Goal: Contribute content: Contribute content

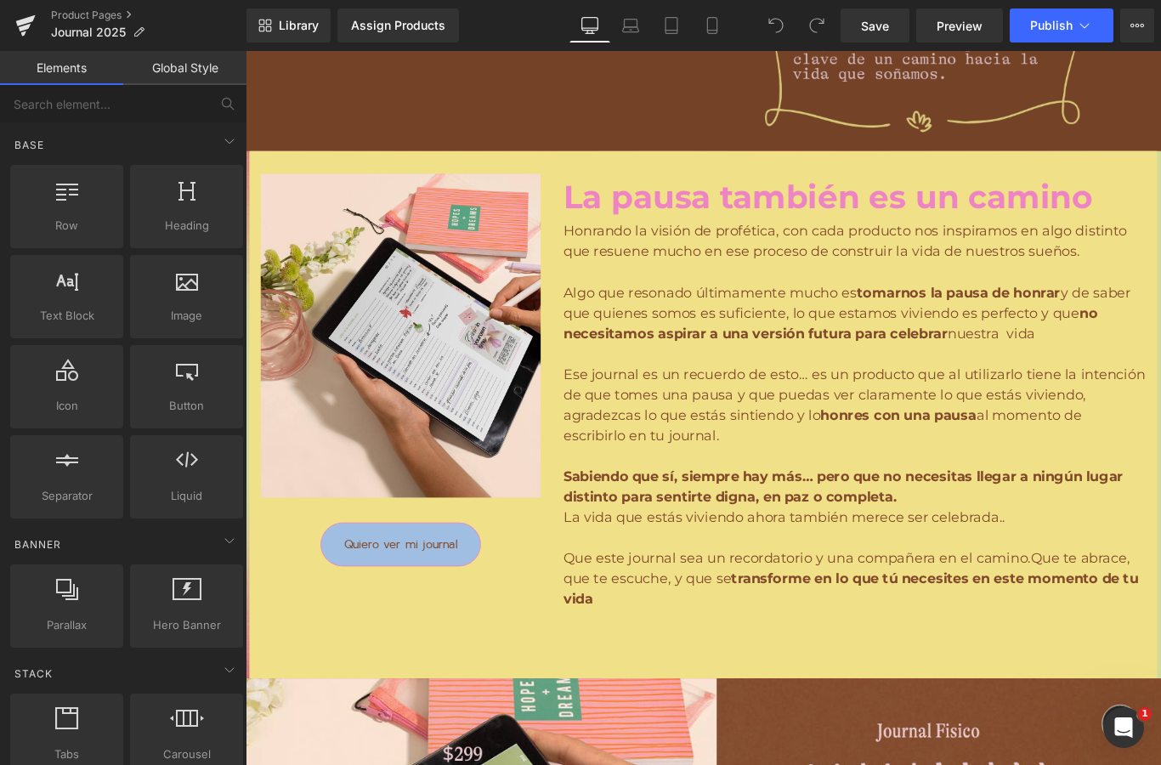
scroll to position [2461, 0]
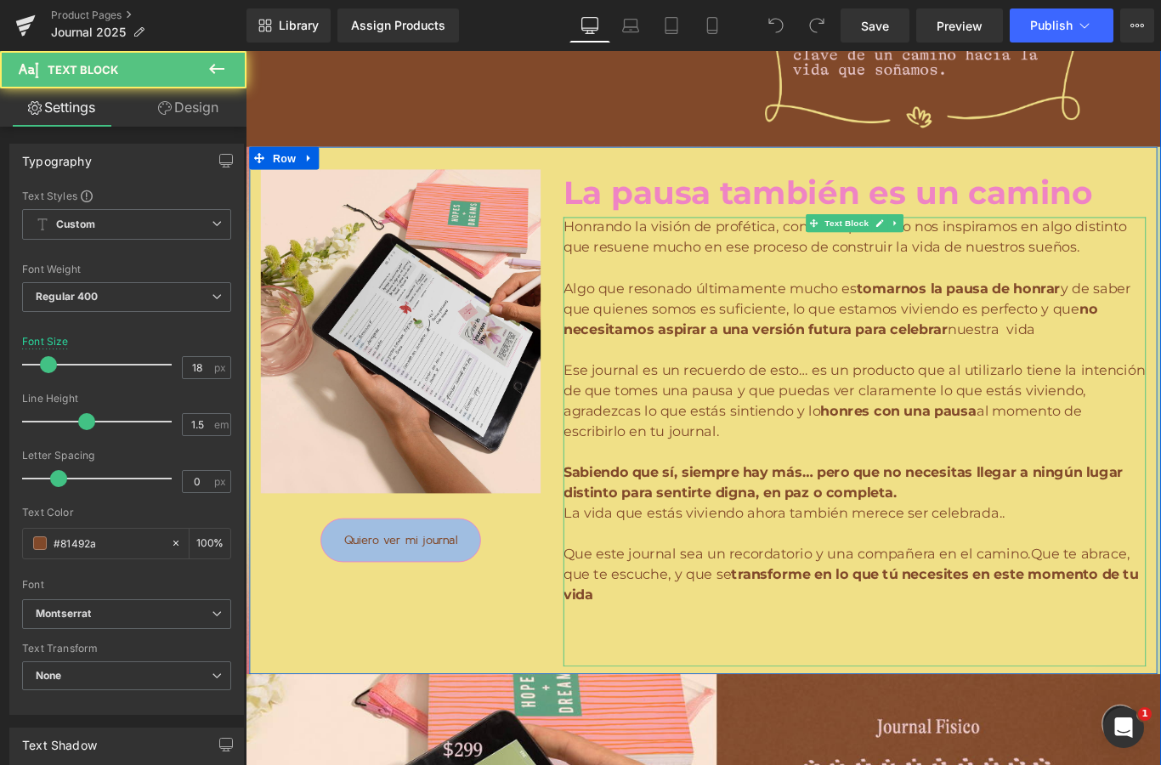
click at [840, 500] on p at bounding box center [929, 501] width 654 height 23
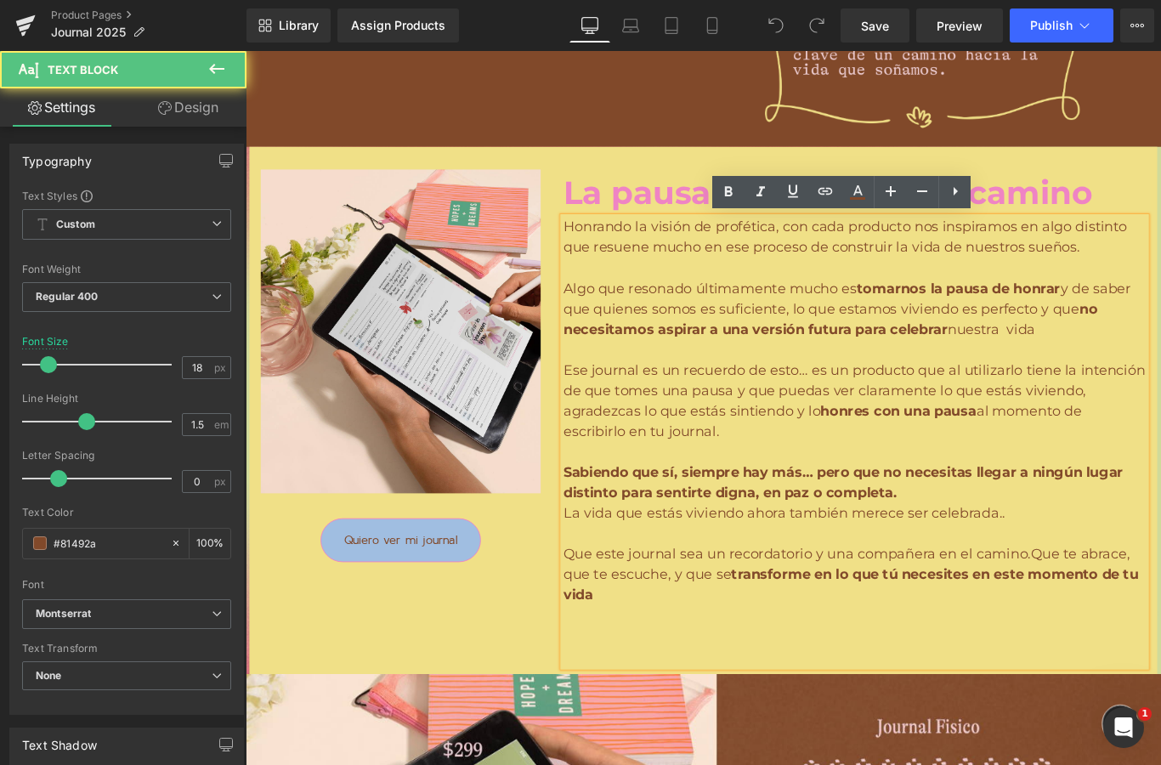
click at [680, 317] on p "Algo que resonado últimamente mucho es tomarnos la pausa de honrar y de saber q…" at bounding box center [929, 341] width 654 height 69
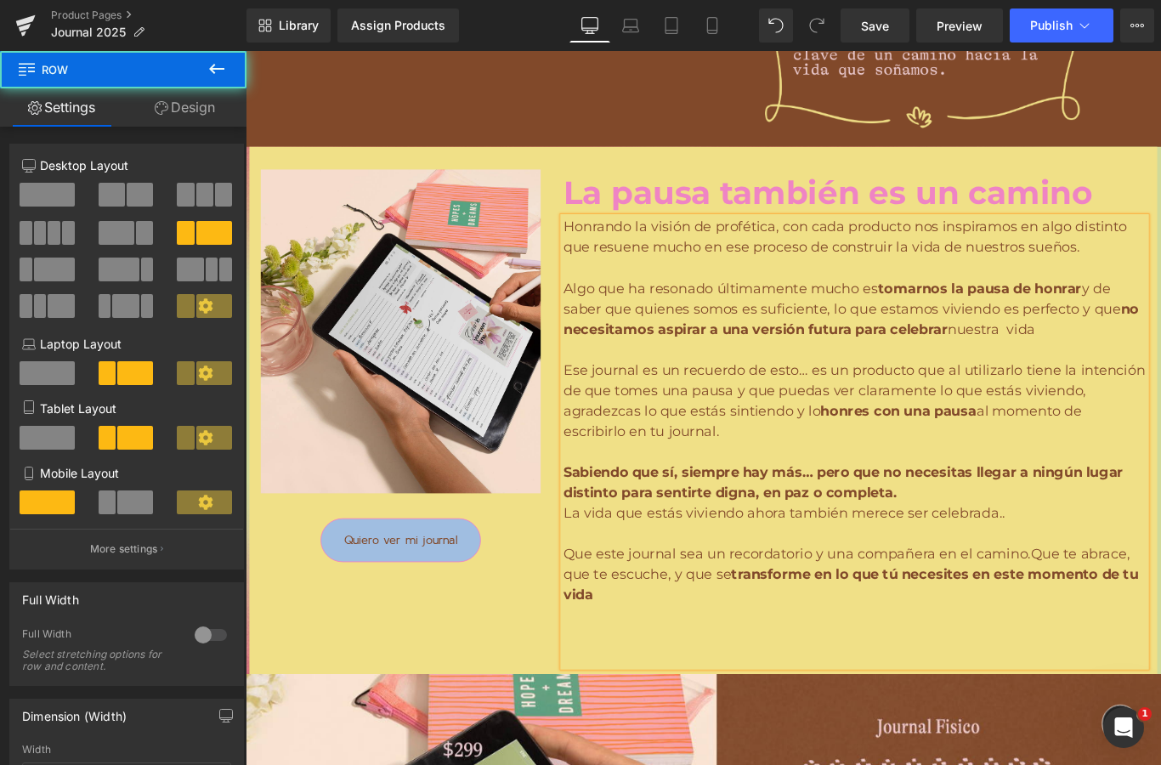
click at [549, 725] on div "Image Quiero ver mi journal Button La pausa también es un camino Text Block Hon…" at bounding box center [760, 455] width 1020 height 592
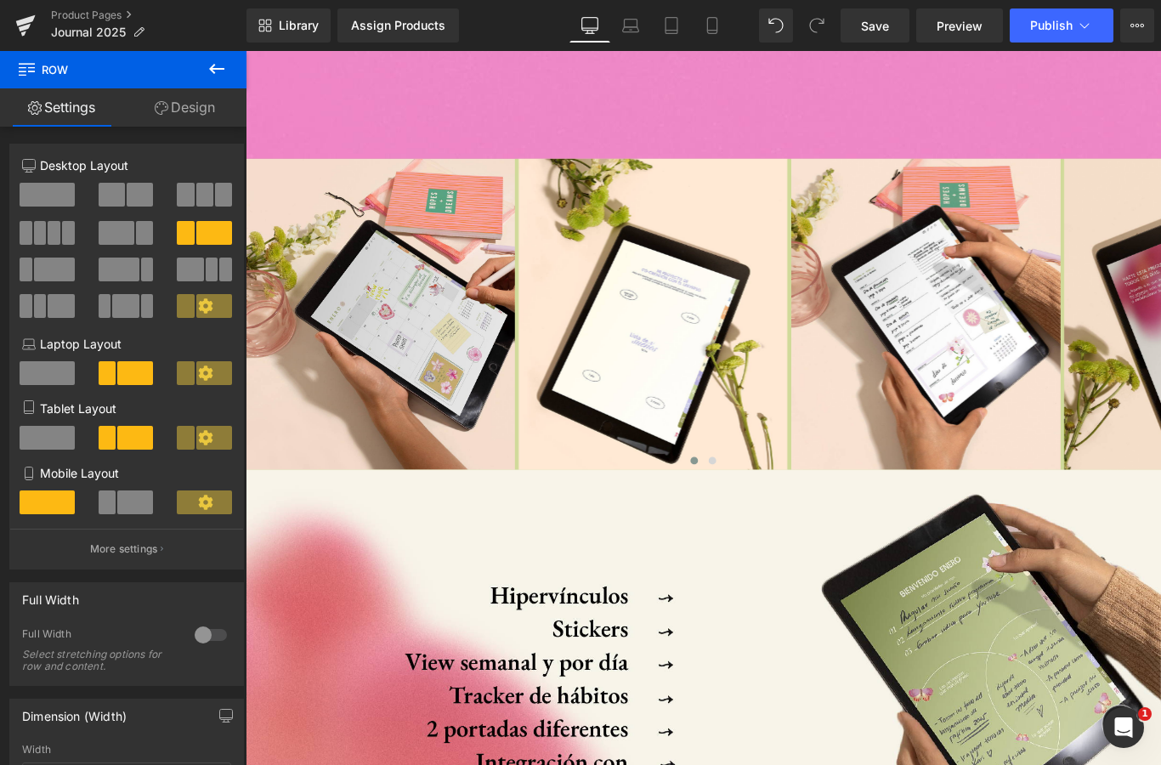
scroll to position [7722, 0]
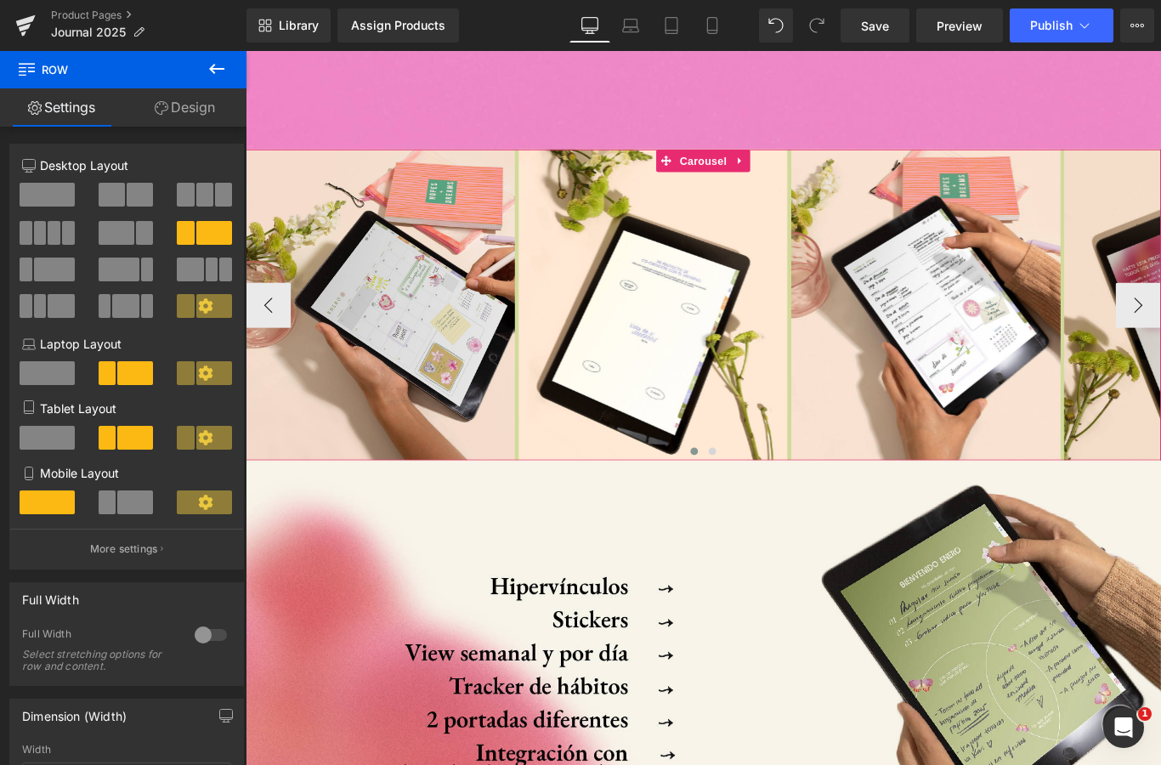
click at [550, 405] on div "Image Image Image Image" at bounding box center [859, 335] width 1226 height 349
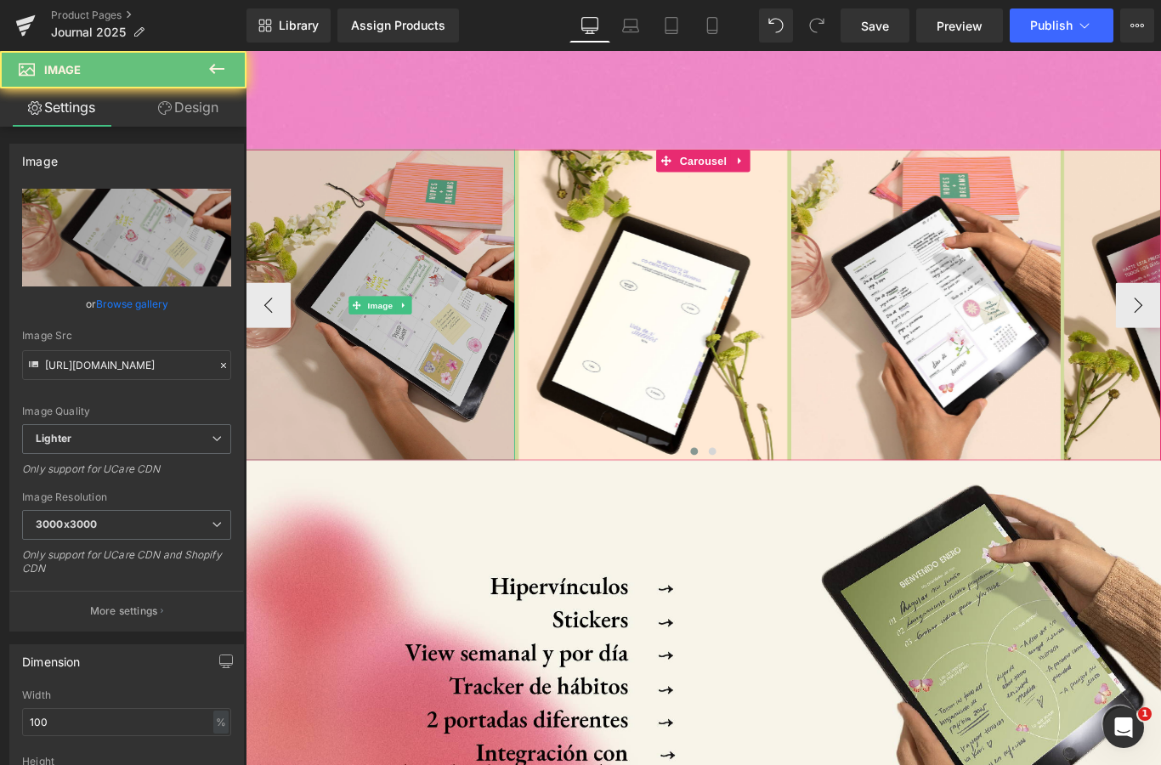
click at [486, 365] on img at bounding box center [397, 335] width 302 height 349
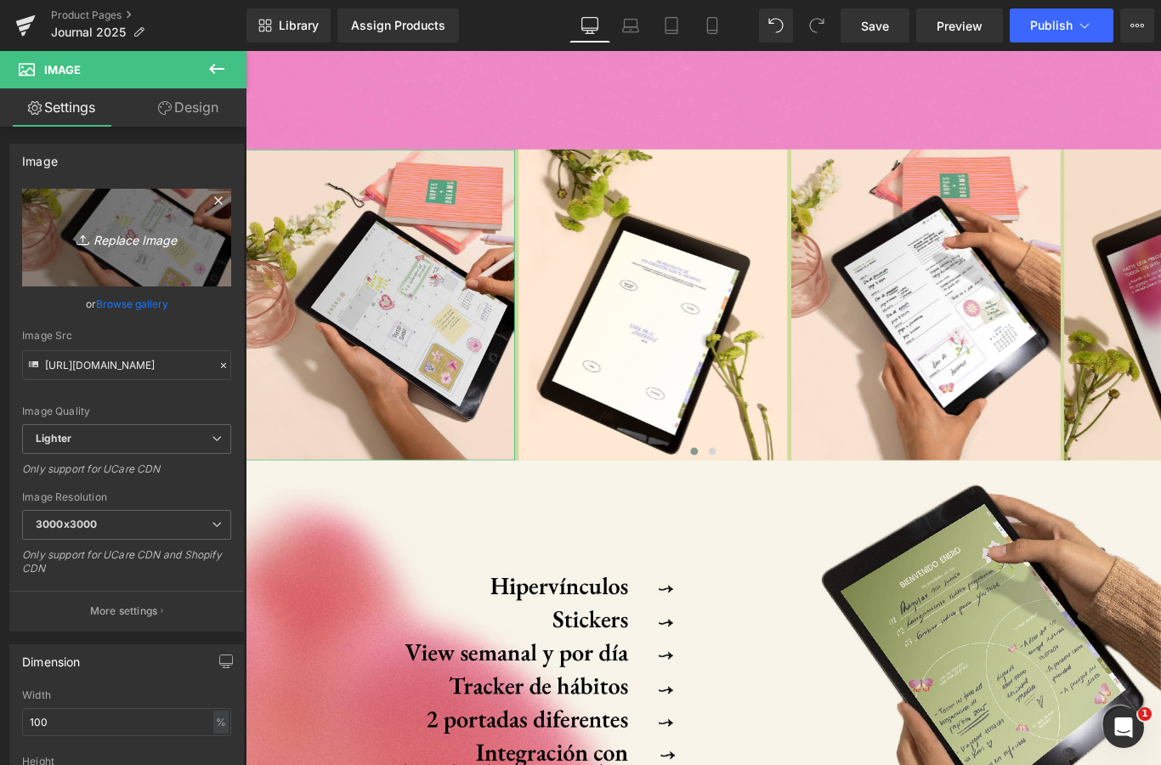
click at [143, 244] on icon "Replace Image" at bounding box center [127, 237] width 136 height 21
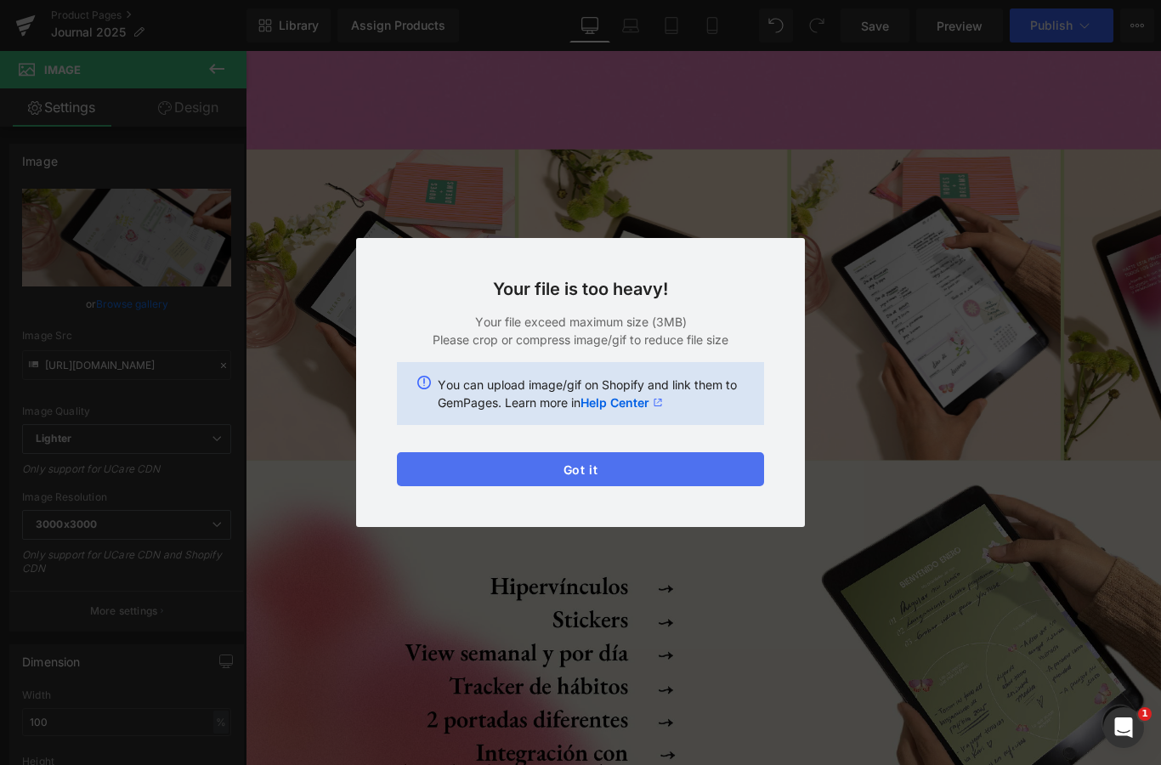
click at [605, 468] on button "Got it" at bounding box center [580, 469] width 367 height 34
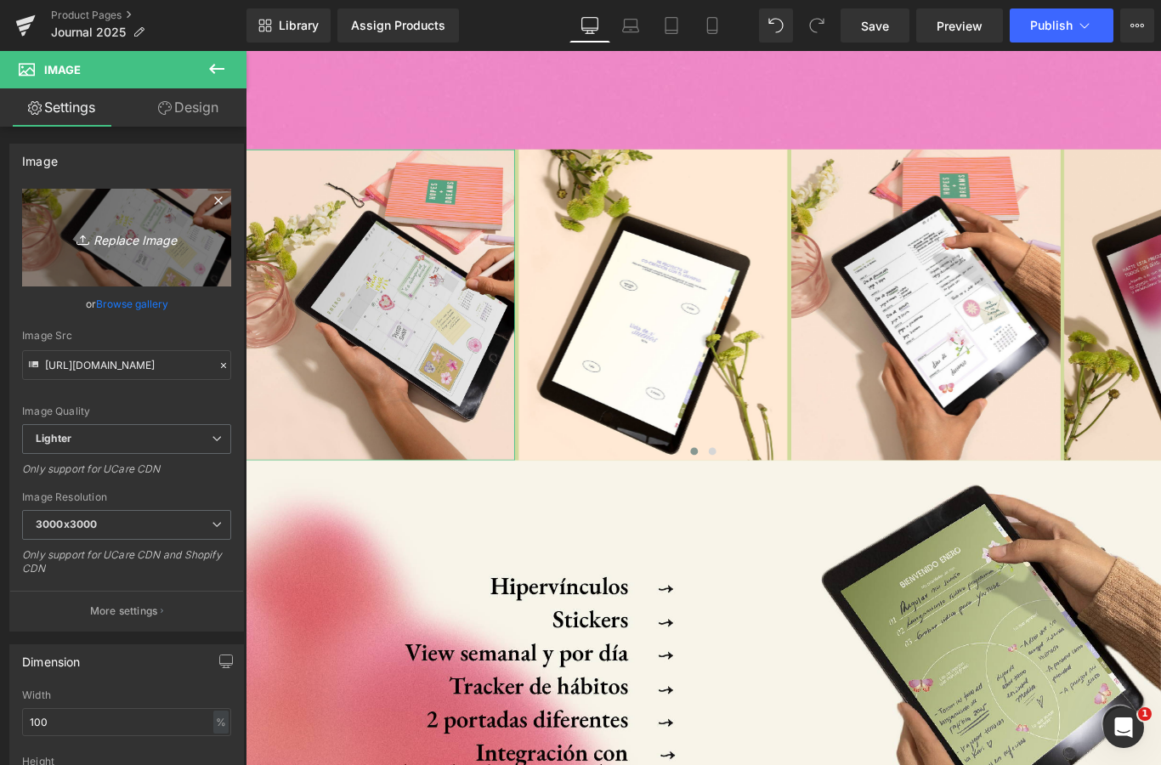
scroll to position [0, 0]
click at [139, 253] on link "Replace Image" at bounding box center [126, 238] width 209 height 98
click at [0, 0] on html "You are previewing how the will restyle your page. You can not edit Elements in…" at bounding box center [580, 382] width 1161 height 765
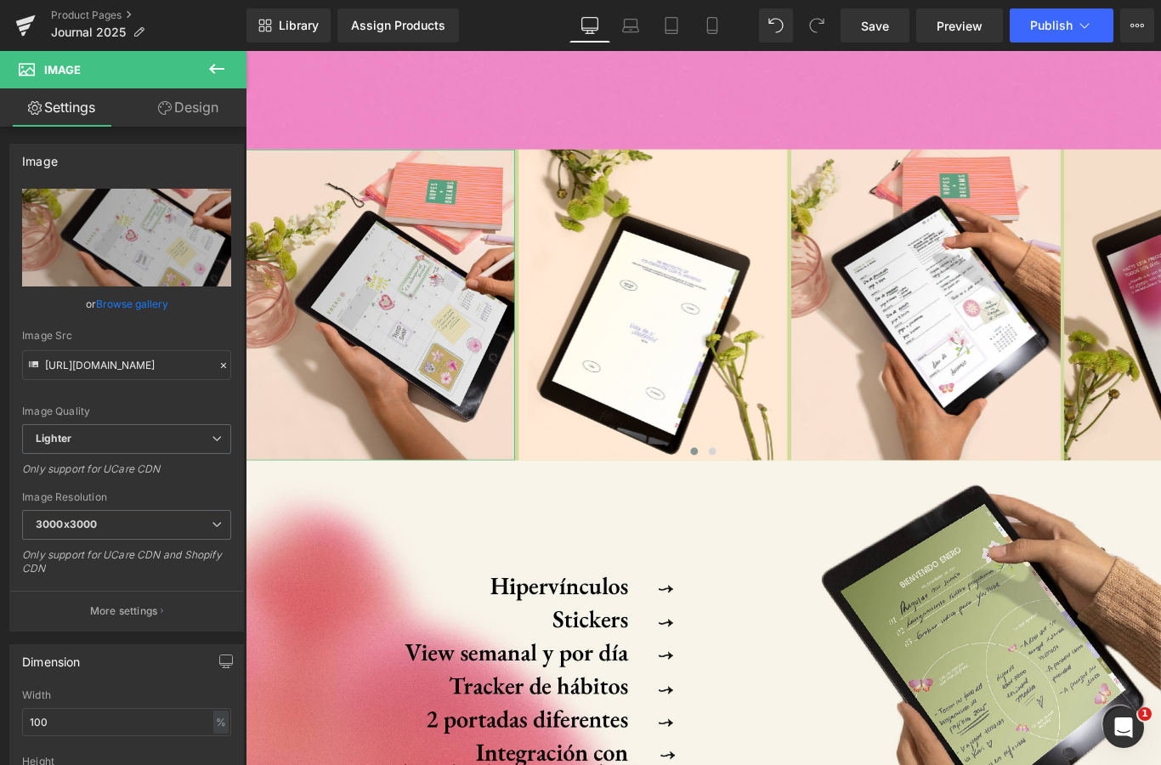
click at [129, 299] on link "Browse gallery" at bounding box center [132, 304] width 72 height 30
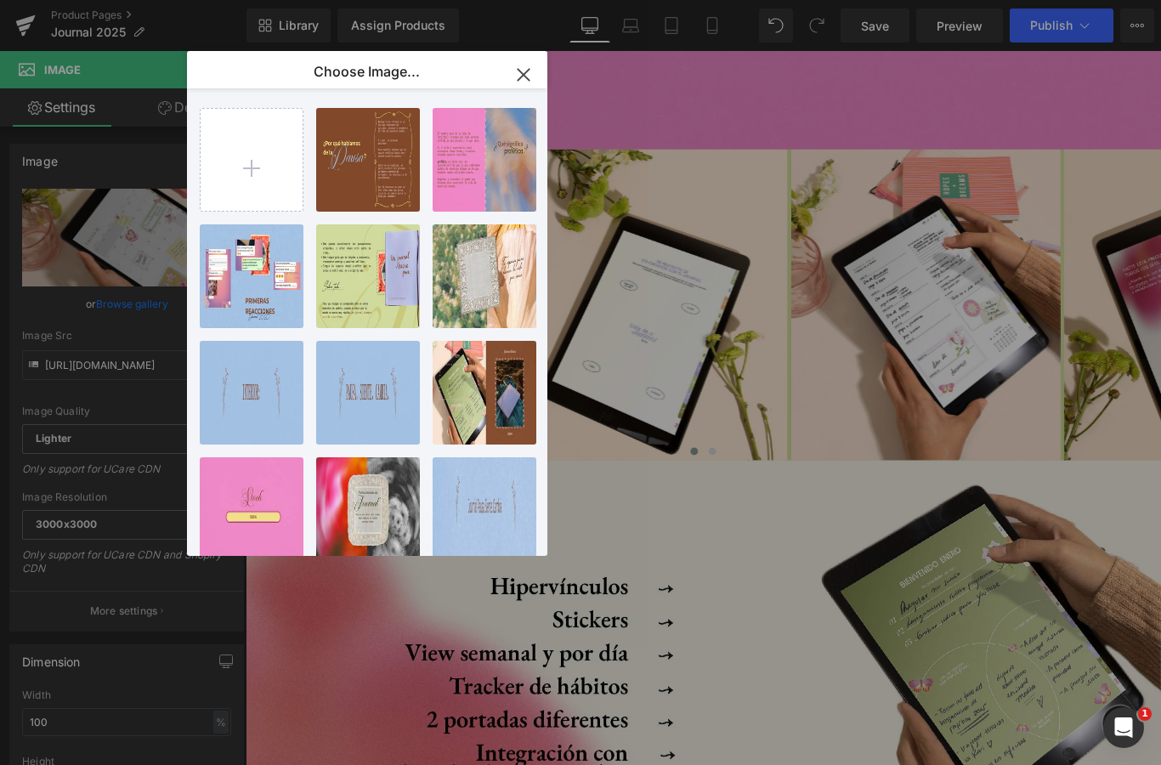
click at [520, 78] on icon "button" at bounding box center [522, 74] width 11 height 11
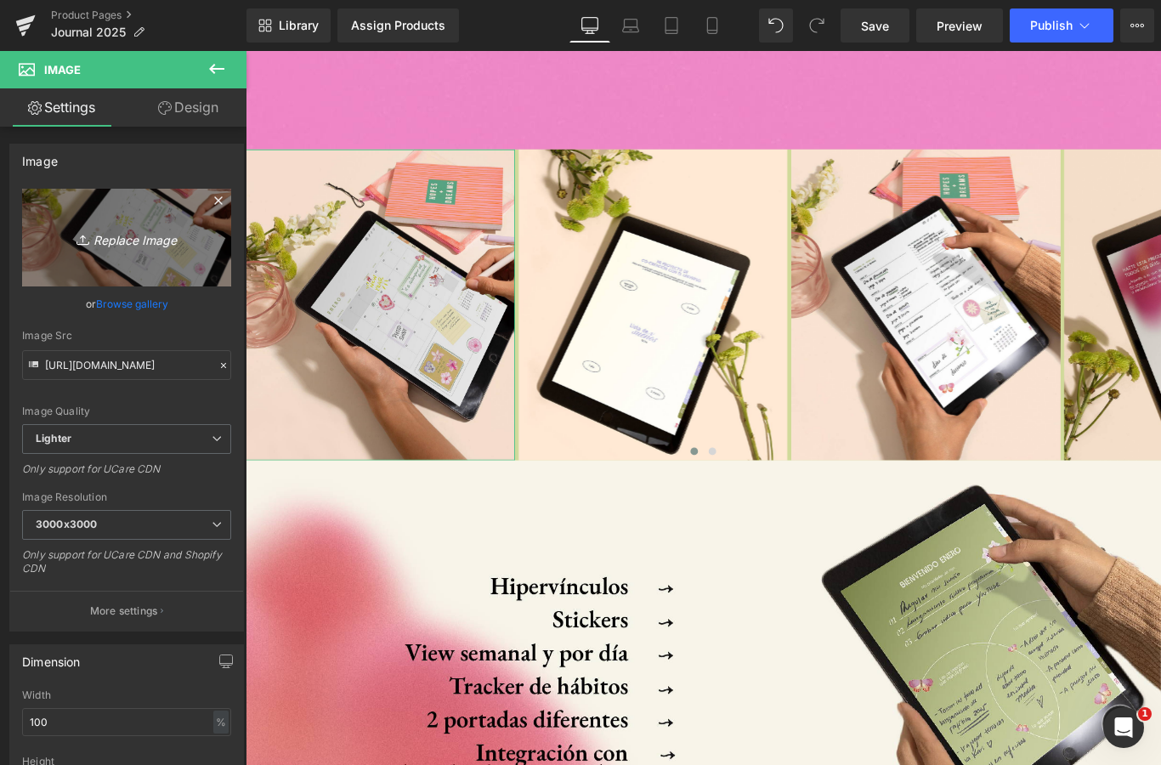
click at [125, 218] on link "Replace Image" at bounding box center [126, 238] width 209 height 98
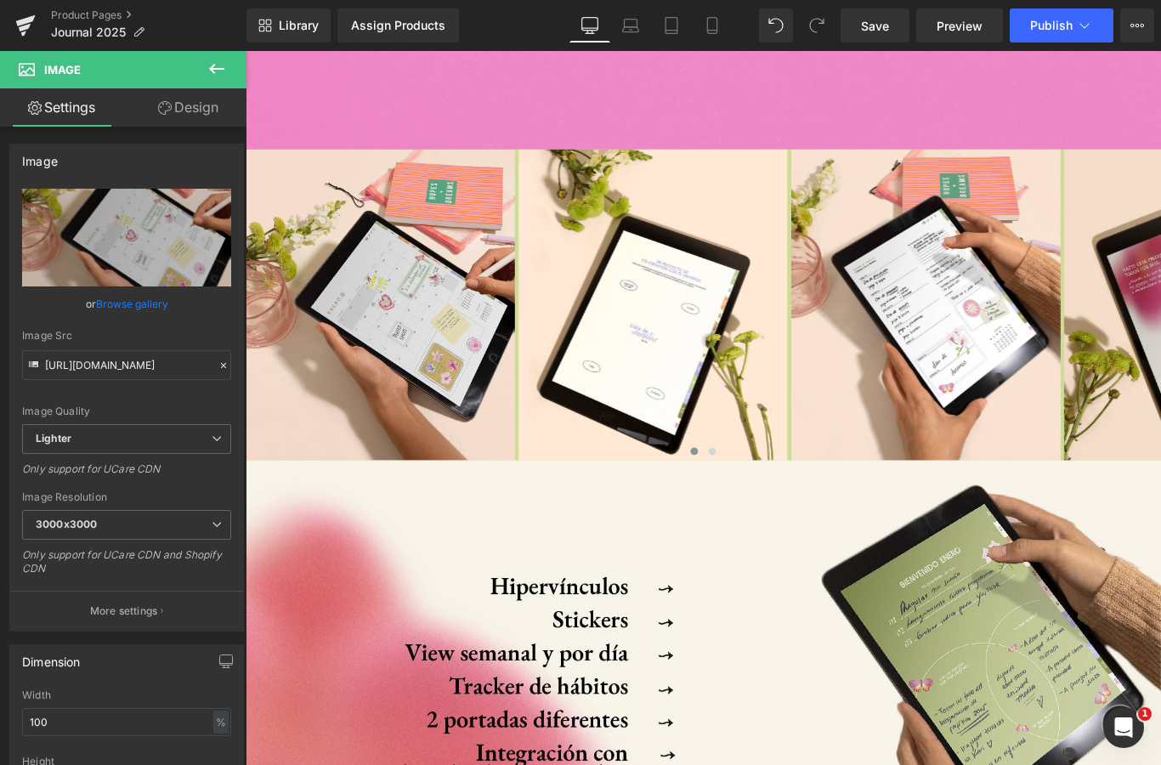
type input "C:\fakepath\IMG_2938.jpeg"
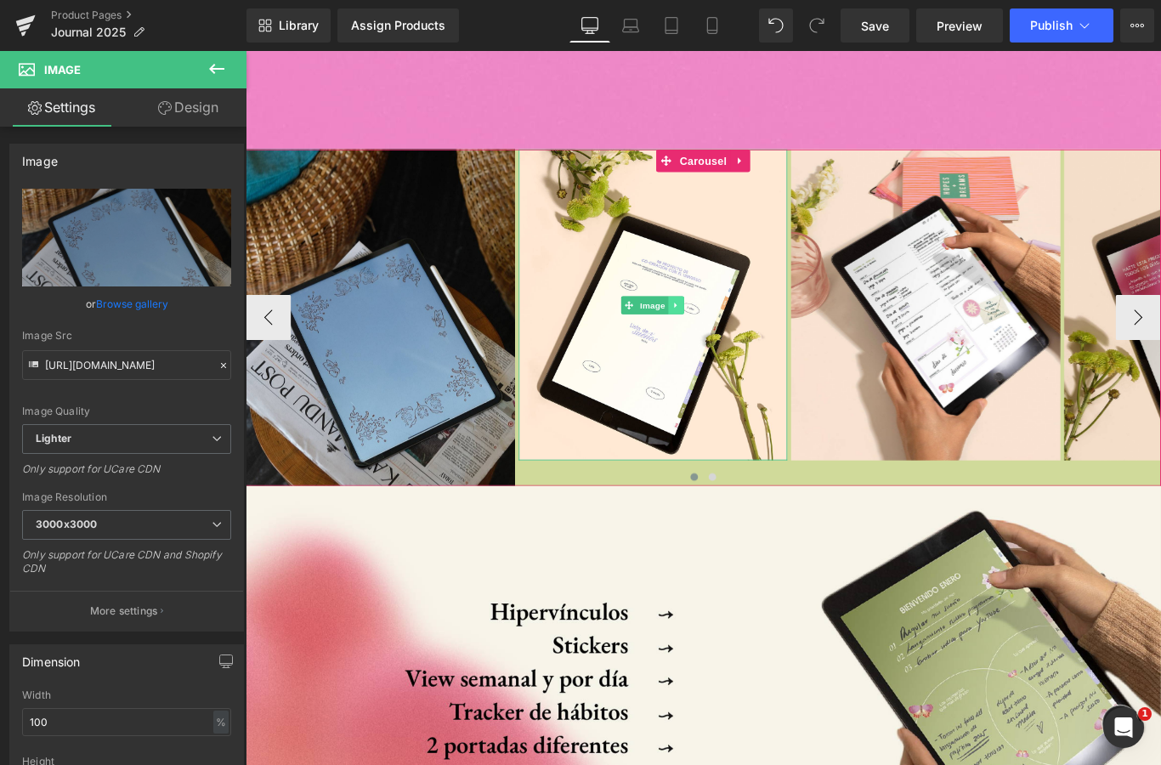
click at [726, 339] on icon at bounding box center [729, 336] width 9 height 10
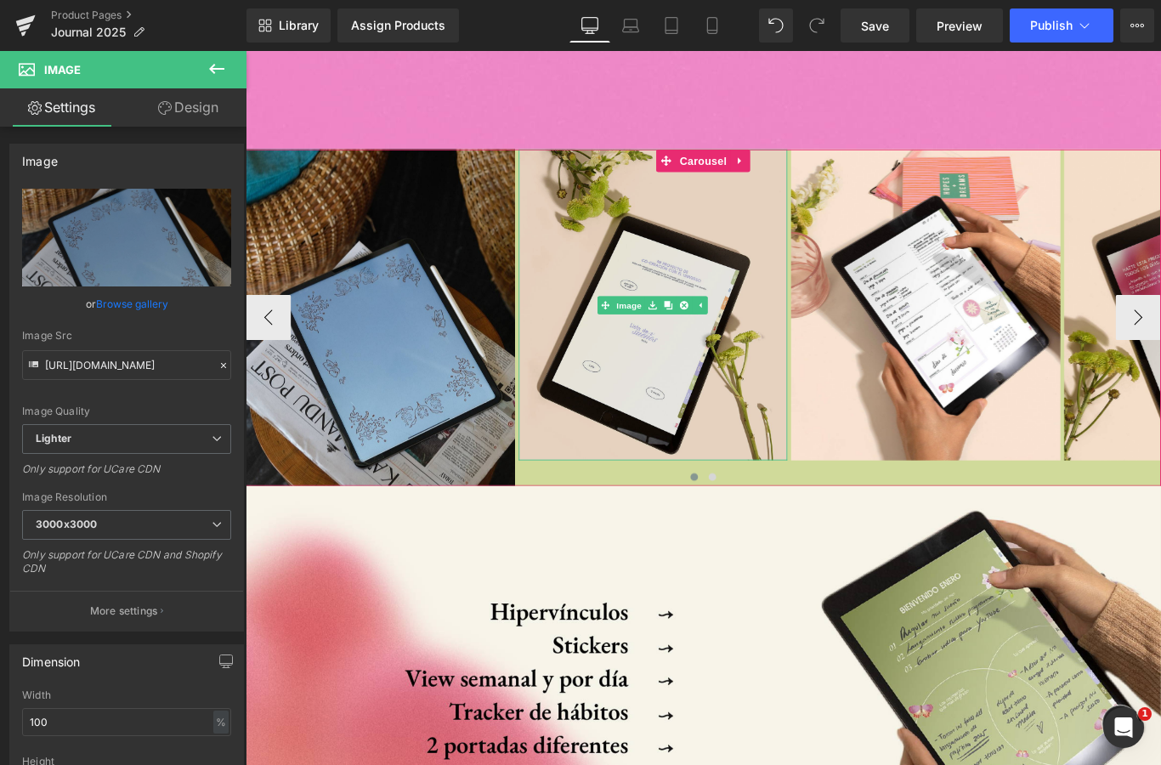
click at [668, 386] on img at bounding box center [703, 335] width 302 height 349
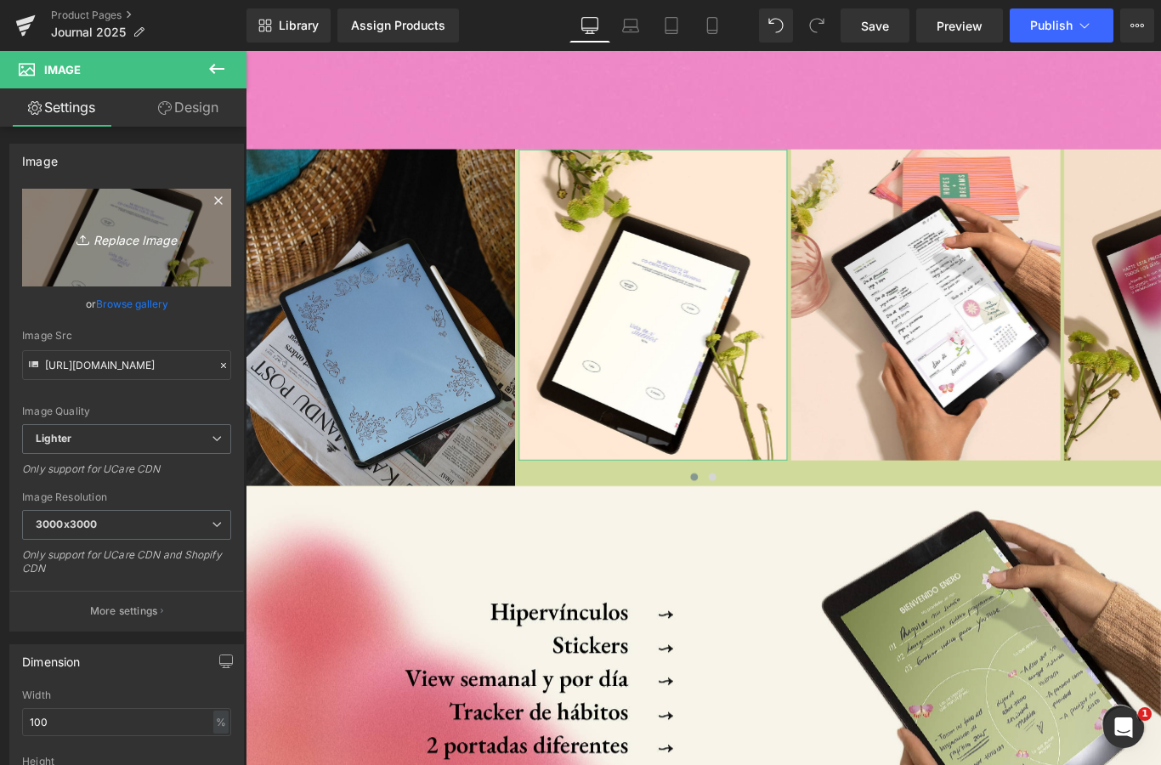
click at [151, 223] on link "Replace Image" at bounding box center [126, 238] width 209 height 98
type input "C:\fakepath\IMG_2943.jpeg"
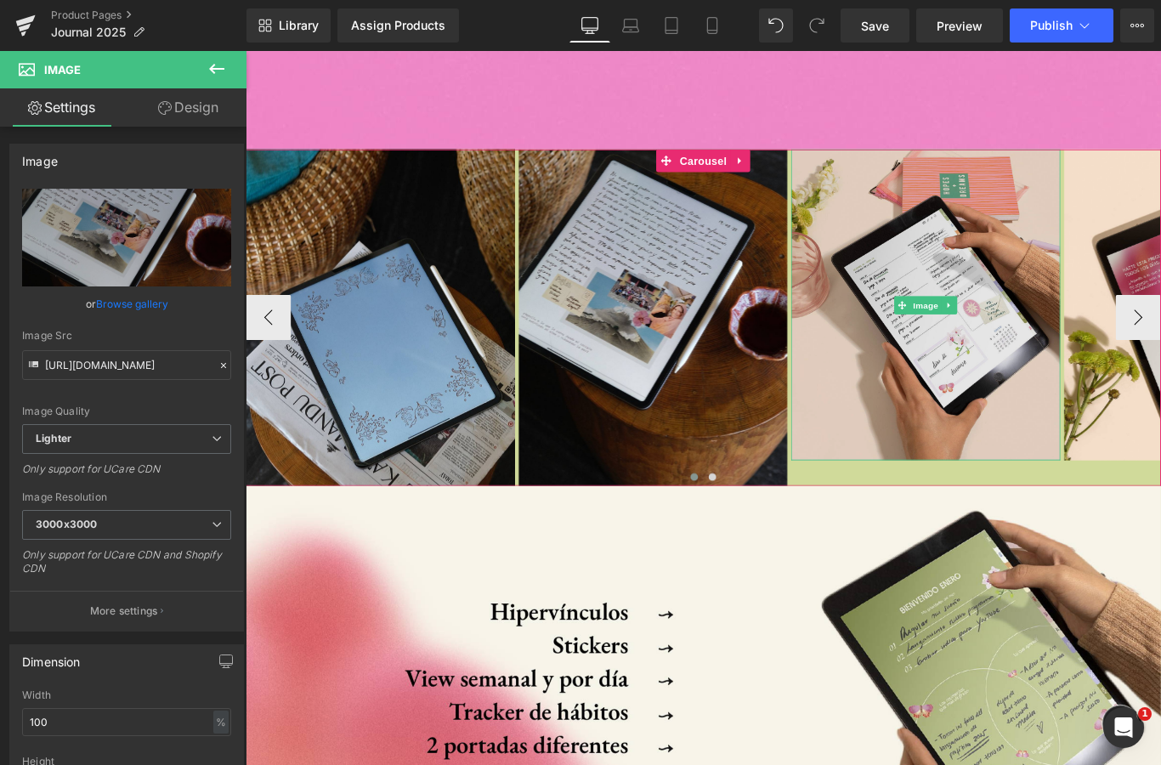
click at [1040, 363] on img at bounding box center [1009, 335] width 302 height 349
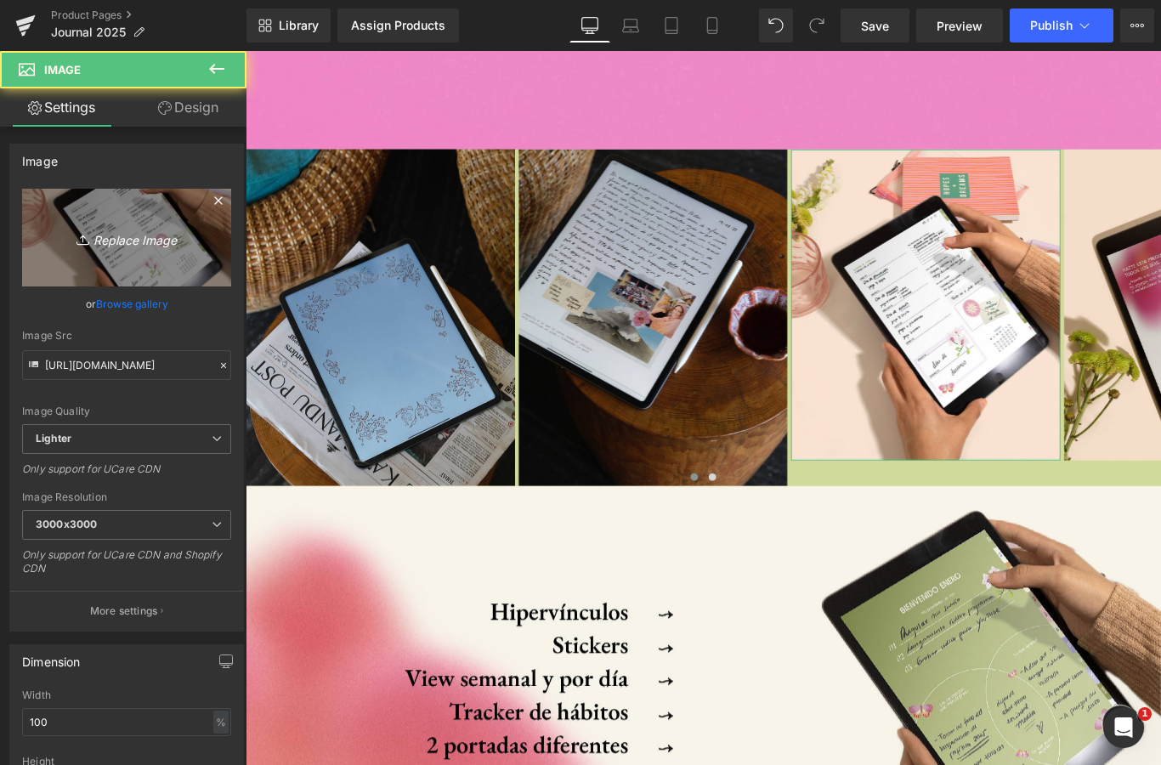
click at [143, 241] on icon "Replace Image" at bounding box center [127, 237] width 136 height 21
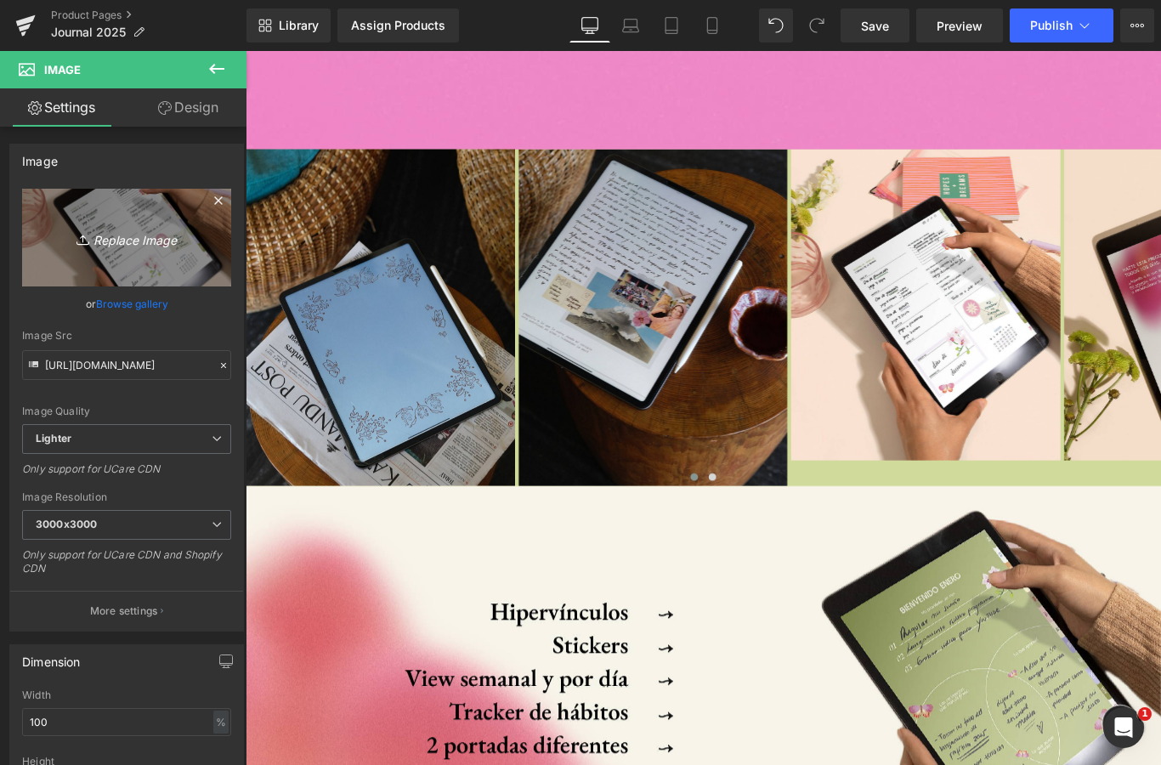
type input "C:\fakepath\IMG_2939.jpeg"
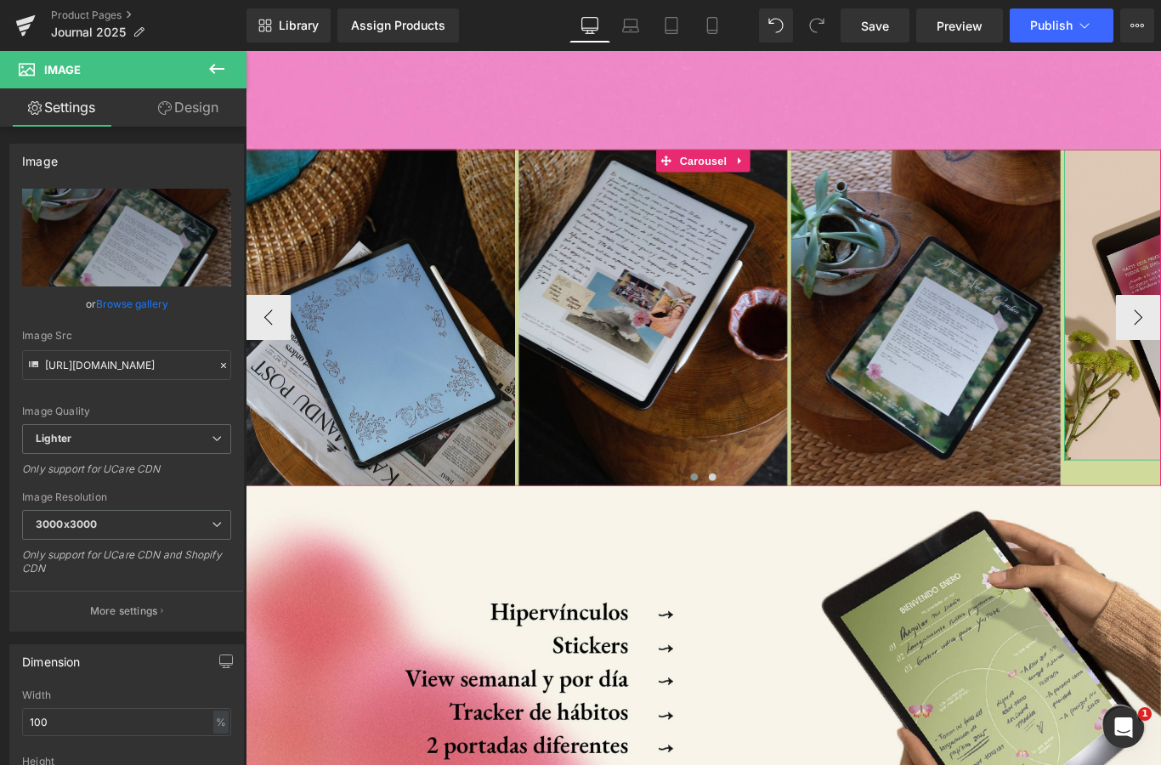
scroll to position [7719, 0]
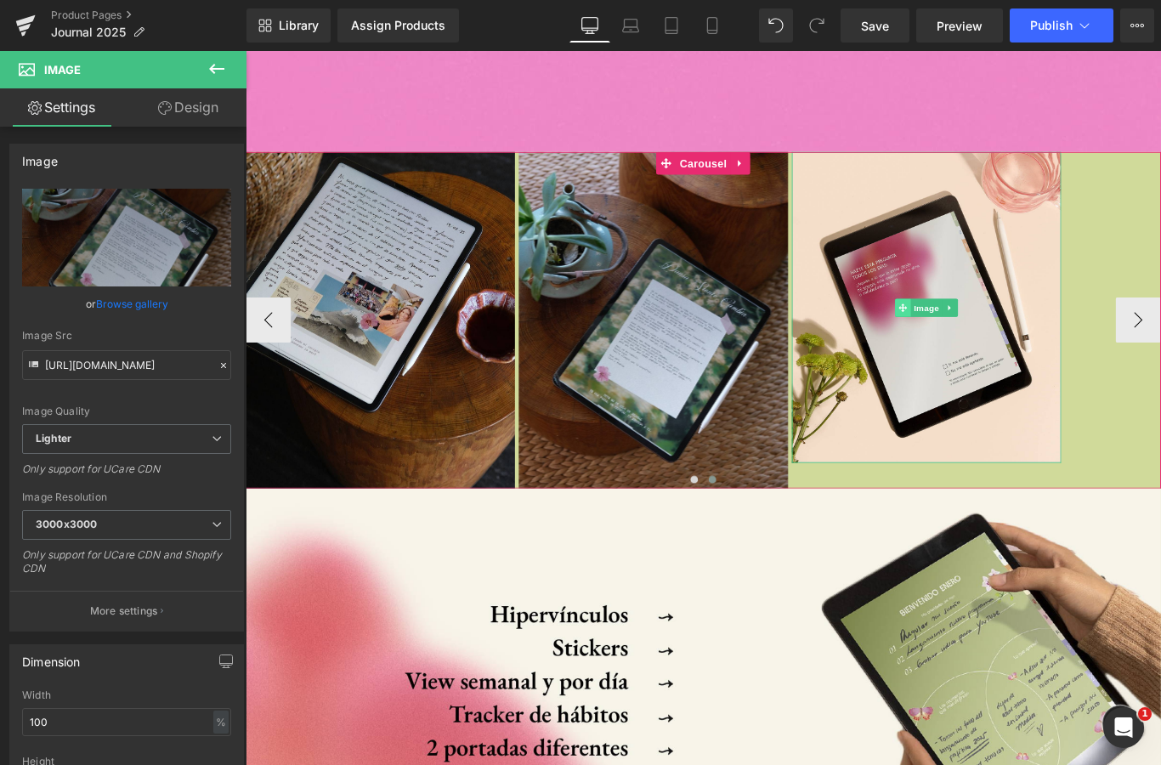
click at [990, 331] on span at bounding box center [984, 339] width 18 height 20
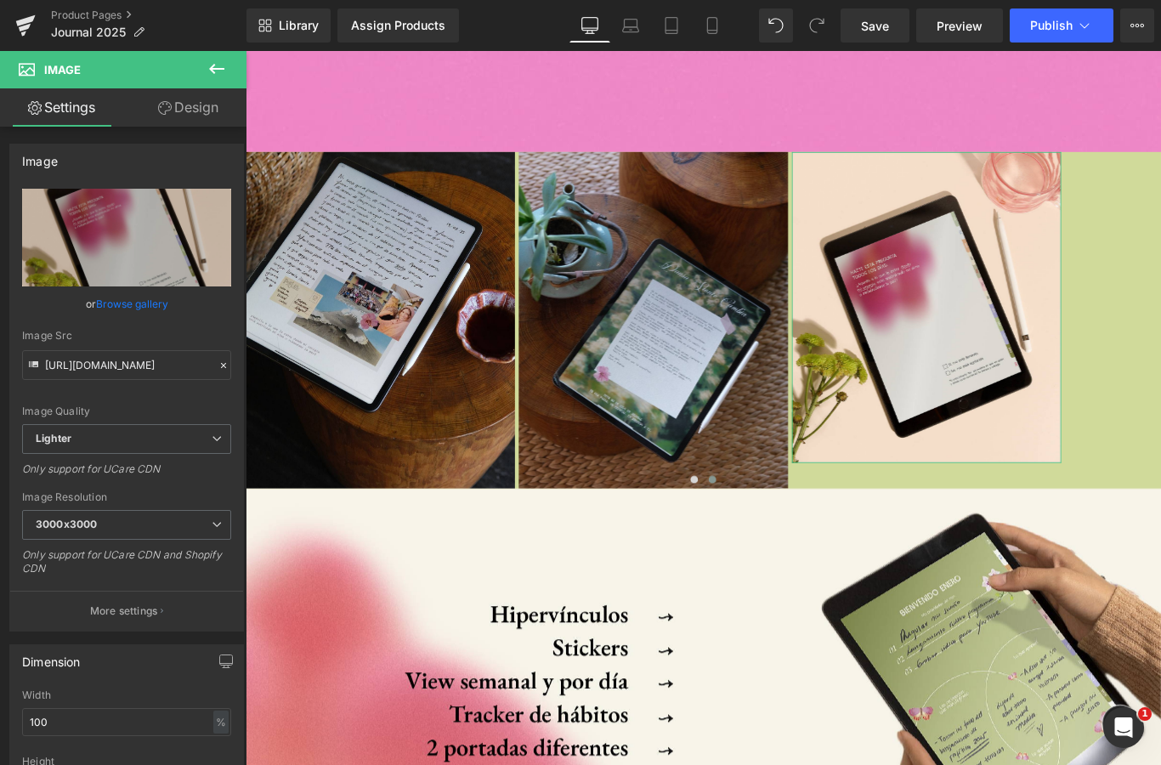
click at [155, 308] on link "Browse gallery" at bounding box center [132, 304] width 72 height 30
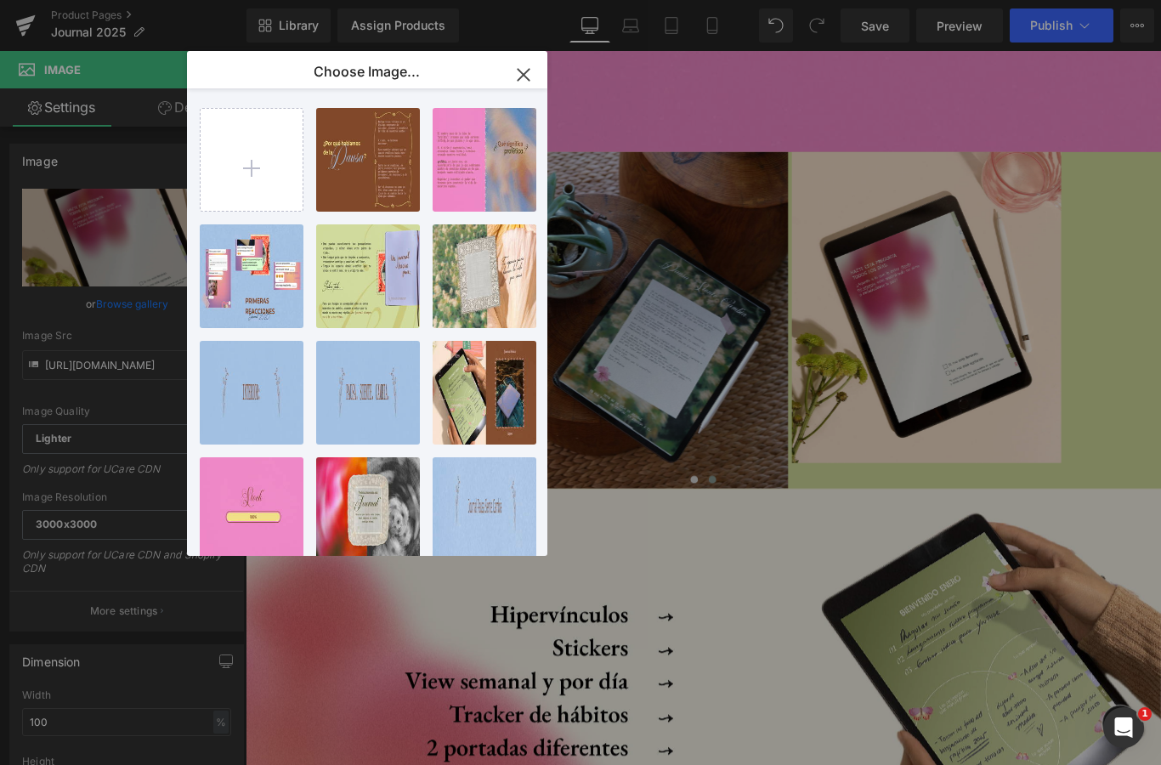
click at [112, 0] on div "Image You are previewing how the will restyle your page. You can not edit Eleme…" at bounding box center [580, 0] width 1161 height 0
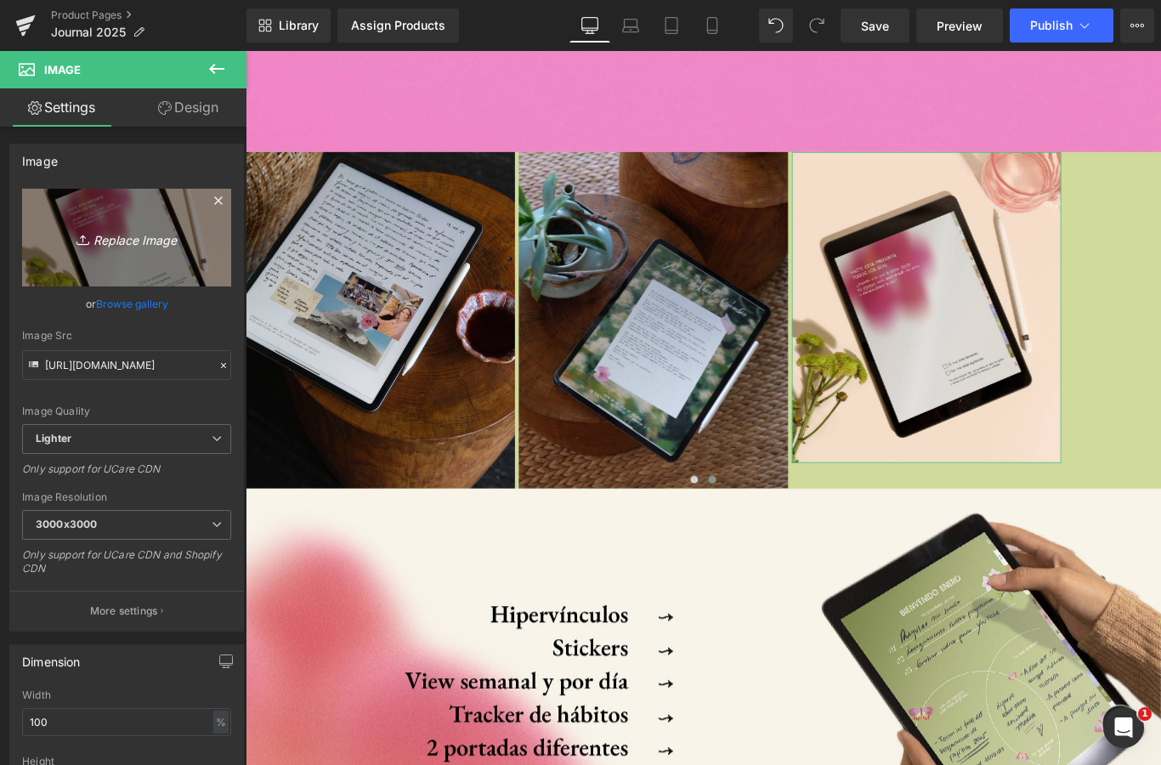
click at [99, 229] on icon "Replace Image" at bounding box center [127, 237] width 136 height 21
type input "C:\fakepath\IMG_2941.jpeg"
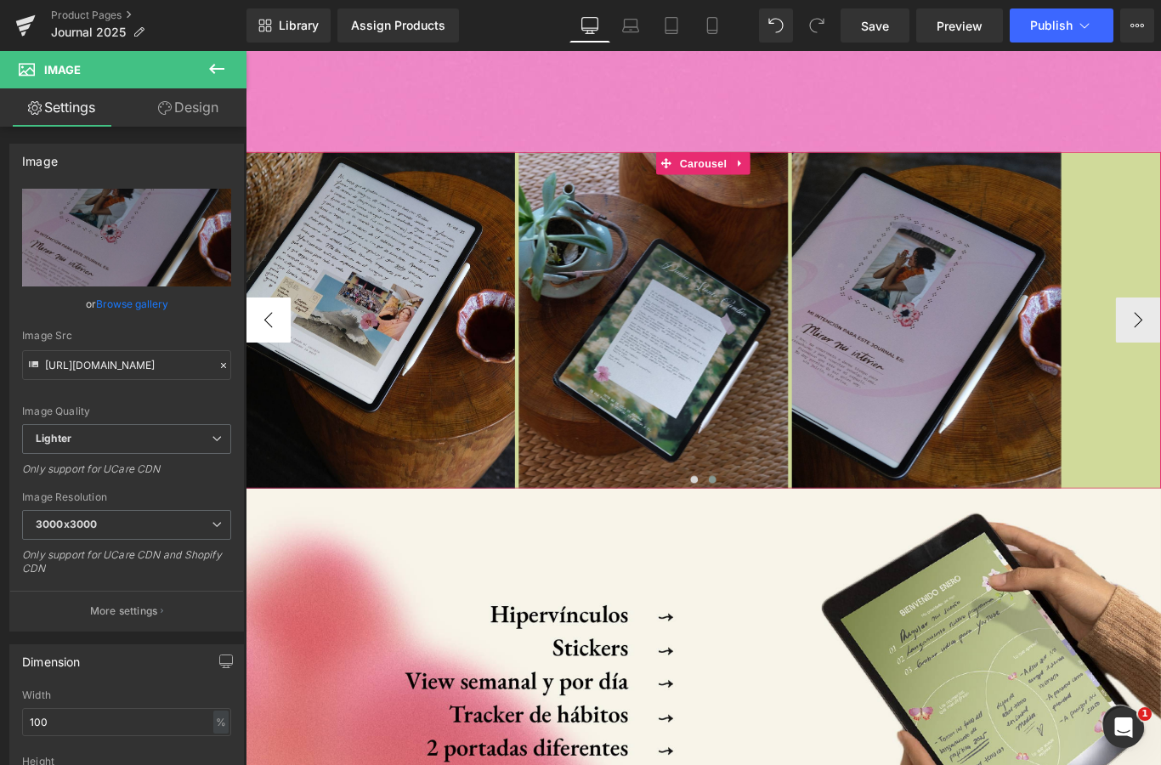
click at [283, 365] on button "‹" at bounding box center [271, 352] width 51 height 51
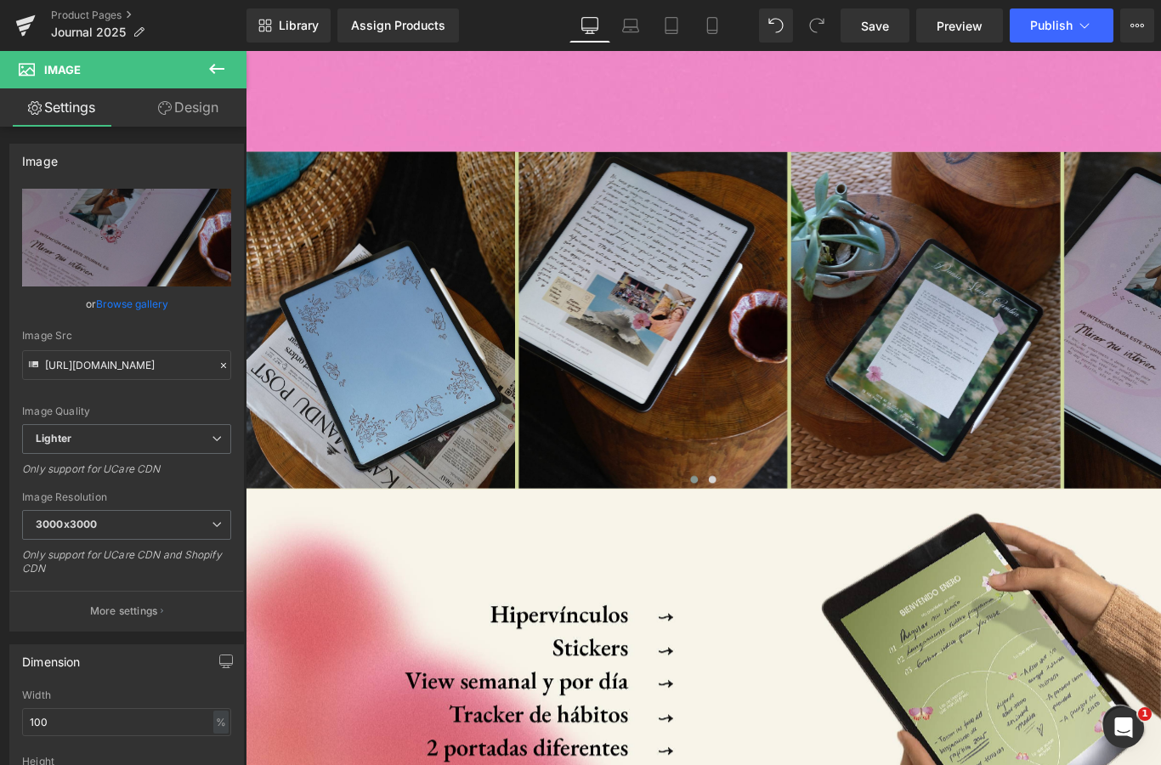
click at [879, 42] on div "Library Assign Products Product Preview No product match your search. Please tr…" at bounding box center [703, 25] width 914 height 51
click at [882, 34] on span "Save" at bounding box center [875, 26] width 28 height 18
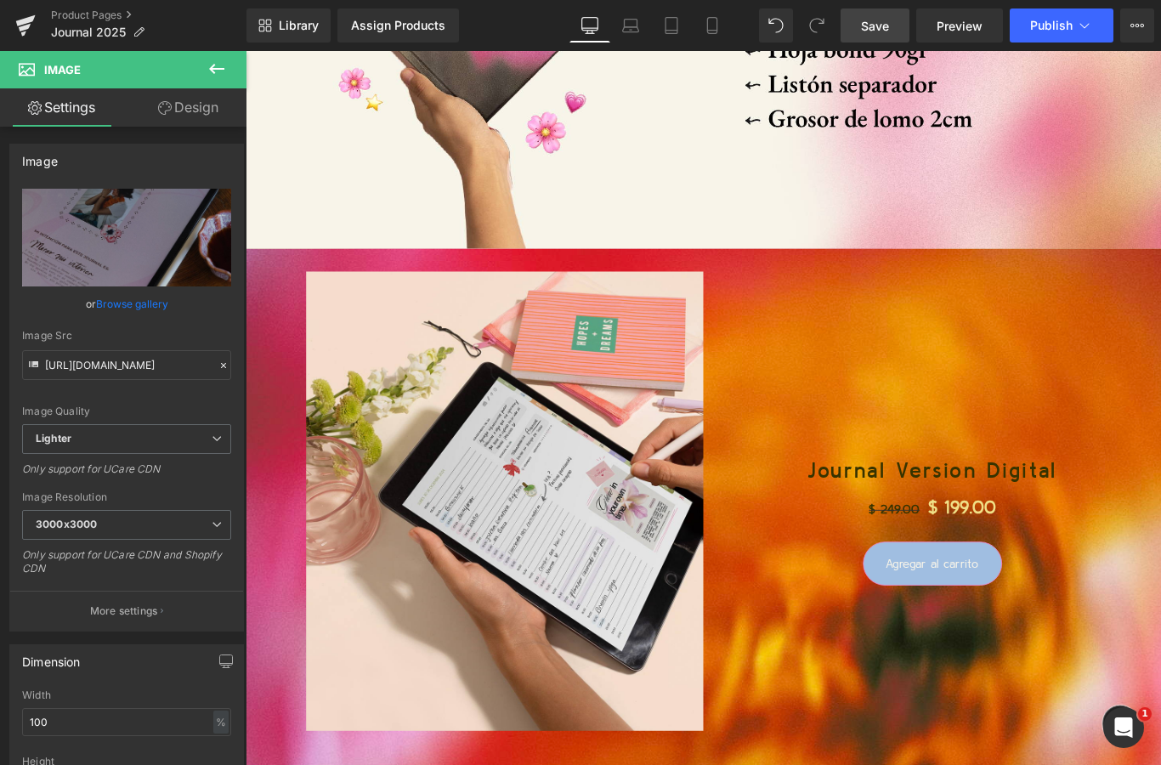
scroll to position [4716, 0]
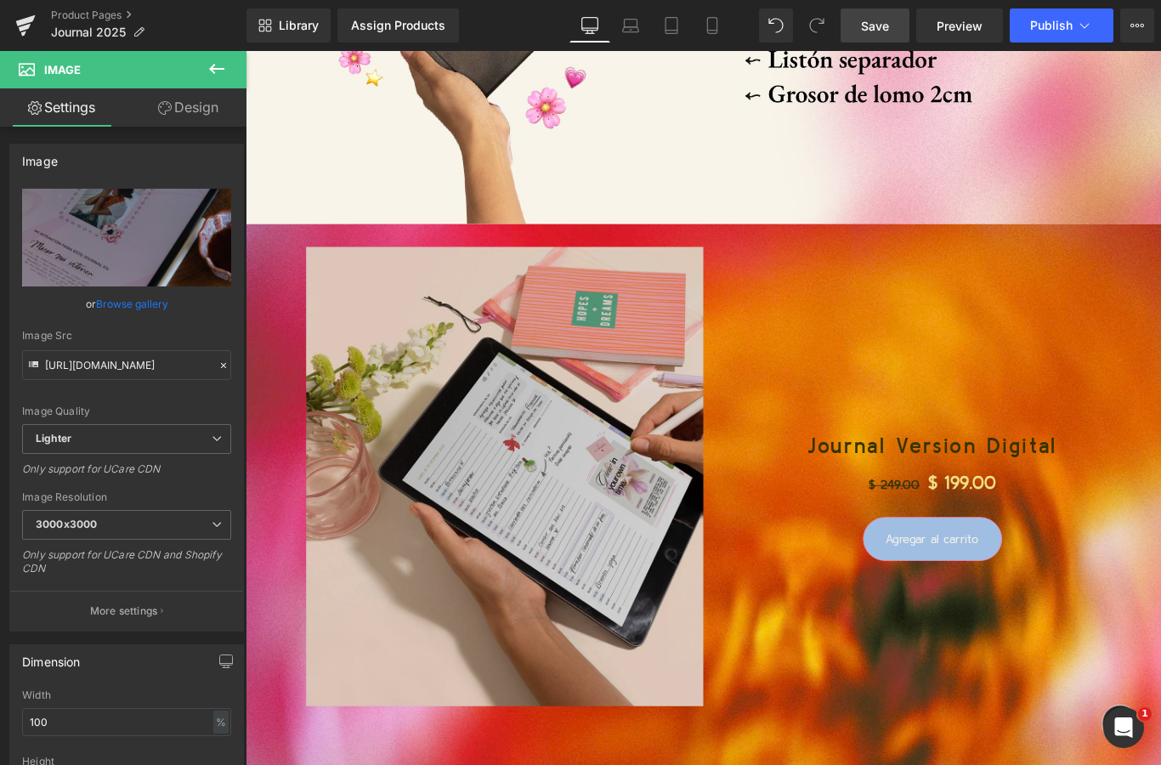
click at [594, 529] on img at bounding box center [537, 529] width 446 height 516
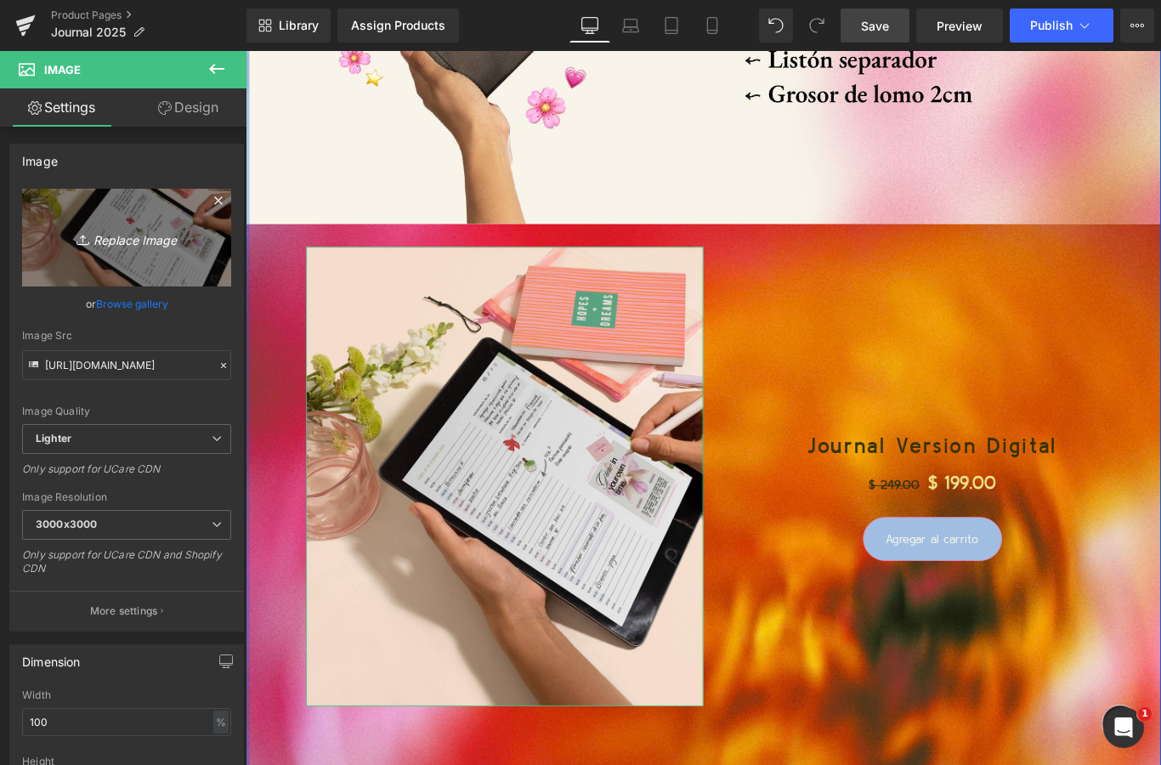
click at [167, 253] on link "Replace Image" at bounding box center [126, 238] width 209 height 98
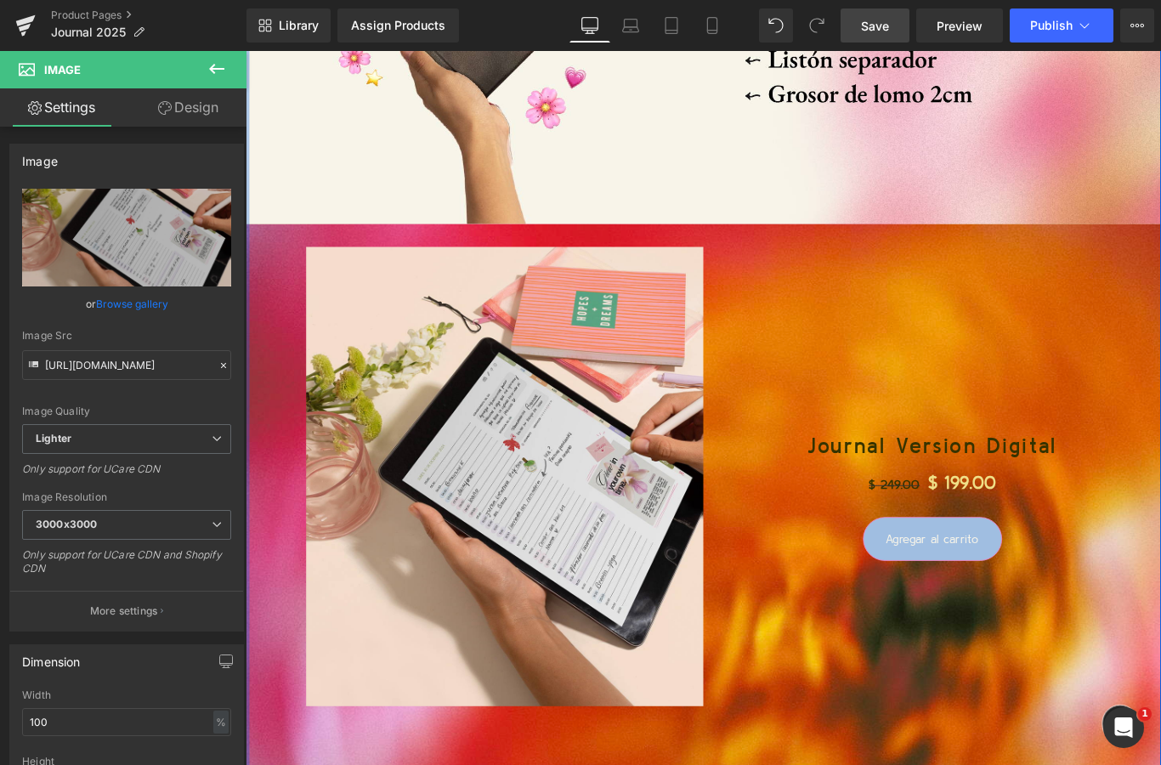
type input "C:\fakepath\IMG_2938.jpeg"
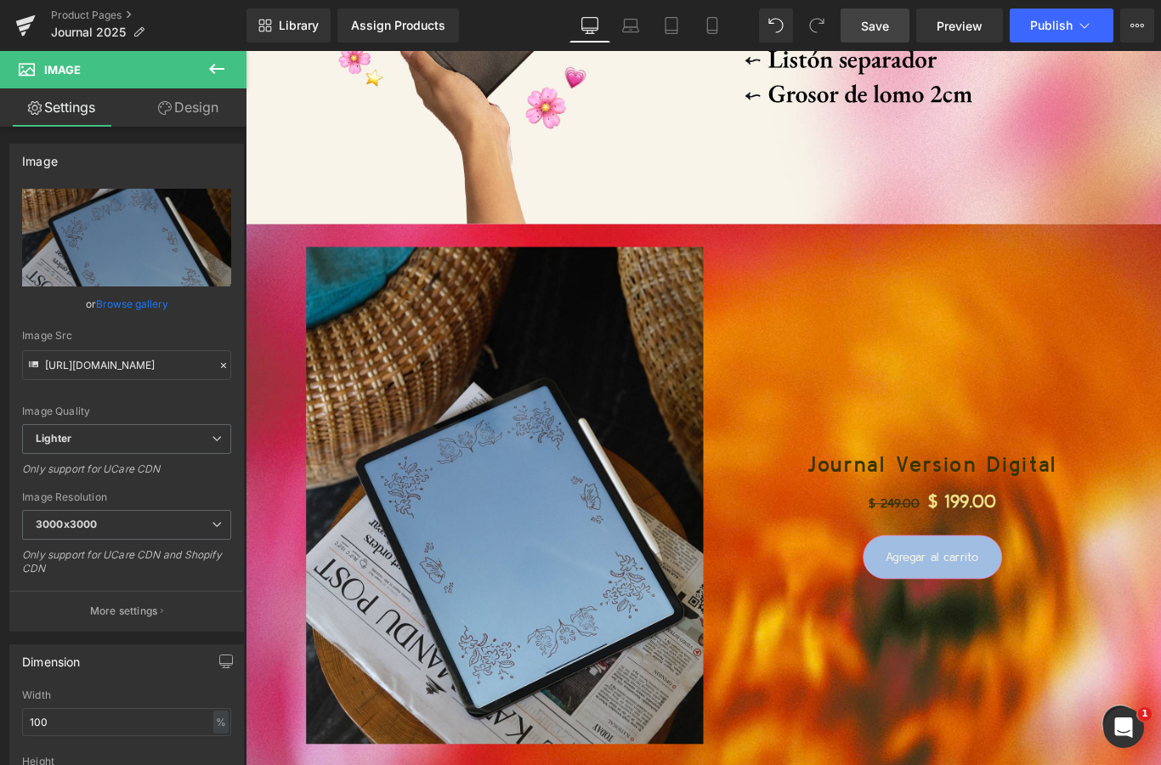
click at [896, 30] on link "Save" at bounding box center [874, 25] width 69 height 34
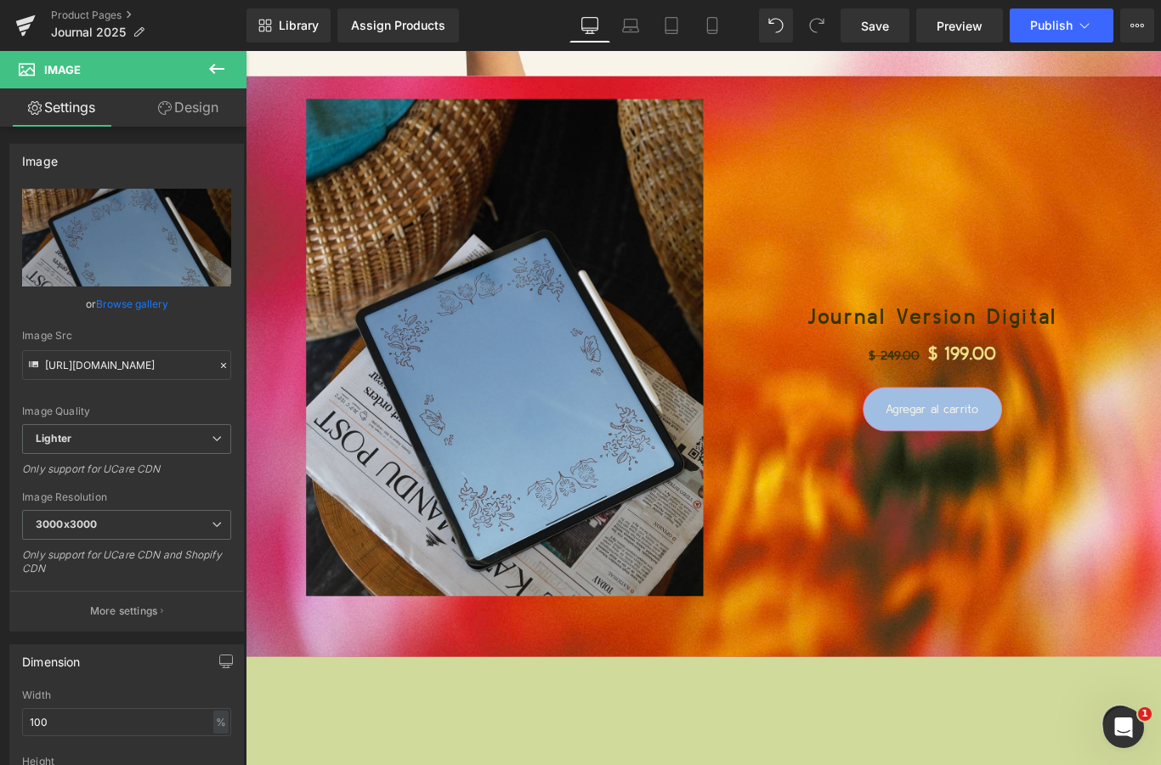
scroll to position [4879, 0]
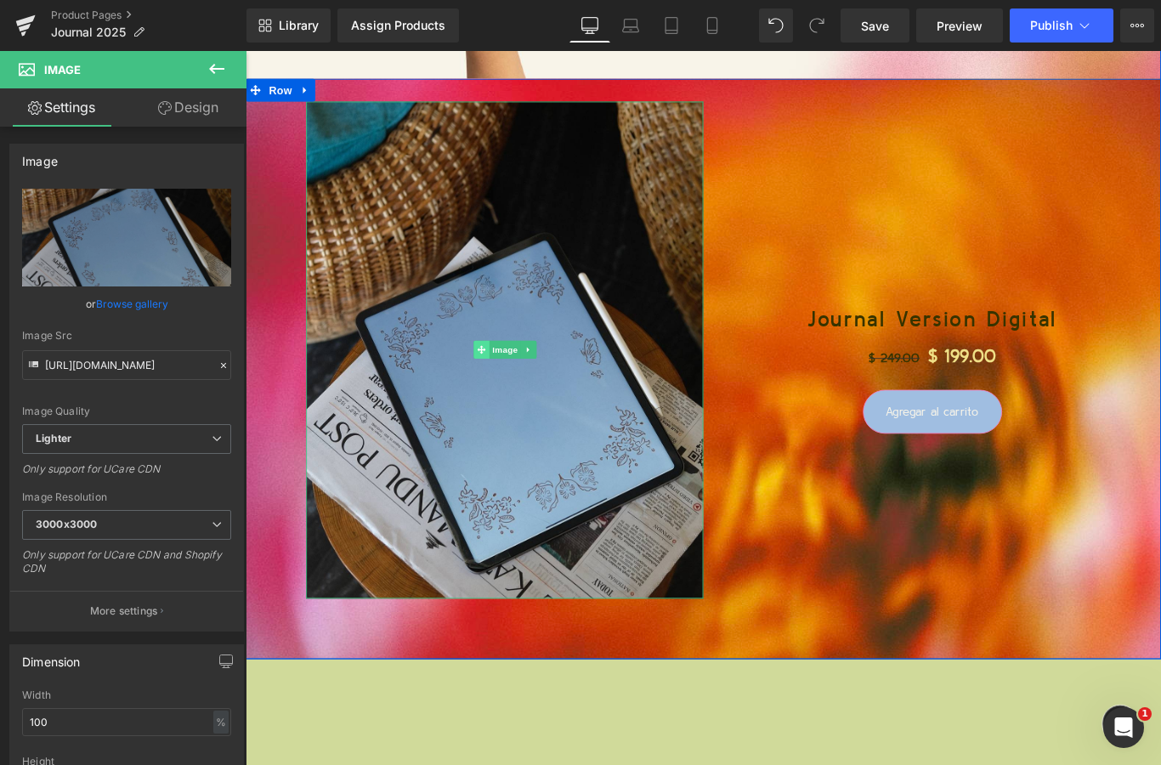
click at [514, 387] on icon at bounding box center [510, 386] width 9 height 10
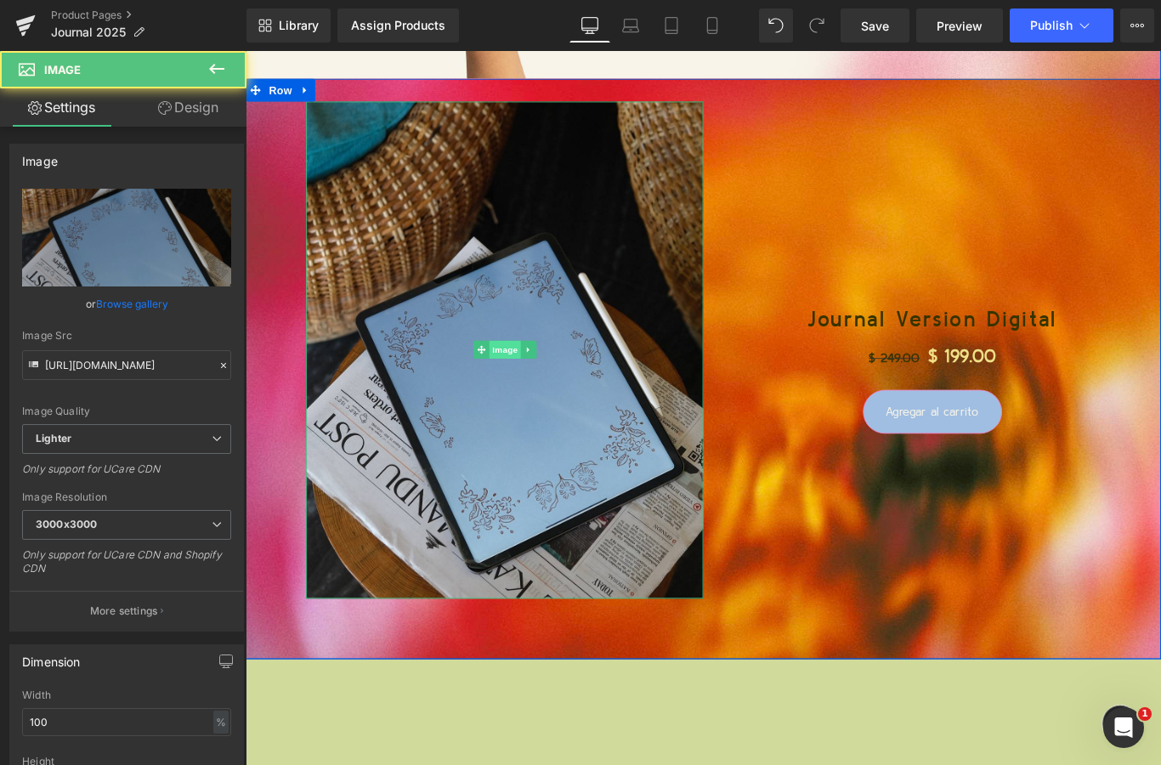
click at [530, 388] on span "Image" at bounding box center [537, 386] width 36 height 20
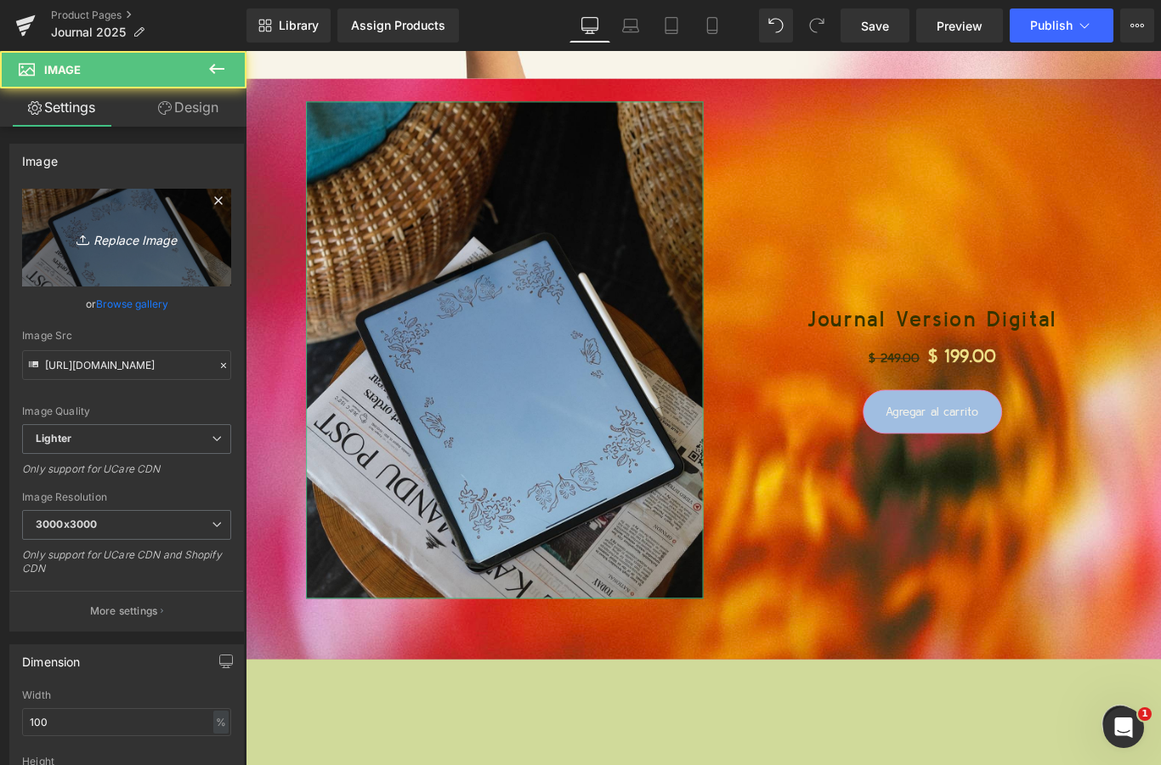
click at [119, 223] on link "Replace Image" at bounding box center [126, 238] width 209 height 98
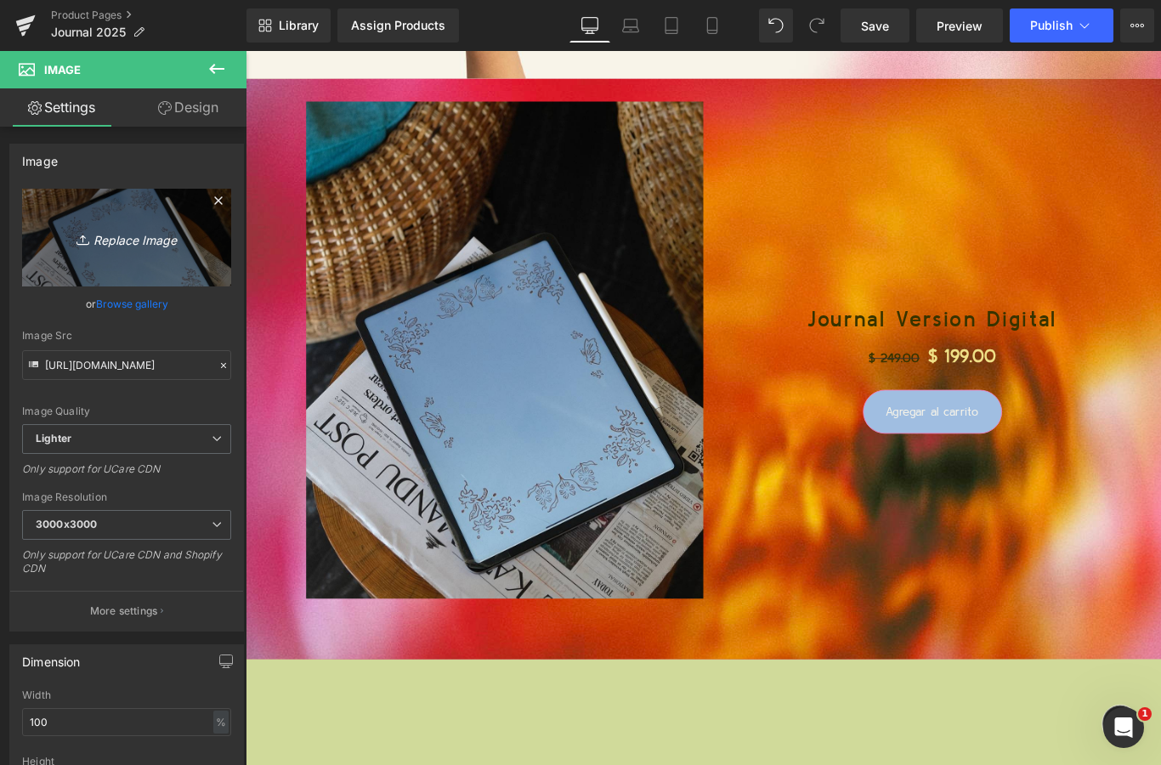
click at [0, 0] on html "Image You are previewing how the will restyle your page. You can not edit Eleme…" at bounding box center [580, 382] width 1161 height 765
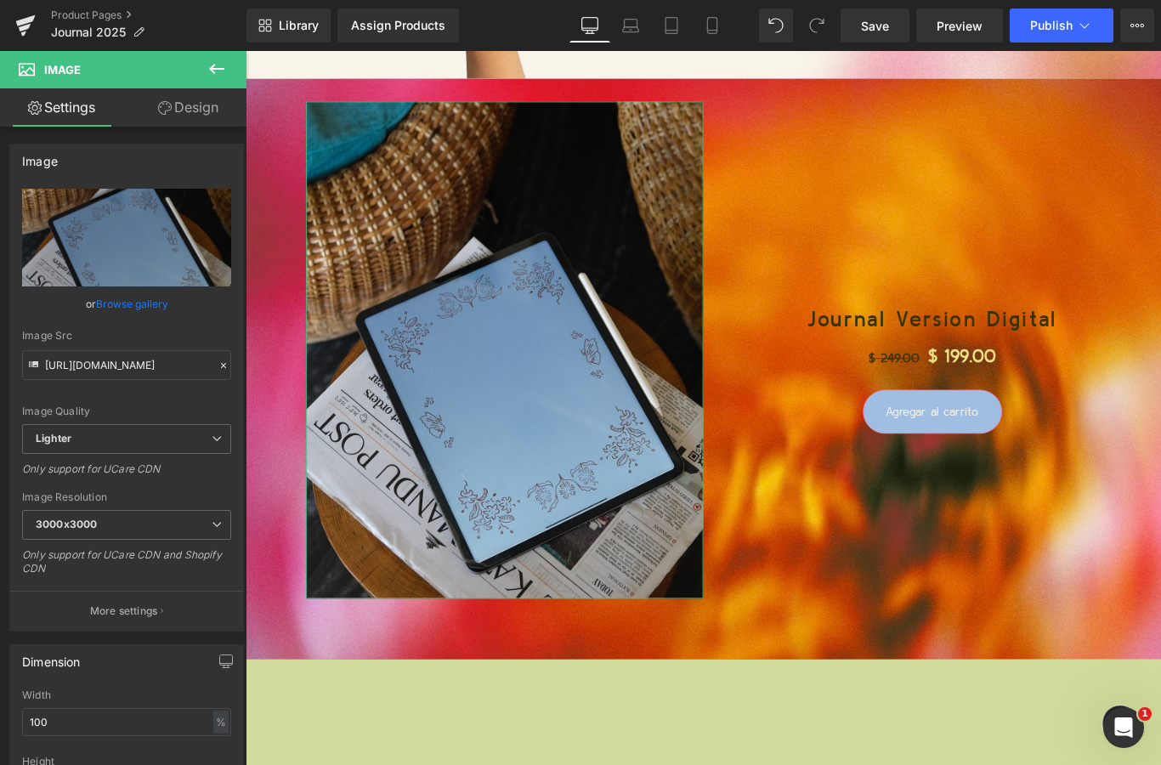
click at [149, 302] on link "Browse gallery" at bounding box center [132, 304] width 72 height 30
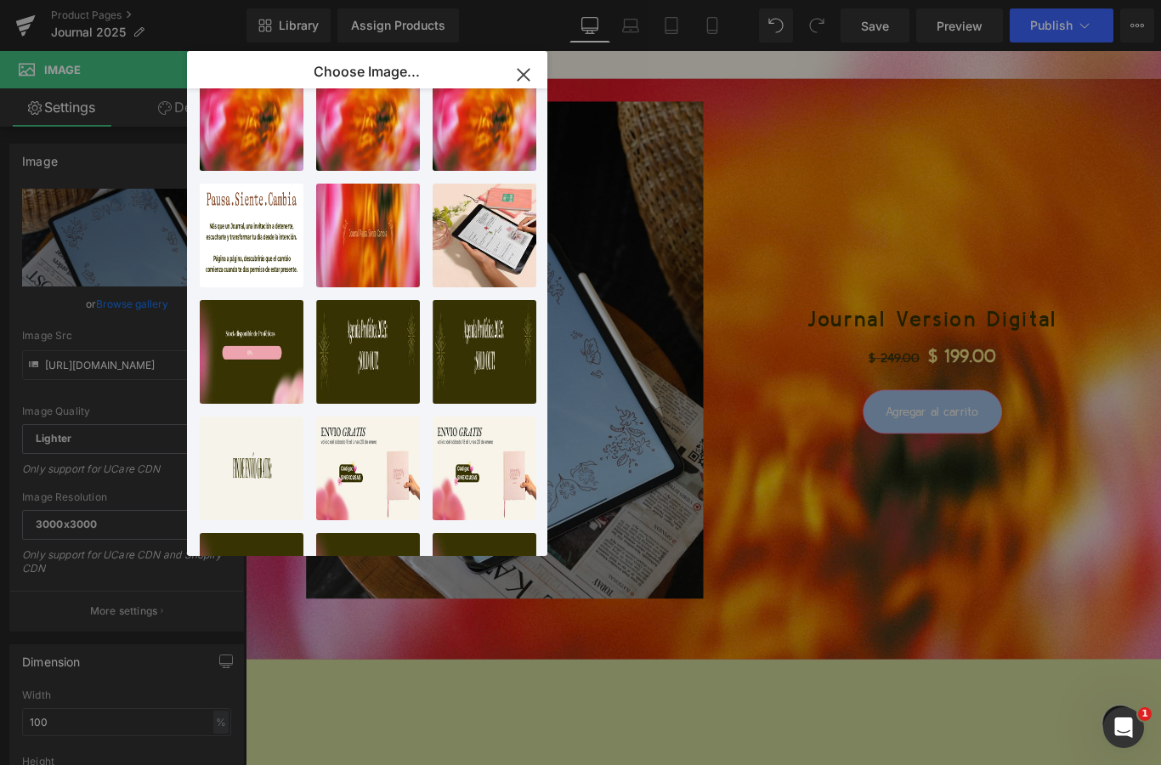
scroll to position [585, 0]
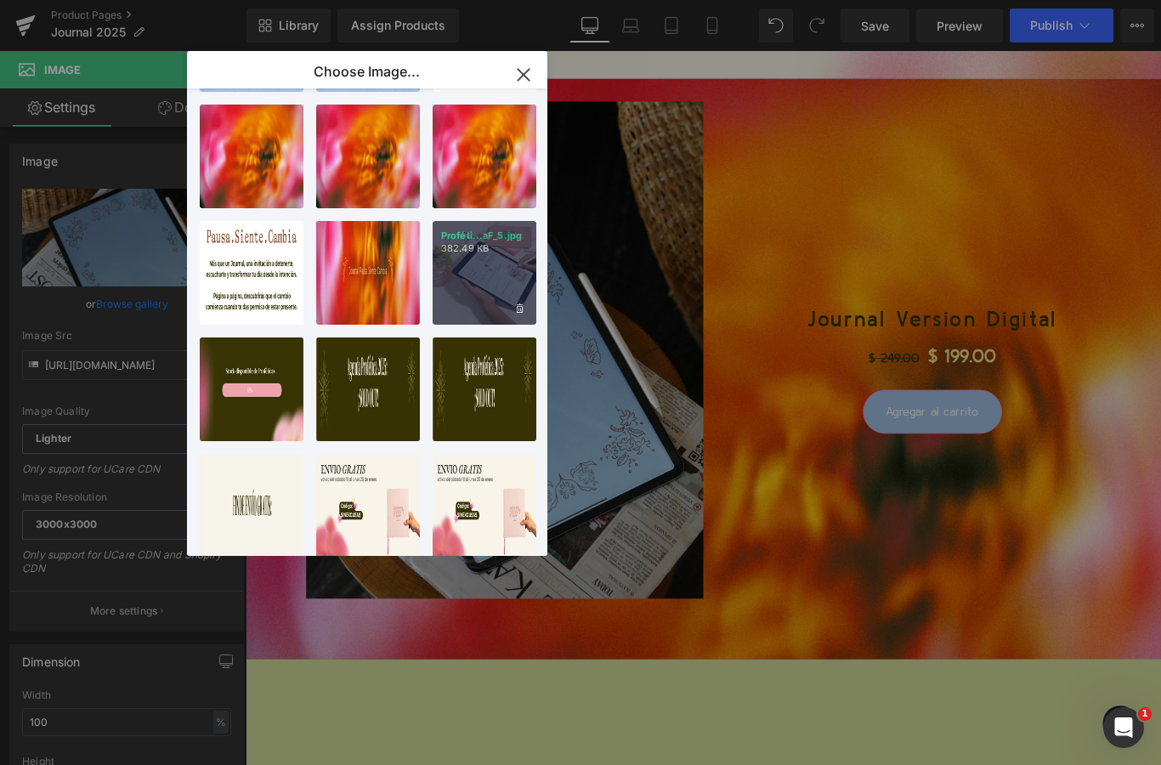
click at [504, 269] on div "Proféti...aF_5.jpg 382.49 KB" at bounding box center [484, 273] width 104 height 104
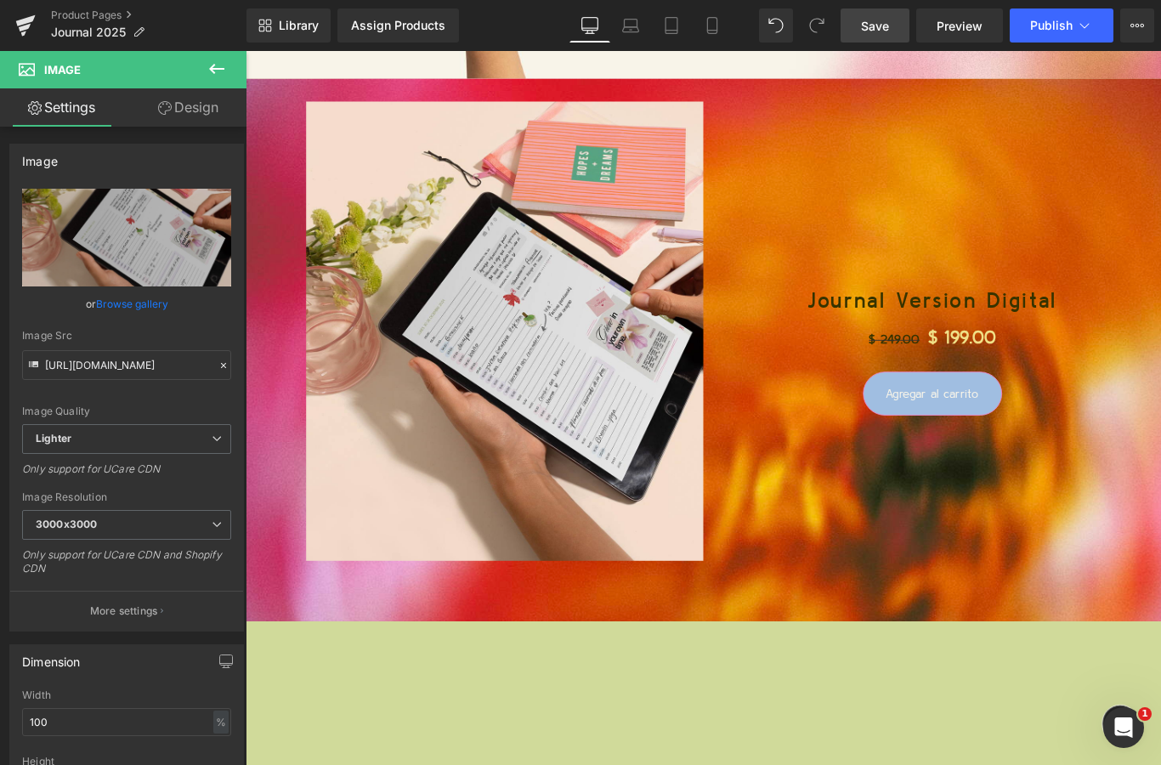
click at [875, 26] on span "Save" at bounding box center [875, 26] width 28 height 18
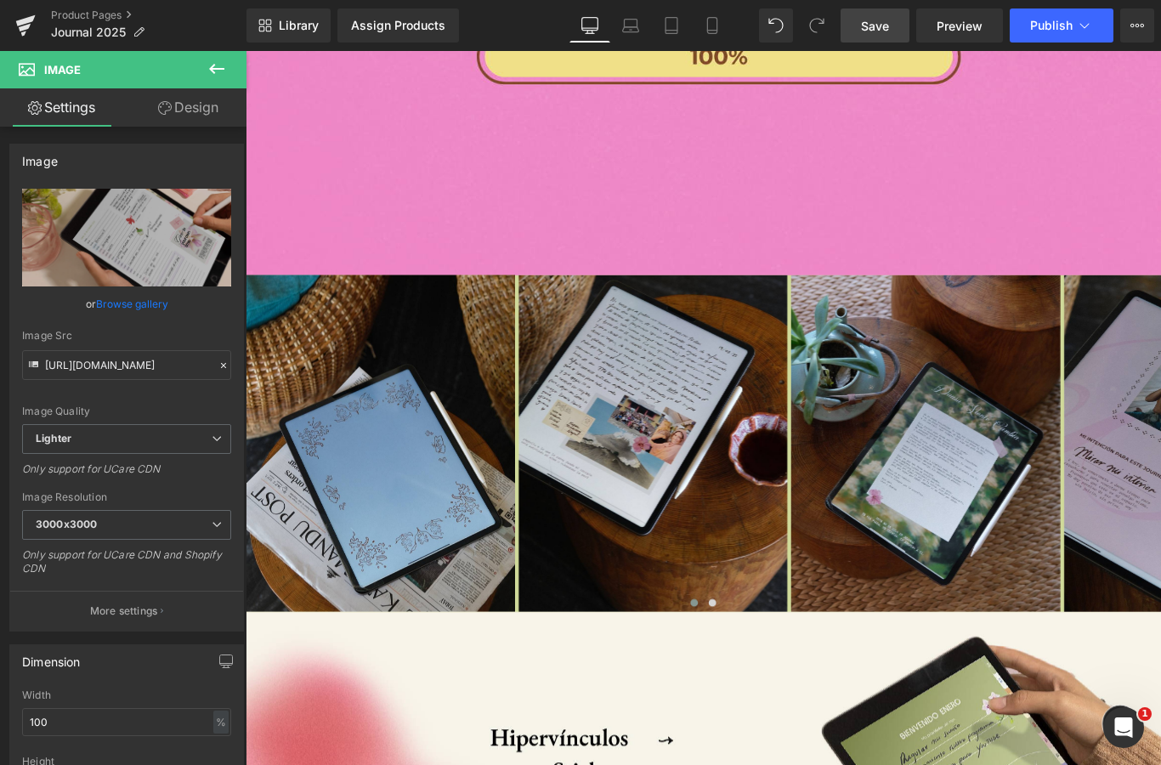
scroll to position [7620, 0]
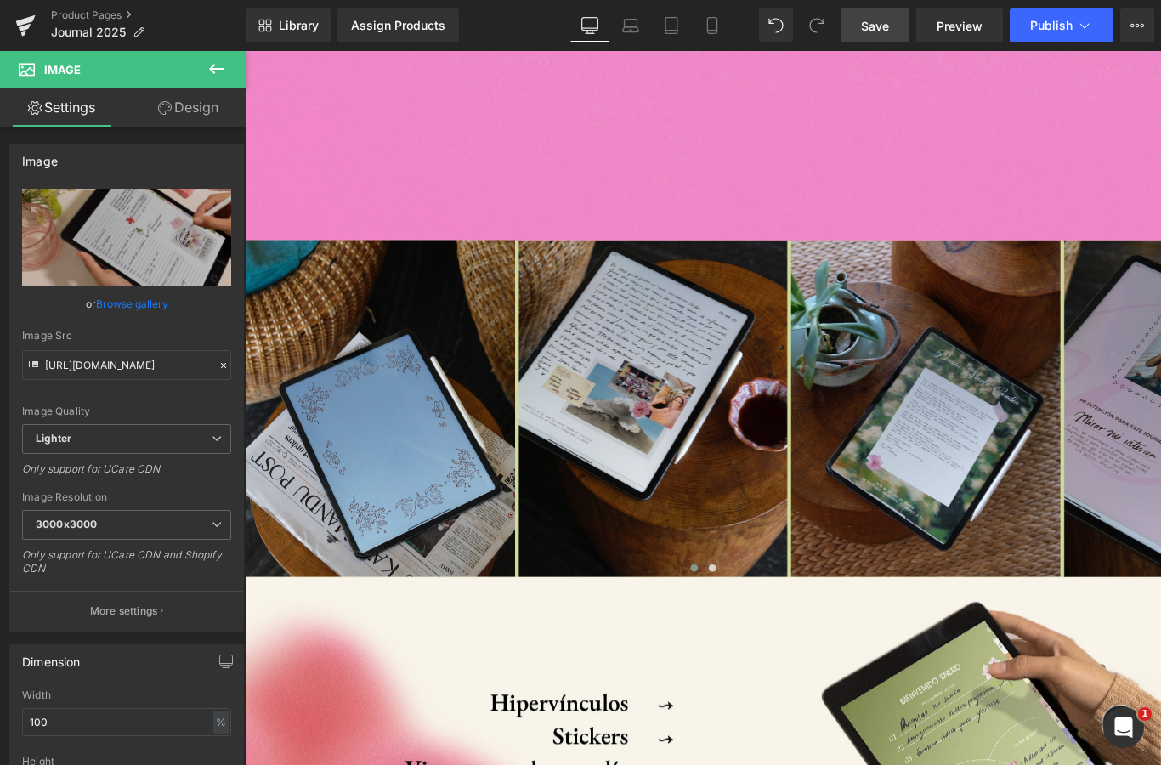
click at [881, 21] on span "Save" at bounding box center [875, 26] width 28 height 18
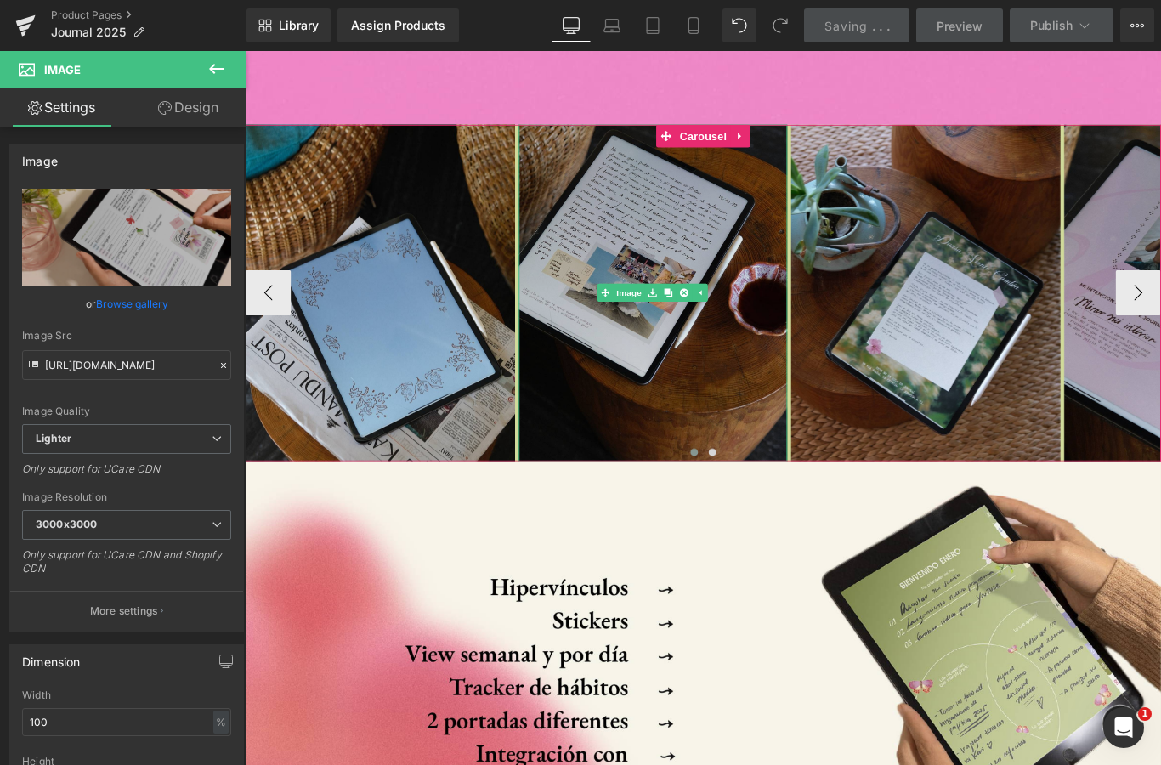
scroll to position [7748, 0]
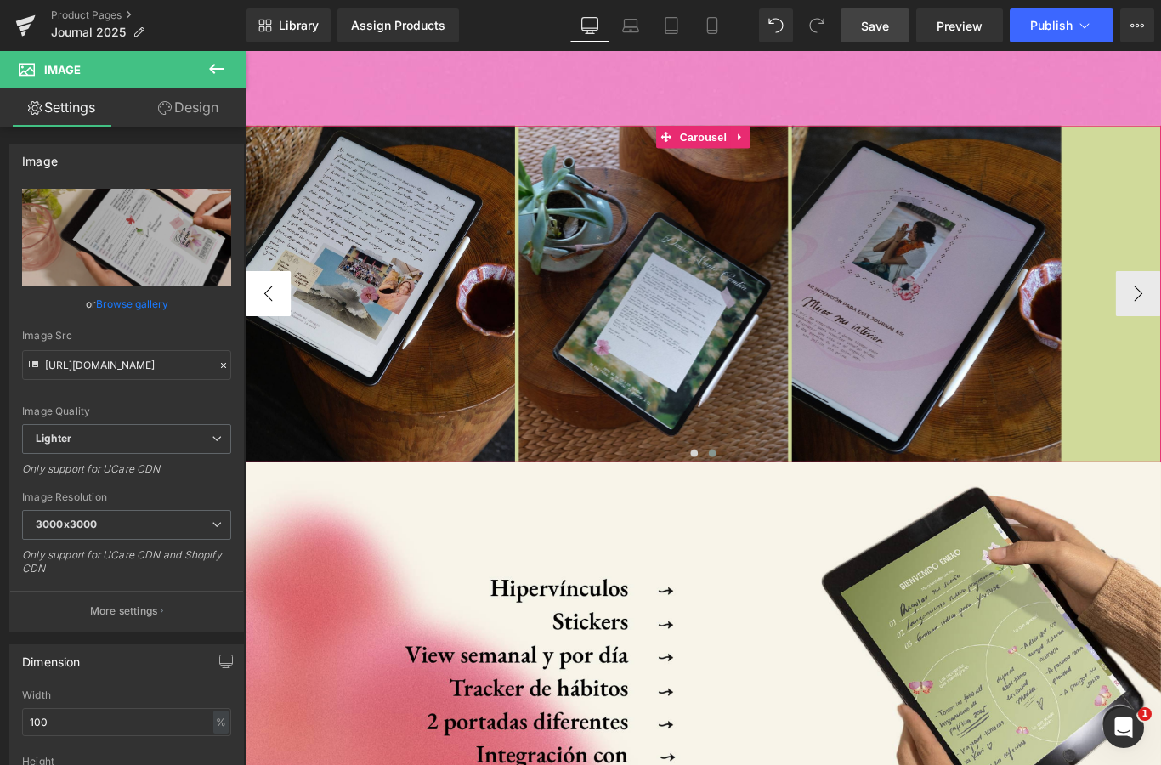
click at [280, 329] on button "‹" at bounding box center [271, 323] width 51 height 51
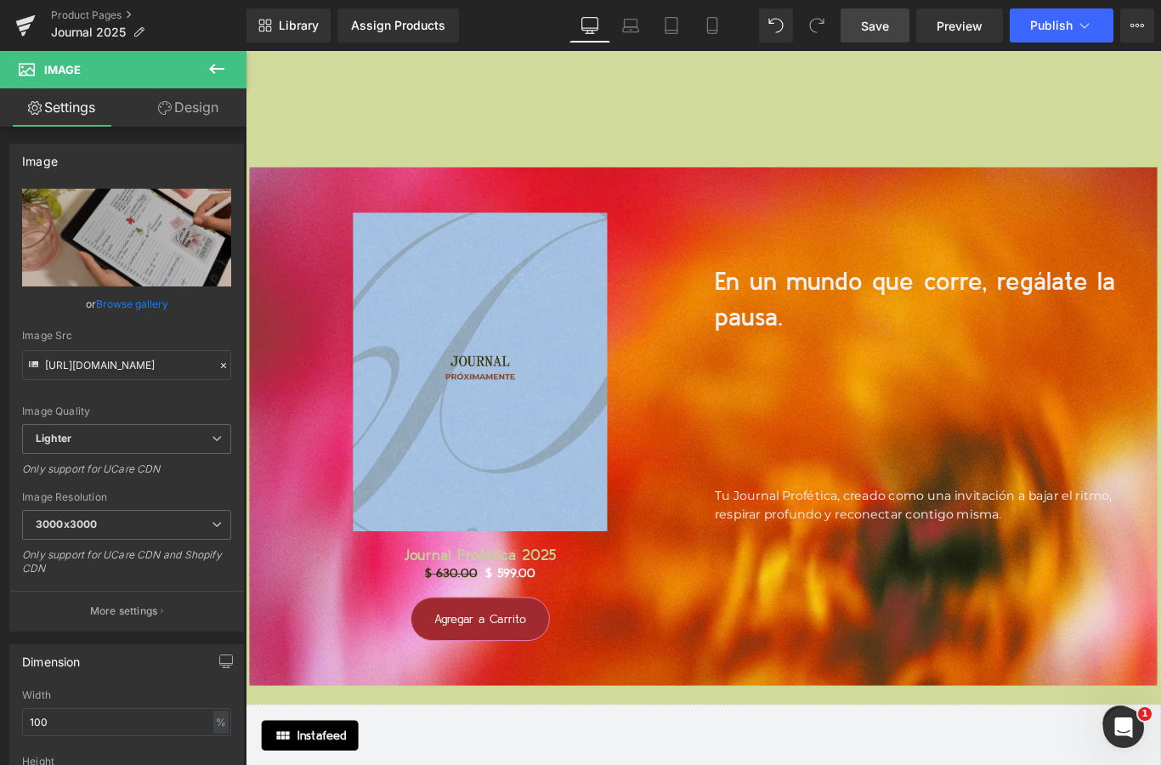
scroll to position [18172, 0]
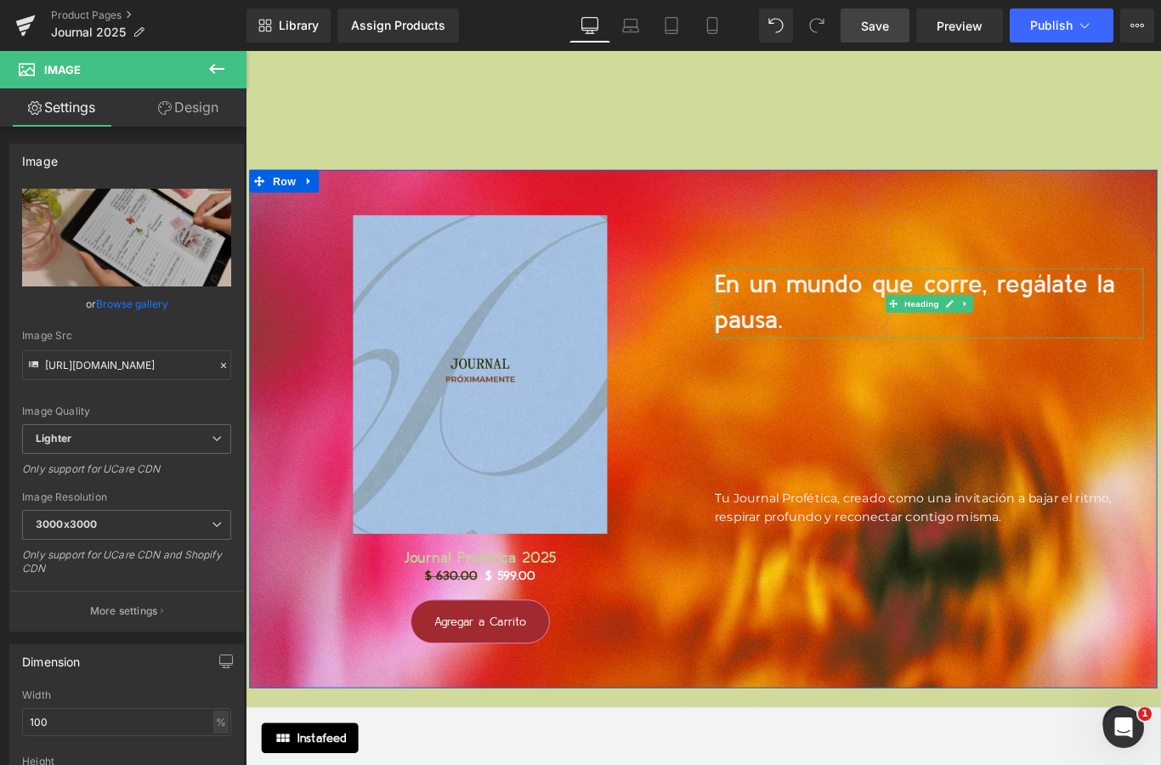
click at [844, 304] on span "n un mundo que corre, regálate la pausa." at bounding box center [997, 333] width 450 height 67
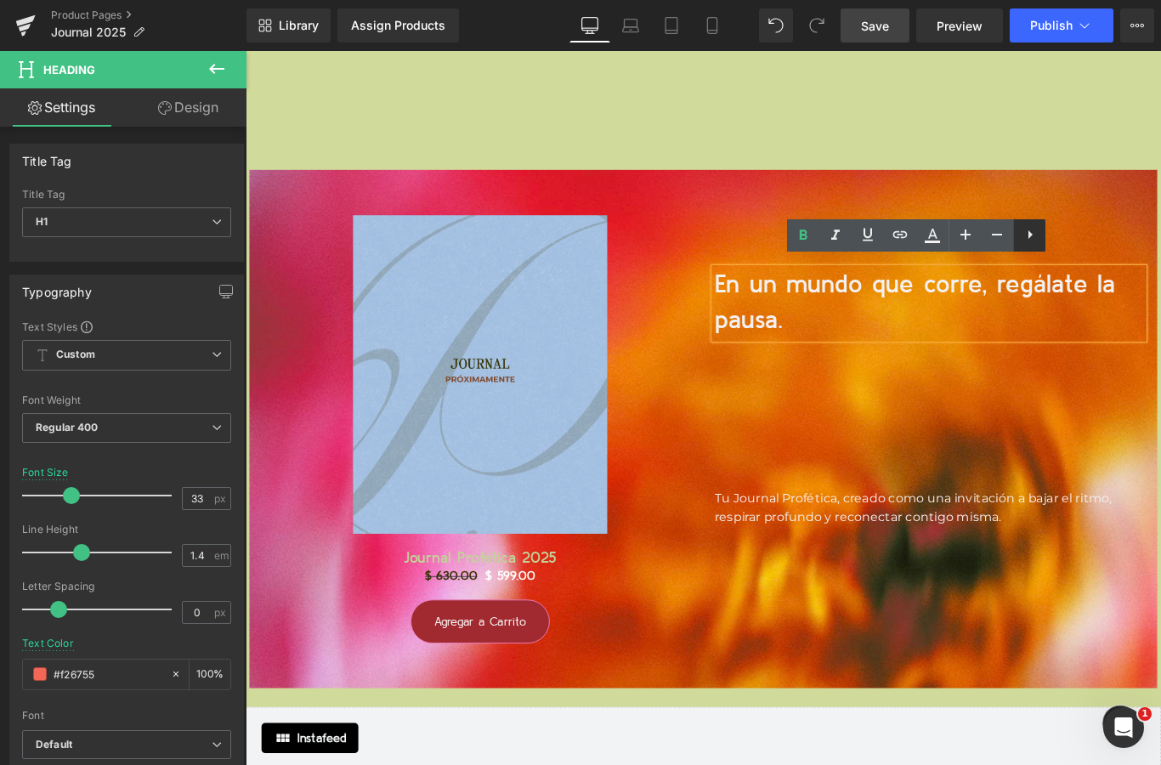
click at [1035, 228] on icon at bounding box center [1030, 234] width 20 height 20
click at [1031, 235] on icon at bounding box center [1029, 234] width 20 height 20
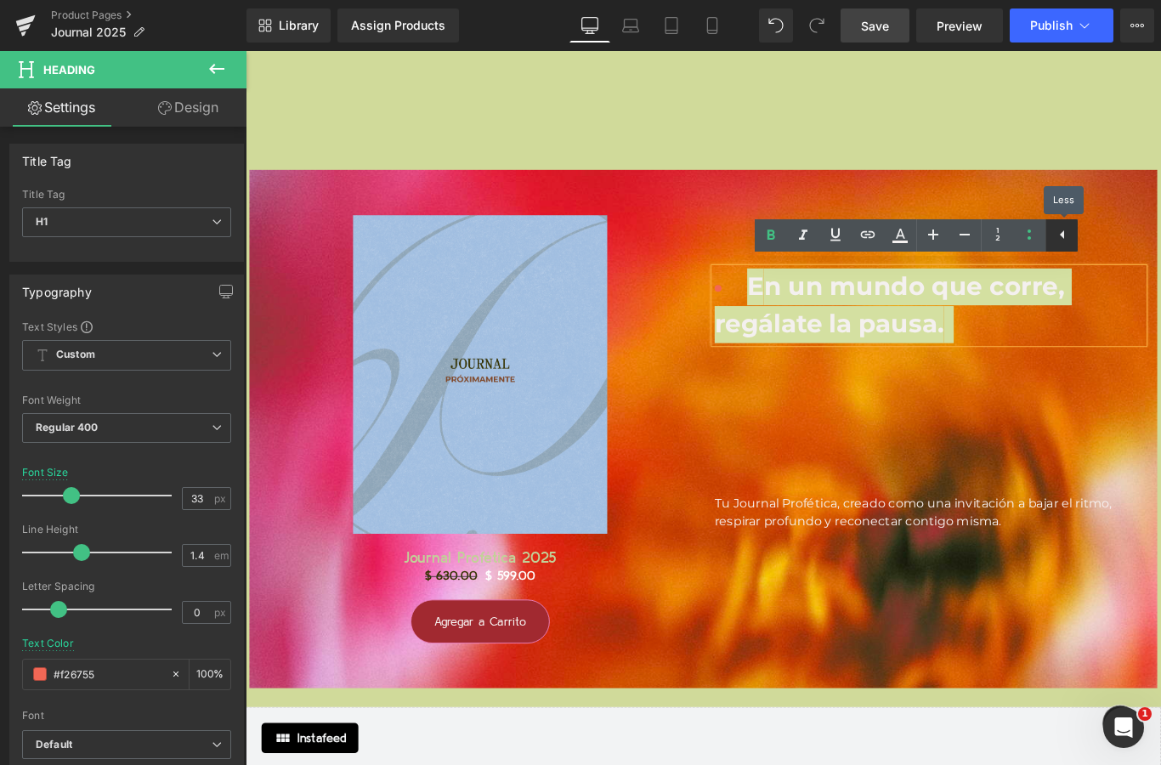
click at [1052, 235] on icon at bounding box center [1062, 234] width 20 height 20
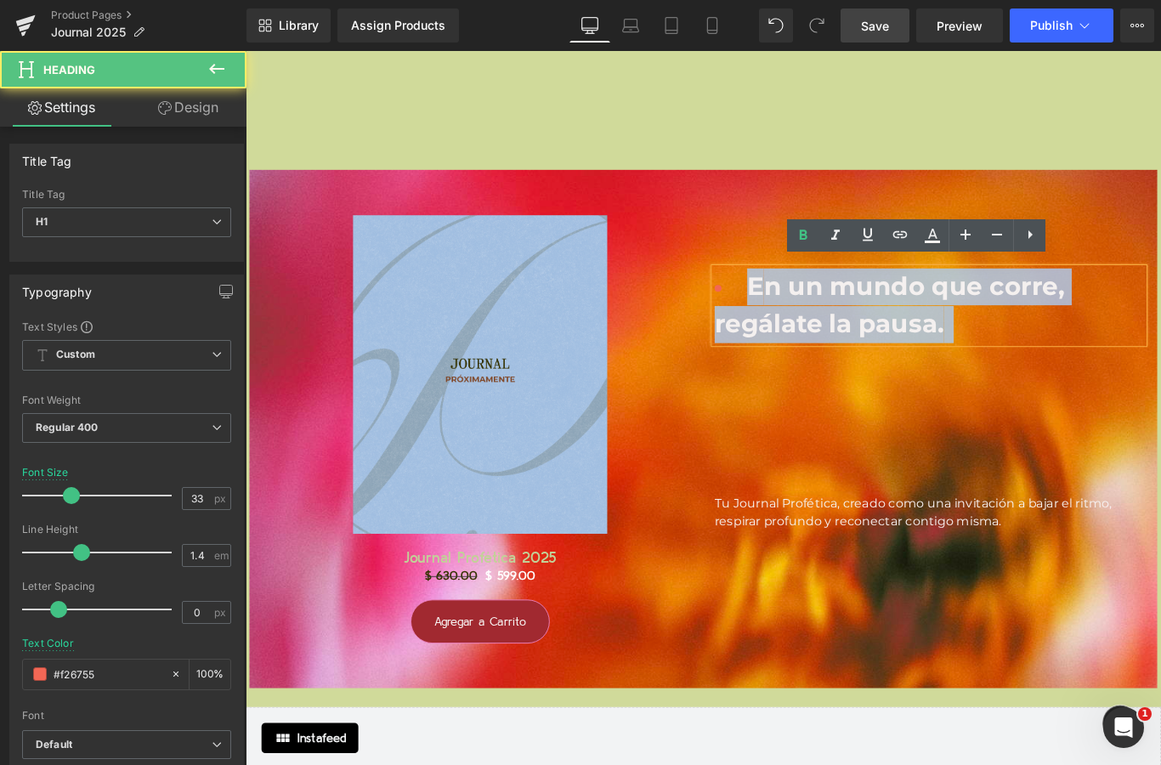
click at [907, 342] on span "n un mundo que corre, regálate la pausa." at bounding box center [968, 335] width 393 height 76
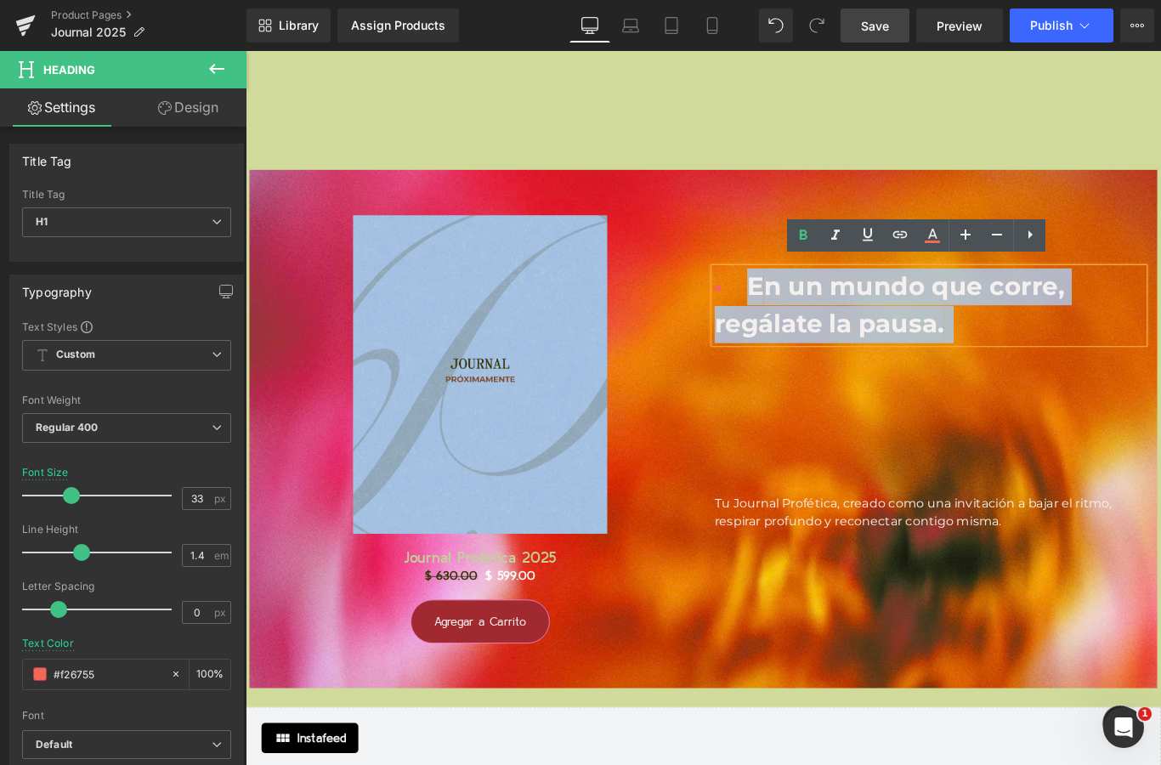
click at [1160, 239] on div "E n un mundo que corre, regálate la pausa. Heading Tu Journal Profética, creado…" at bounding box center [1015, 399] width 510 height 379
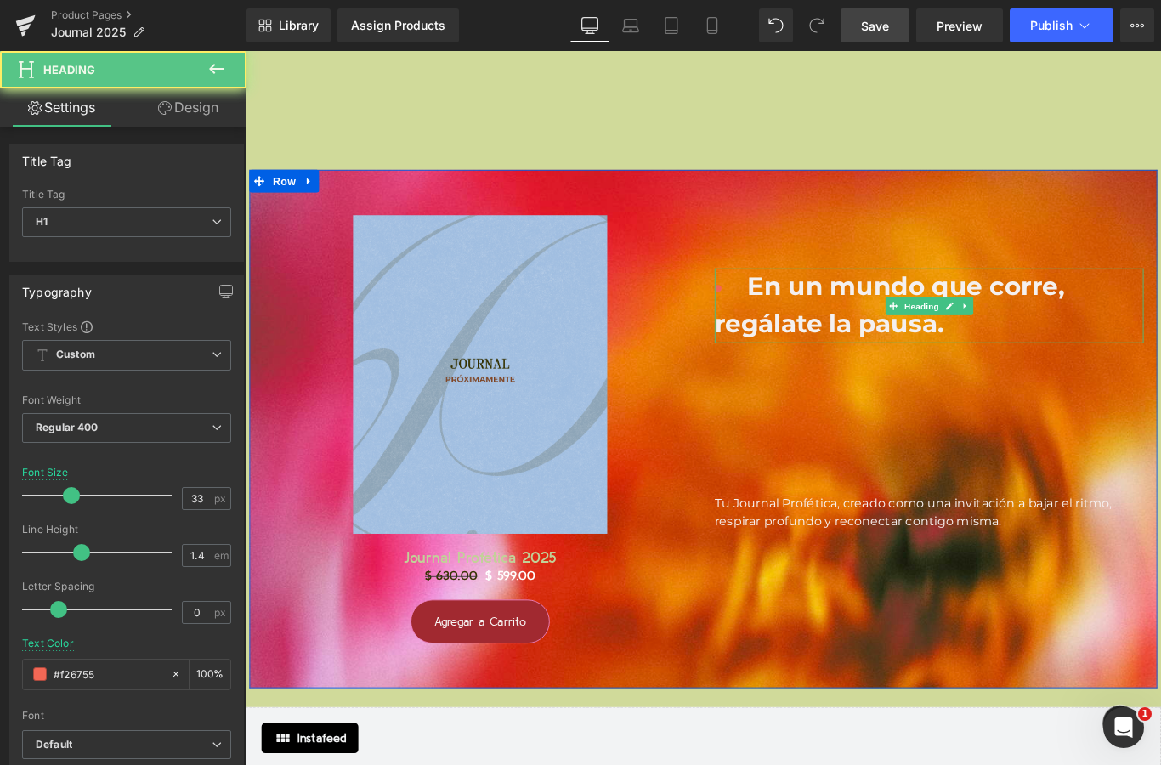
click at [1160, 304] on li "E n un mundo que corre, regálate la pausa." at bounding box center [1013, 336] width 482 height 83
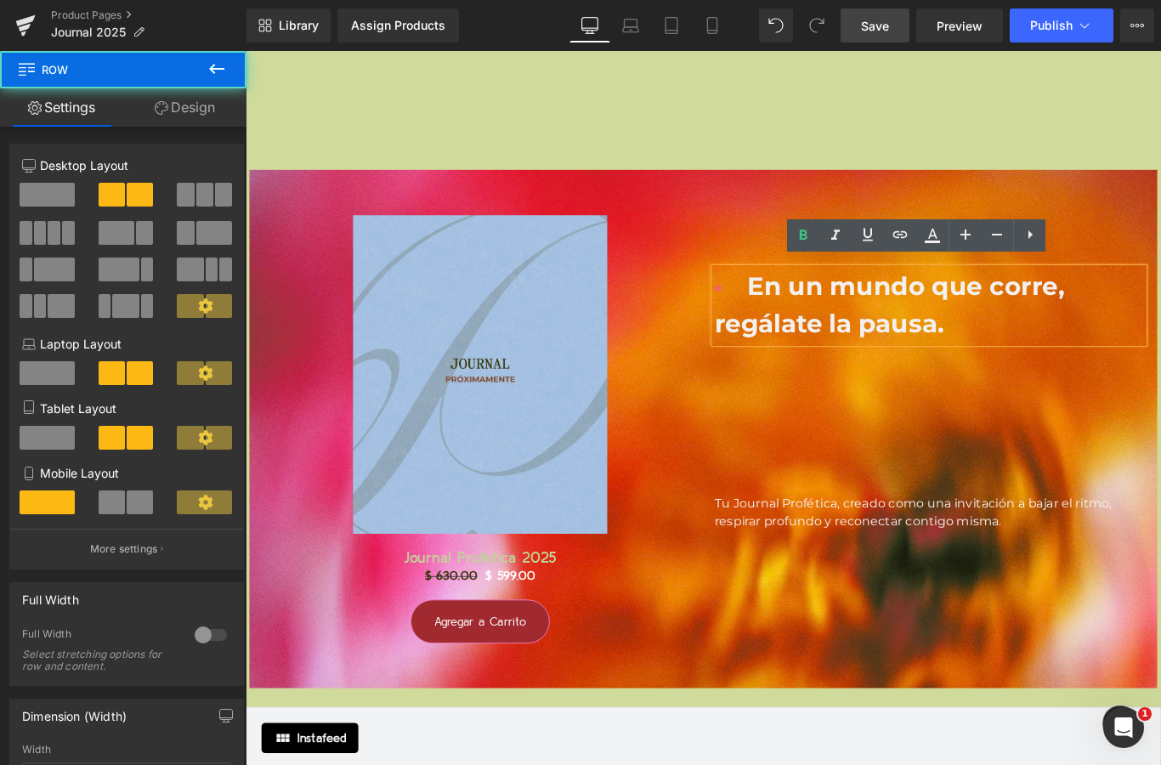
click at [1057, 477] on div "E n un mundo que corre, regálate la pausa. Heading Tu Journal Profética, creado…" at bounding box center [1015, 399] width 510 height 379
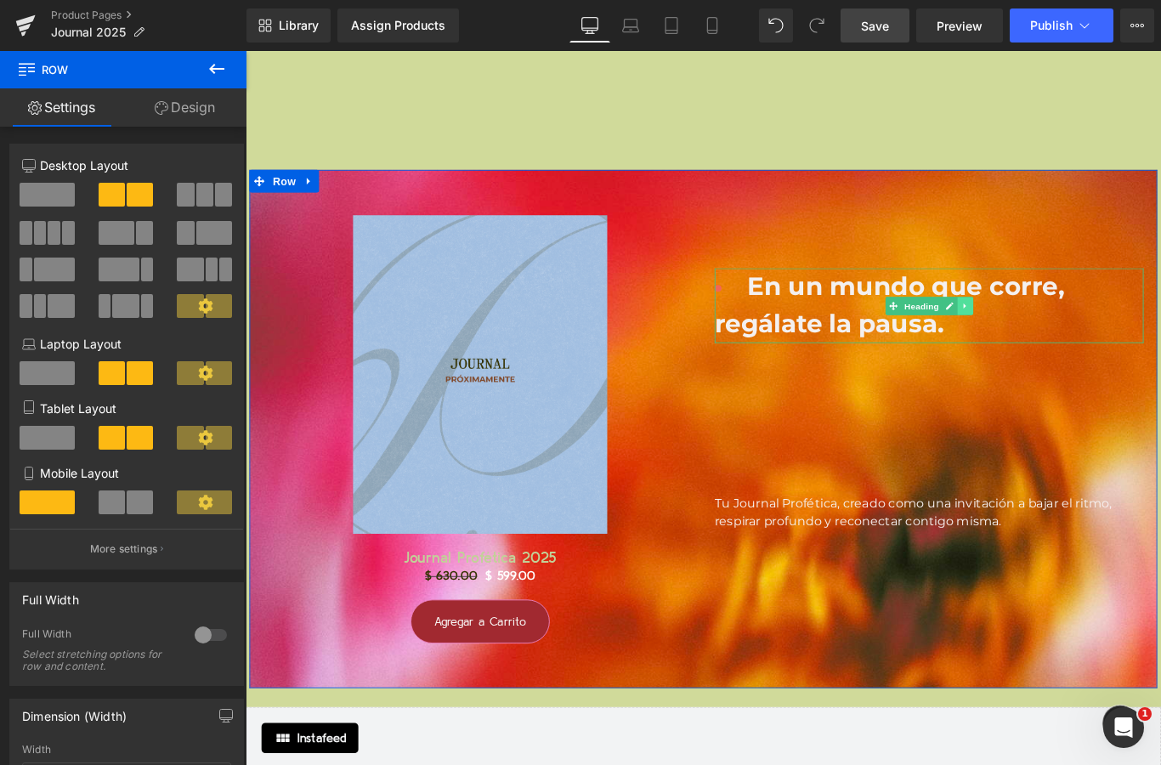
click at [1053, 334] on icon at bounding box center [1053, 337] width 3 height 6
click at [1060, 332] on icon at bounding box center [1062, 336] width 9 height 9
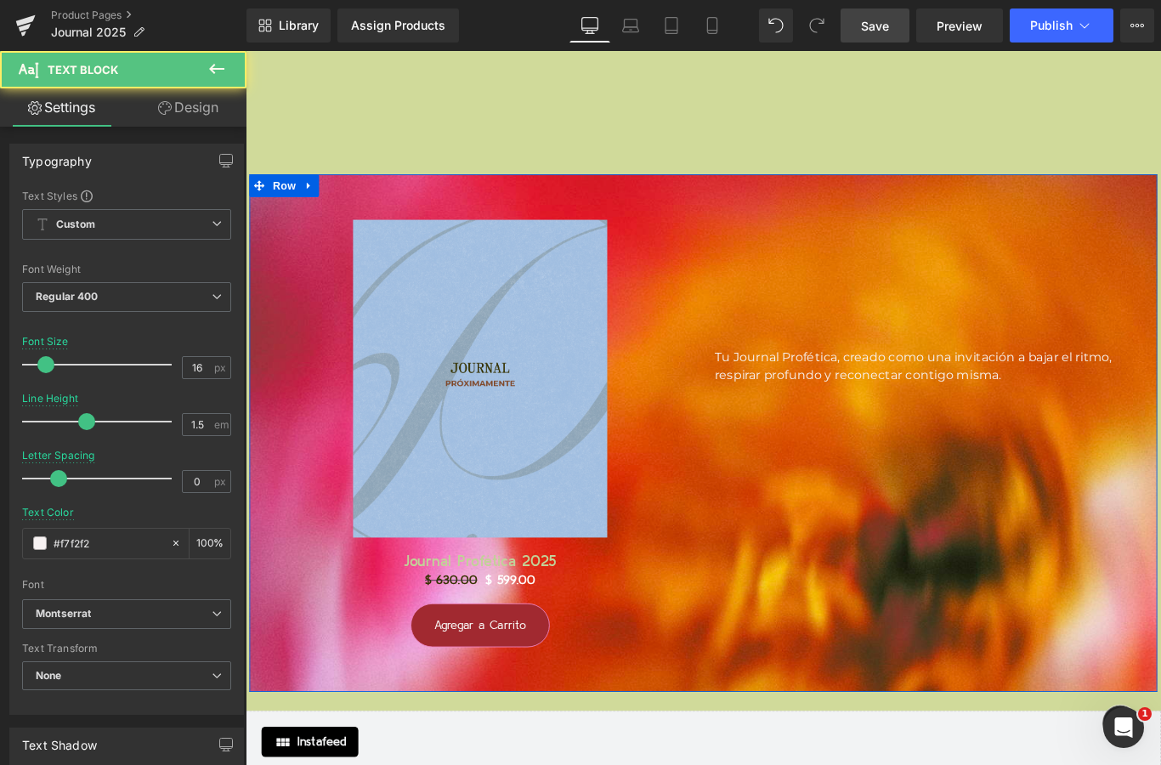
drag, startPoint x: 913, startPoint y: 404, endPoint x: 878, endPoint y: 534, distance: 134.6
click at [878, 534] on div "Sale Off (P) Image Journal Profética 2025 (P) Title $ 630.00 $ 599.00 (P) Price…" at bounding box center [760, 479] width 1020 height 581
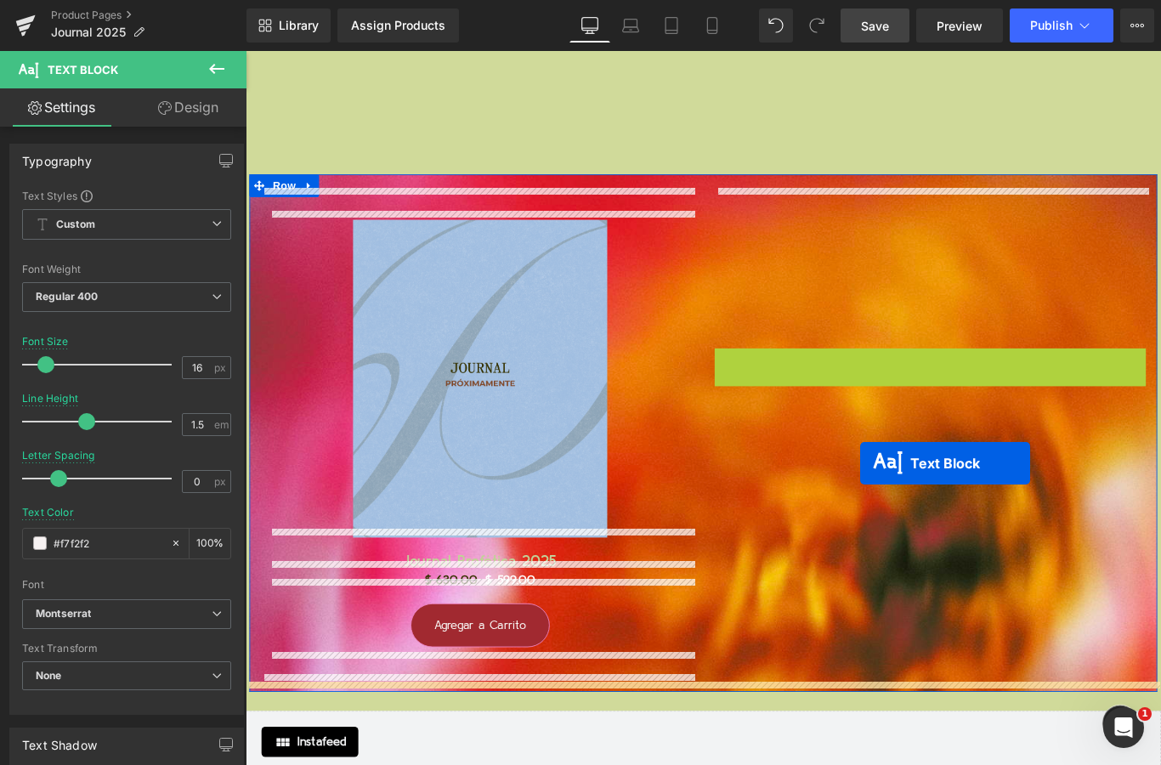
drag, startPoint x: 968, startPoint y: 397, endPoint x: 932, endPoint y: 524, distance: 132.3
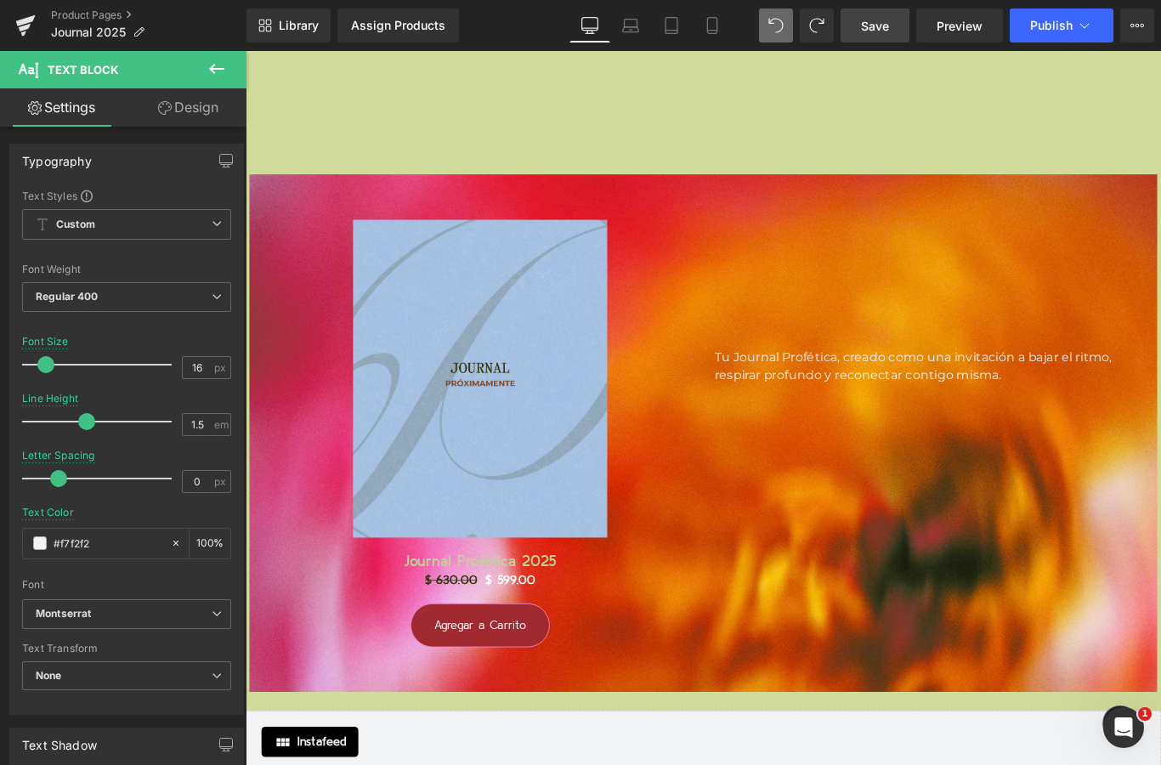
click at [218, 77] on icon at bounding box center [216, 69] width 20 height 20
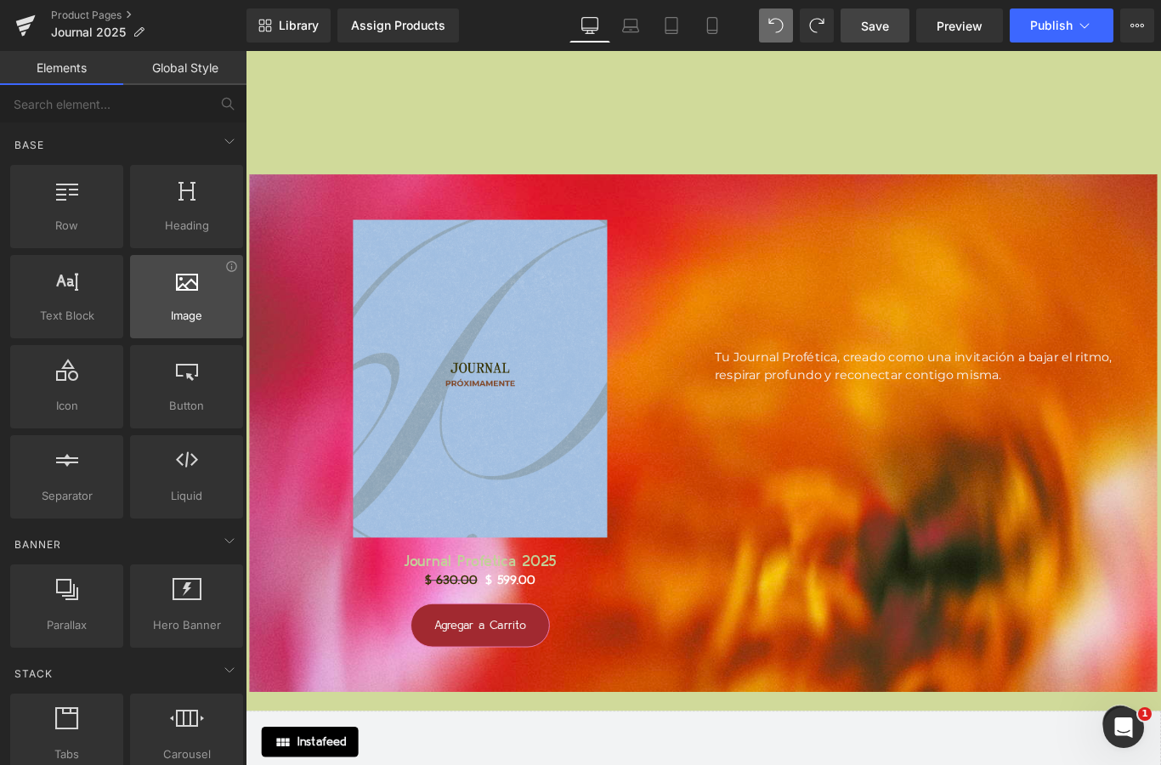
click at [191, 296] on div at bounding box center [186, 287] width 103 height 38
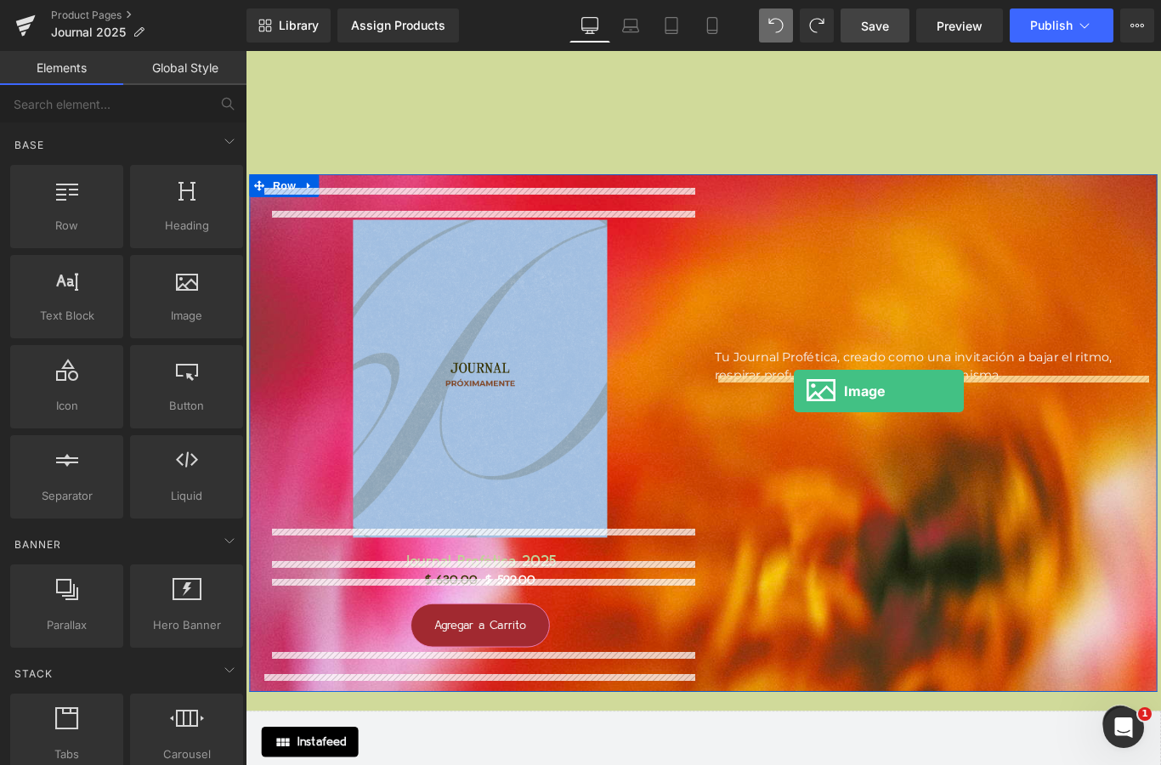
drag, startPoint x: 451, startPoint y: 341, endPoint x: 862, endPoint y: 432, distance: 421.3
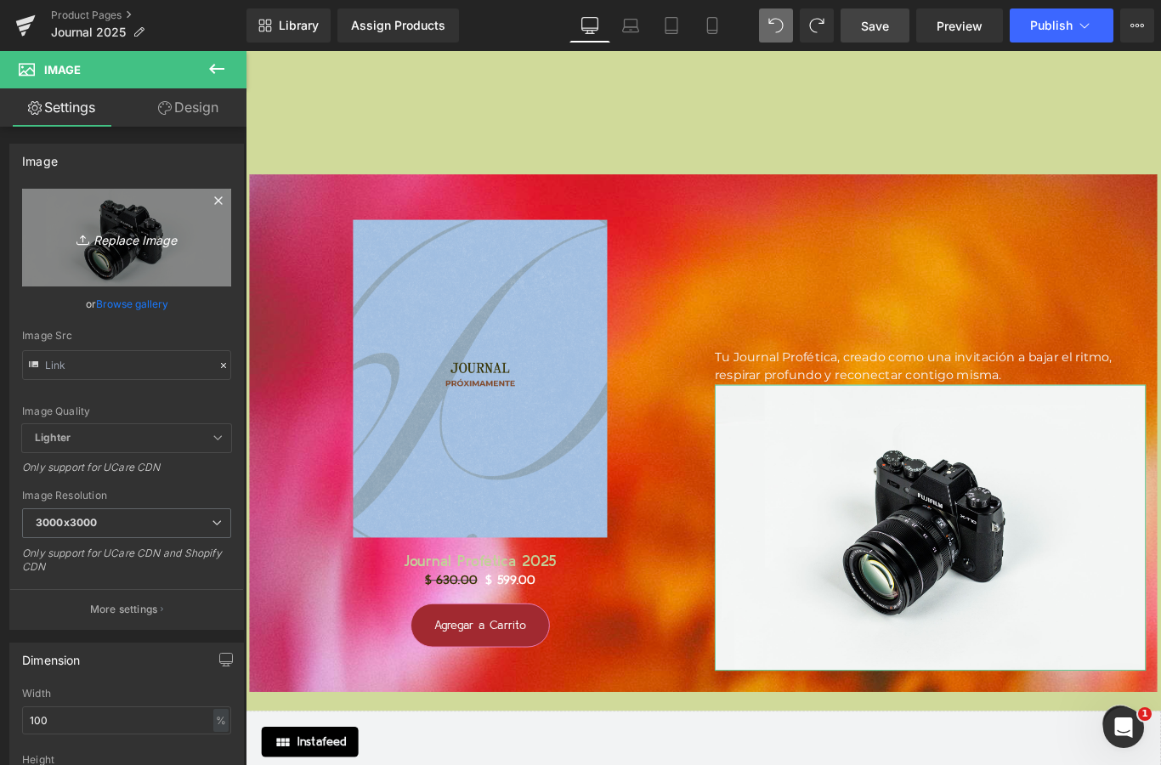
click at [104, 227] on icon "Replace Image" at bounding box center [127, 237] width 136 height 21
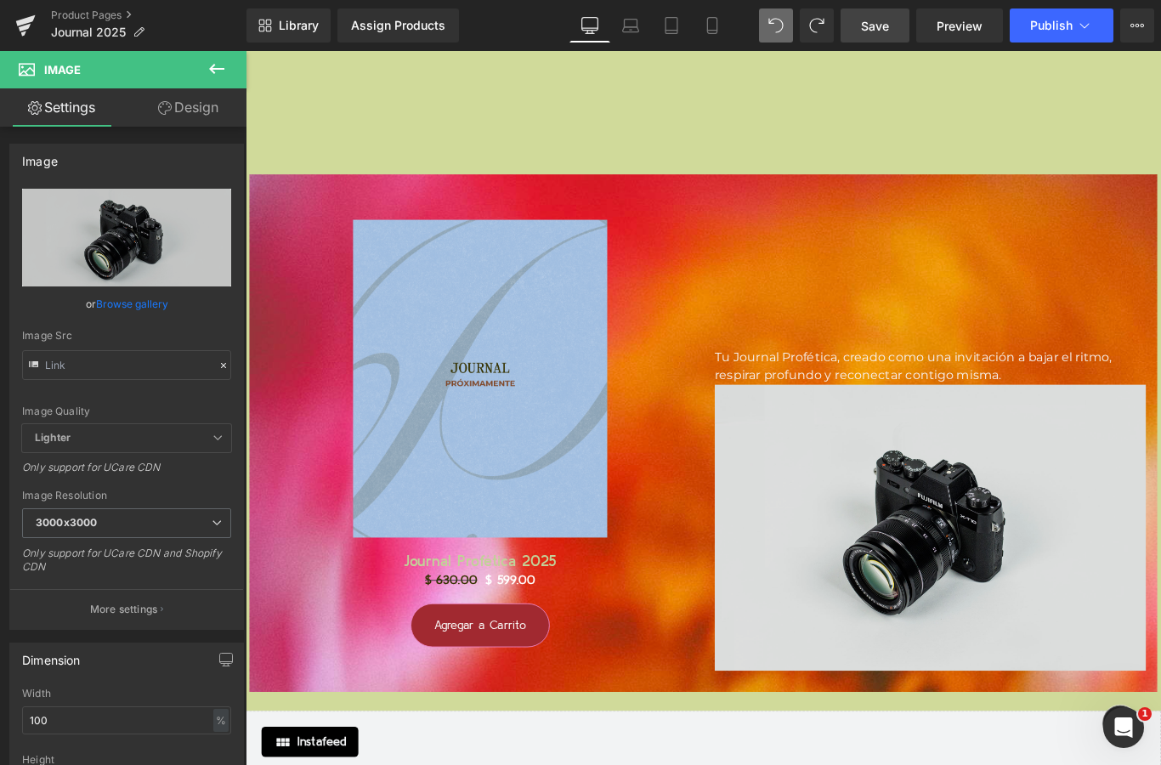
type input "C:\fakepath\IMG_2876.png"
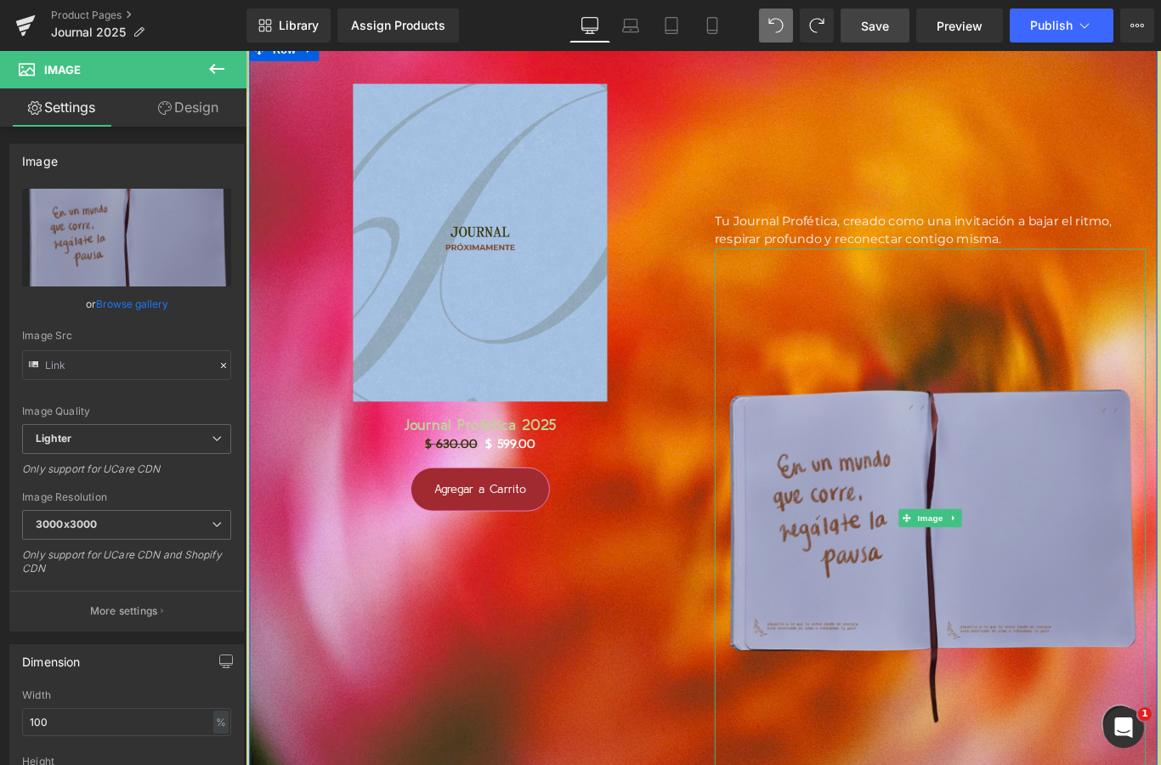
scroll to position [18334, 0]
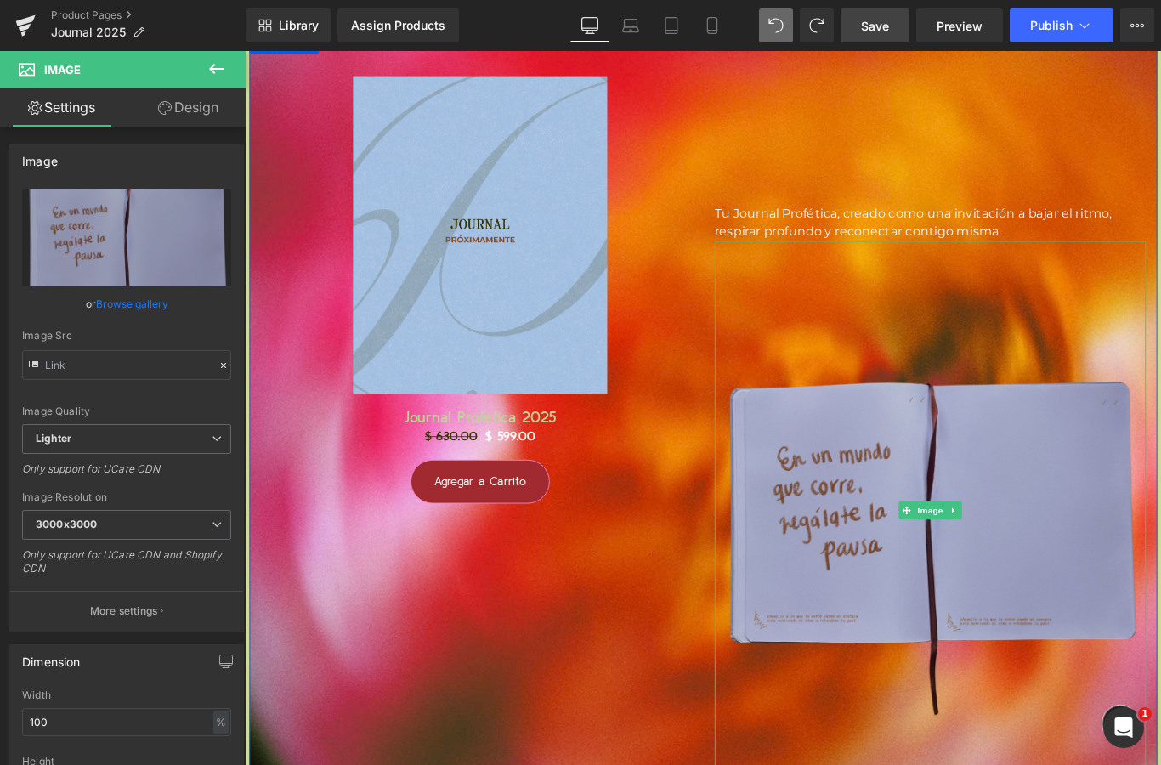
click at [925, 498] on img at bounding box center [1014, 567] width 484 height 606
click at [969, 628] on img at bounding box center [1014, 567] width 484 height 606
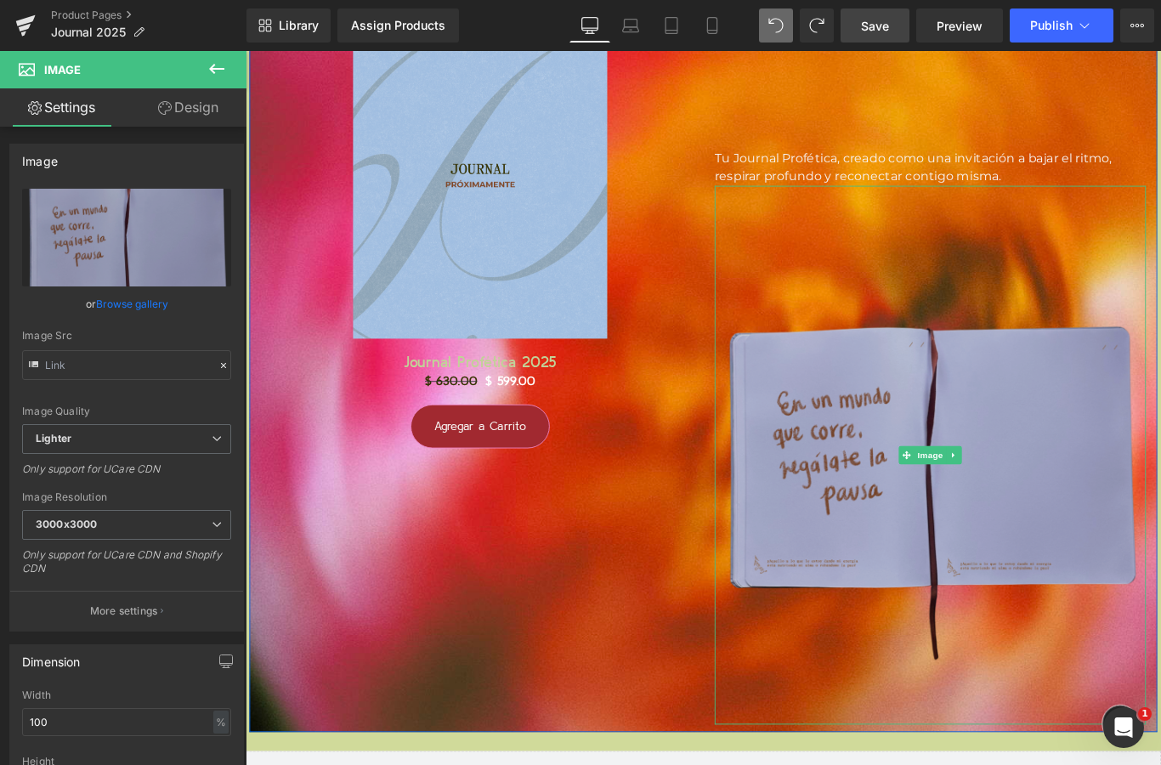
scroll to position [18331, 0]
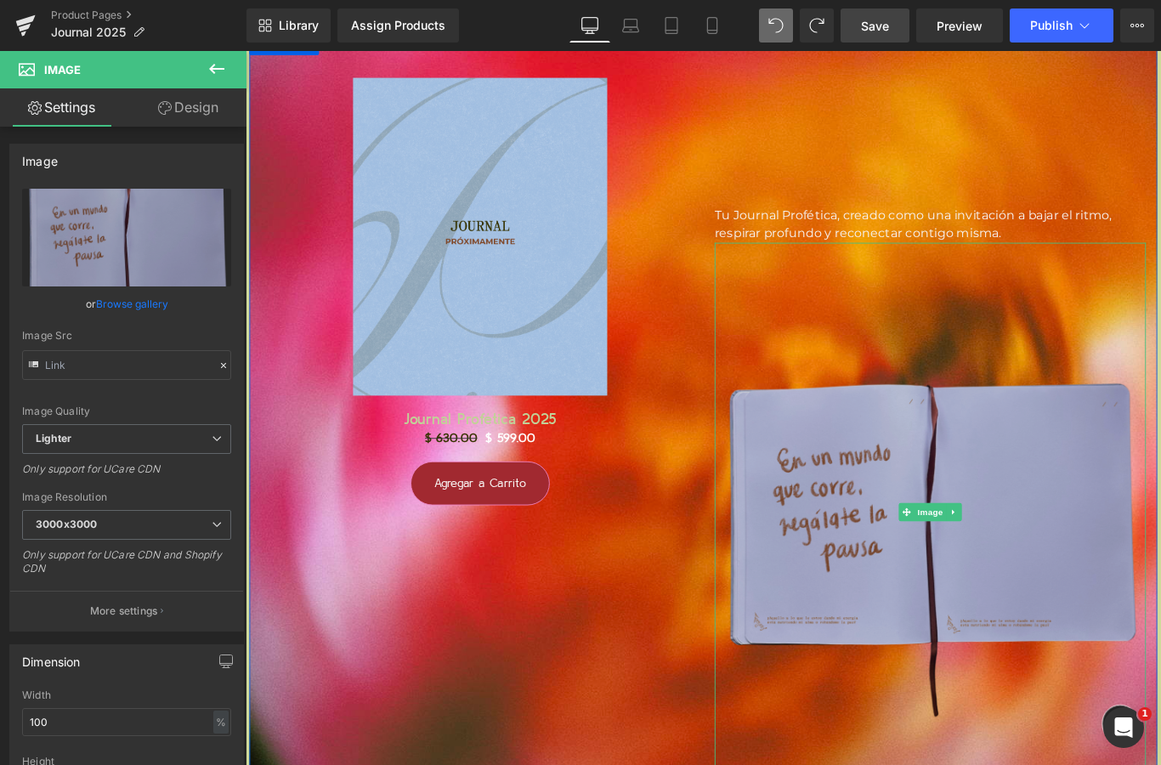
click at [954, 497] on img at bounding box center [1014, 570] width 484 height 606
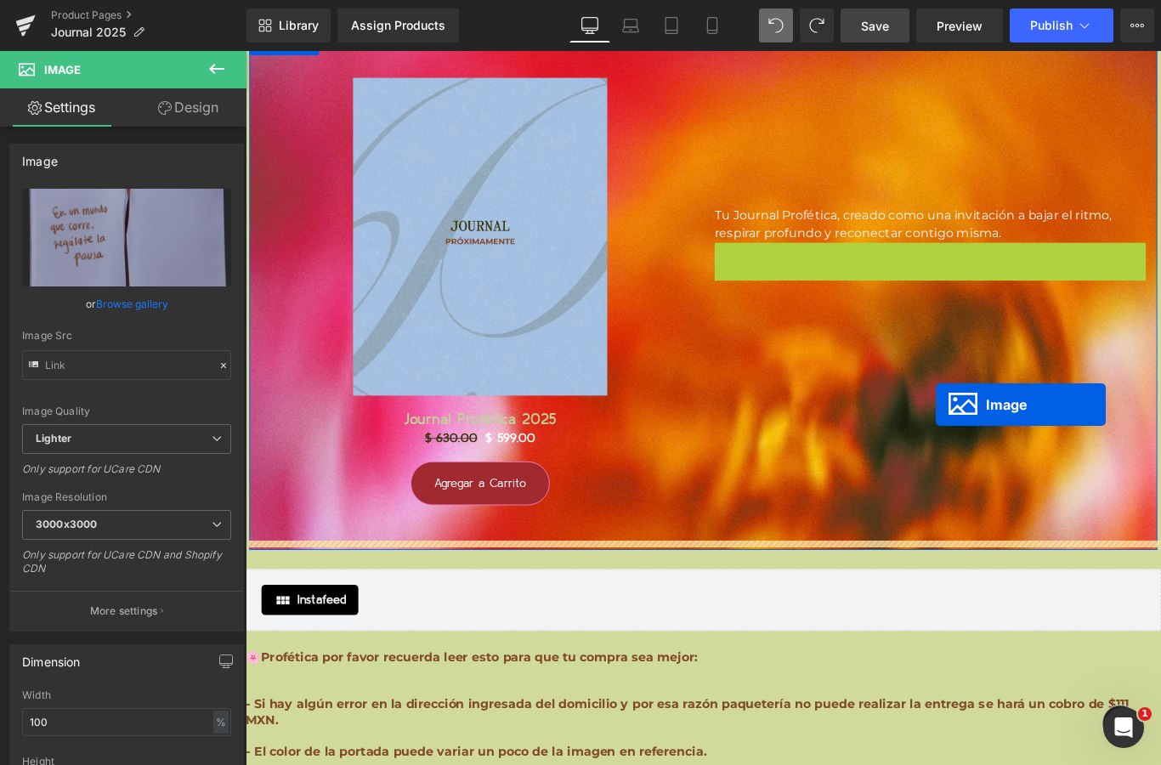
drag, startPoint x: 1003, startPoint y: 568, endPoint x: 1020, endPoint y: 455, distance: 115.0
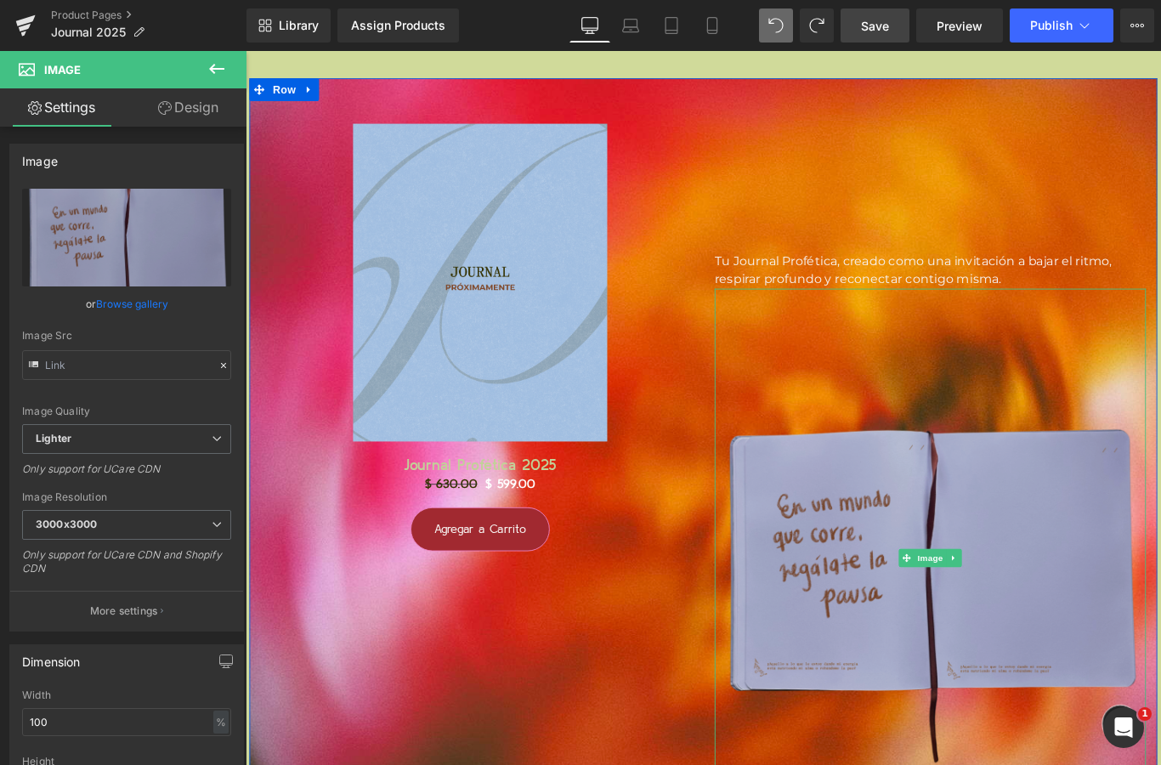
scroll to position [18288, 0]
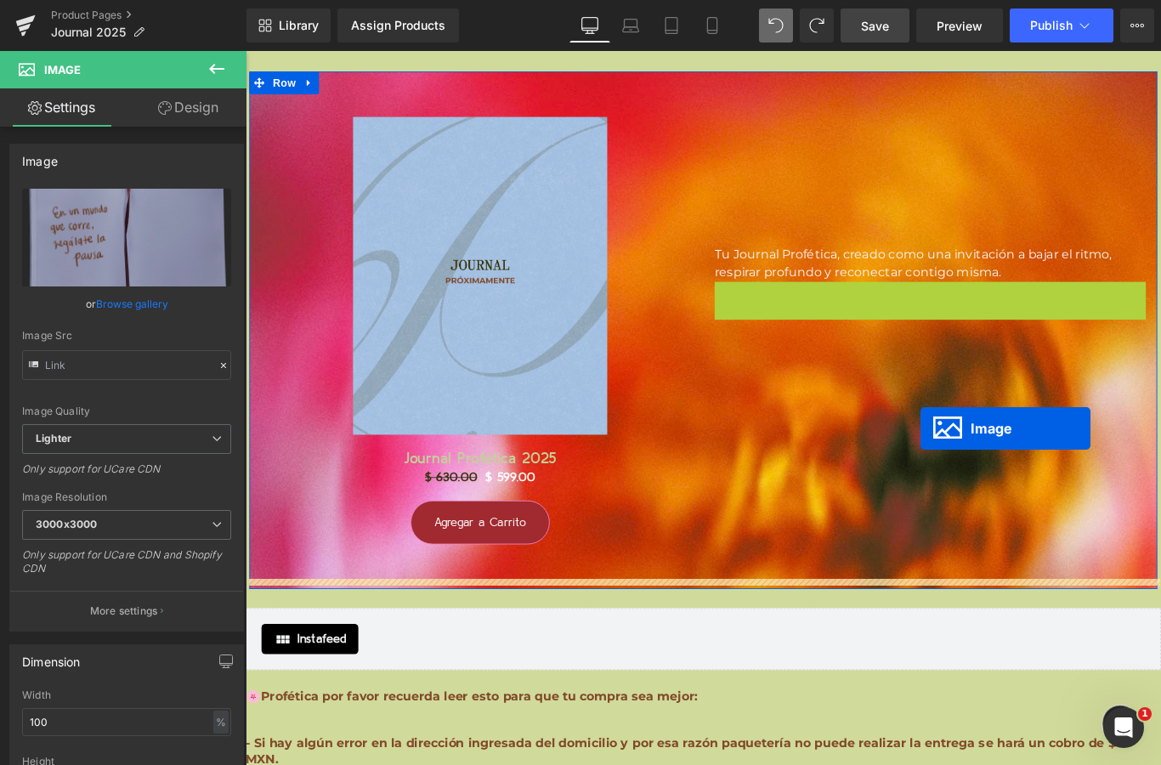
drag, startPoint x: 983, startPoint y: 605, endPoint x: 1003, endPoint y: 461, distance: 145.9
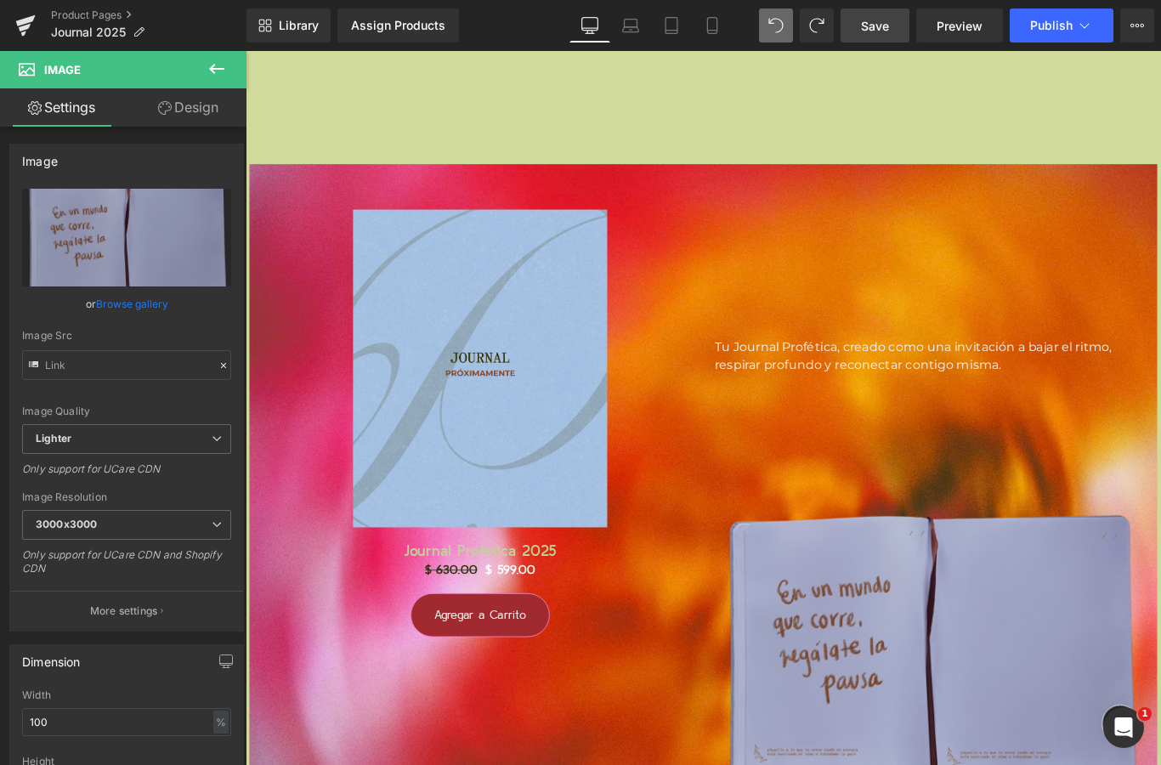
scroll to position [18378, 0]
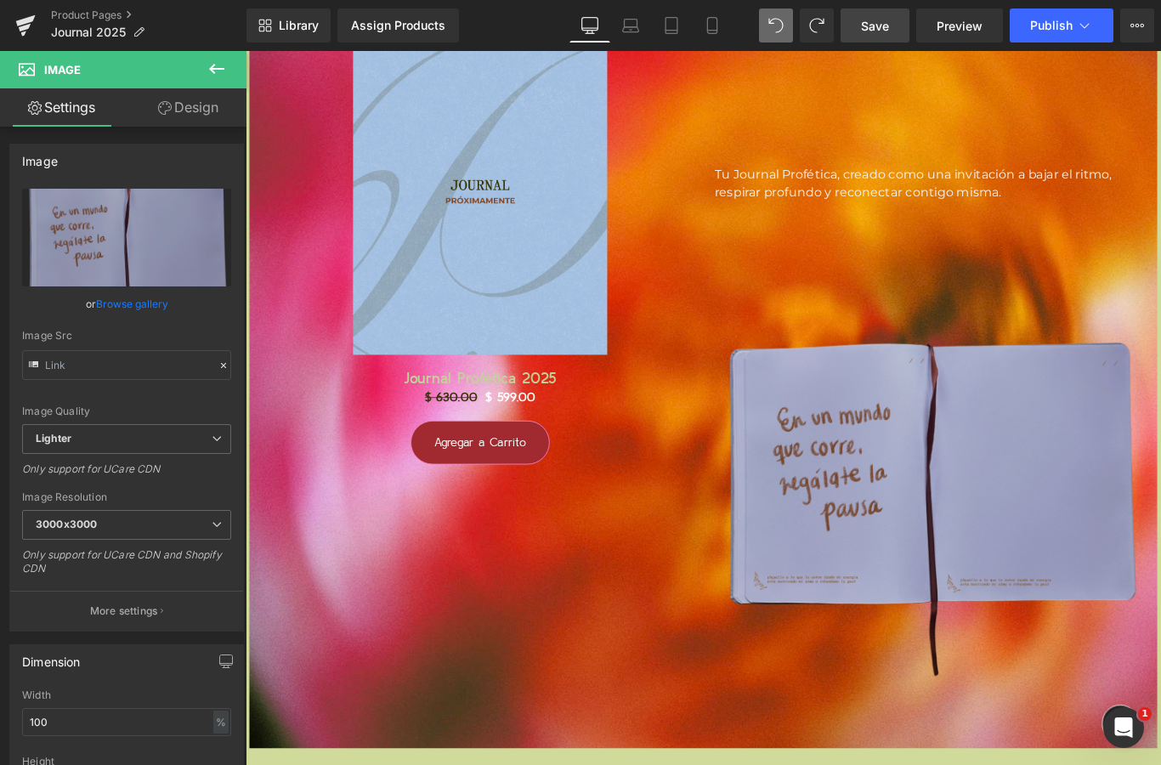
click at [969, 540] on img at bounding box center [1014, 523] width 484 height 606
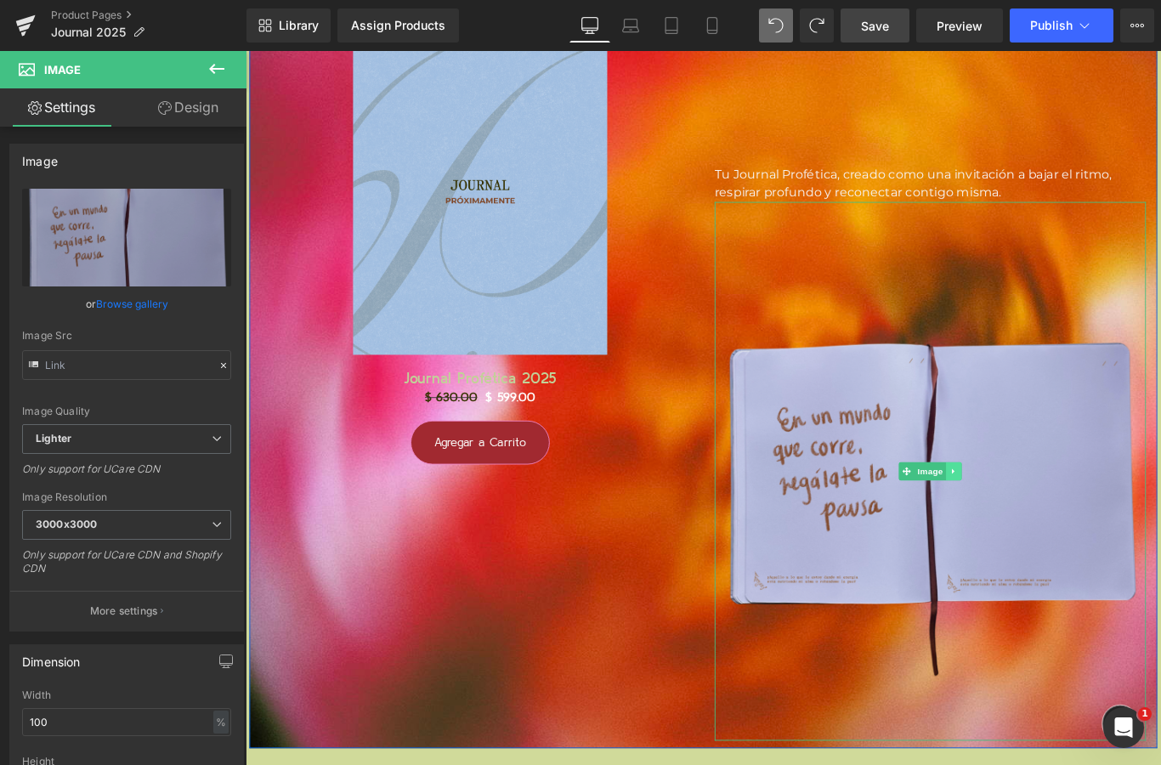
click at [1039, 520] on icon at bounding box center [1040, 523] width 3 height 6
click at [1050, 518] on icon at bounding box center [1049, 522] width 9 height 9
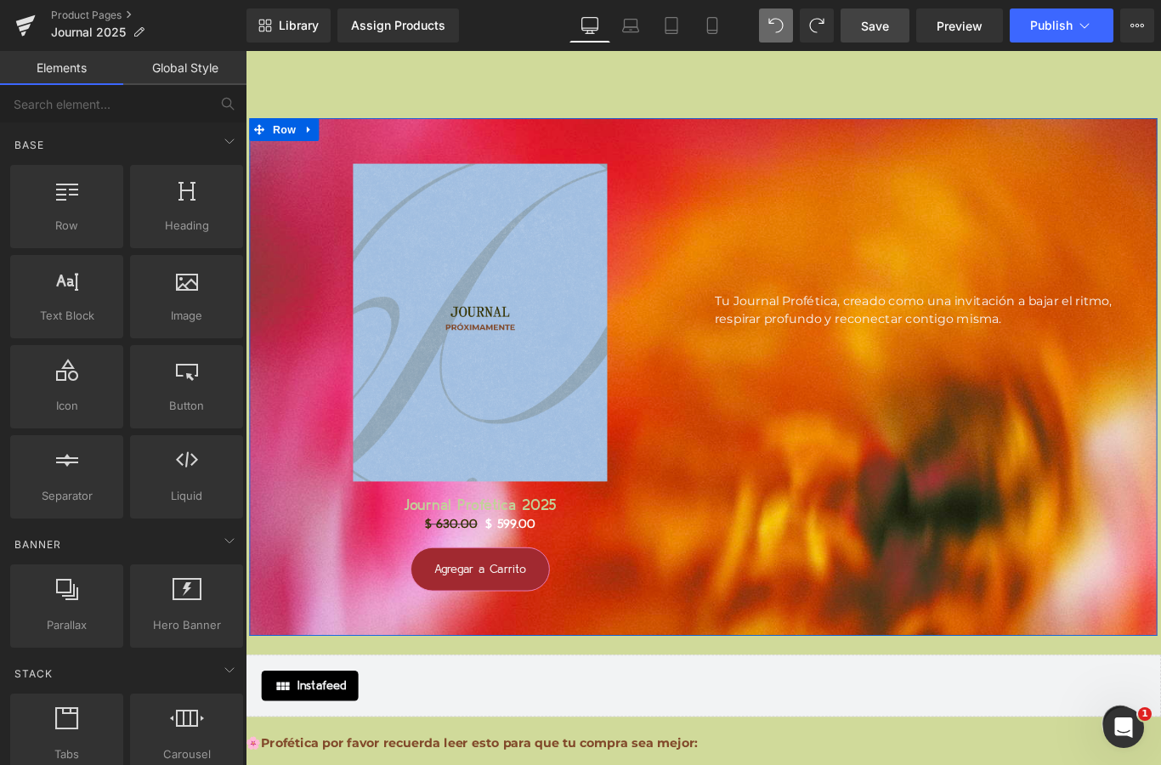
scroll to position [18224, 0]
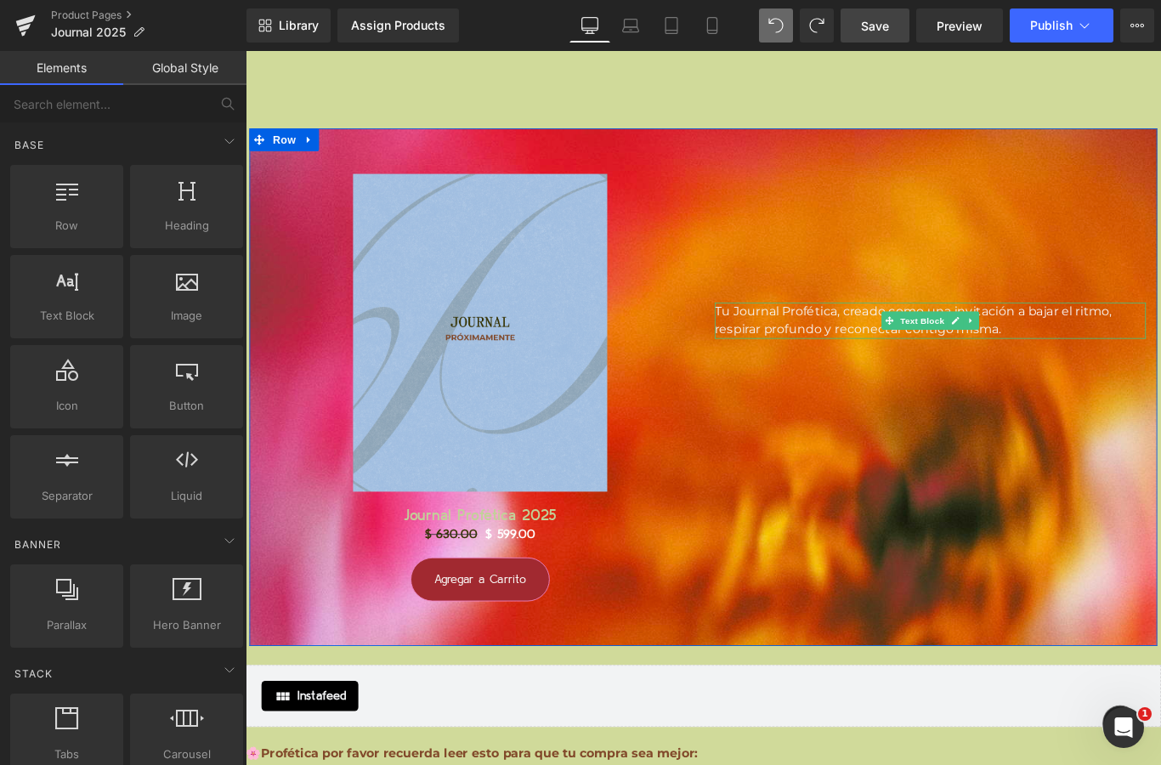
click at [799, 351] on span "Tu Journal Profética, creado como una invitación a bajar el ritmo, respirar pro…" at bounding box center [995, 353] width 446 height 37
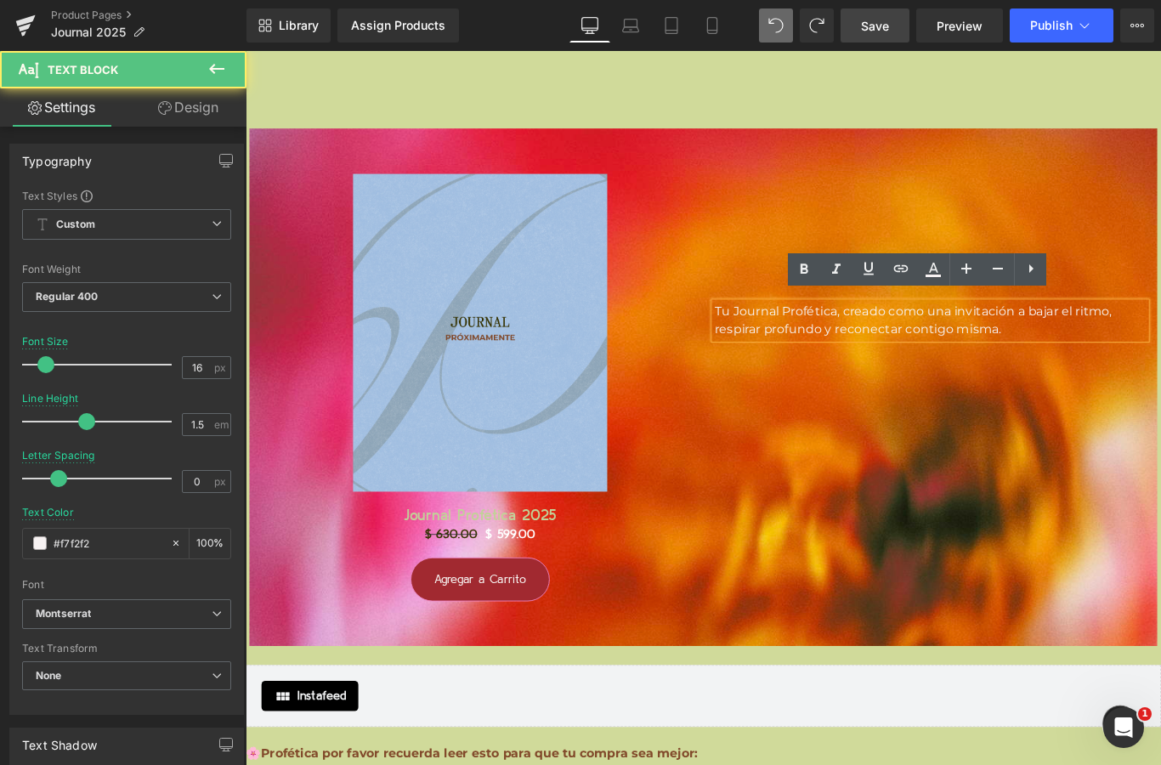
drag, startPoint x: 774, startPoint y: 332, endPoint x: 1086, endPoint y: 352, distance: 312.4
click at [1086, 352] on span "Tu Journal Profética, creado como una invitación a bajar el ritmo, respirar pro…" at bounding box center [995, 353] width 446 height 37
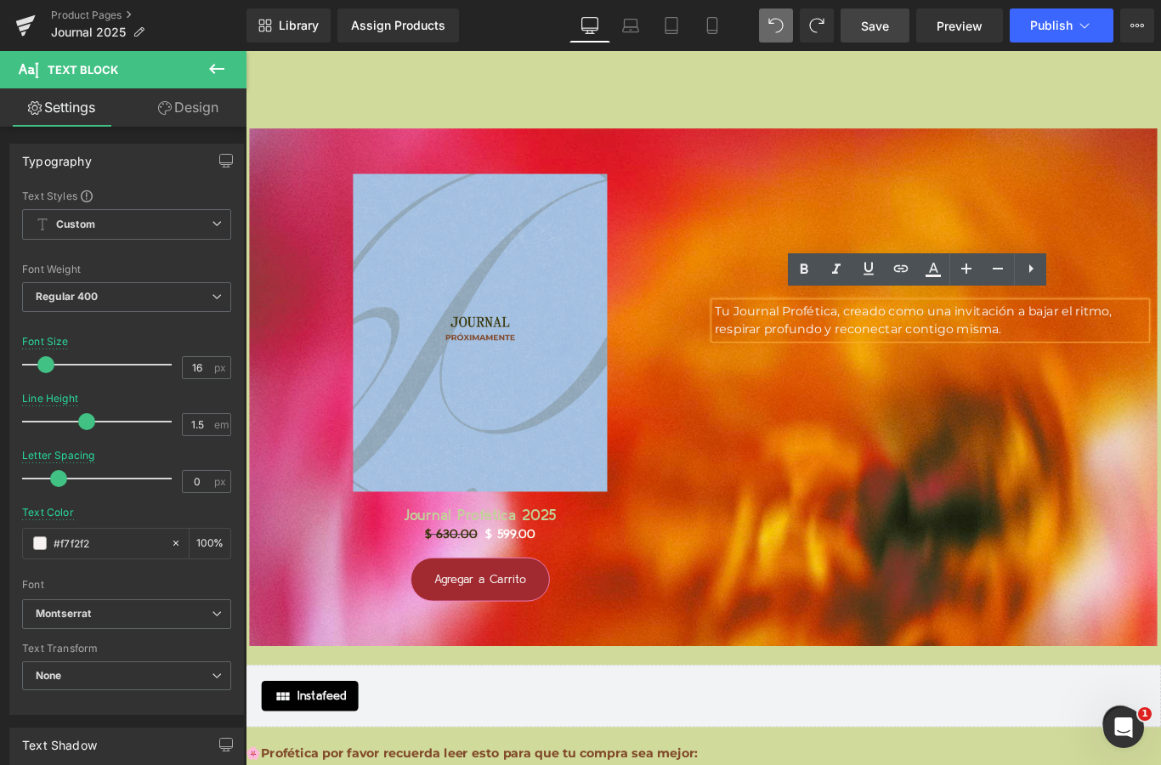
drag, startPoint x: 1113, startPoint y: 352, endPoint x: 766, endPoint y: 336, distance: 347.8
click at [766, 336] on div "Tu Journal Profética, creado como una invitación a bajar el ritmo, respirar pro…" at bounding box center [1015, 268] width 510 height 211
copy span "Tu Journal Profética, creado como una invitación a bajar el ritmo, respirar pro…"
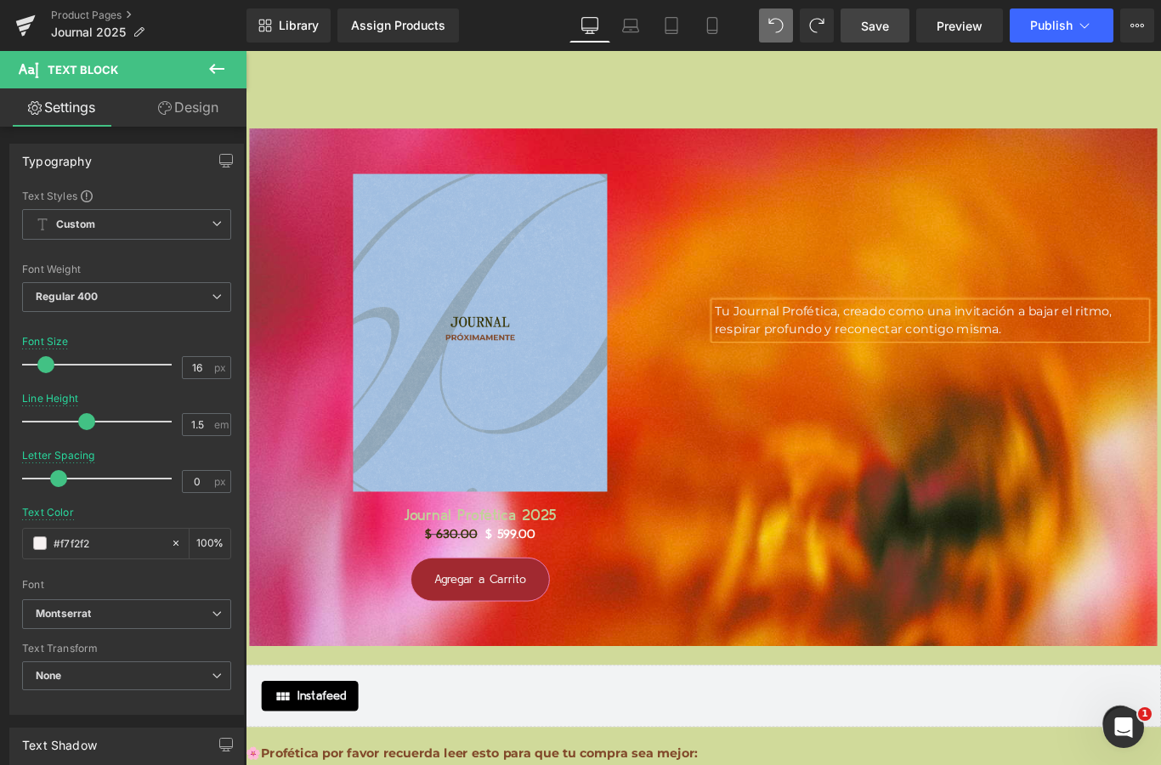
click at [868, 352] on span "Tu Journal Profética, creado como una invitación a bajar el ritmo, respirar pro…" at bounding box center [995, 353] width 446 height 37
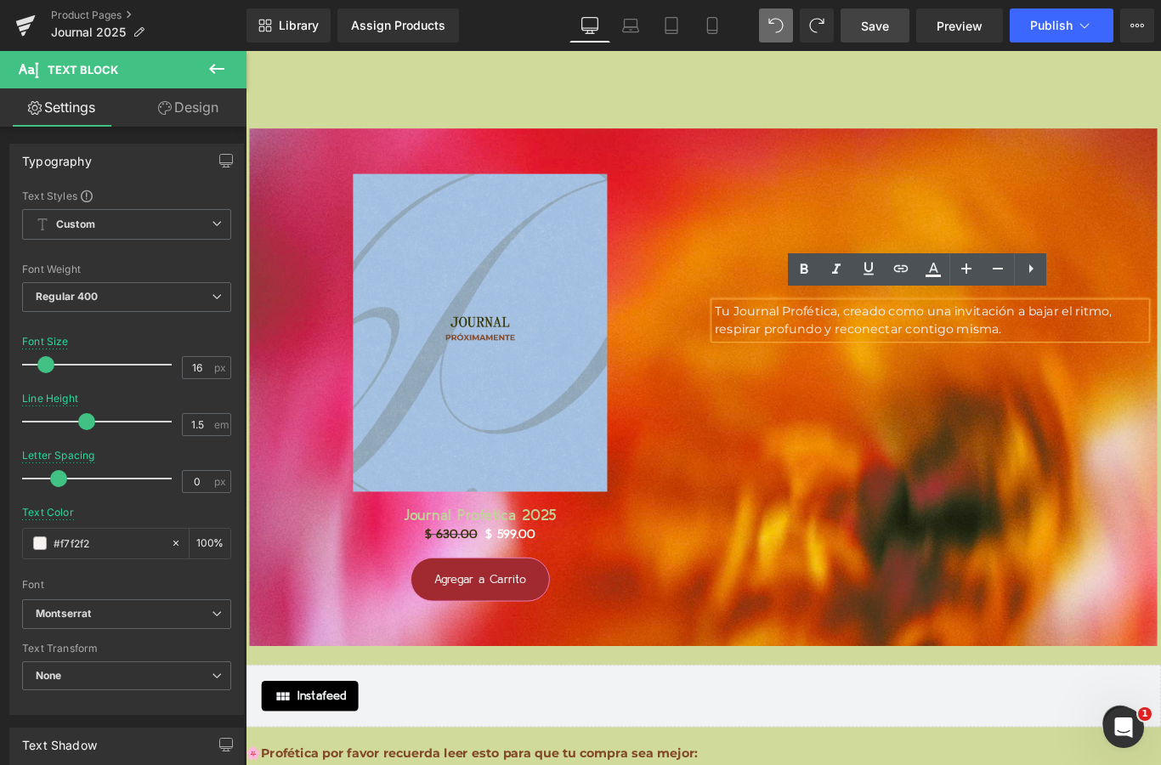
click at [1008, 454] on div "Sale Off (P) Image Journal Profética 2025 (P) Title $ 630.00 $ 599.00 (P) Price…" at bounding box center [760, 428] width 1020 height 581
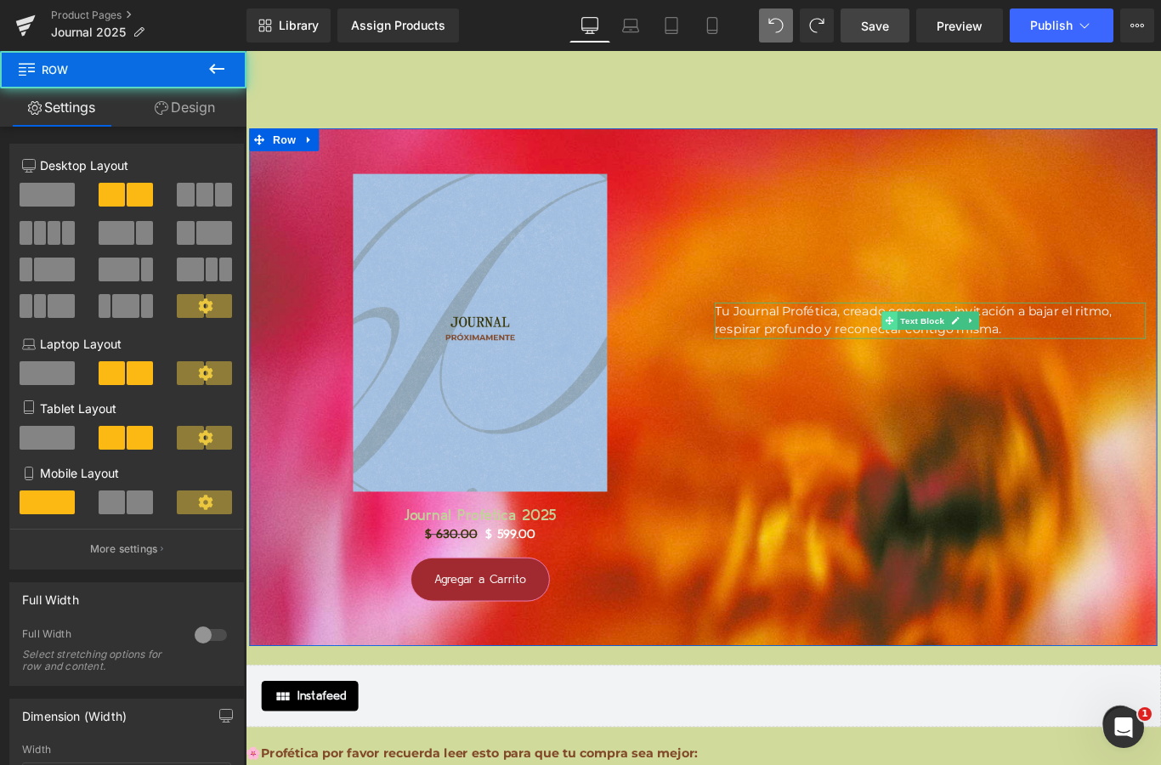
click at [973, 348] on icon at bounding box center [968, 352] width 9 height 9
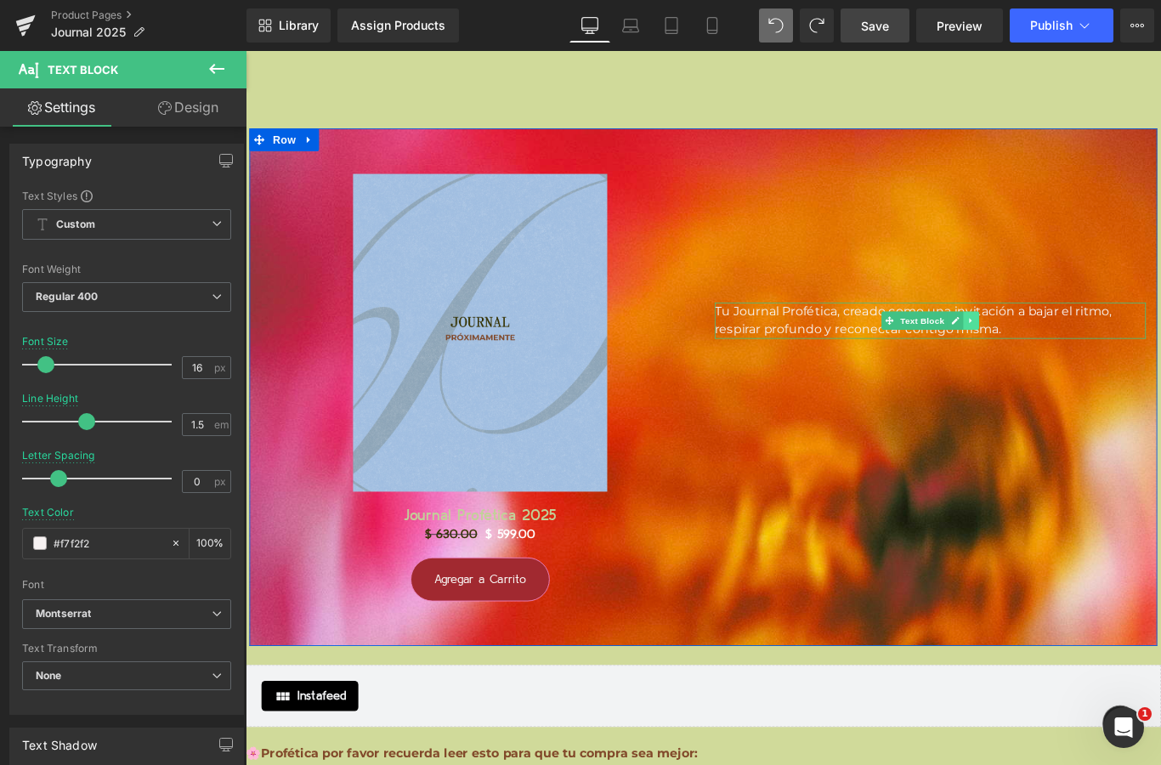
click at [1056, 348] on icon at bounding box center [1059, 353] width 9 height 10
click at [1065, 348] on icon at bounding box center [1069, 352] width 9 height 9
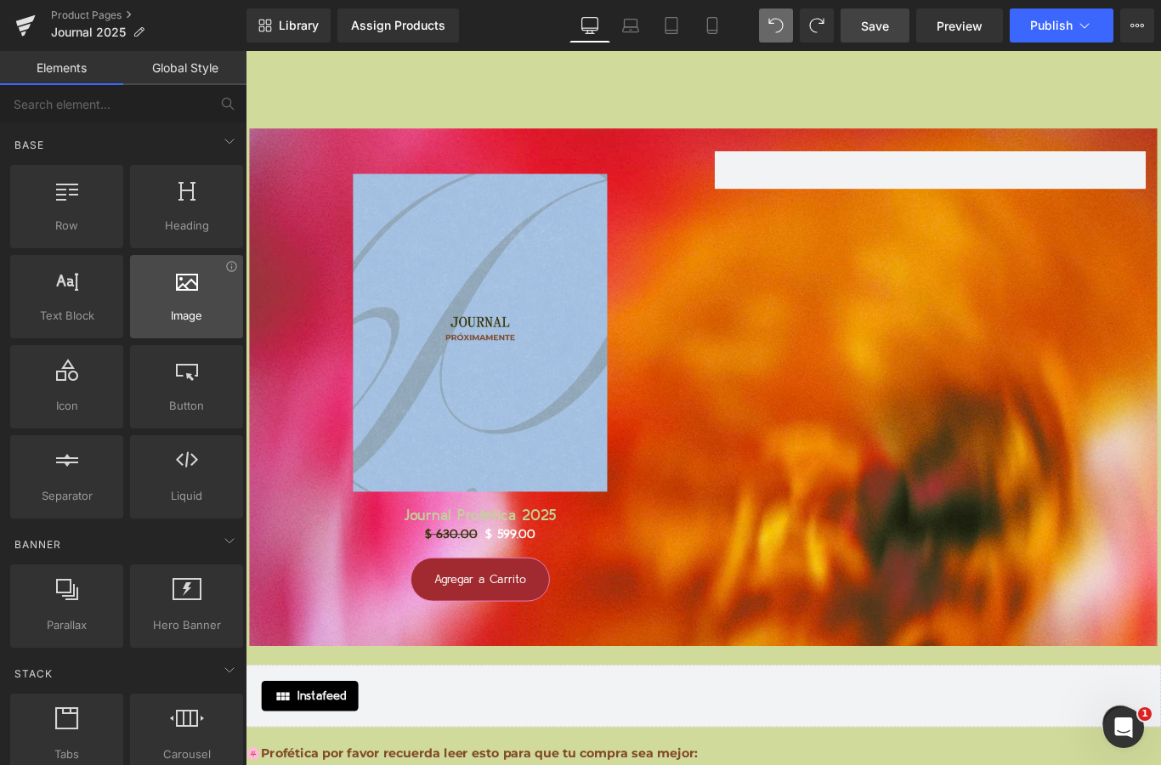
click at [178, 295] on div at bounding box center [186, 287] width 103 height 38
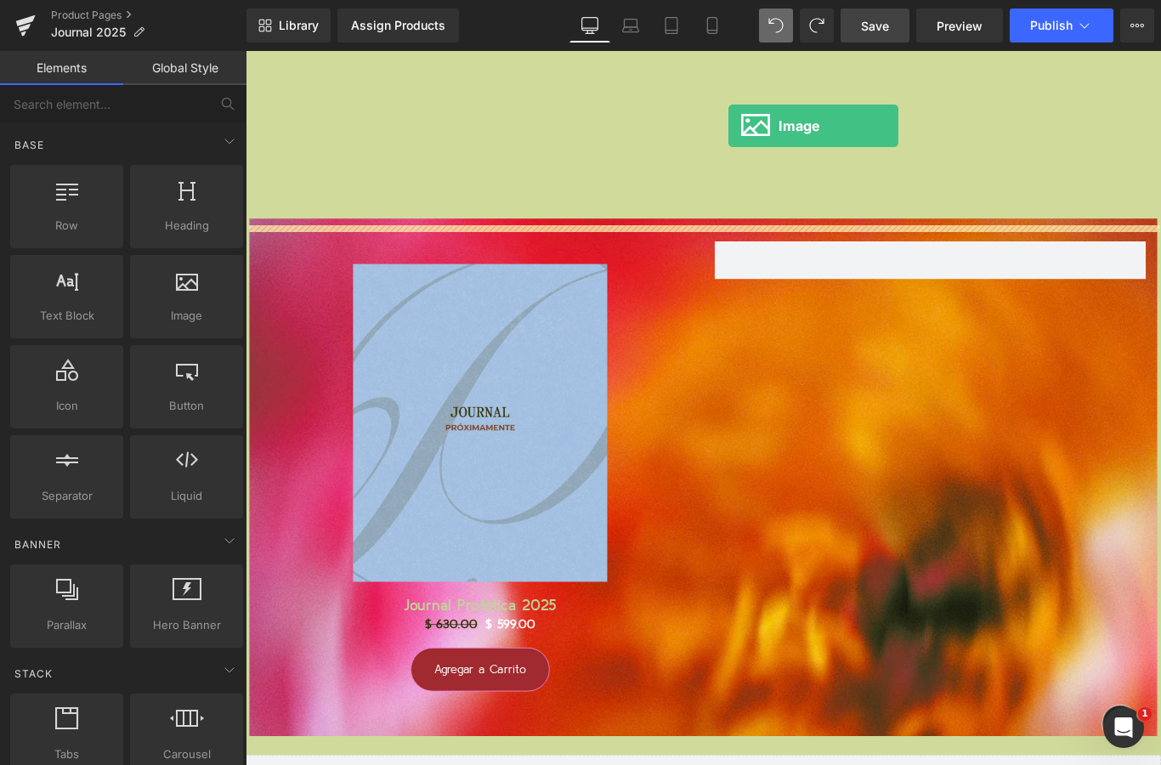
scroll to position [18105, 0]
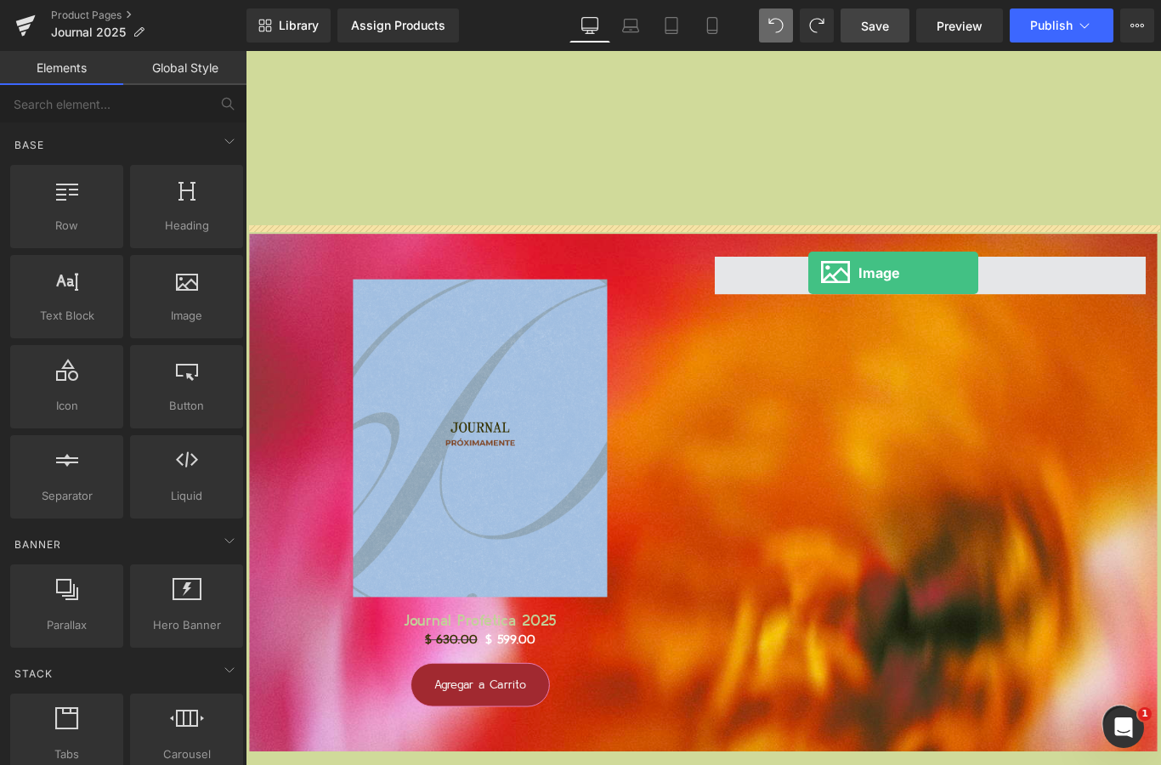
drag, startPoint x: 431, startPoint y: 339, endPoint x: 877, endPoint y: 303, distance: 447.5
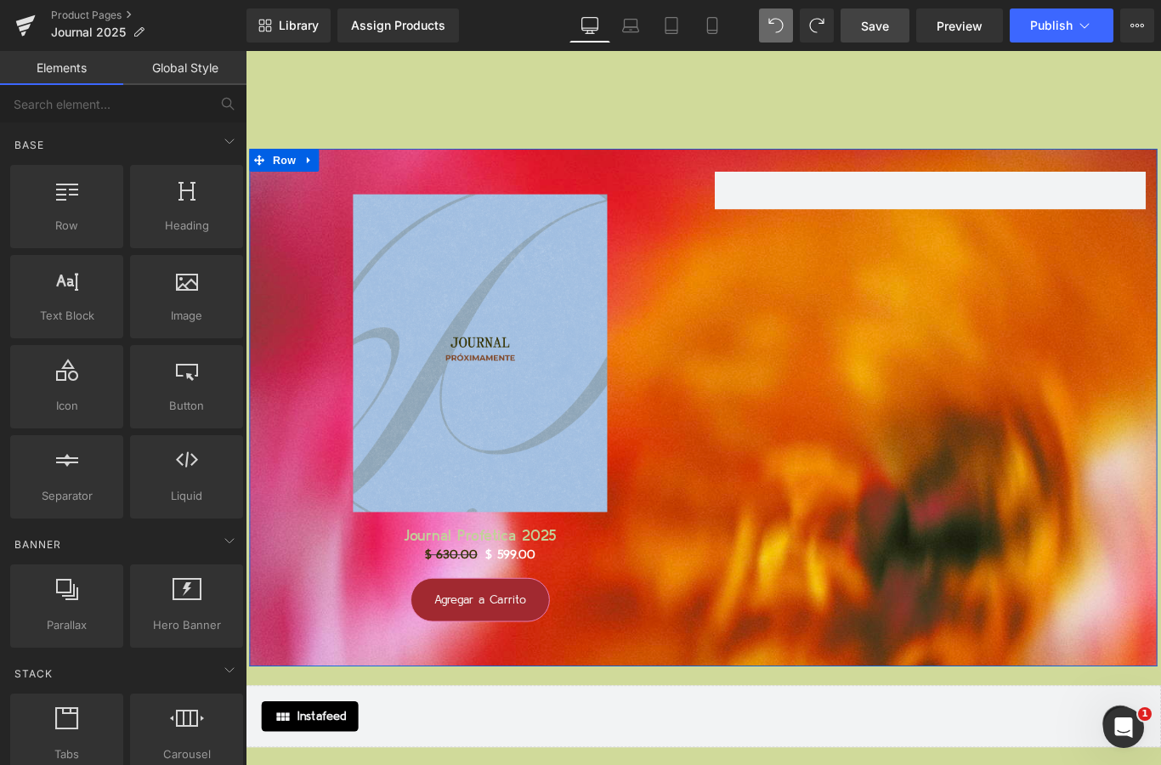
scroll to position [18157, 0]
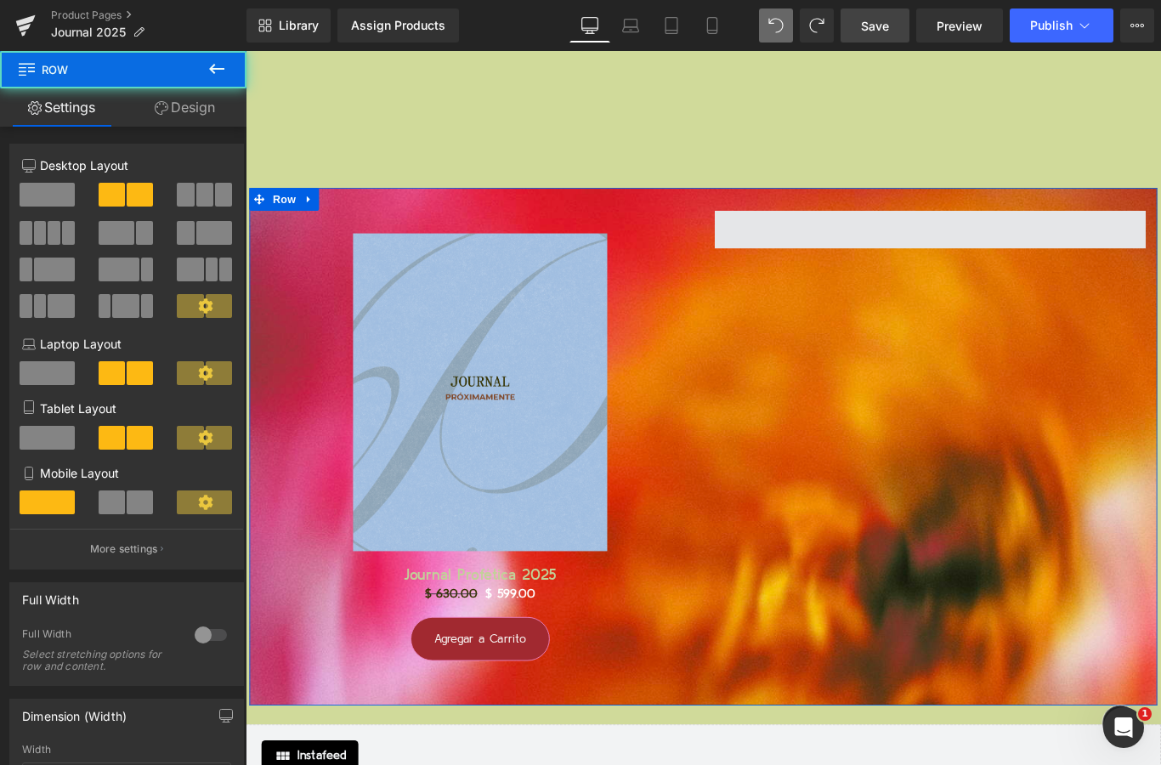
click at [910, 243] on span at bounding box center [1014, 251] width 484 height 42
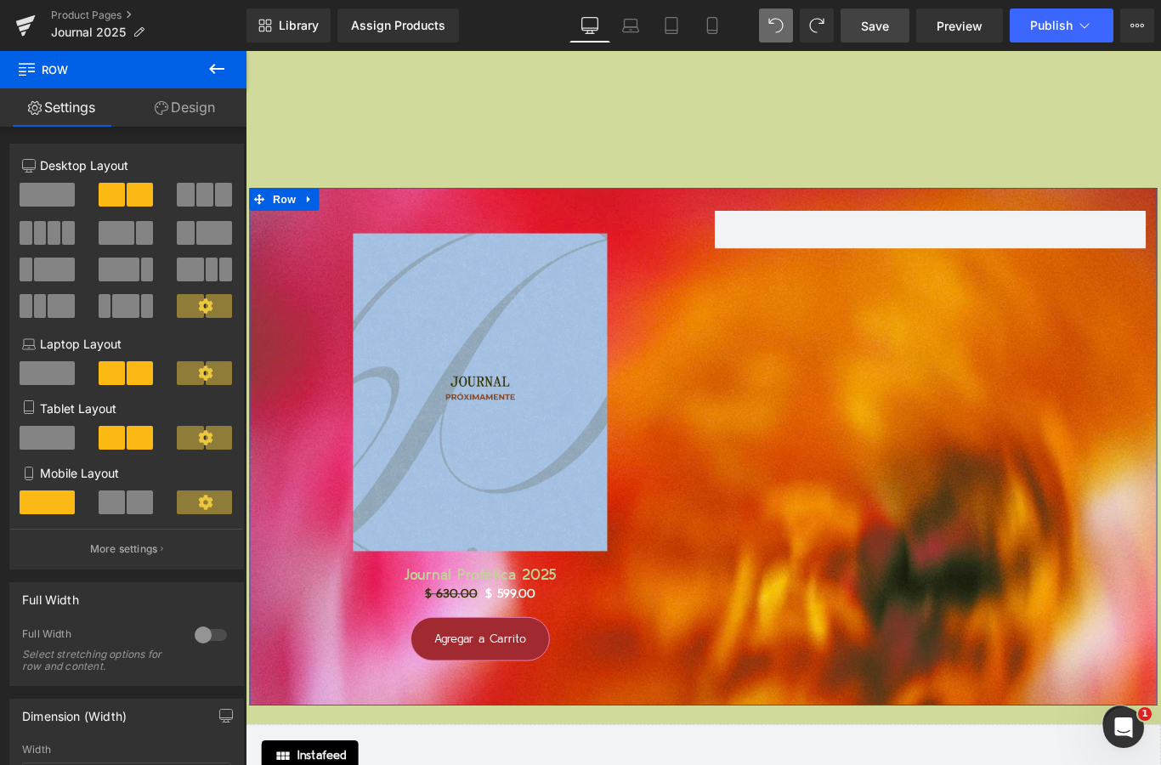
scroll to position [-1, 0]
click at [204, 105] on link "Design" at bounding box center [184, 107] width 123 height 38
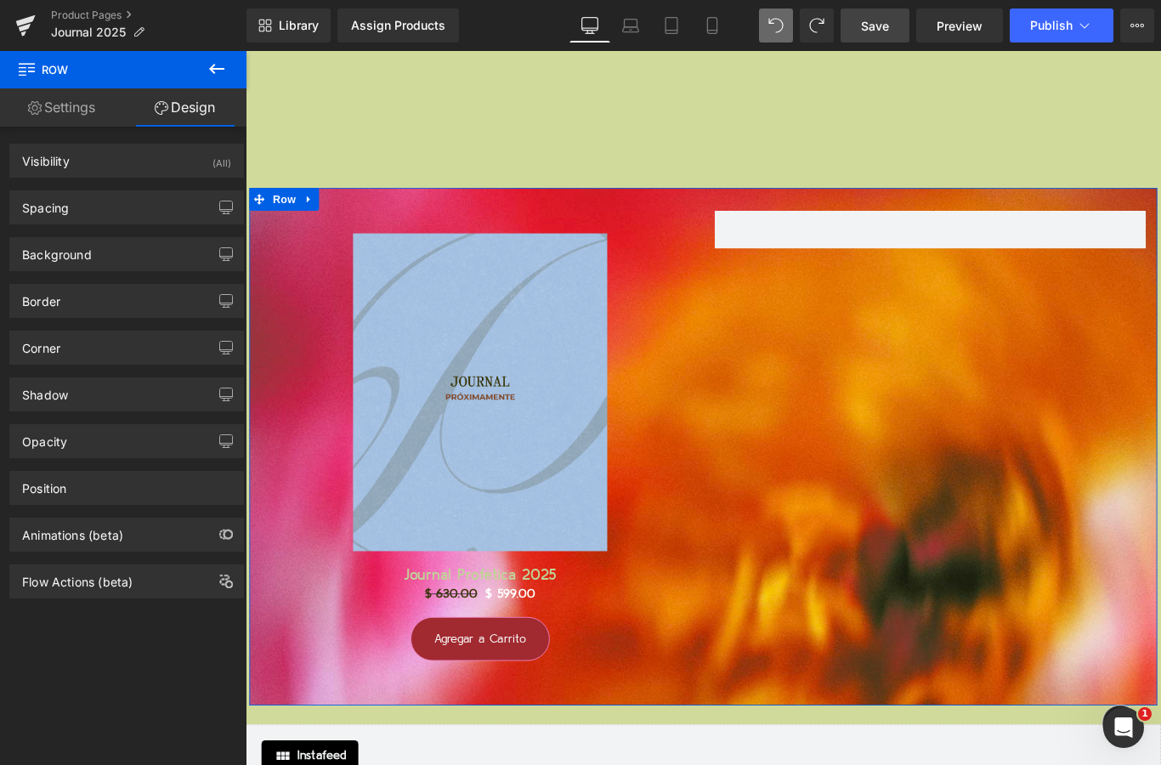
scroll to position [0, 0]
click at [79, 111] on link "Settings" at bounding box center [61, 107] width 123 height 38
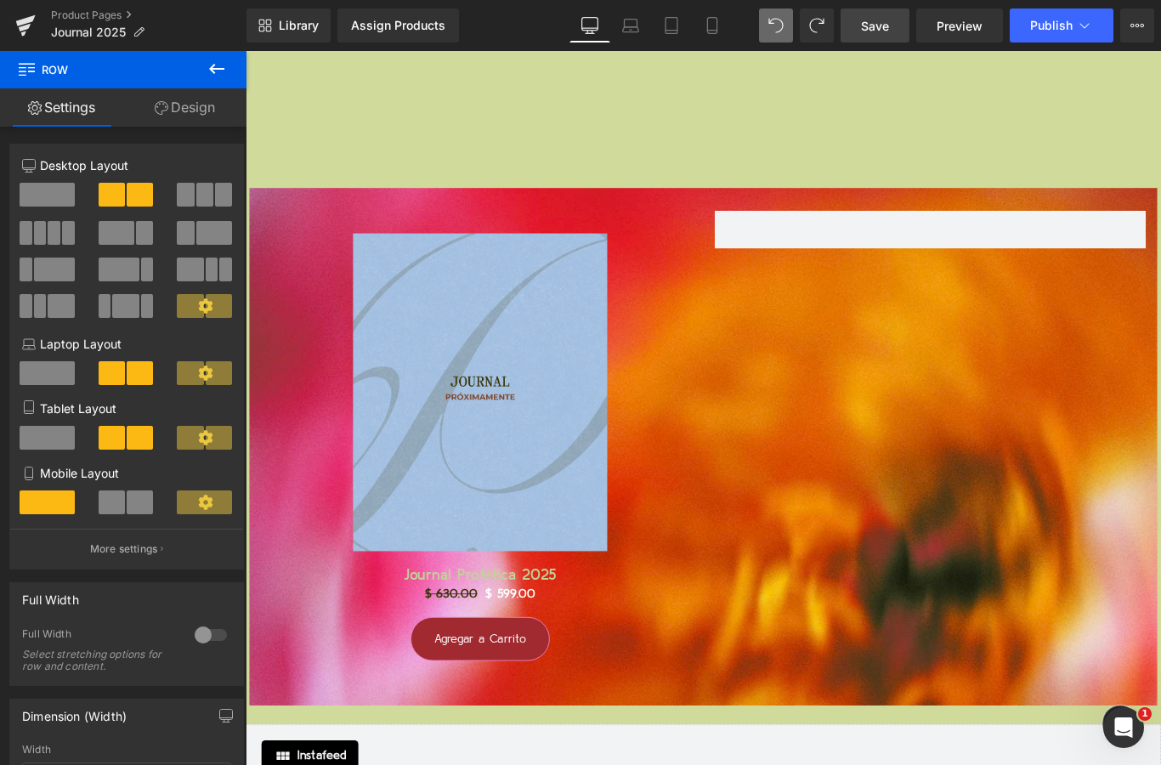
click at [221, 64] on icon at bounding box center [216, 69] width 20 height 20
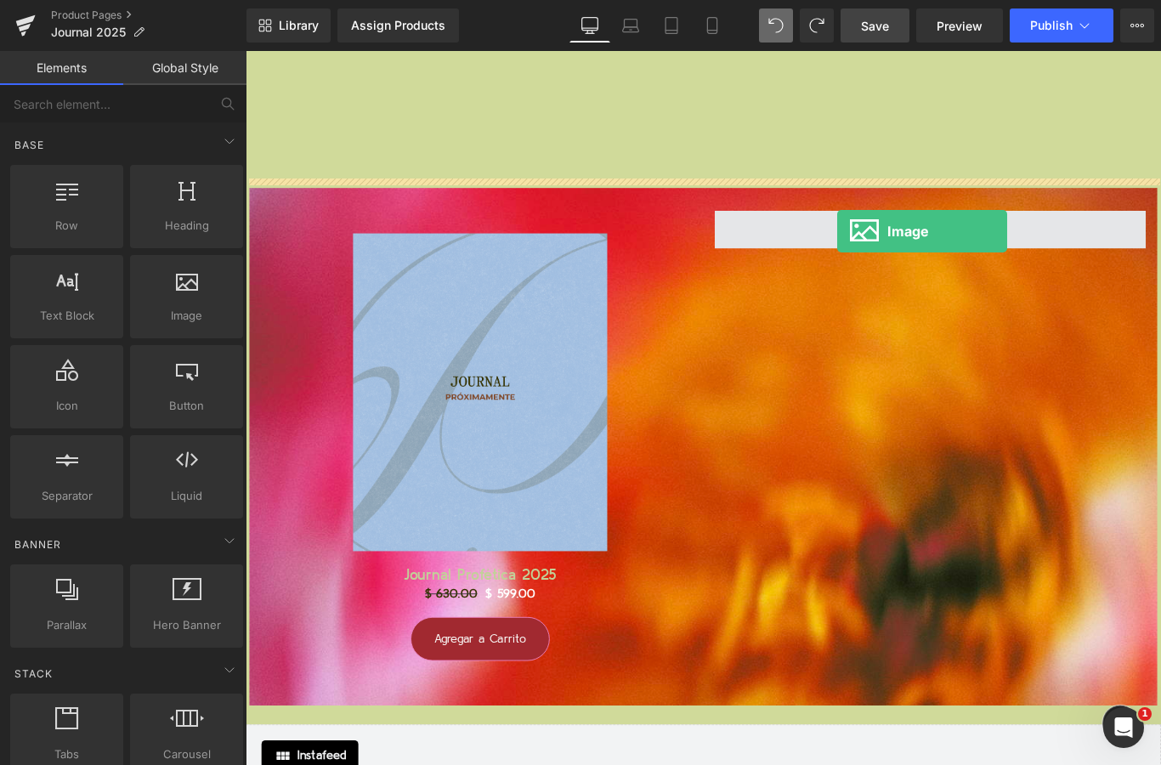
drag, startPoint x: 432, startPoint y: 345, endPoint x: 910, endPoint y: 253, distance: 487.1
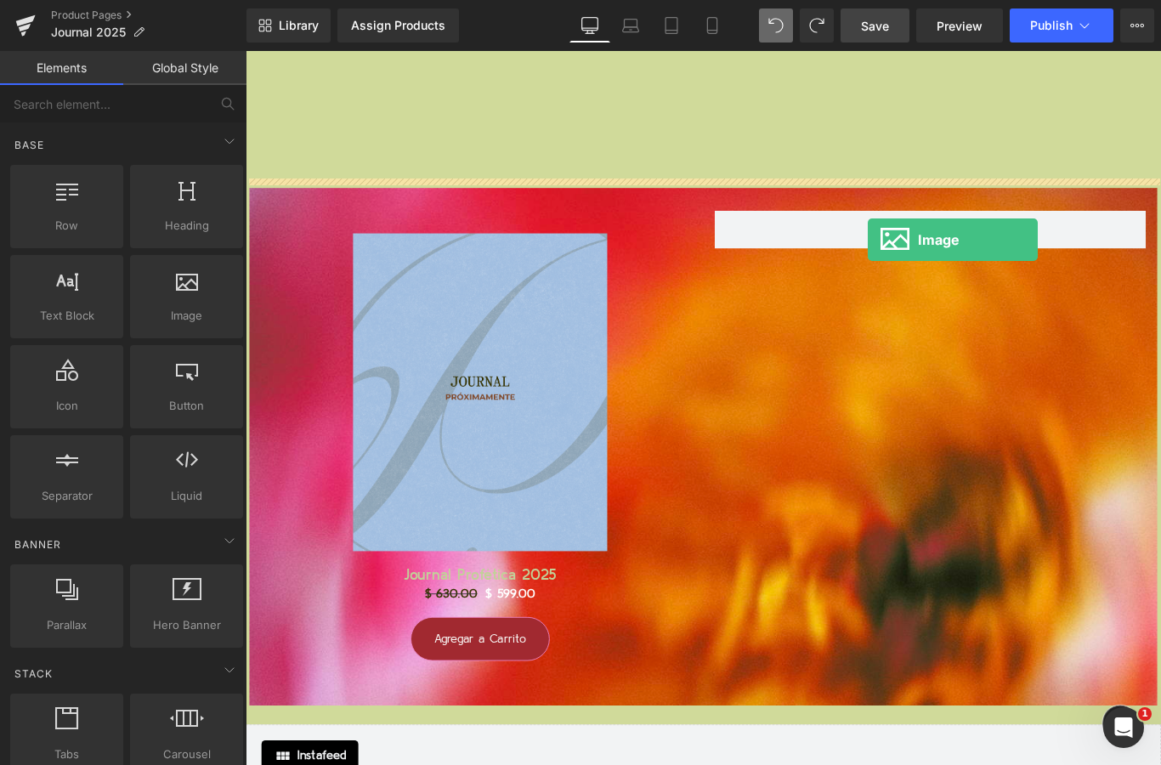
drag, startPoint x: 405, startPoint y: 363, endPoint x: 946, endPoint y: 264, distance: 549.3
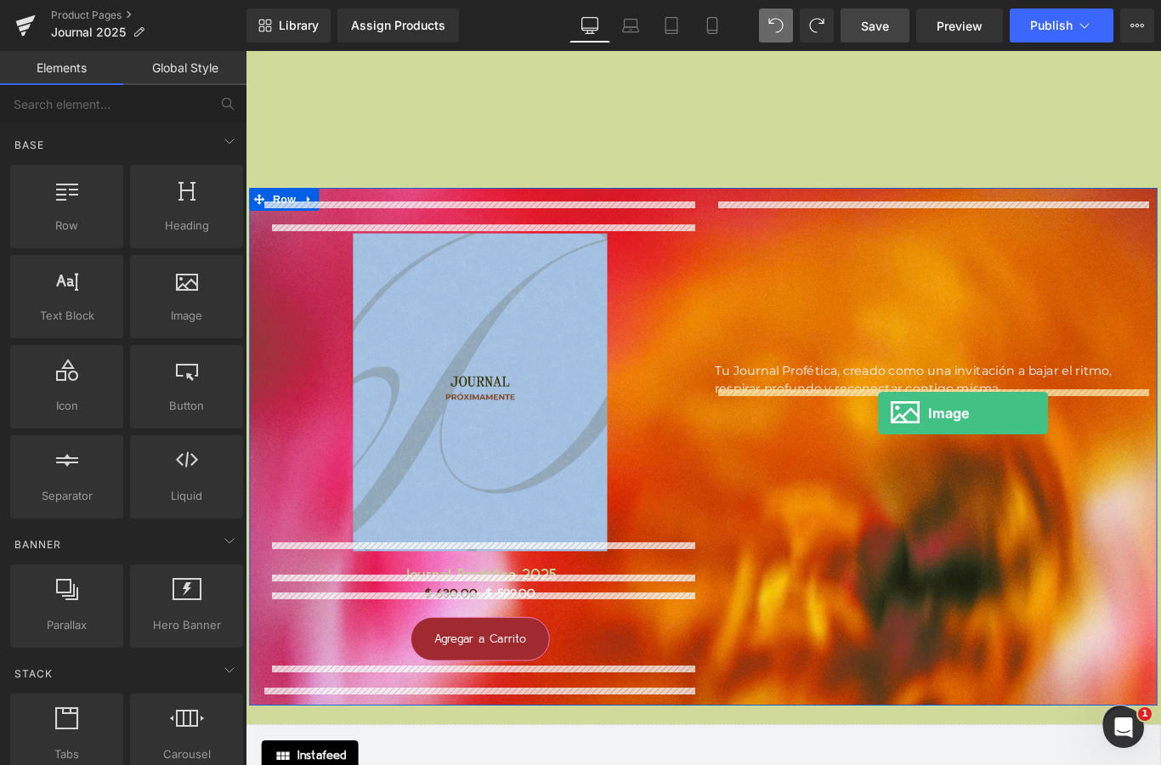
drag, startPoint x: 417, startPoint y: 319, endPoint x: 957, endPoint y: 456, distance: 556.8
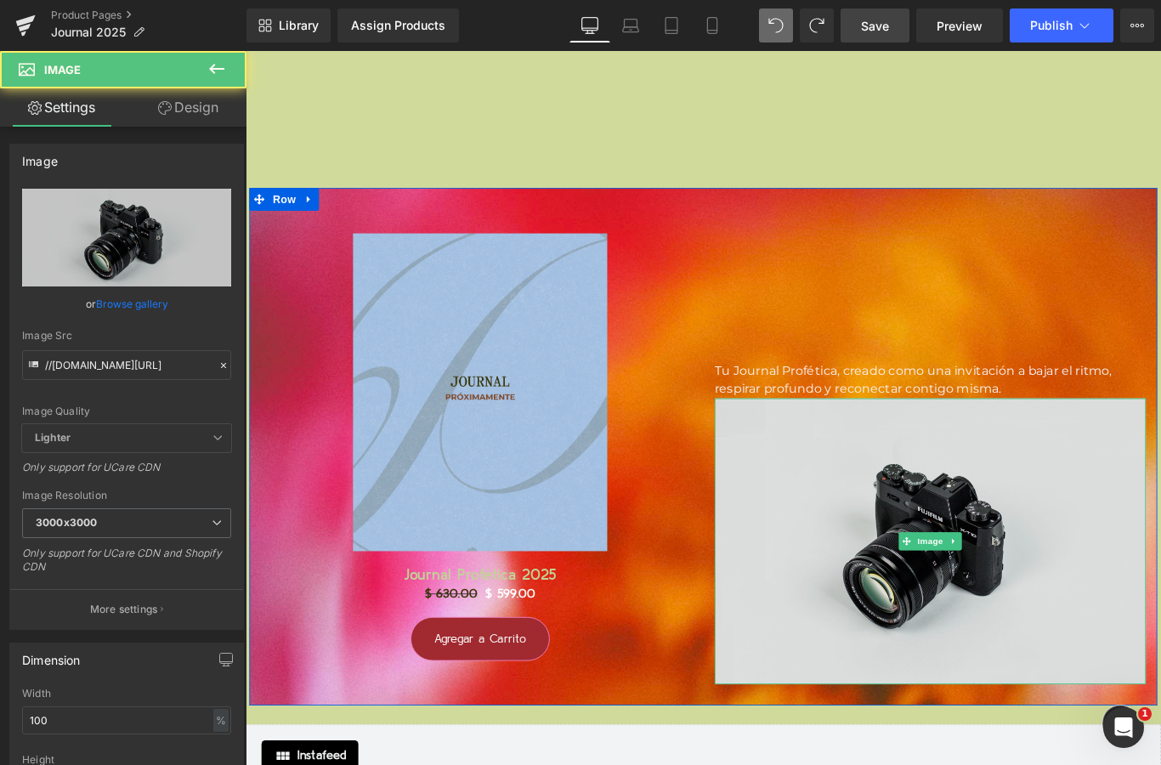
click at [879, 514] on img at bounding box center [1014, 601] width 484 height 321
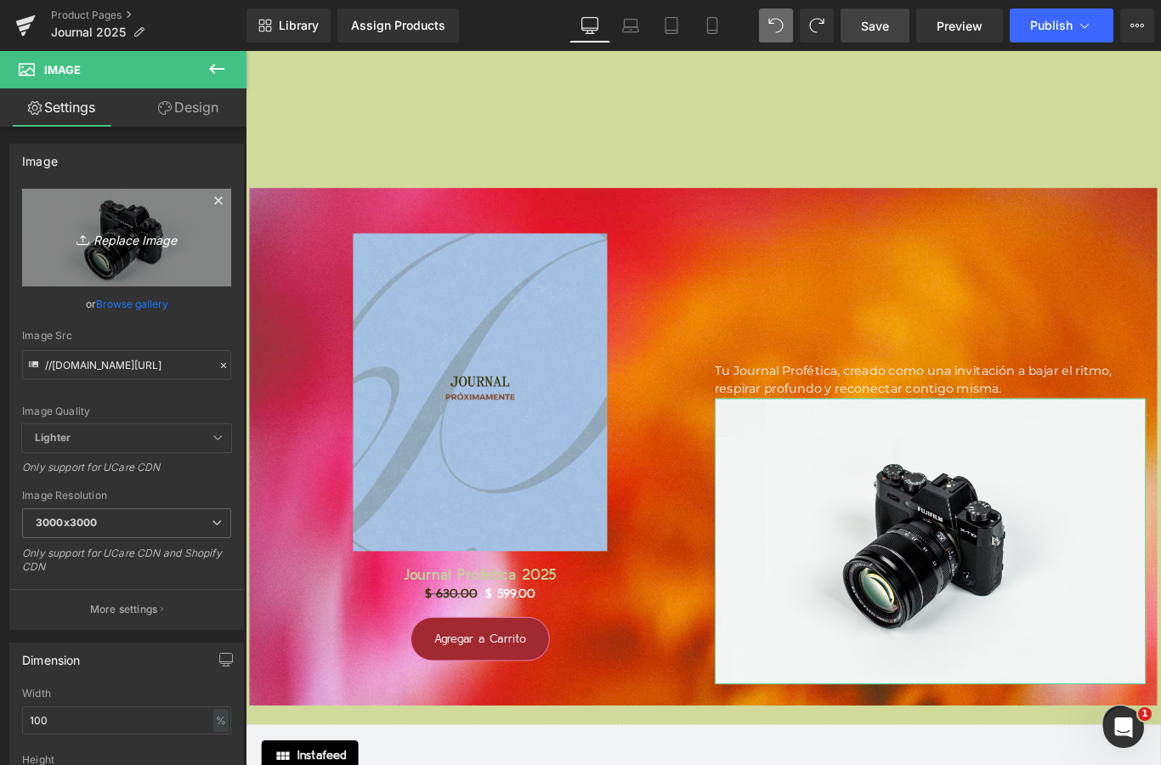
click at [142, 218] on link "Replace Image" at bounding box center [126, 238] width 209 height 98
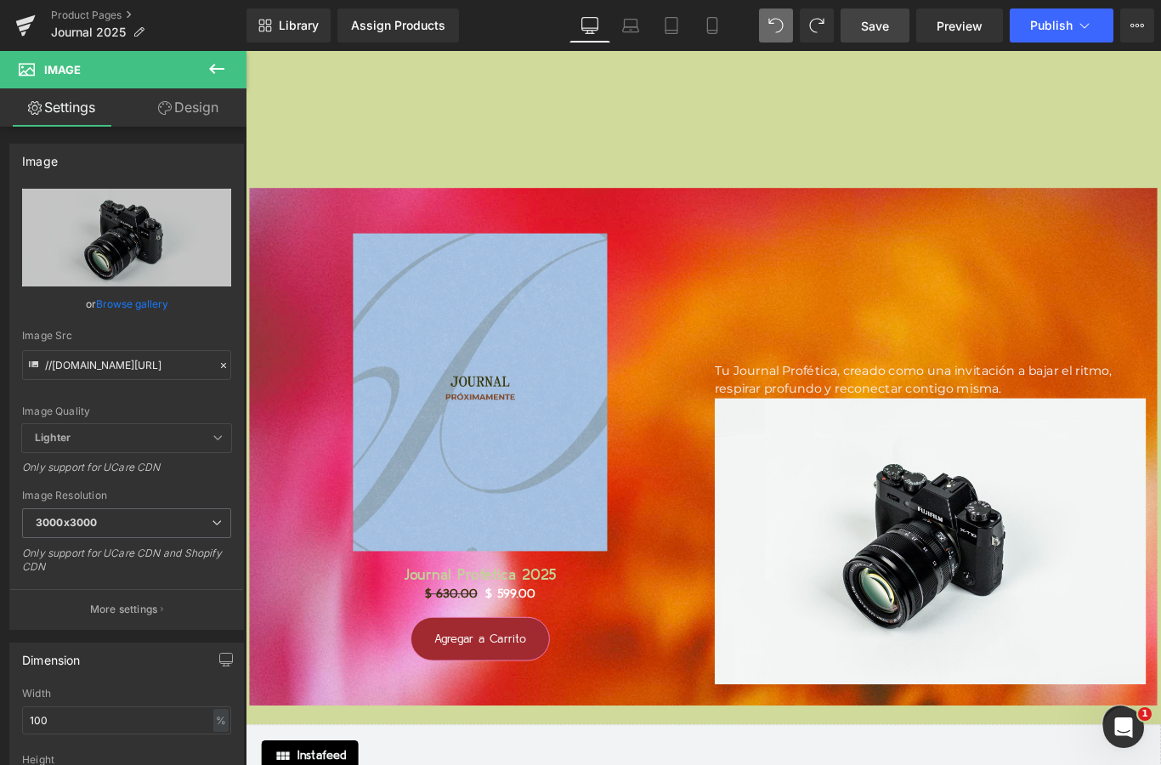
type input "C:\fakepath\Página Web - AGENDA 2025 JOURNAL.png"
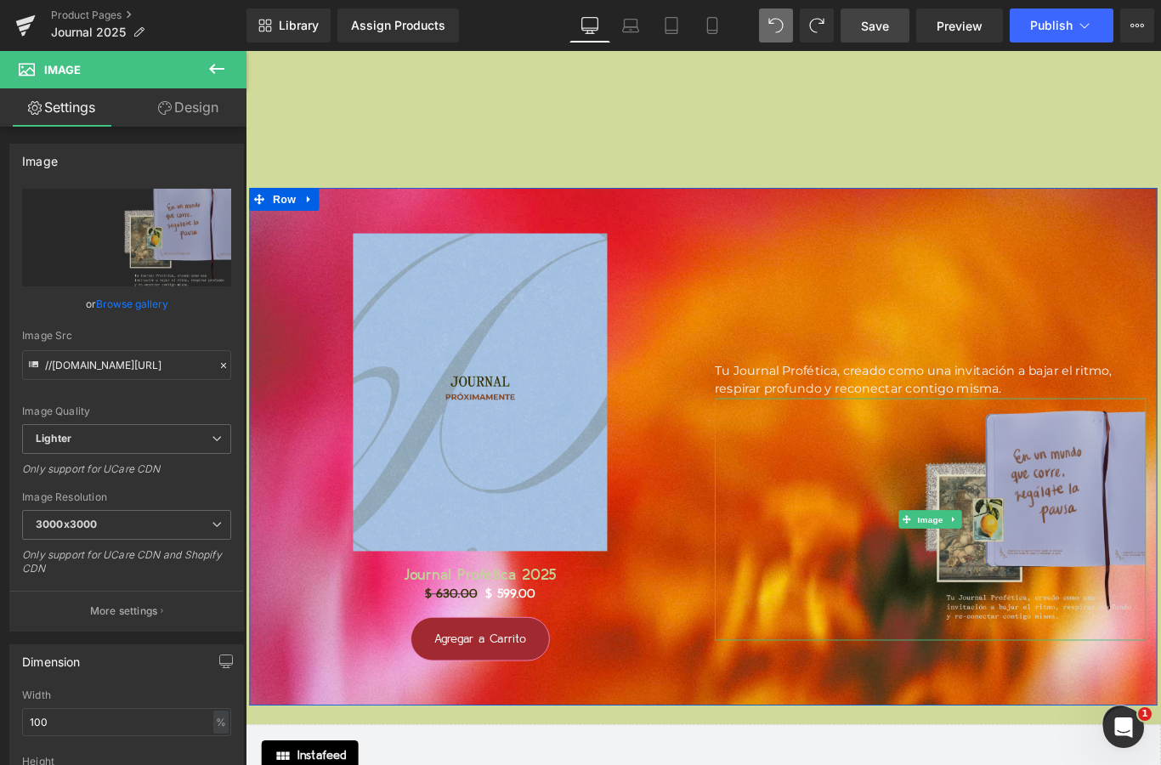
click at [1120, 556] on img at bounding box center [1014, 577] width 484 height 272
click at [1003, 497] on img at bounding box center [1014, 577] width 484 height 272
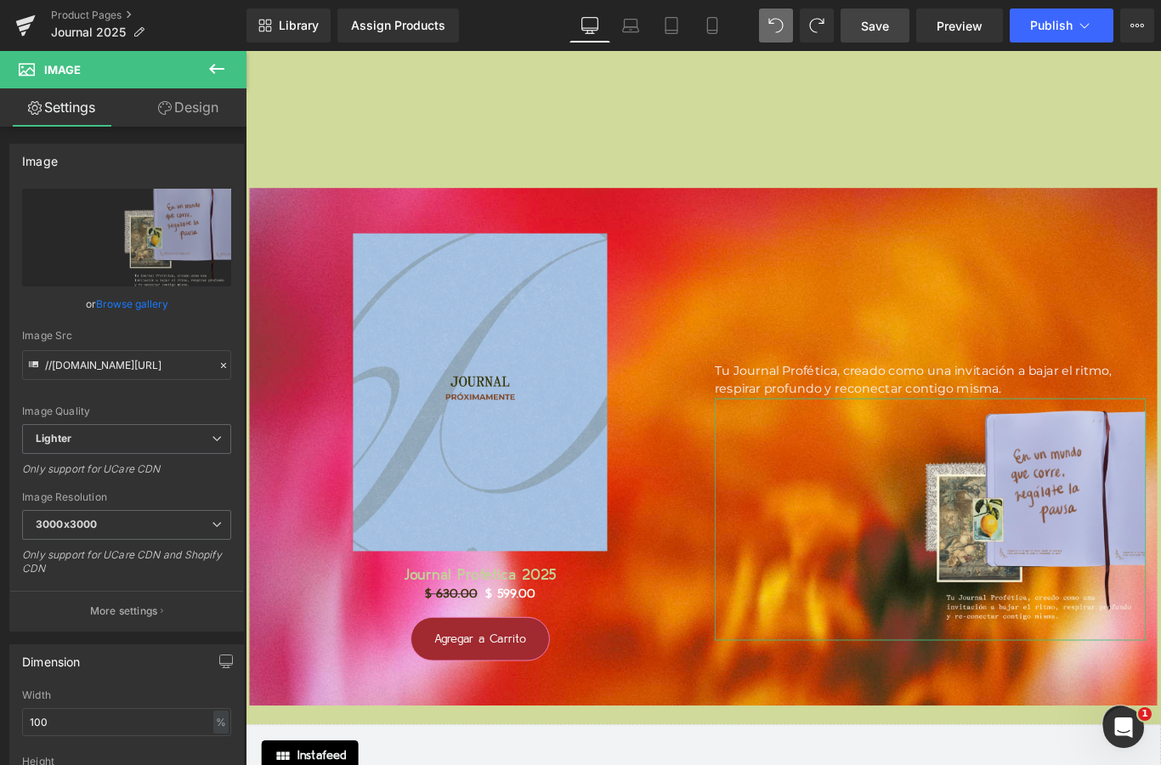
click at [189, 110] on link "Design" at bounding box center [188, 107] width 123 height 38
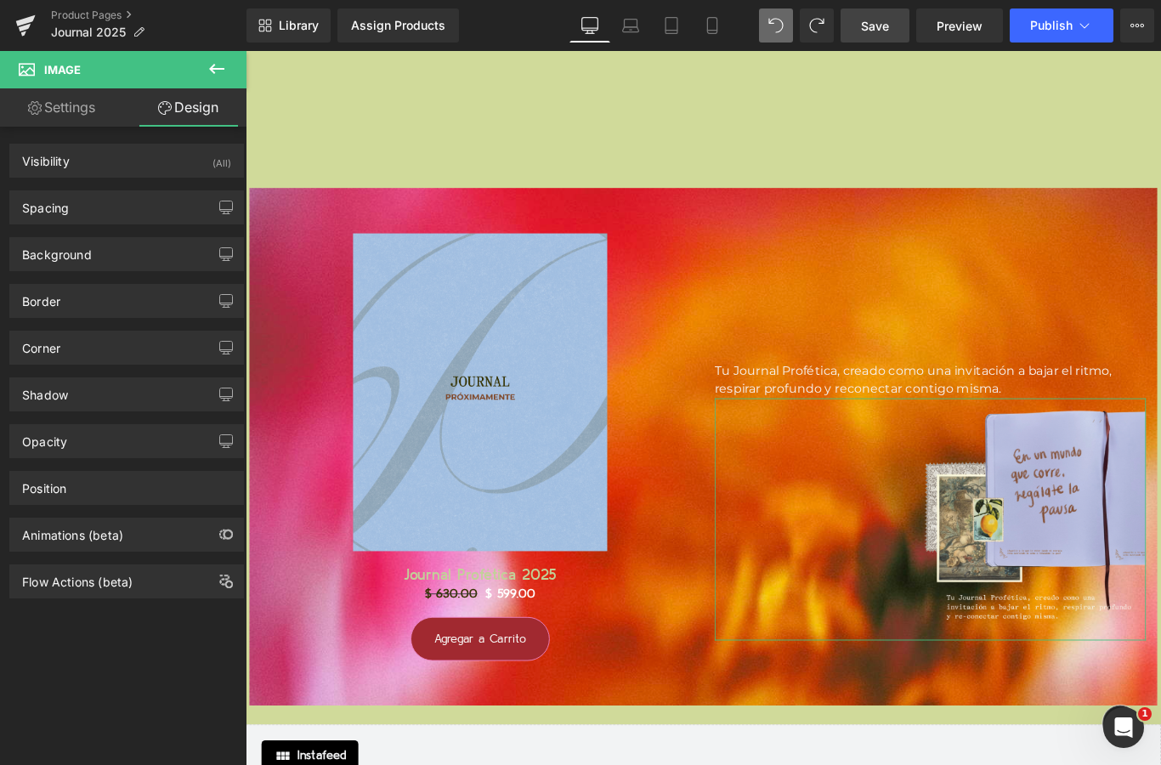
click at [93, 120] on link "Settings" at bounding box center [61, 107] width 123 height 38
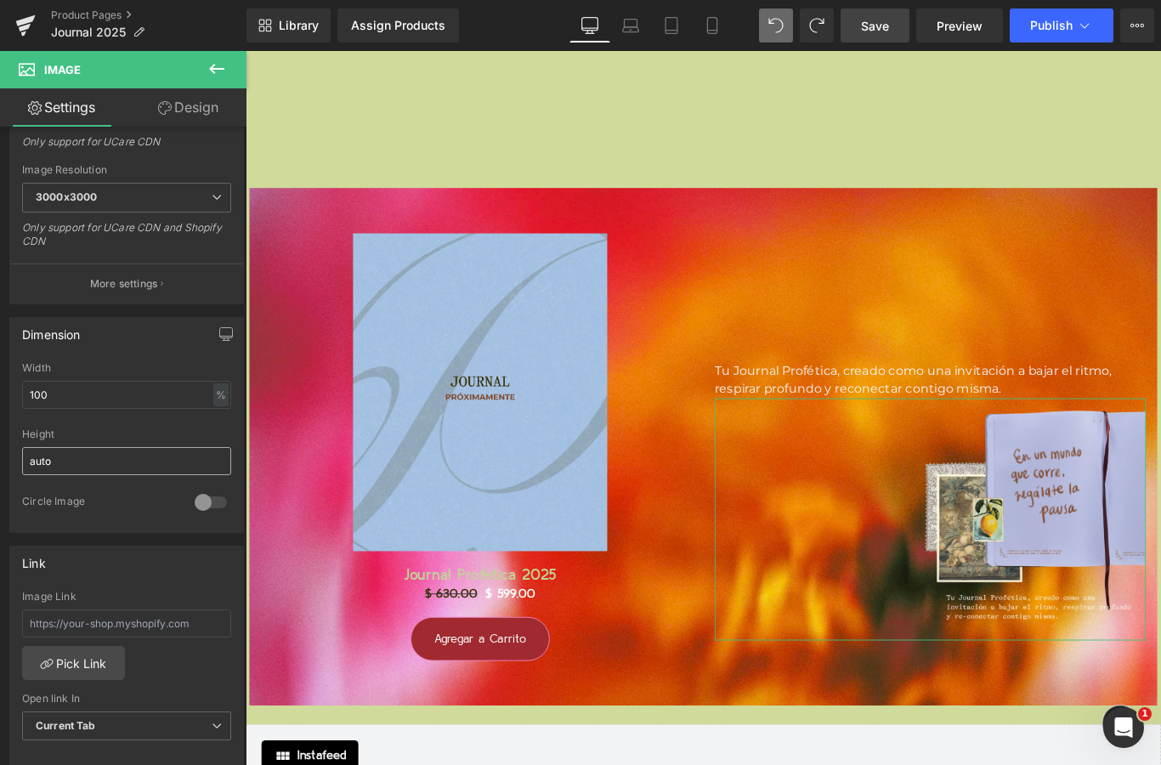
scroll to position [268, 0]
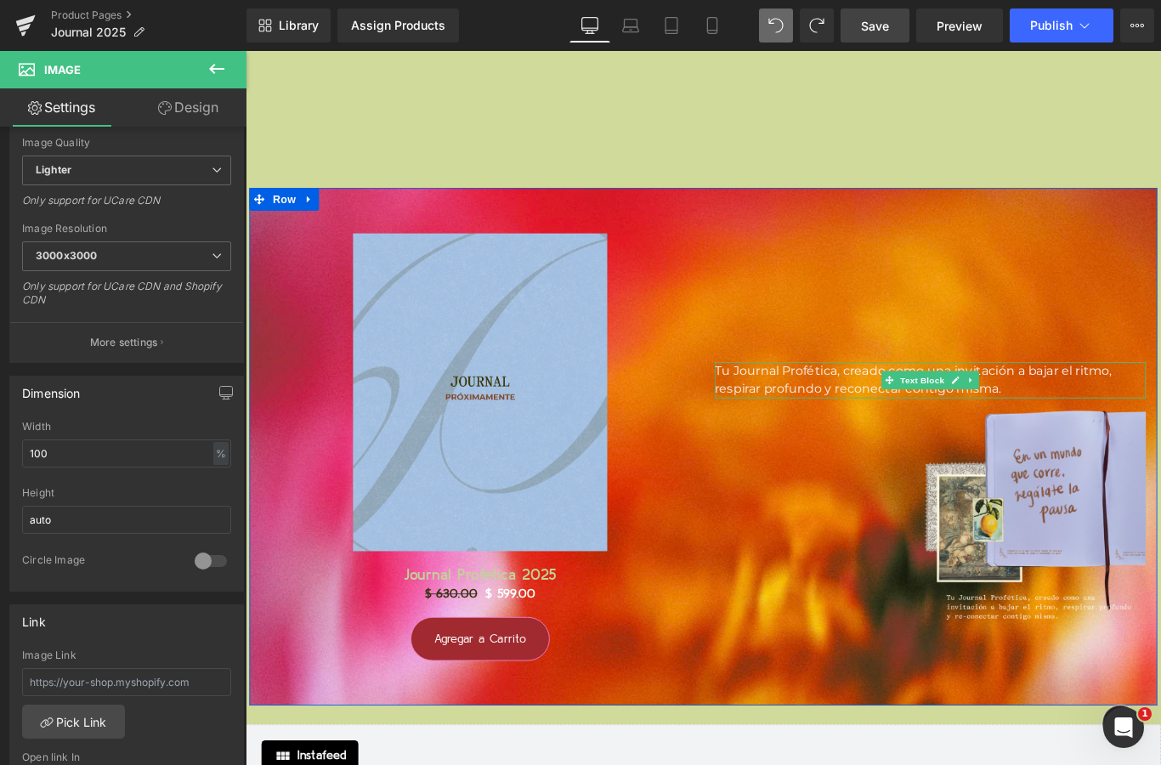
click at [873, 402] on span "Tu Journal Profética, creado como una invitación a bajar el ritmo, respirar pro…" at bounding box center [995, 420] width 446 height 37
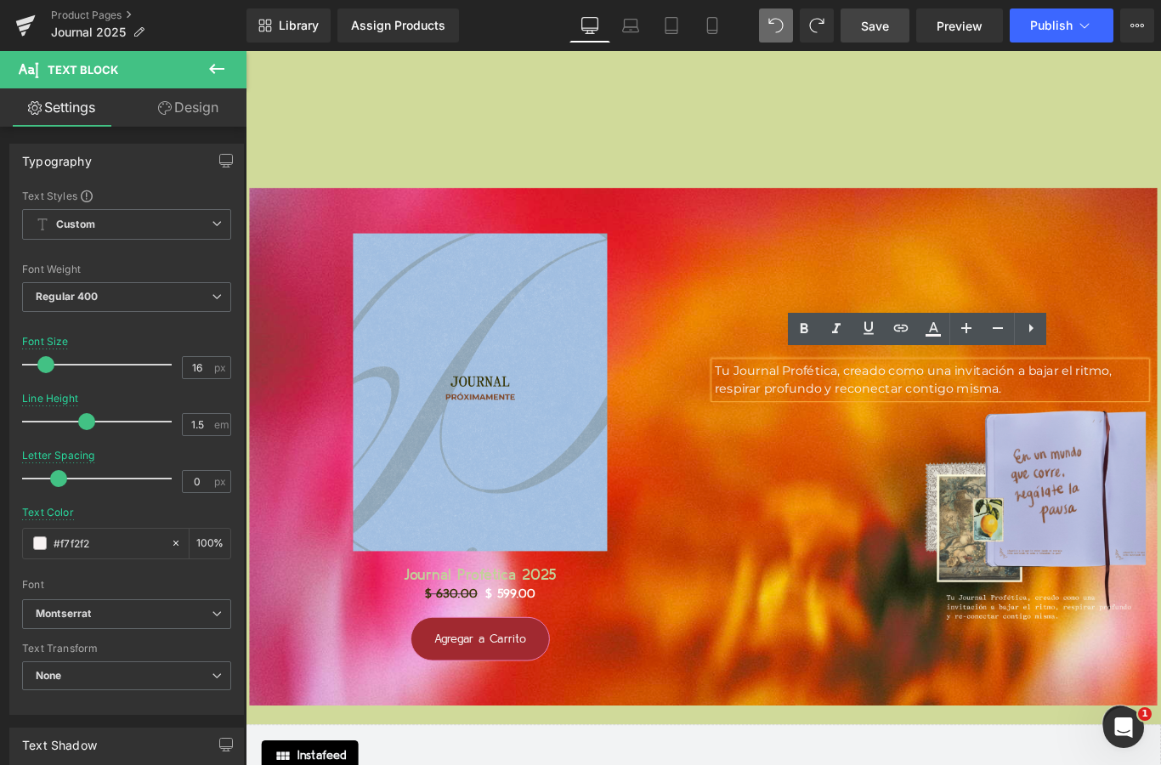
click at [1067, 308] on div "Tu Journal Profética, creado como una invitación a bajar el ritmo, respirar pro…" at bounding box center [1015, 471] width 510 height 483
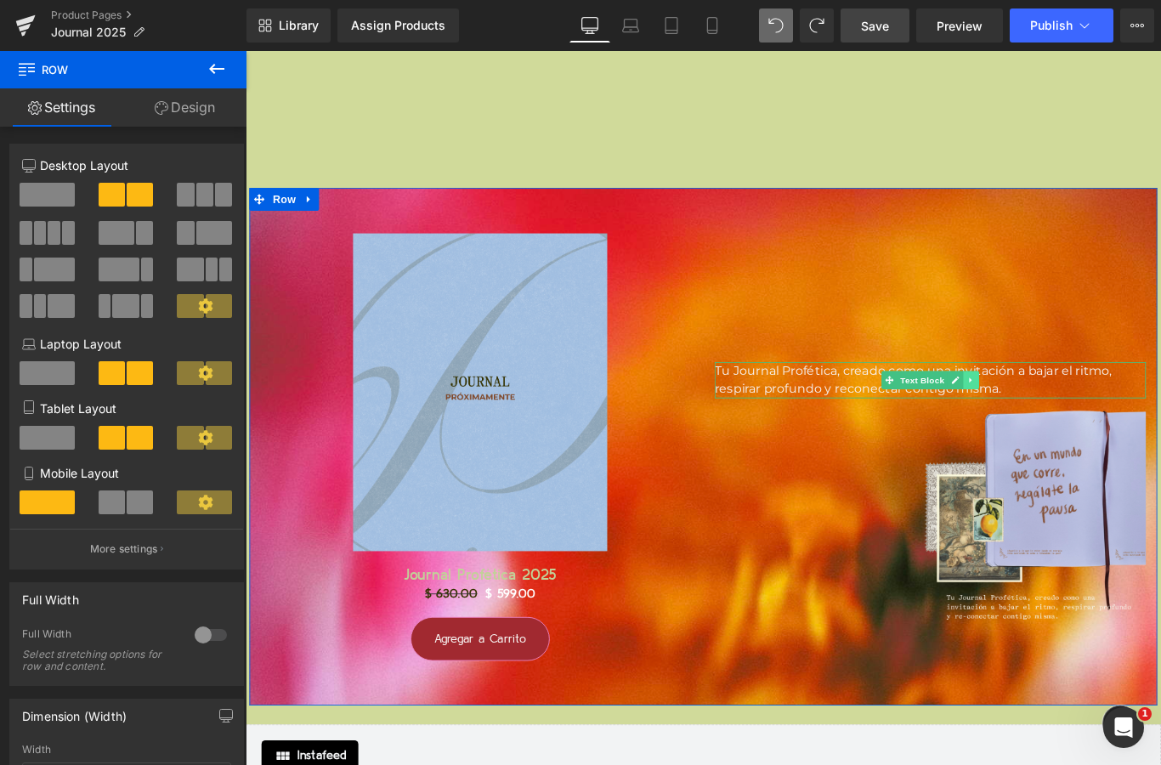
click at [1056, 415] on icon at bounding box center [1059, 420] width 9 height 10
click at [1065, 415] on icon at bounding box center [1069, 419] width 9 height 9
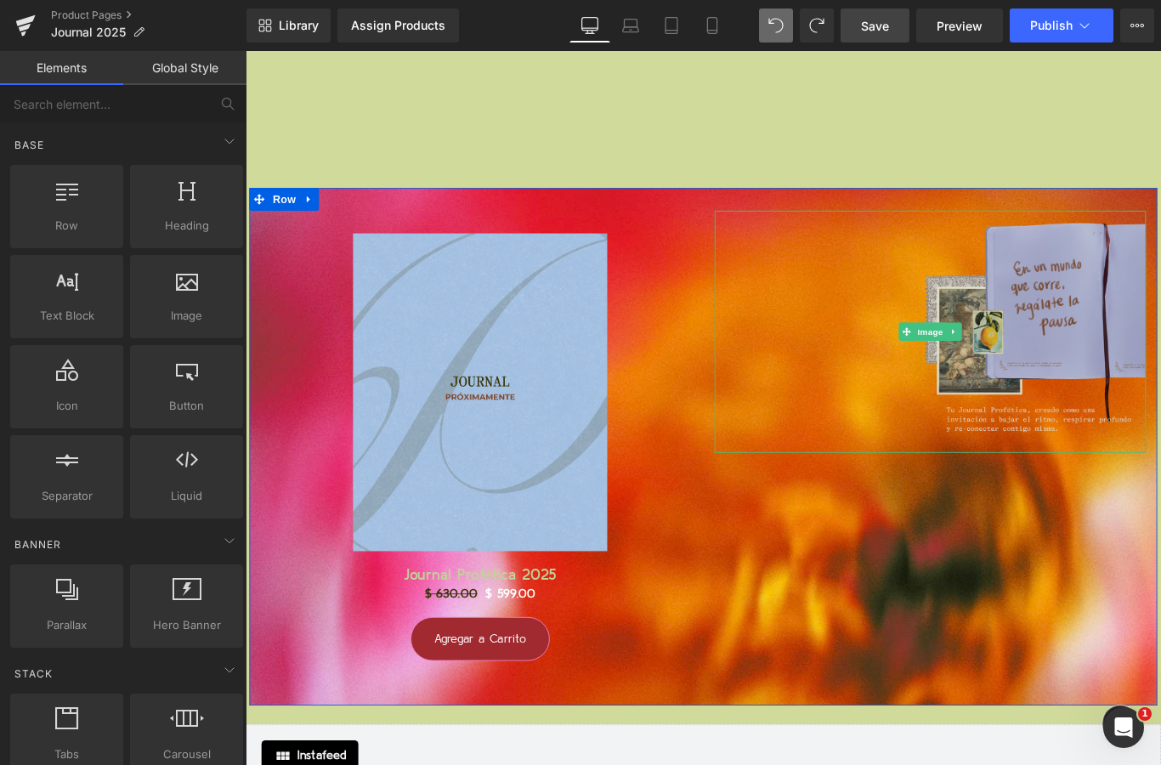
click at [1082, 396] on img at bounding box center [1014, 366] width 484 height 272
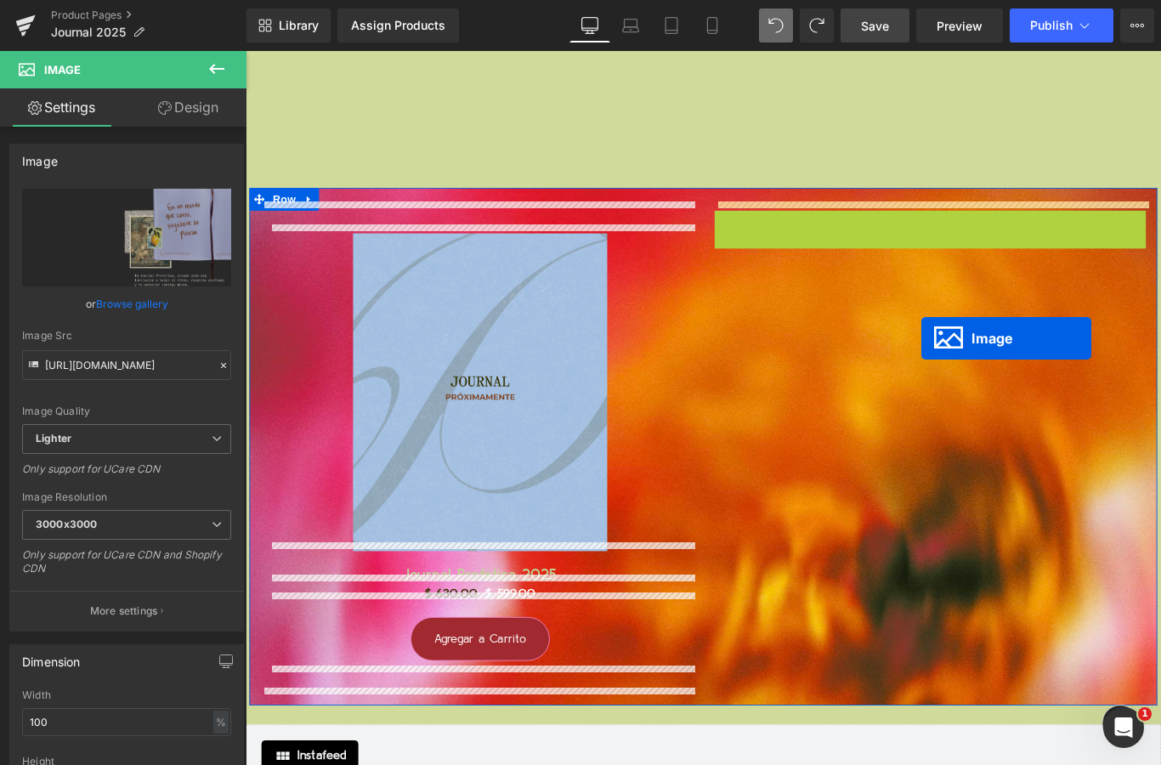
drag, startPoint x: 988, startPoint y: 360, endPoint x: 1004, endPoint y: 374, distance: 21.1
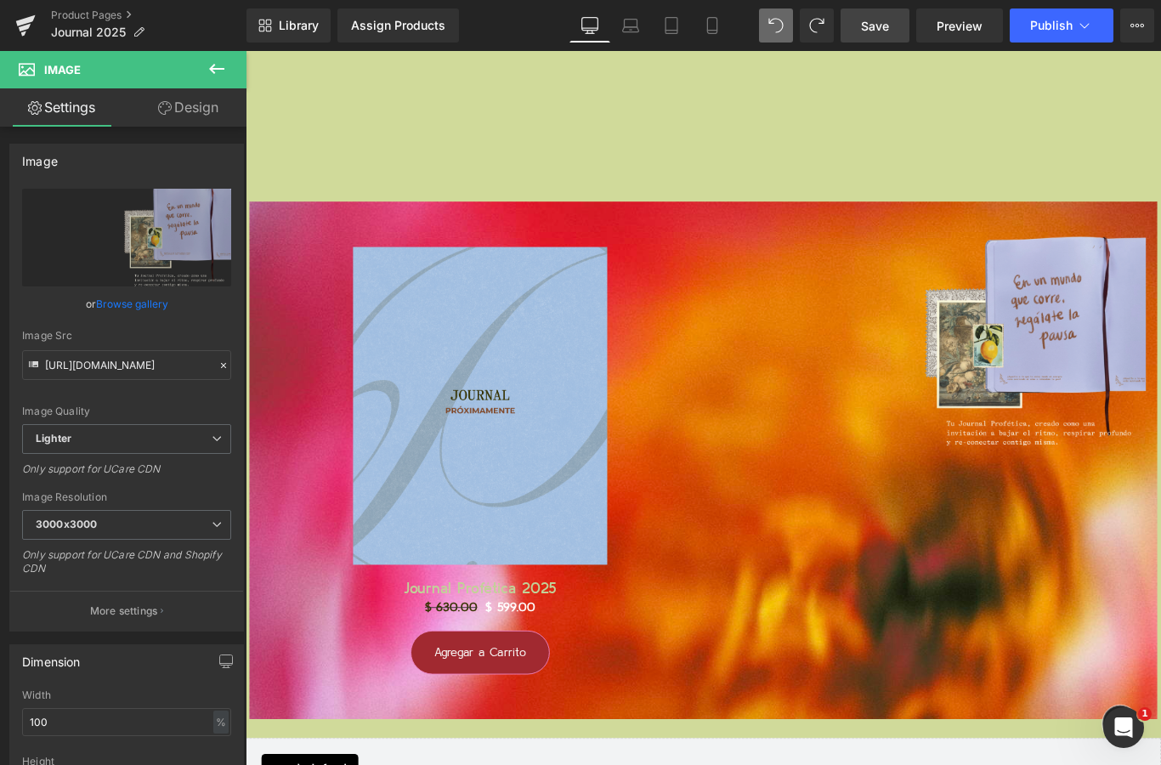
scroll to position [18136, 0]
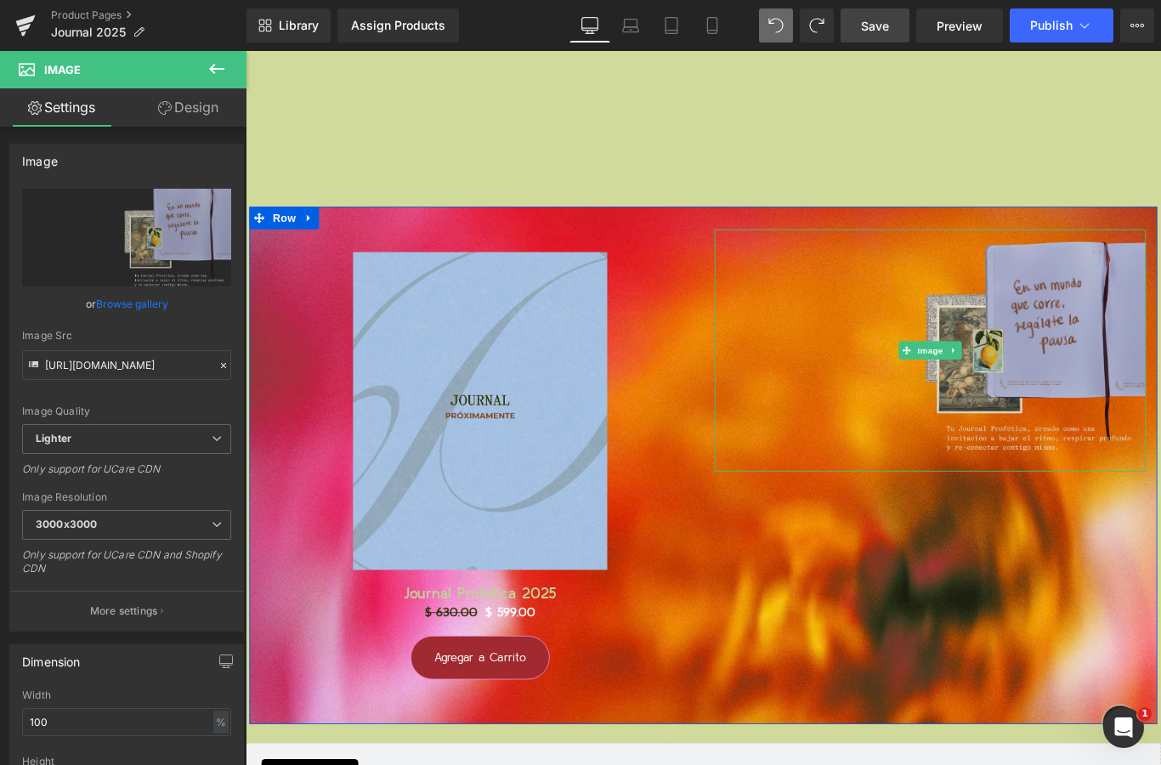
click at [1130, 379] on img at bounding box center [1014, 387] width 484 height 272
click at [1112, 373] on img at bounding box center [1014, 387] width 484 height 272
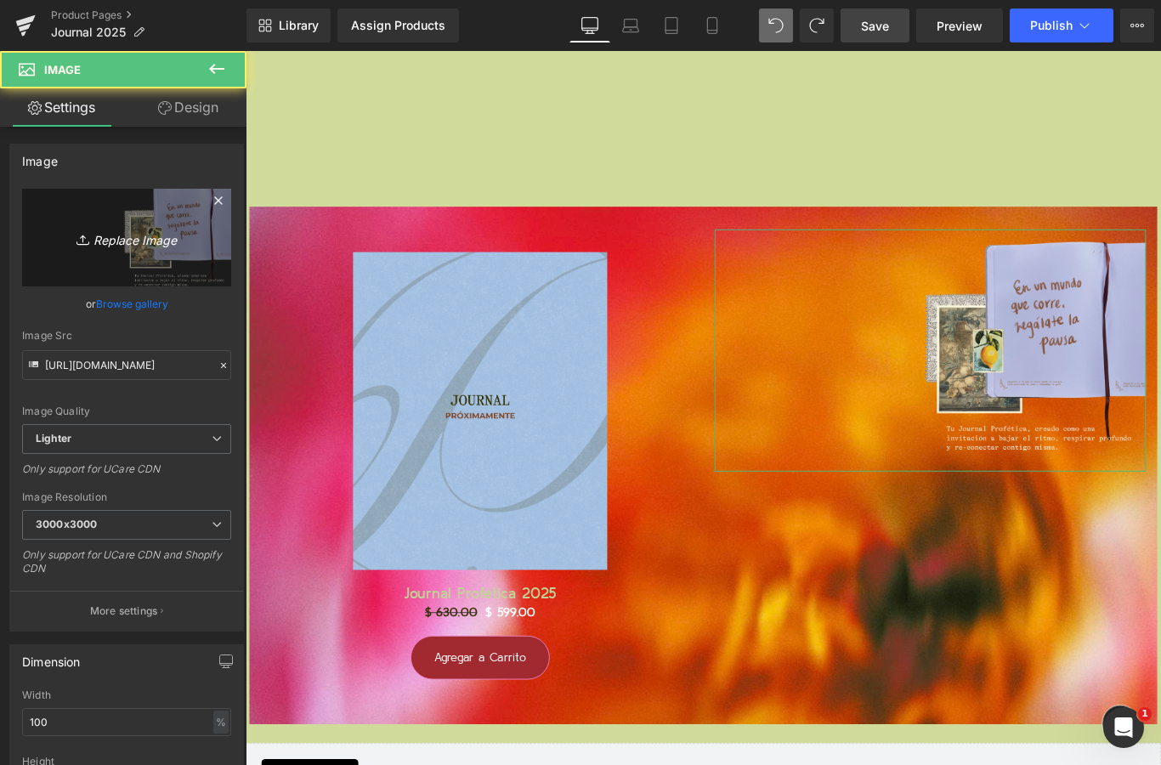
click at [159, 235] on icon "Replace Image" at bounding box center [127, 237] width 136 height 21
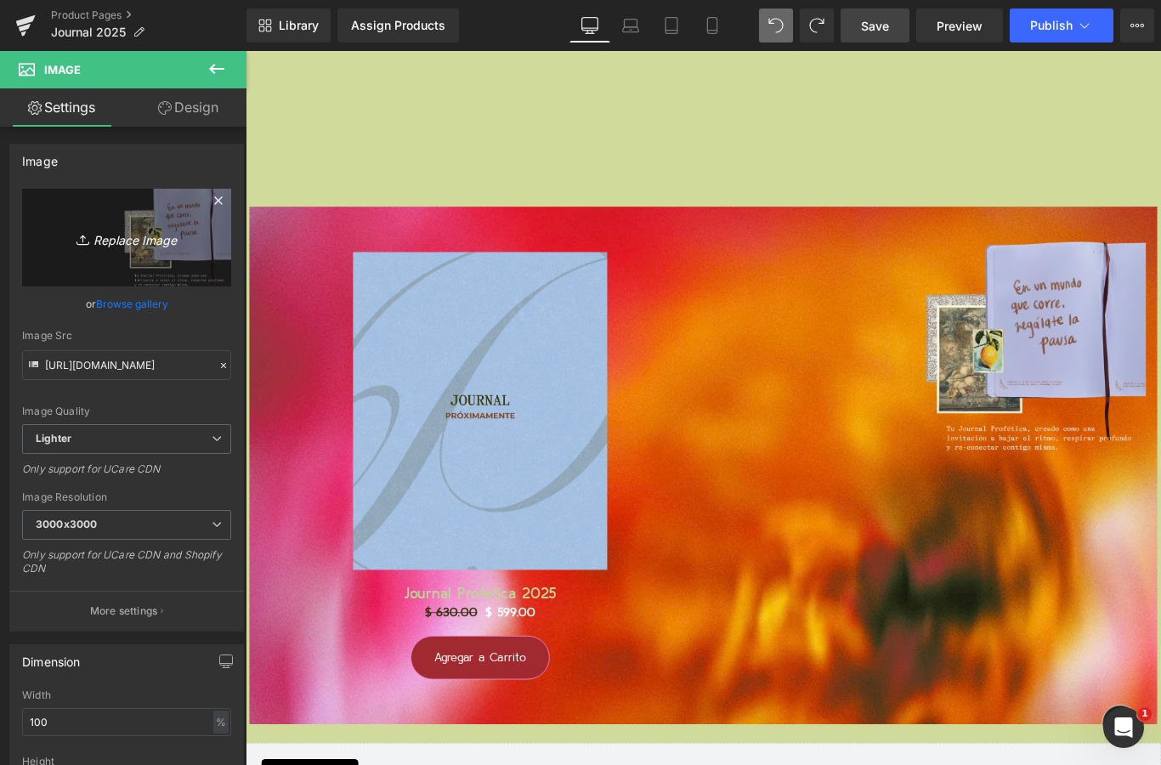
type input "C:\fakepath\Página Web - AGENDA 2025 JOURNAL.jpeg"
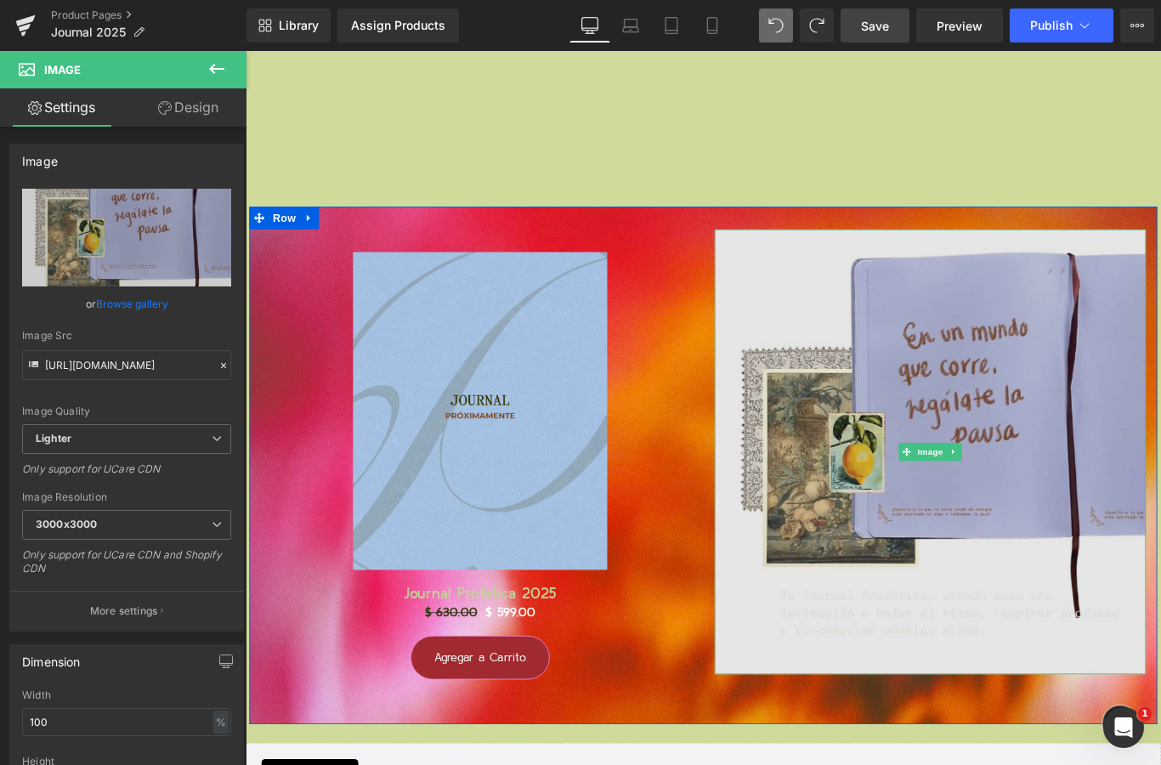
click at [940, 399] on img at bounding box center [1014, 501] width 484 height 500
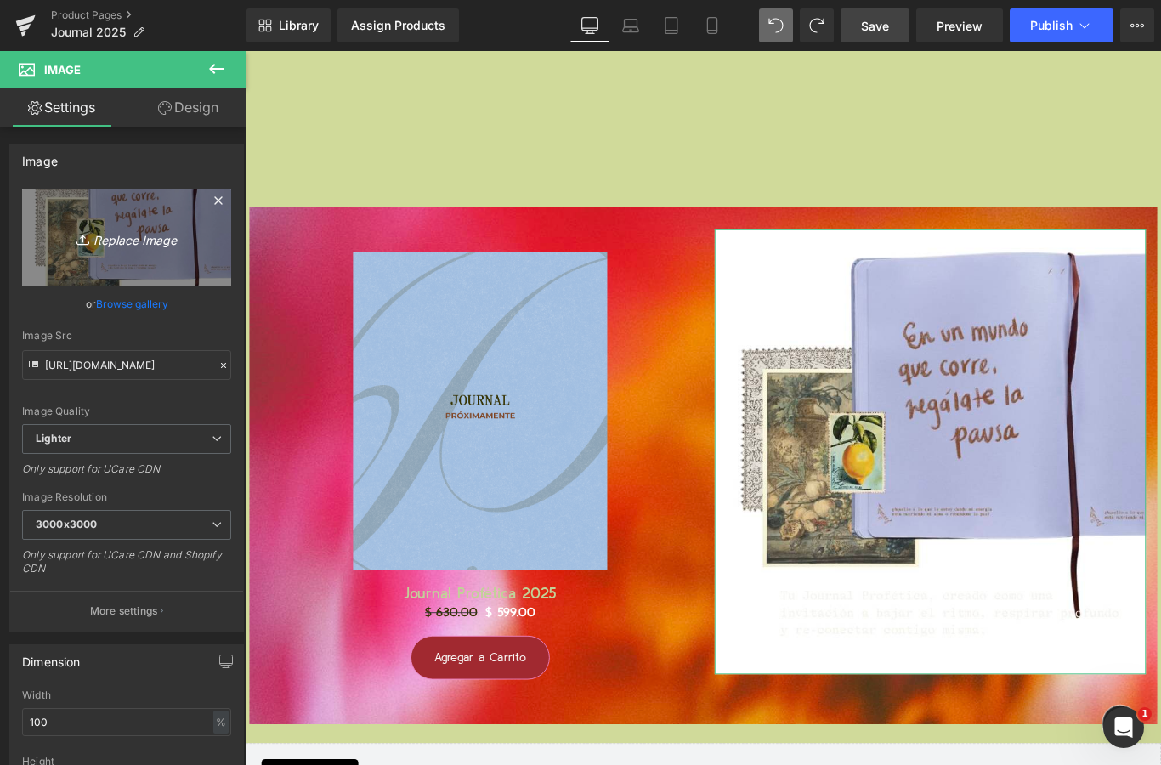
click at [133, 245] on icon "Replace Image" at bounding box center [127, 237] width 136 height 21
type input "C:\fakepath\Página Web - AGENDA 2025 JOURNAL (768 x 768 px).png"
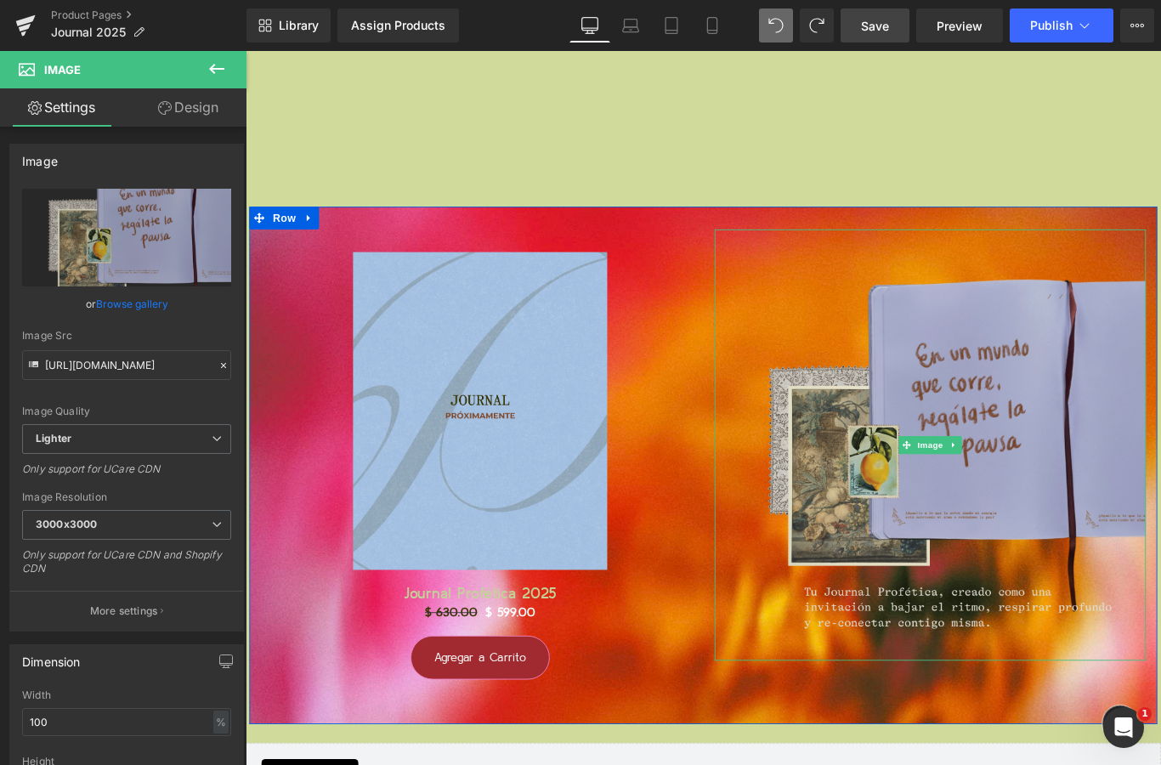
click at [1093, 475] on img at bounding box center [1014, 493] width 484 height 484
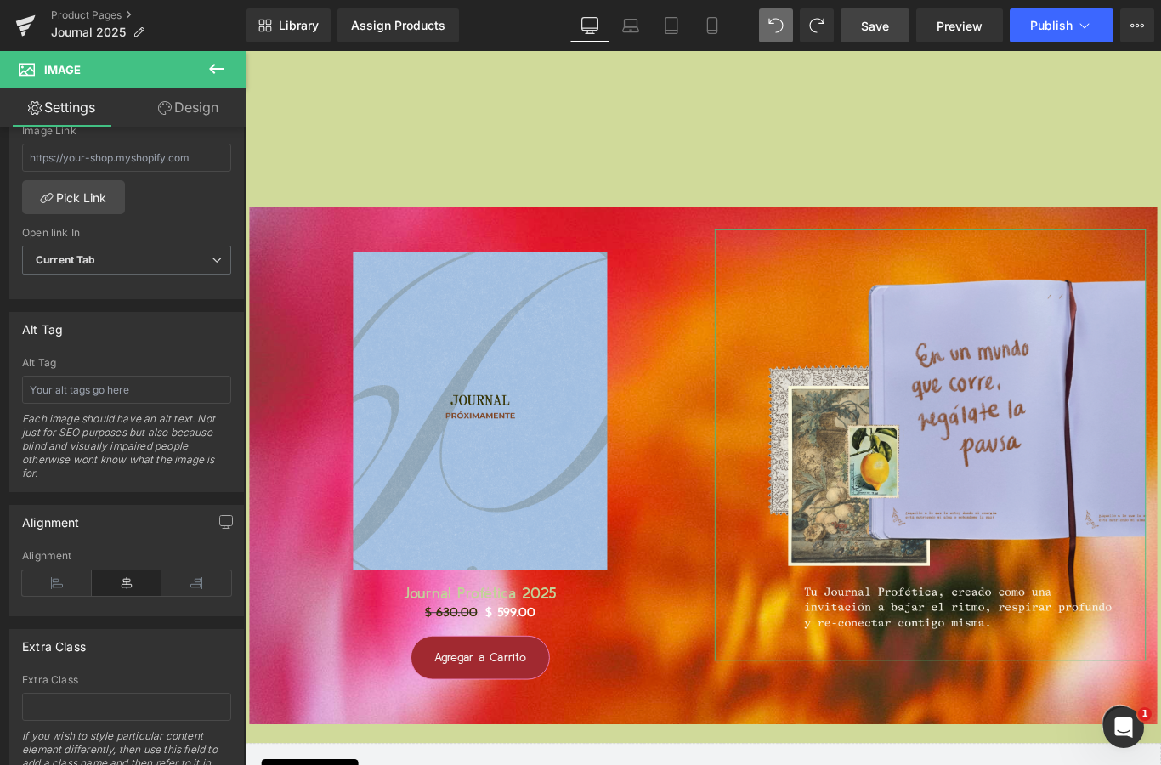
scroll to position [788, 0]
click at [206, 579] on icon at bounding box center [196, 586] width 70 height 25
click at [136, 596] on icon at bounding box center [127, 586] width 70 height 25
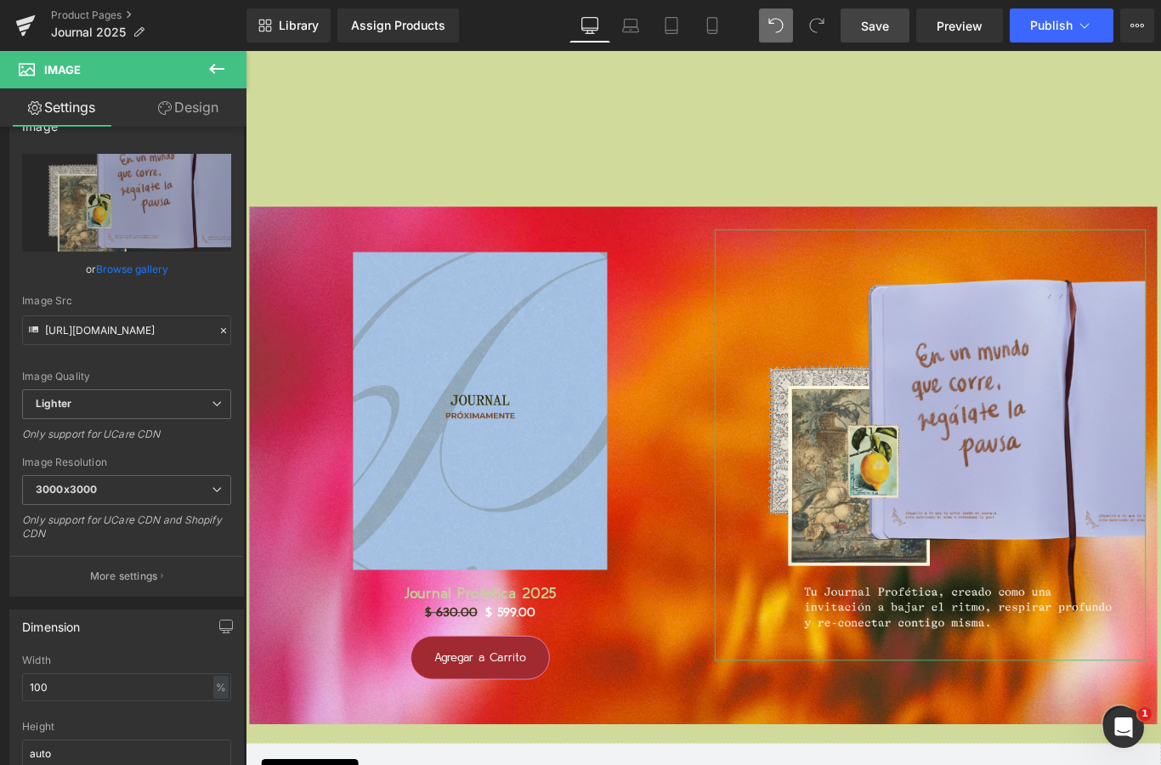
scroll to position [0, 0]
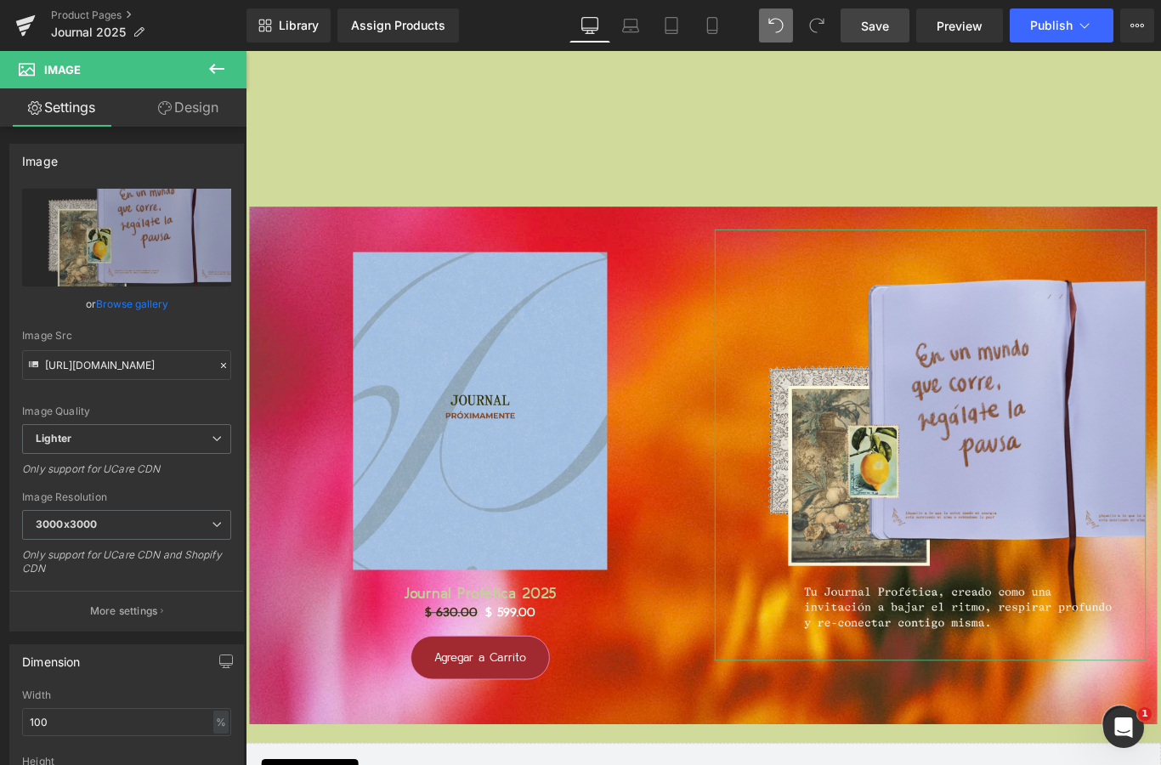
click at [198, 107] on link "Design" at bounding box center [188, 107] width 123 height 38
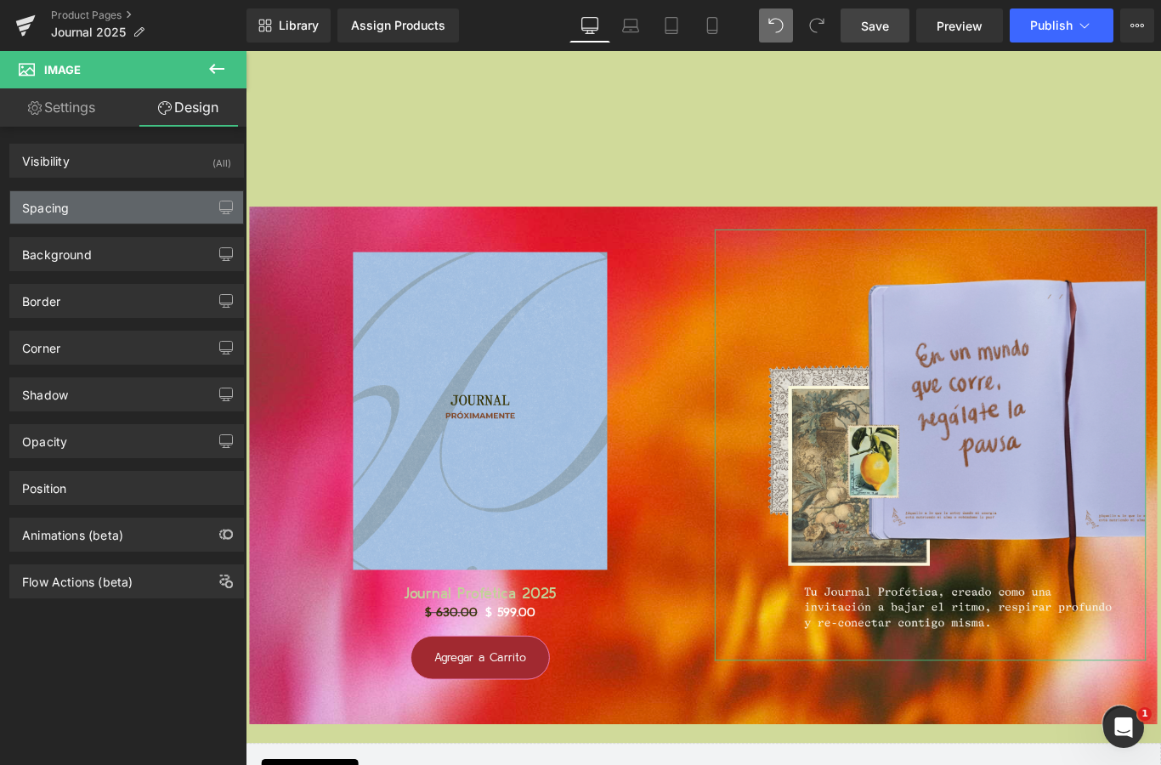
click at [172, 201] on div "Spacing" at bounding box center [126, 207] width 233 height 32
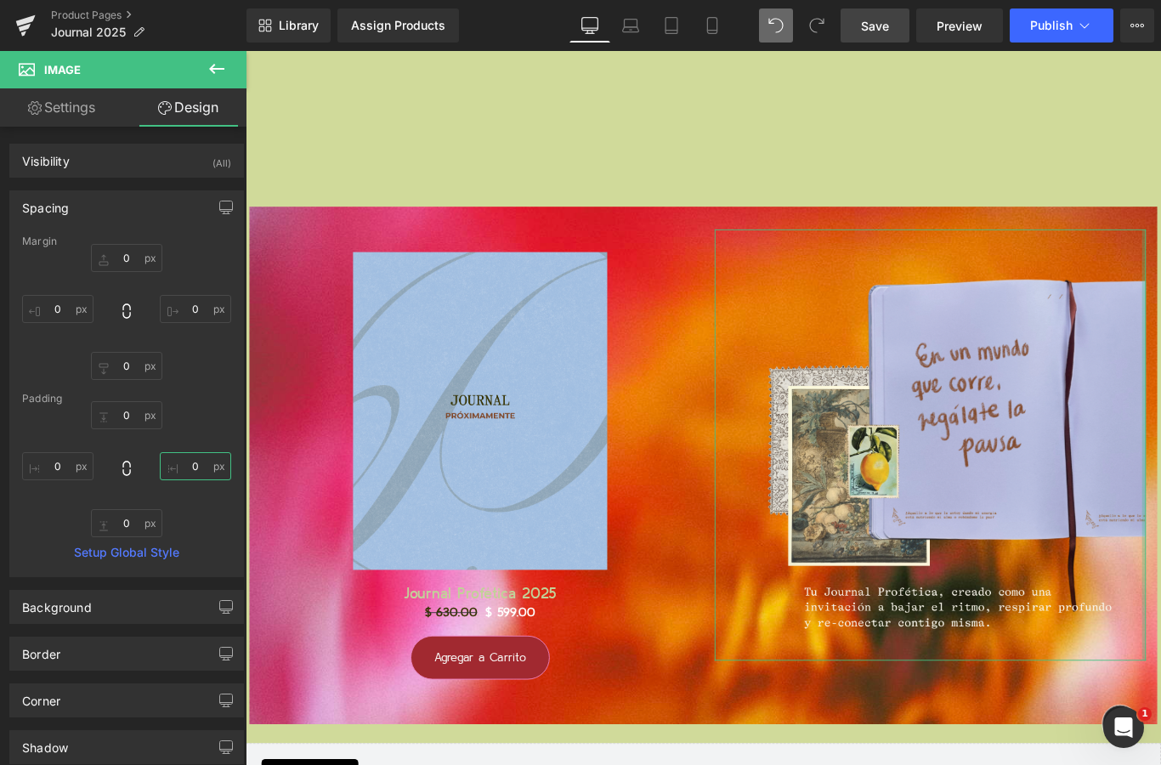
click at [186, 466] on input "0" at bounding box center [195, 466] width 71 height 28
click at [176, 466] on input "0" at bounding box center [195, 466] width 71 height 28
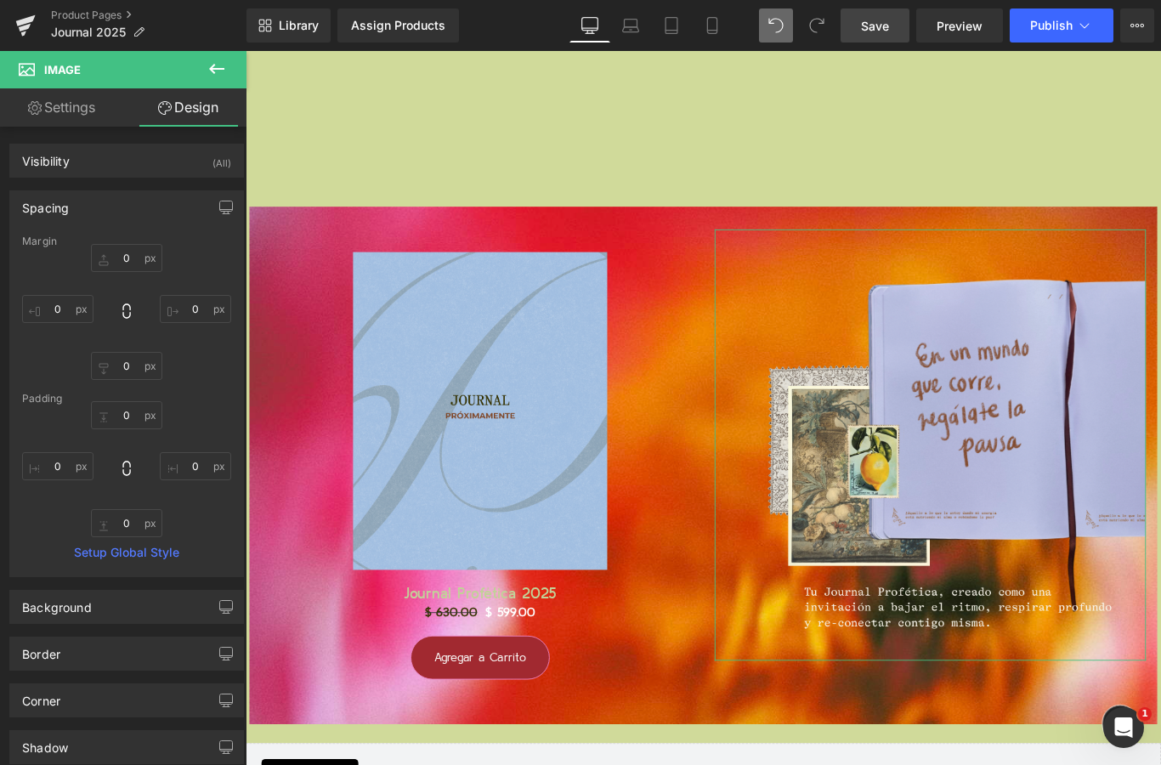
click at [200, 411] on div "0 0 0 0" at bounding box center [126, 469] width 209 height 136
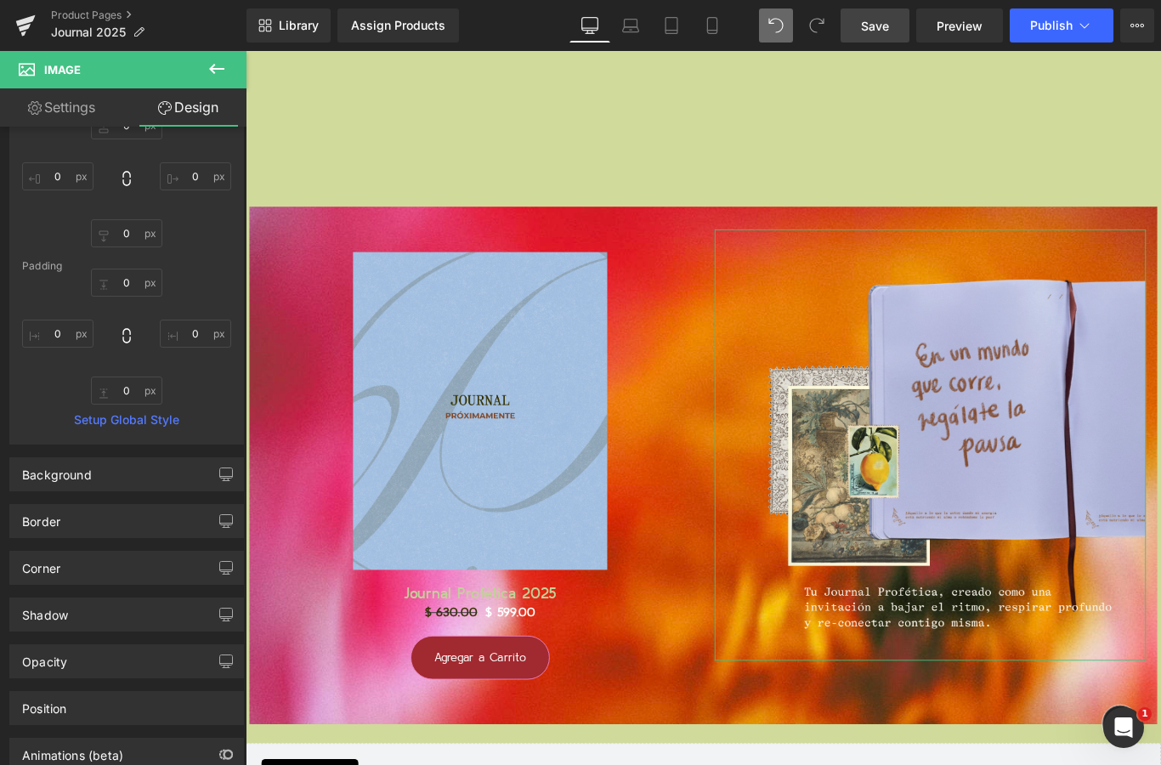
scroll to position [153, 0]
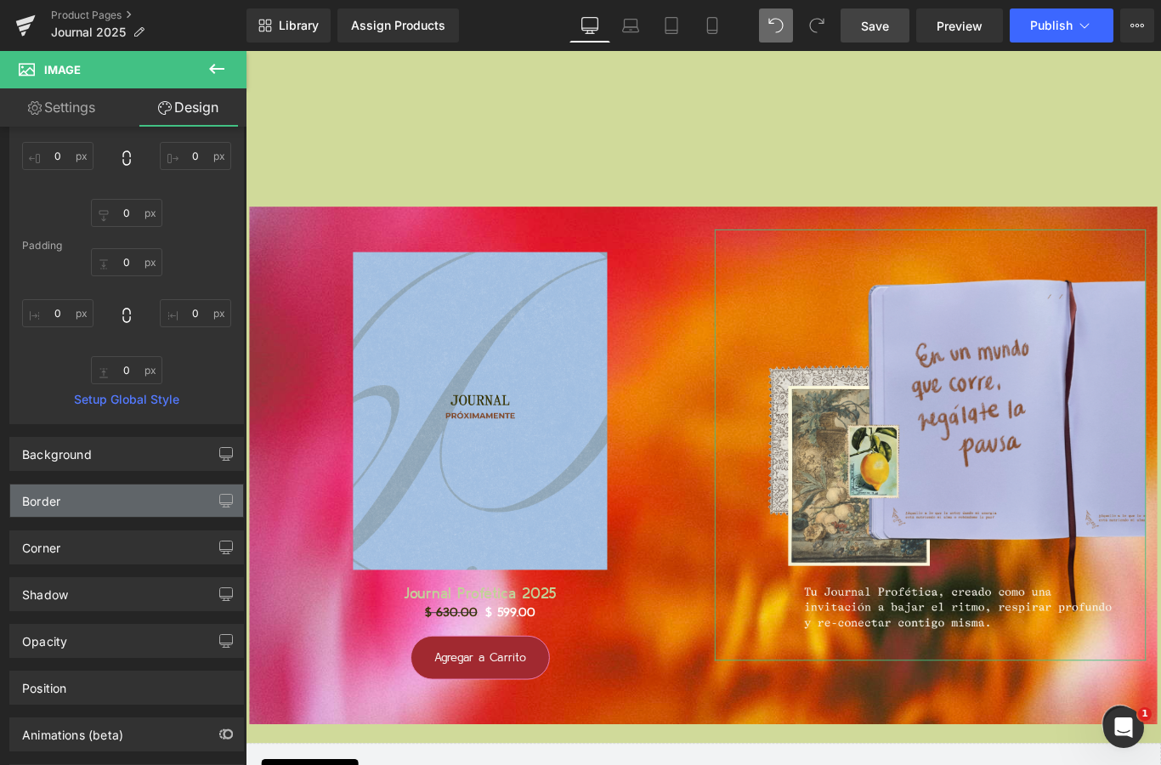
click at [200, 507] on div "Border" at bounding box center [126, 500] width 233 height 32
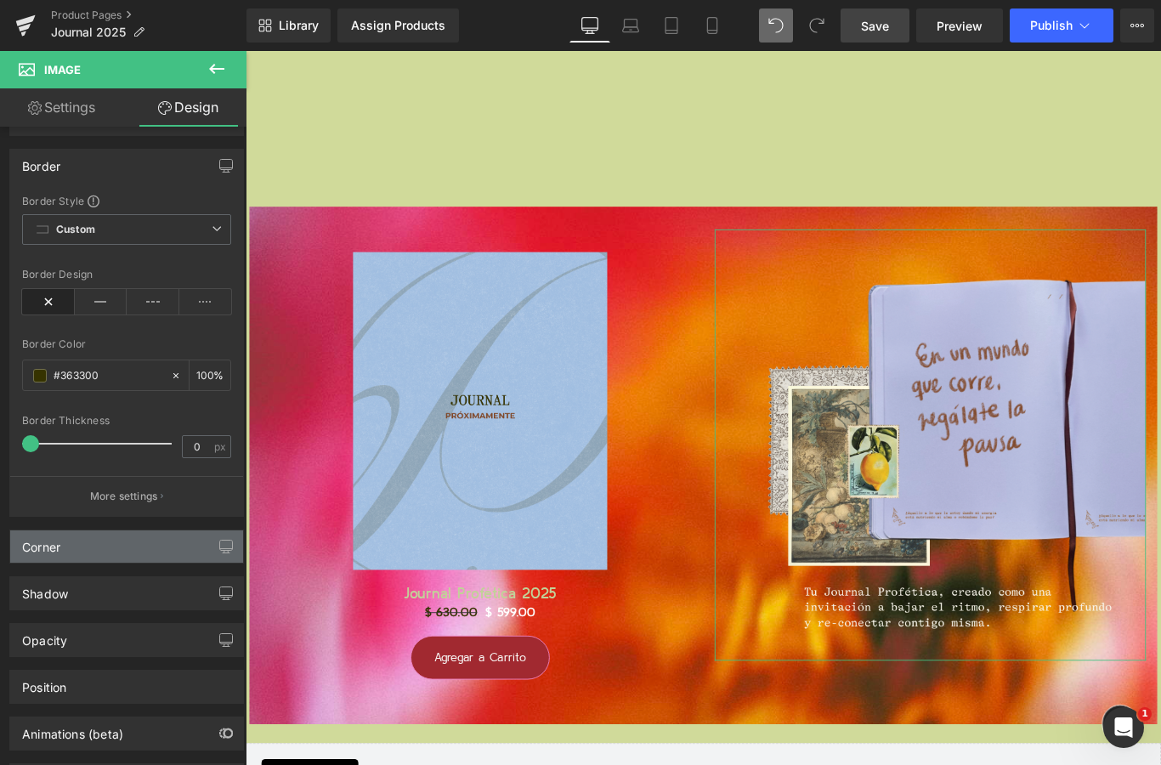
scroll to position [487, 0]
click at [207, 544] on div "Corner" at bounding box center [126, 547] width 233 height 32
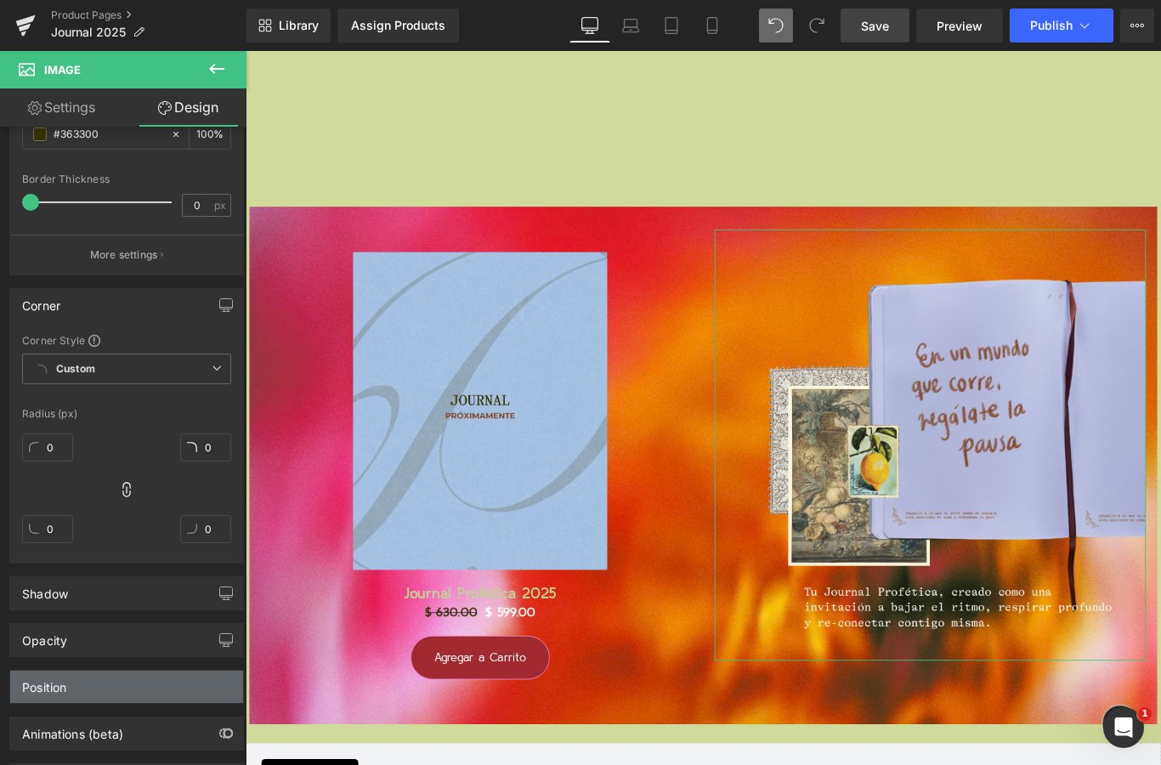
click at [165, 674] on div "Position" at bounding box center [126, 686] width 233 height 32
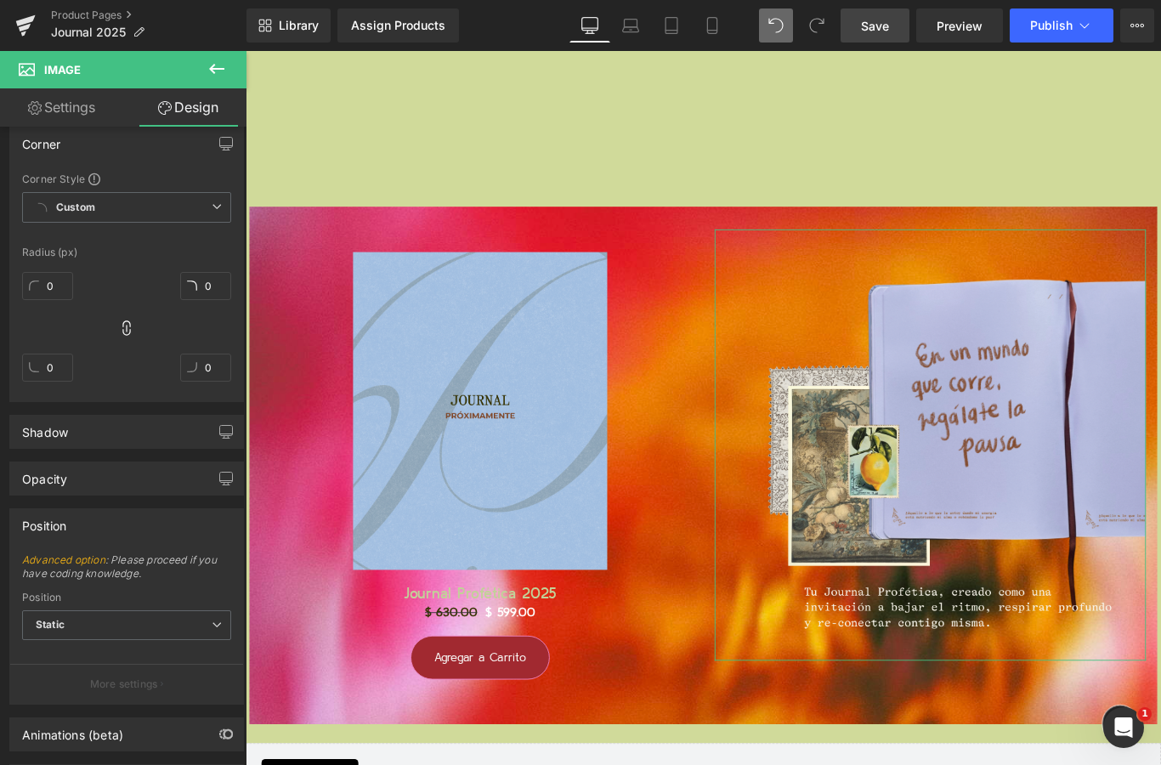
scroll to position [890, 0]
click at [168, 636] on span "Static" at bounding box center [126, 626] width 209 height 30
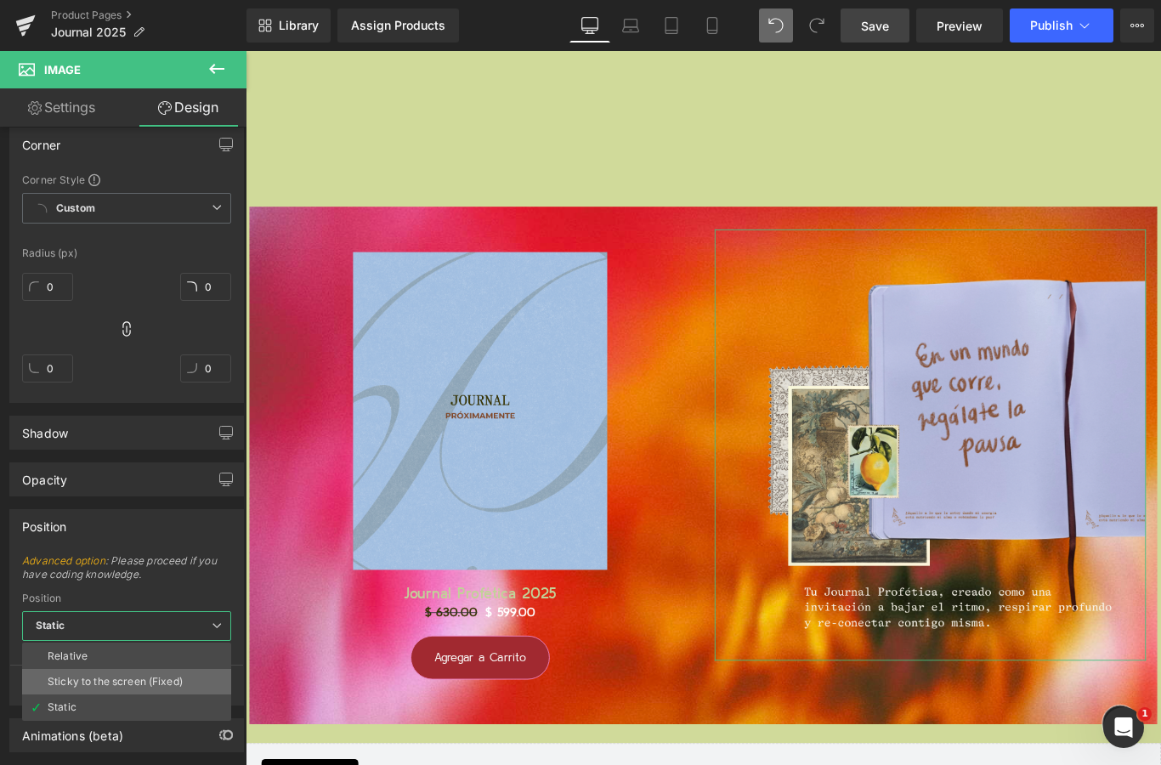
click at [171, 683] on div "Sticky to the screen (Fixed)" at bounding box center [115, 681] width 135 height 12
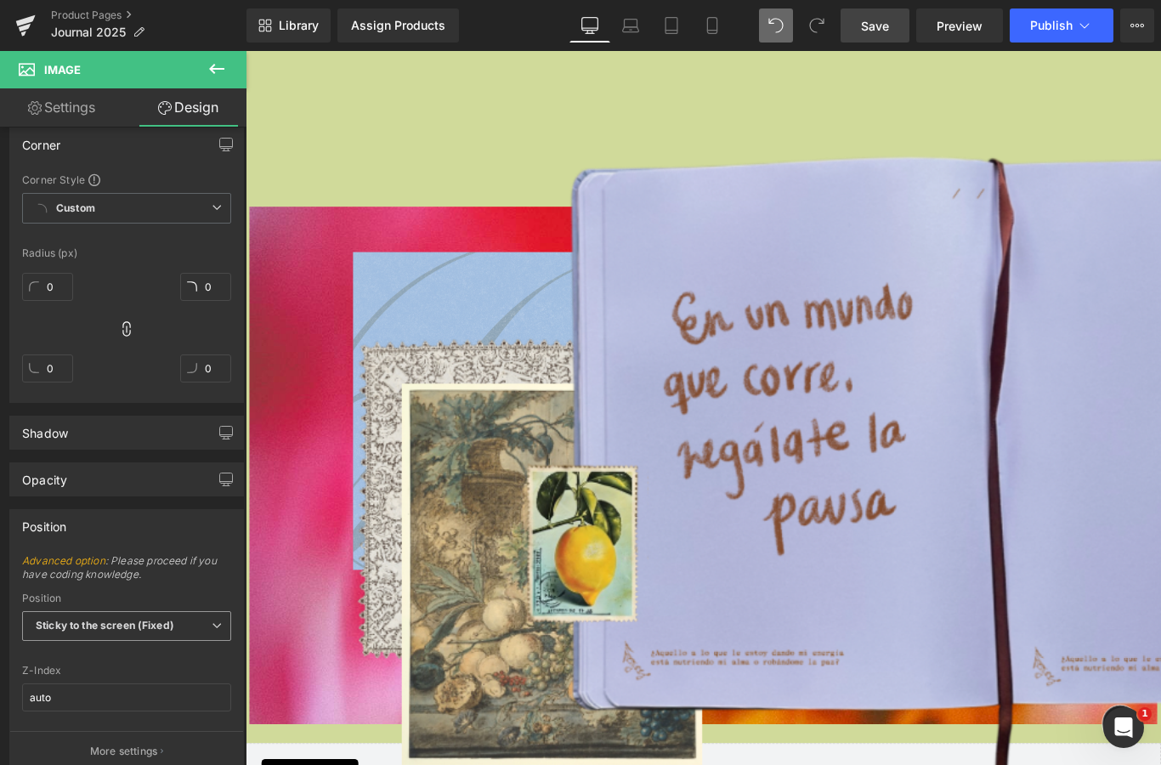
click at [184, 620] on span "Sticky to the screen (Fixed)" at bounding box center [126, 626] width 209 height 30
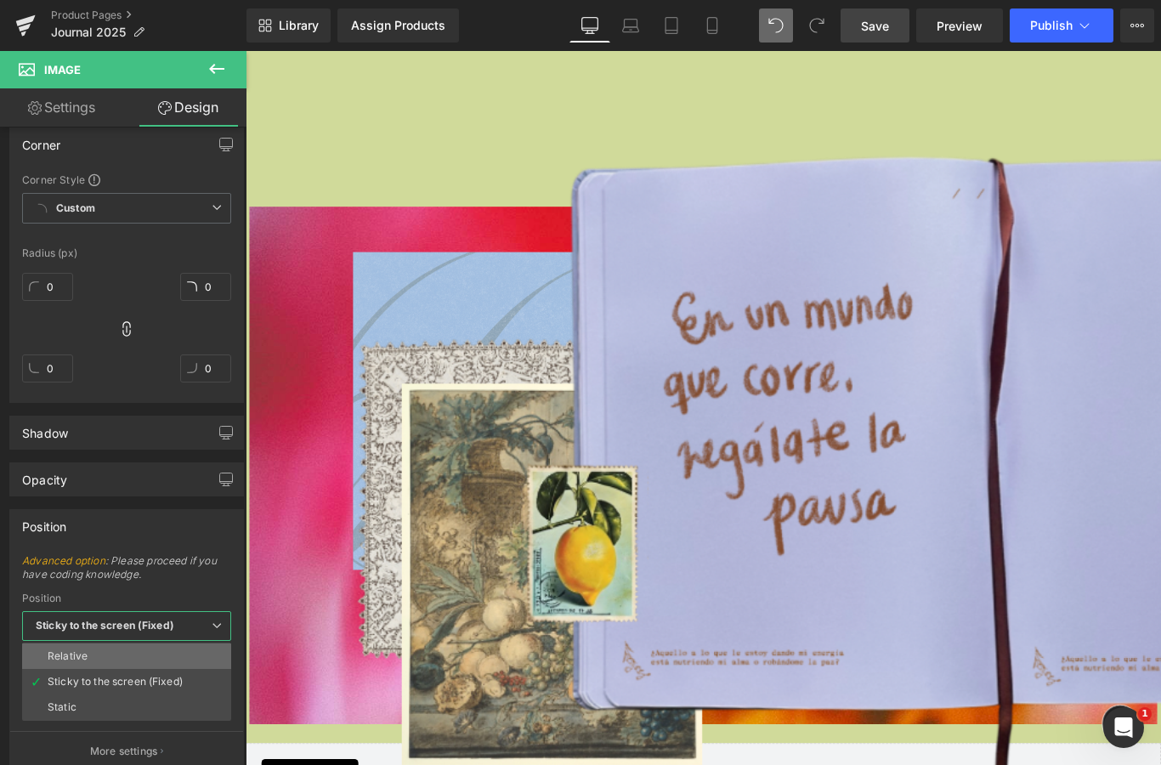
click at [155, 667] on li "Relative" at bounding box center [126, 655] width 209 height 25
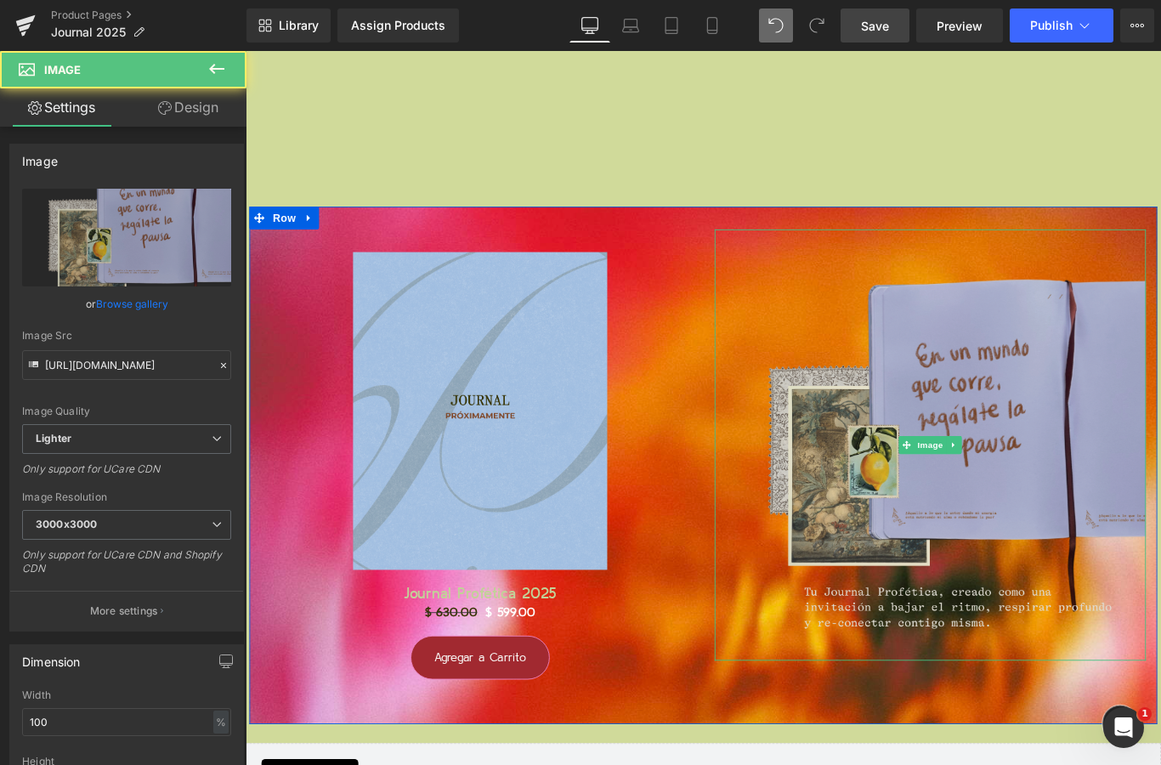
drag, startPoint x: 1032, startPoint y: 378, endPoint x: 1089, endPoint y: 394, distance: 59.2
click at [1089, 394] on img at bounding box center [1014, 493] width 484 height 484
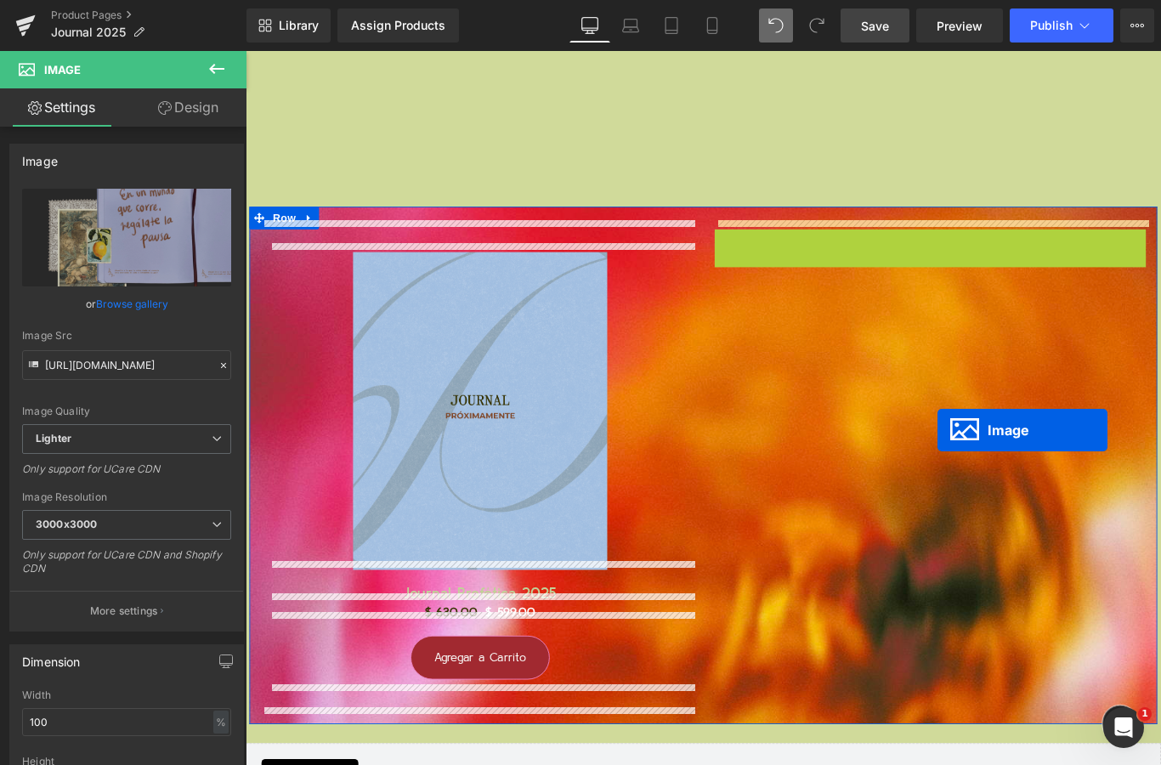
drag, startPoint x: 987, startPoint y: 483, endPoint x: 1027, endPoint y: 475, distance: 40.8
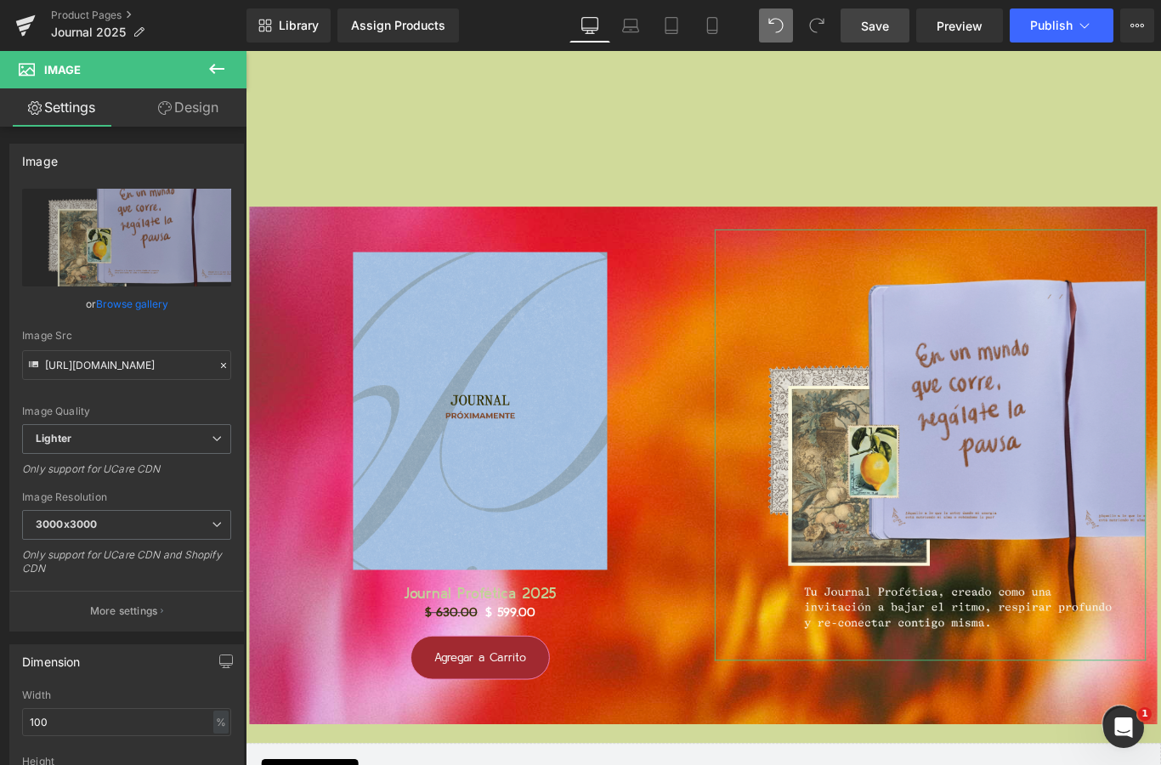
scroll to position [0, 0]
click at [182, 116] on link "Design" at bounding box center [188, 107] width 123 height 38
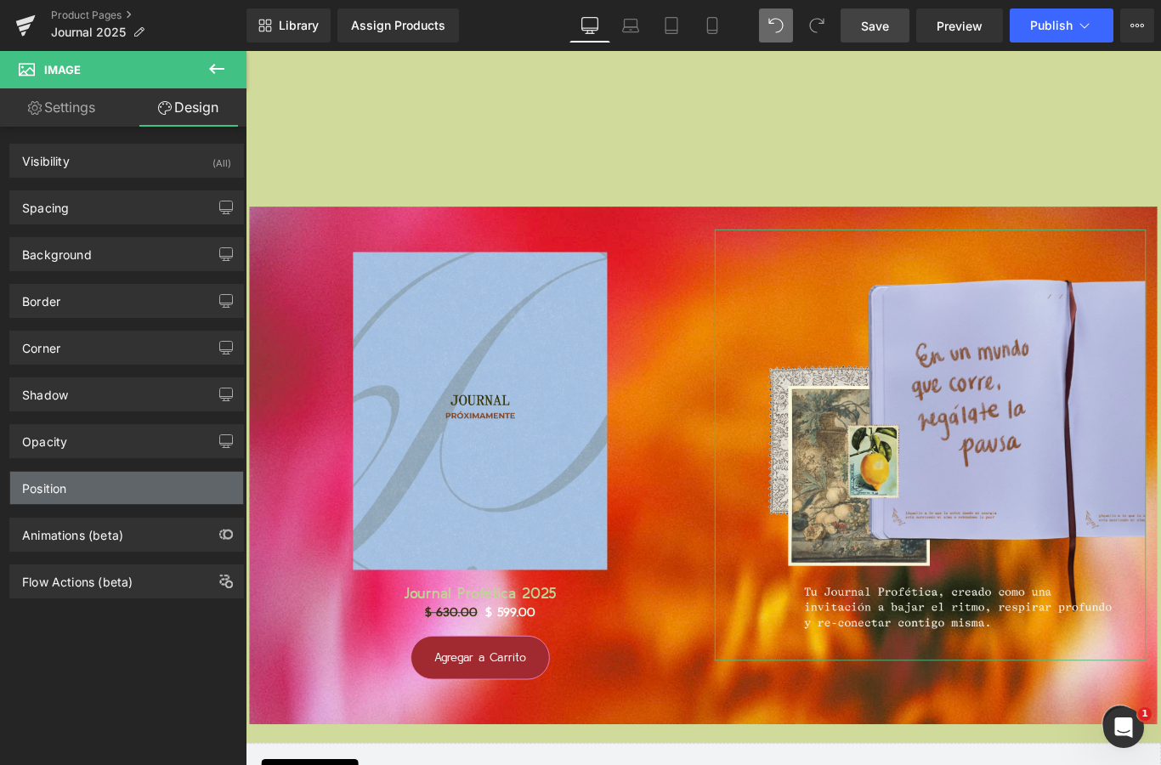
click at [133, 493] on div "Position" at bounding box center [126, 488] width 233 height 32
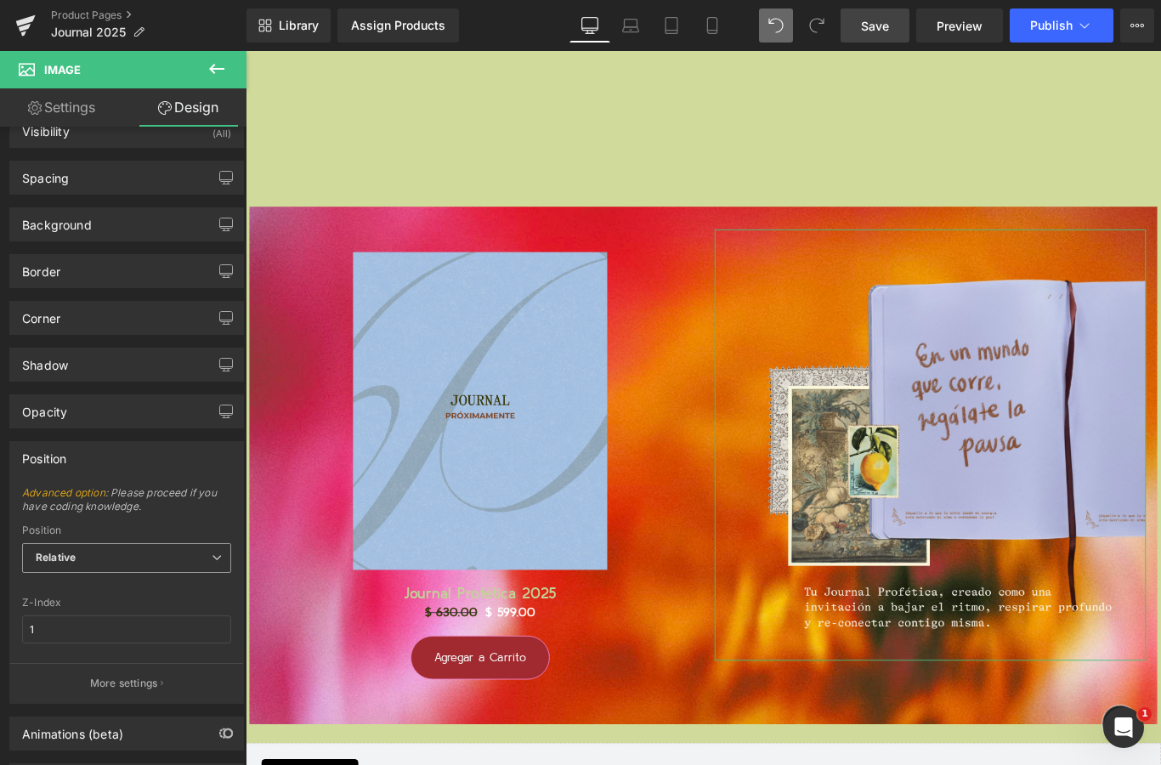
scroll to position [28, 0]
click at [181, 548] on span "Relative" at bounding box center [126, 560] width 209 height 30
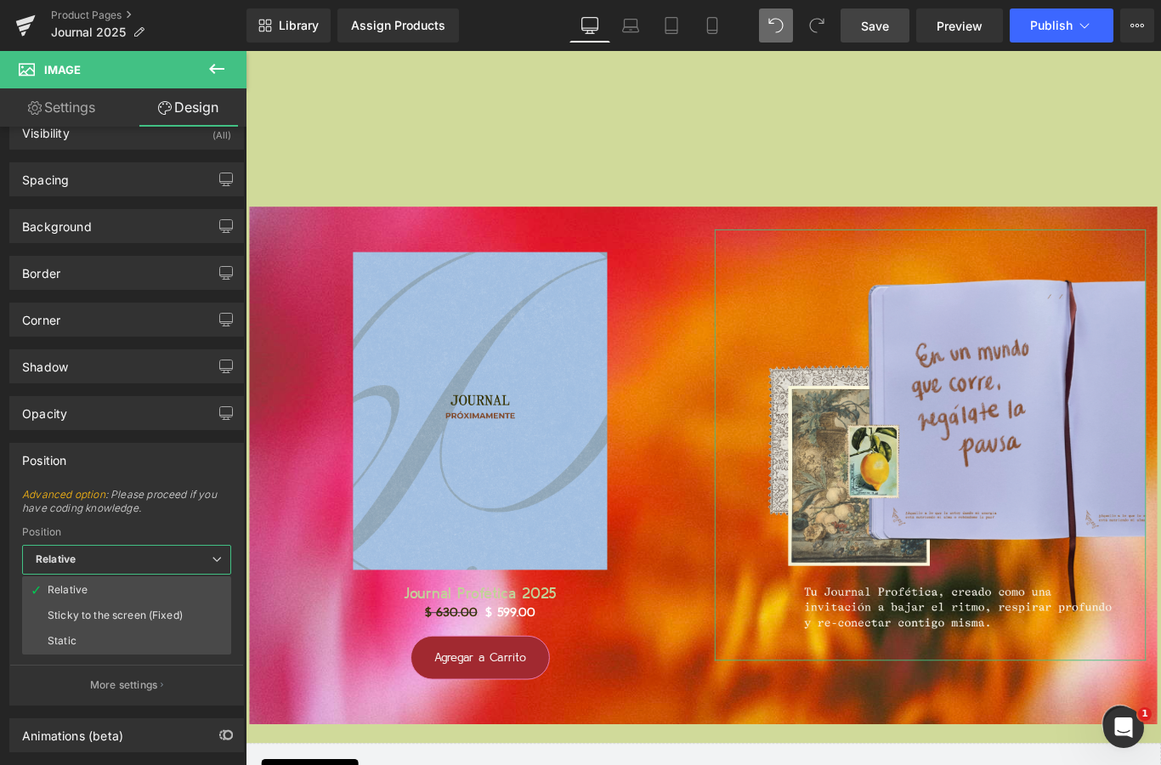
click at [203, 512] on span "Advanced option : Please proceed if you have coding knowledge." at bounding box center [126, 507] width 209 height 38
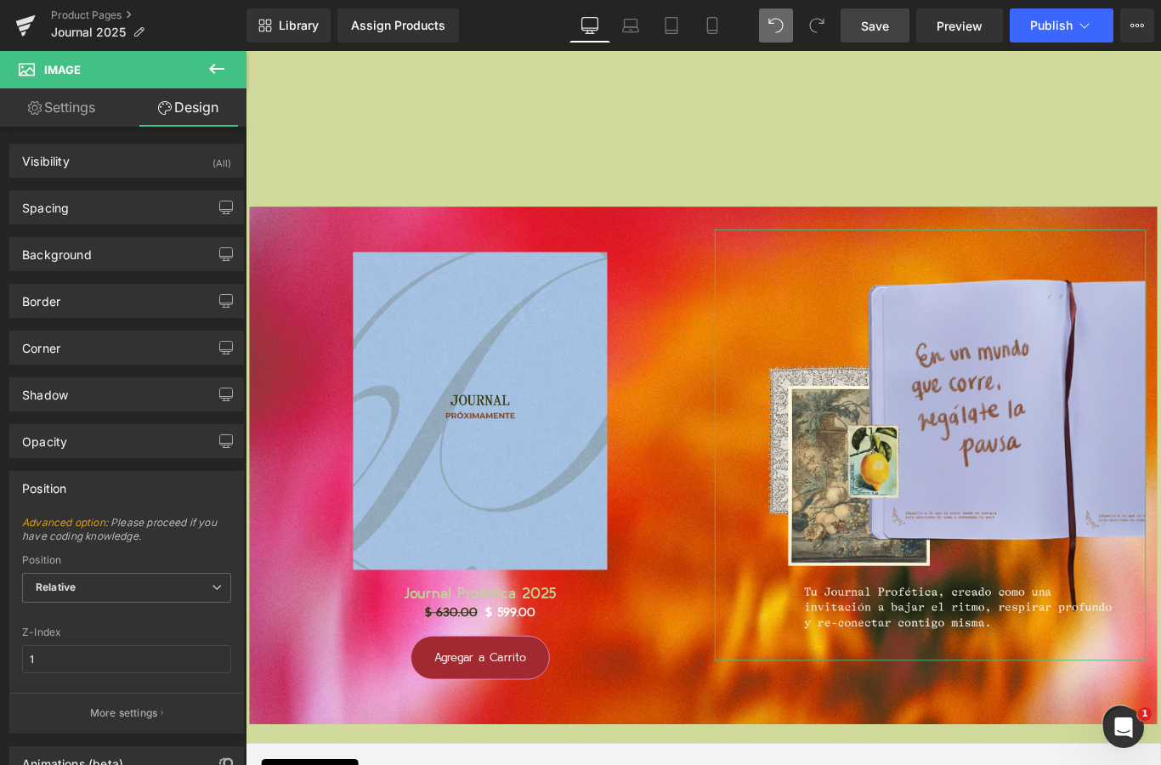
scroll to position [0, 0]
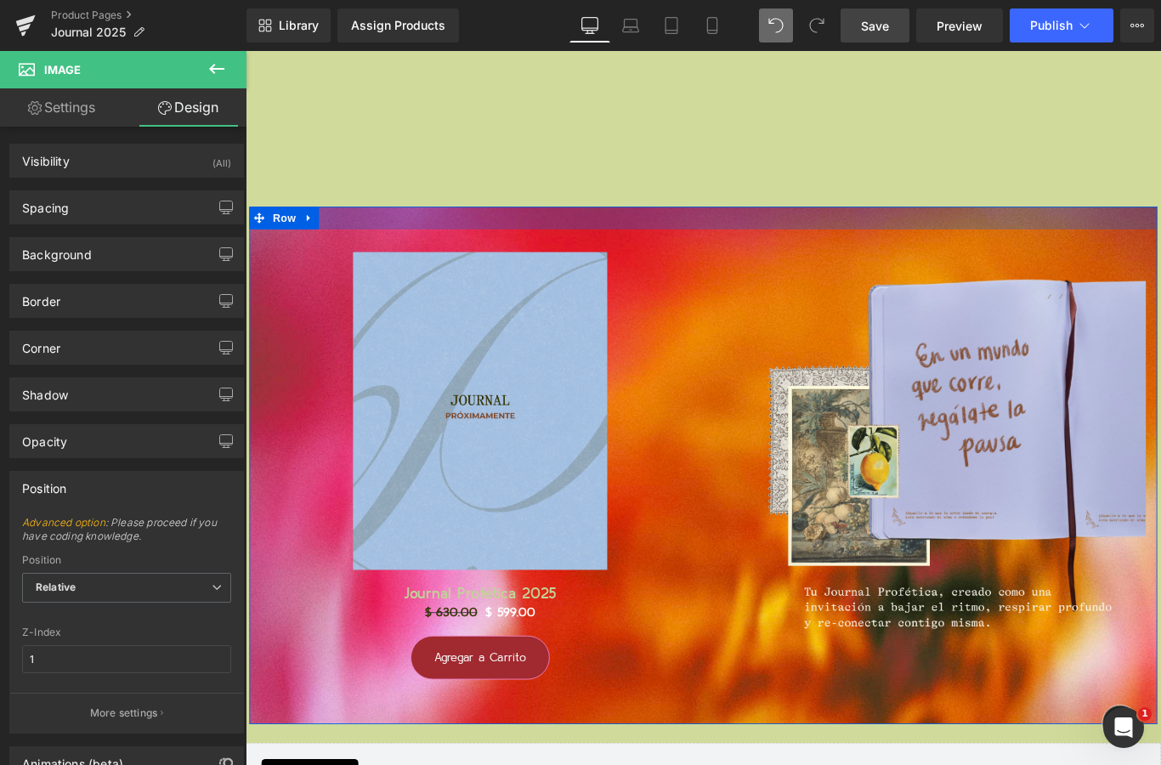
click at [751, 241] on div at bounding box center [760, 238] width 1020 height 25
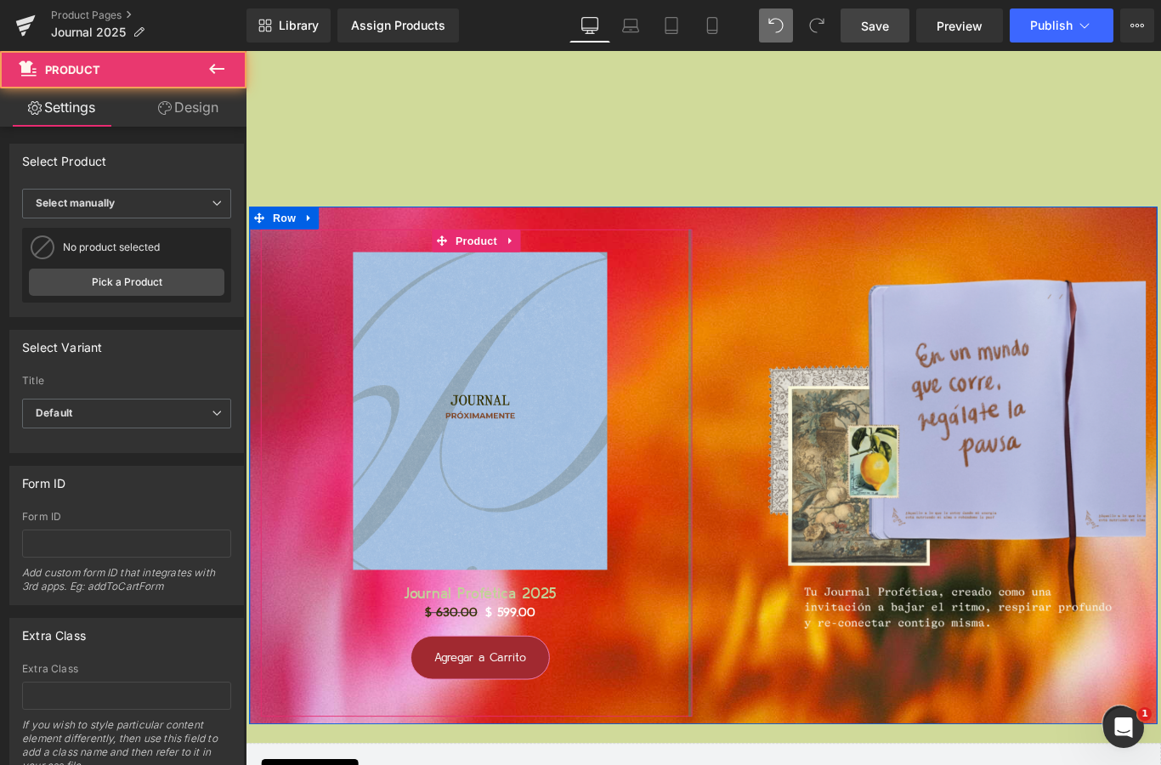
click at [745, 282] on div at bounding box center [745, 524] width 4 height 547
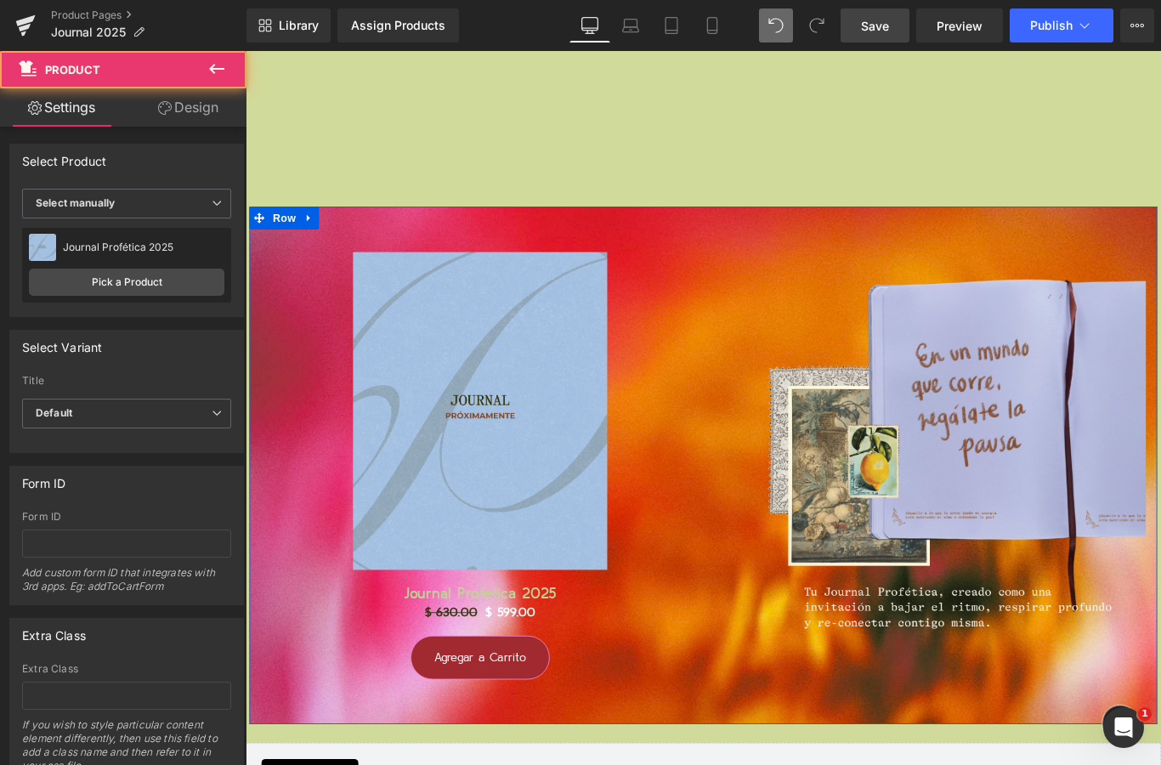
click at [770, 251] on div "Image" at bounding box center [1015, 493] width 510 height 484
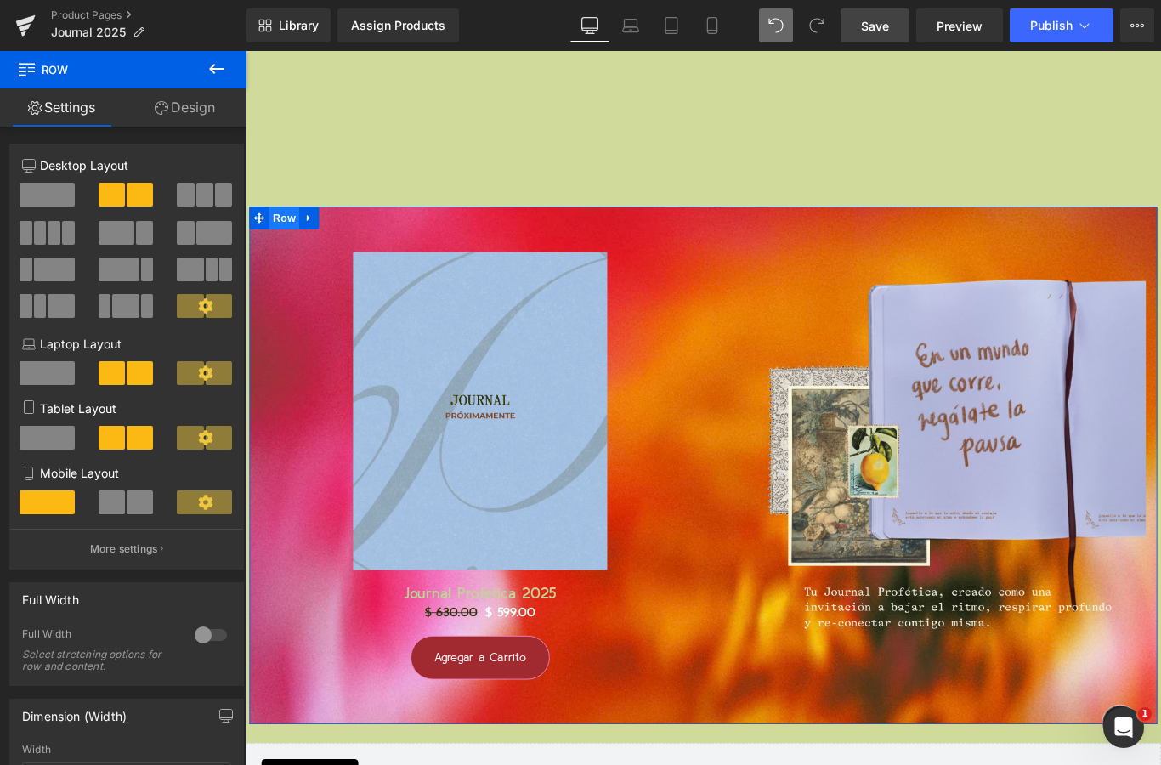
click at [280, 235] on span "Row" at bounding box center [289, 238] width 34 height 25
click at [262, 233] on icon at bounding box center [261, 239] width 12 height 12
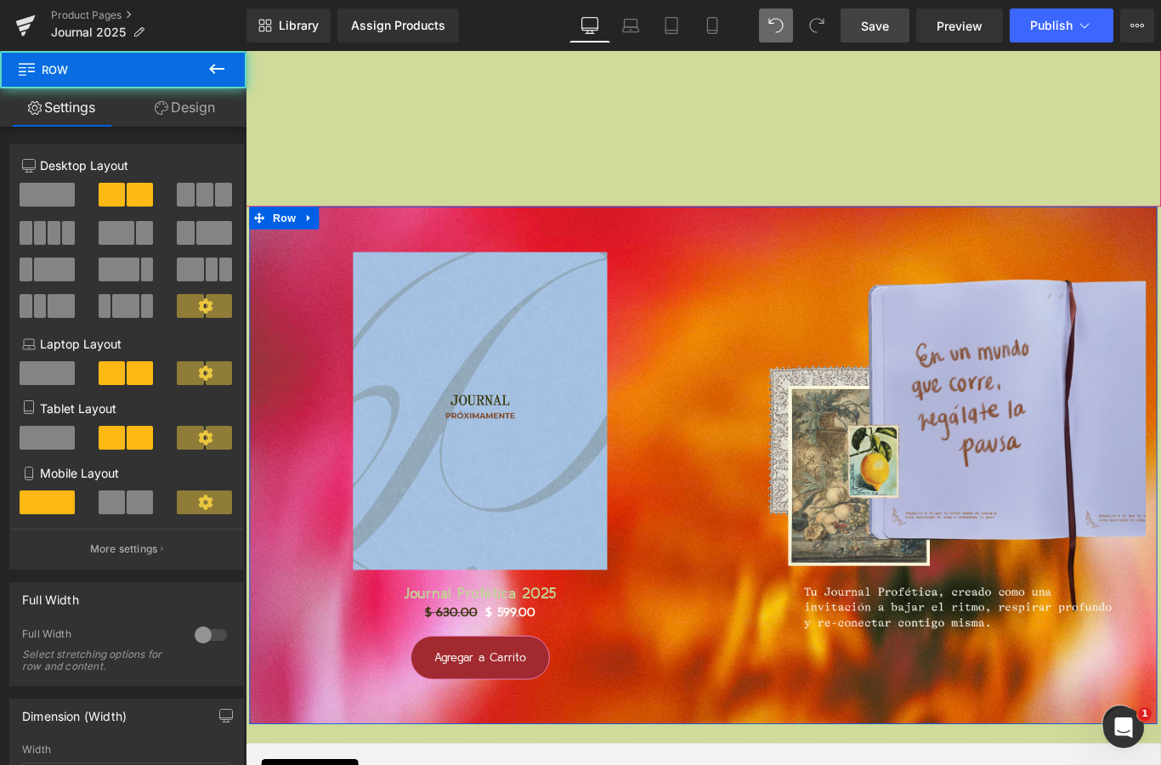
click at [200, 96] on link "Design" at bounding box center [184, 107] width 123 height 38
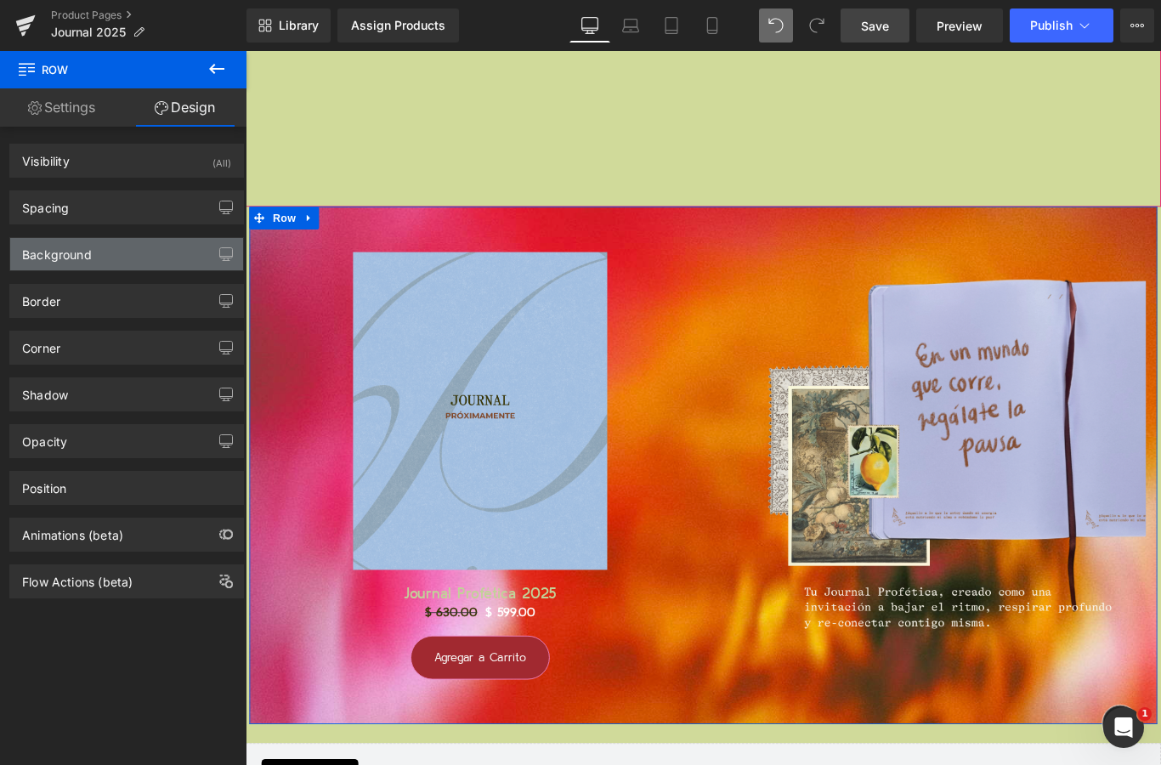
click at [144, 263] on div "Background" at bounding box center [126, 254] width 233 height 32
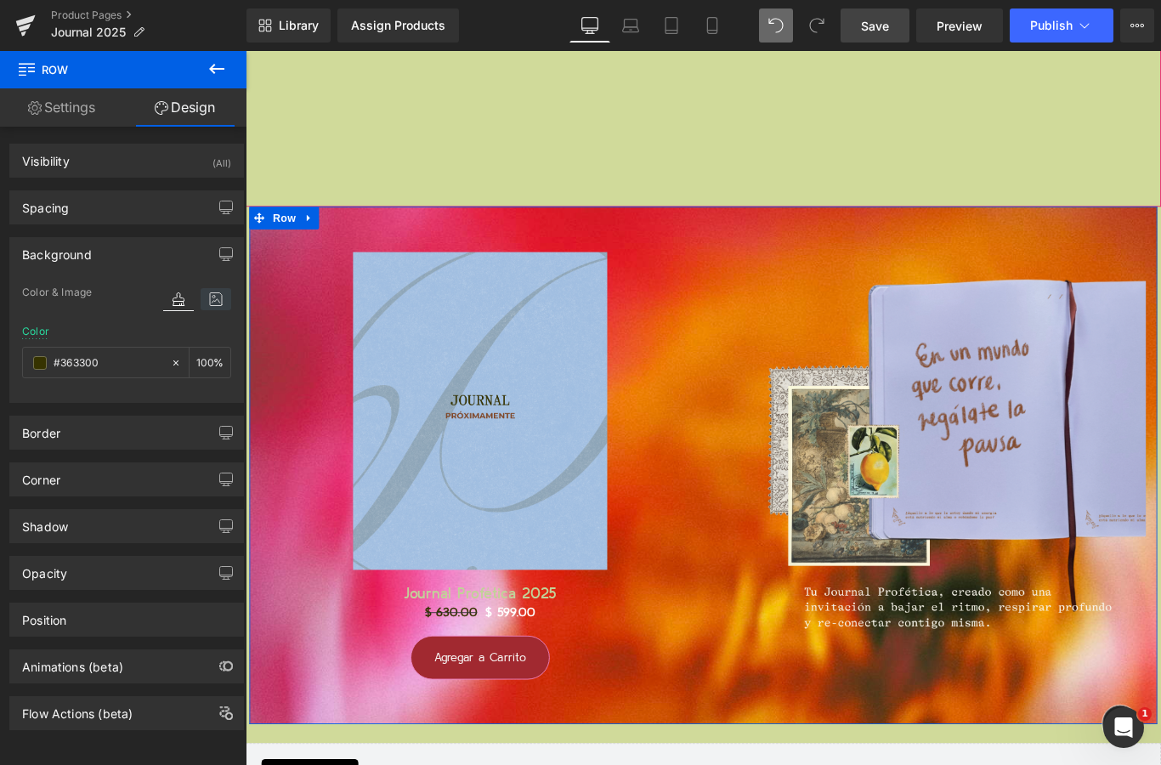
click at [216, 298] on icon at bounding box center [216, 299] width 31 height 22
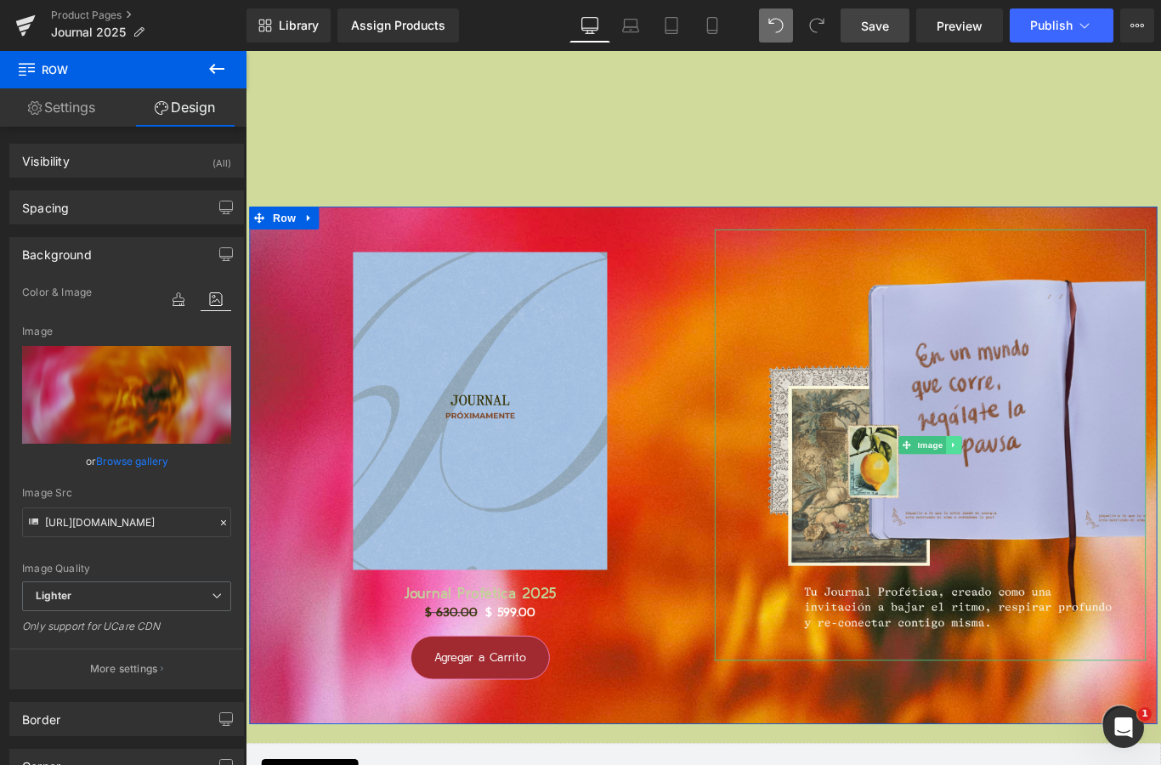
click at [1044, 489] on icon at bounding box center [1041, 494] width 9 height 10
click at [1048, 489] on icon at bounding box center [1049, 493] width 9 height 9
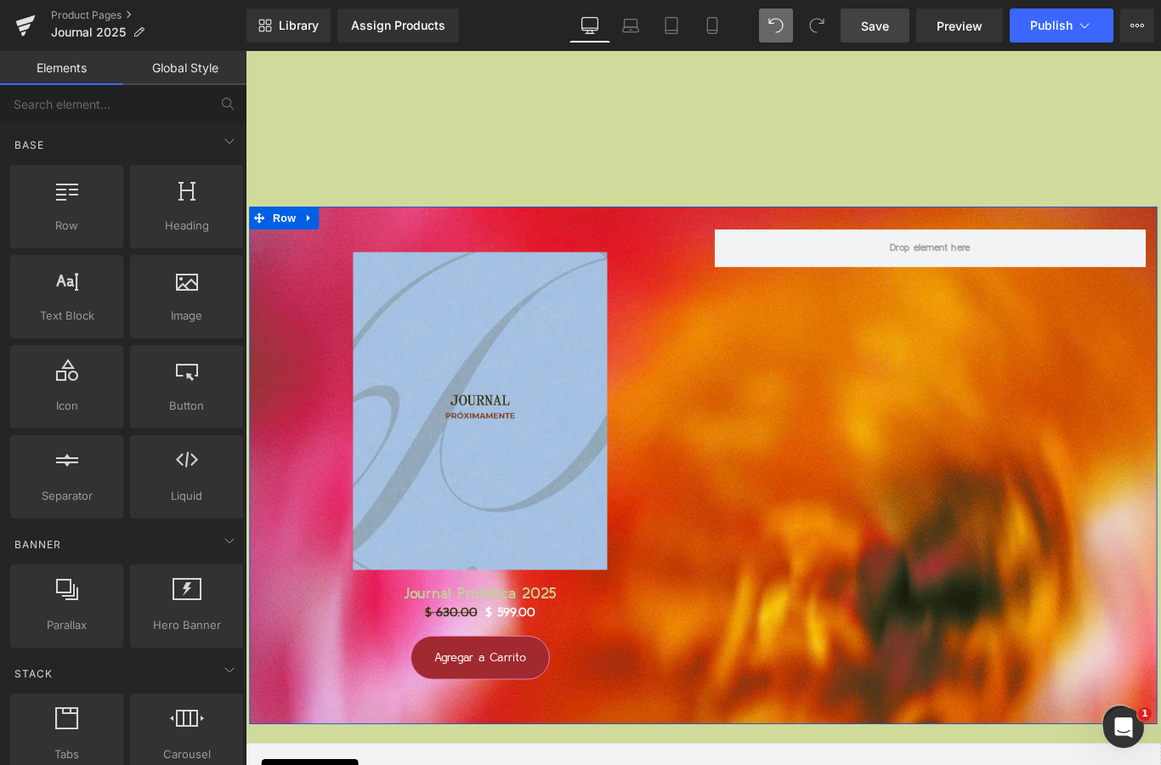
click at [828, 388] on div "Sale Off (P) Image Journal Profética 2025 (P) Title $ 630.00 $ 599.00 (P) Price…" at bounding box center [760, 516] width 1020 height 581
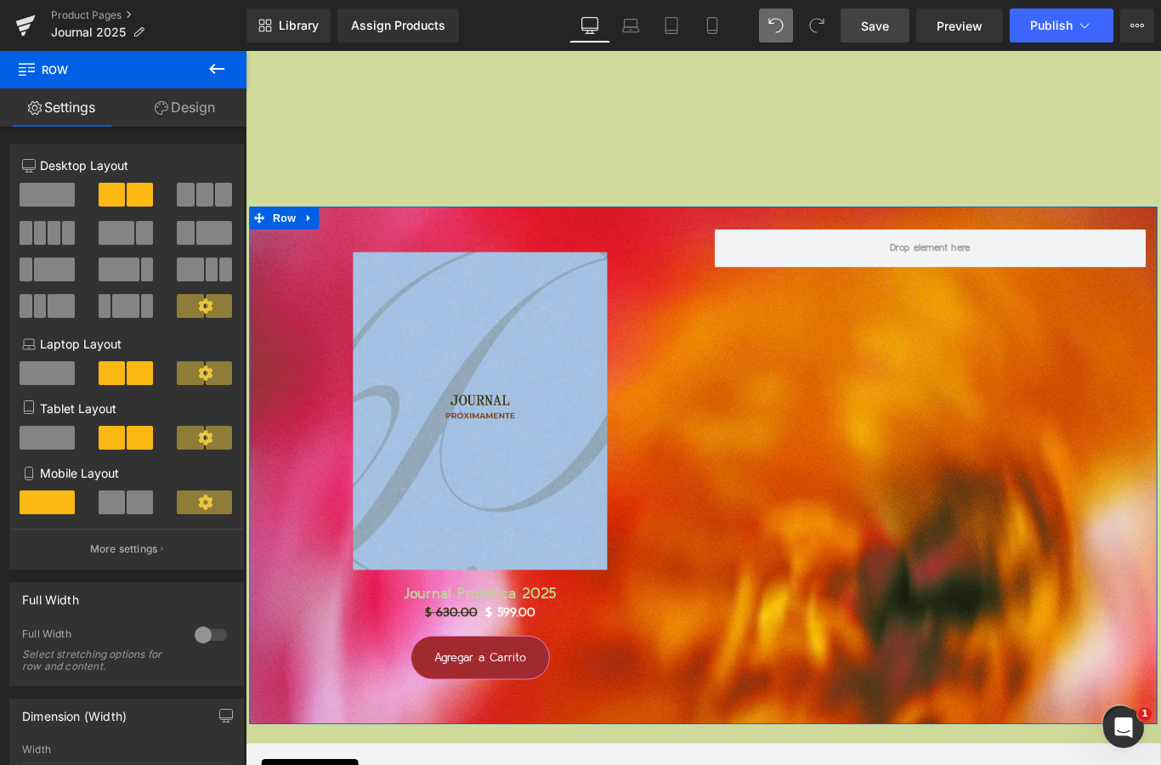
click at [167, 114] on link "Design" at bounding box center [184, 107] width 123 height 38
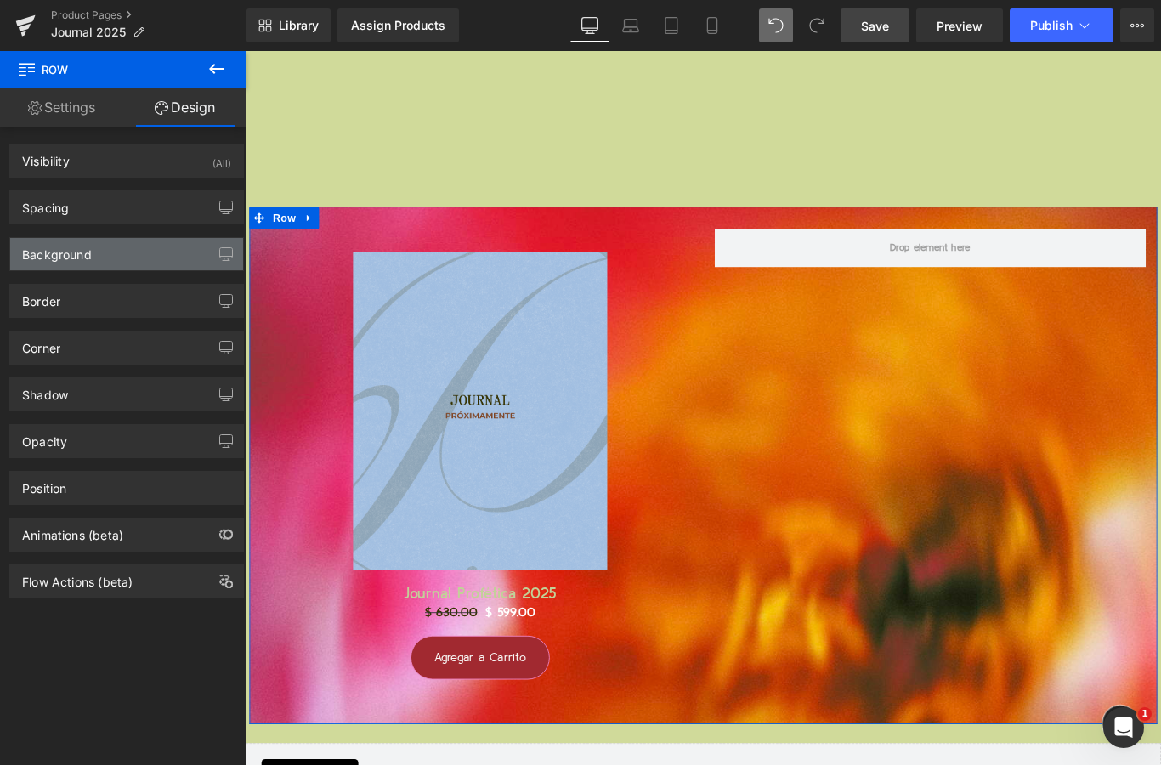
click at [145, 257] on div "Background" at bounding box center [126, 254] width 233 height 32
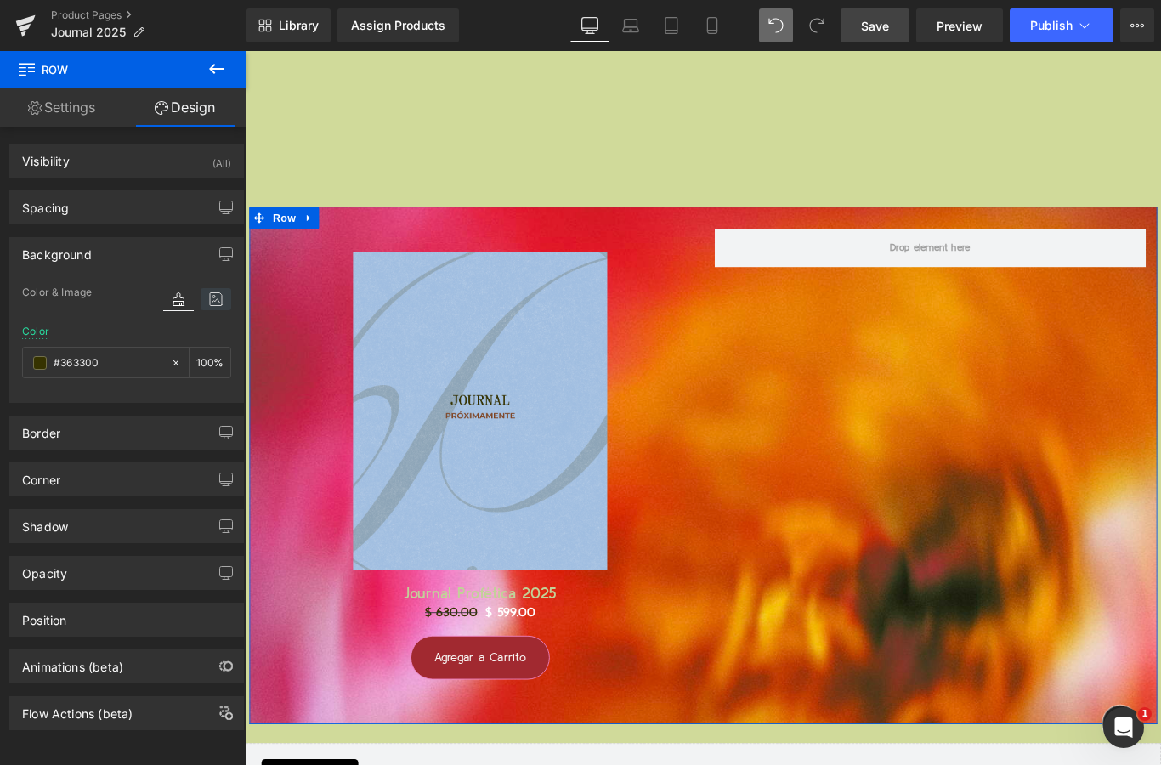
click at [217, 306] on icon at bounding box center [216, 299] width 31 height 22
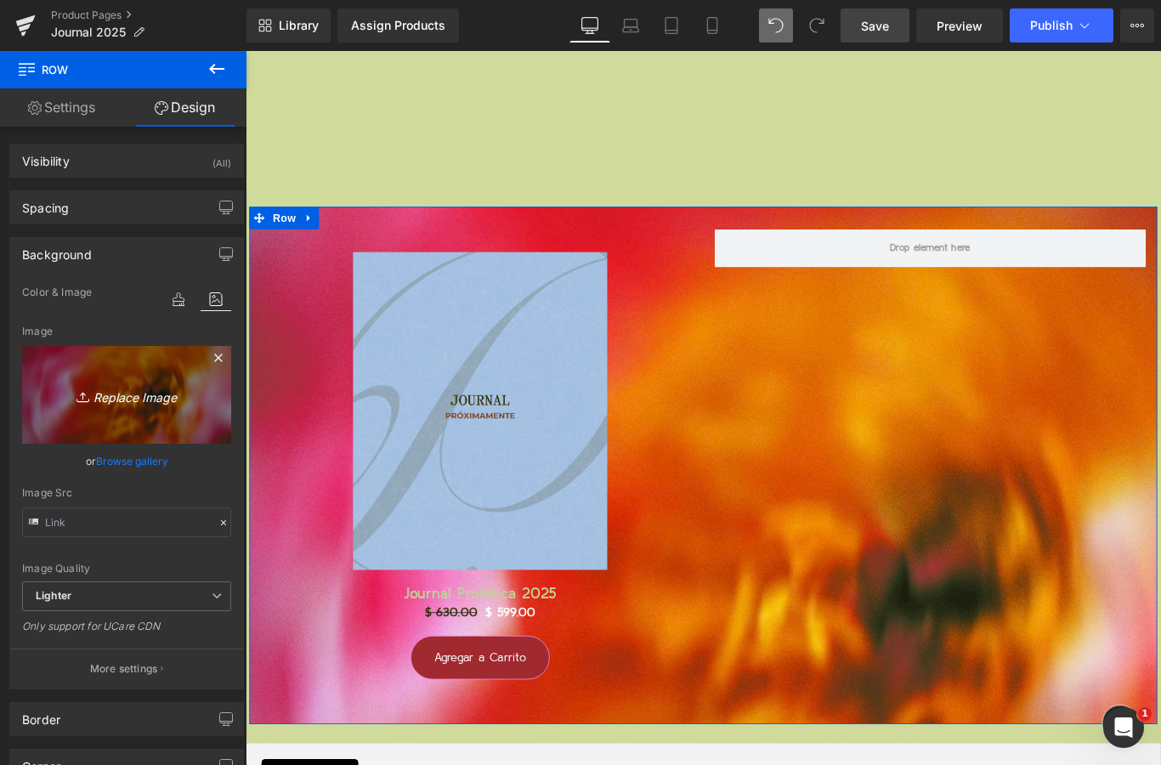
click at [142, 408] on link "Replace Image" at bounding box center [126, 395] width 209 height 98
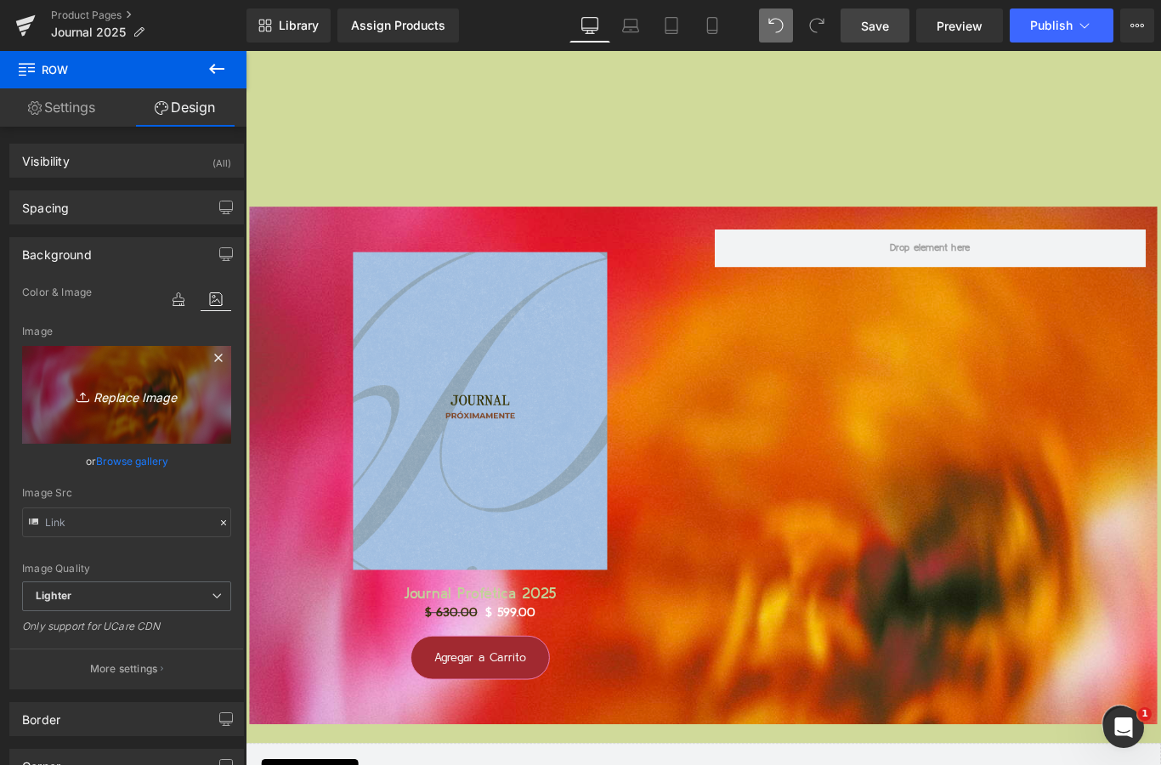
type input "C:\fakepath\Página Web - AGENDA 2025 JOURNAL.png"
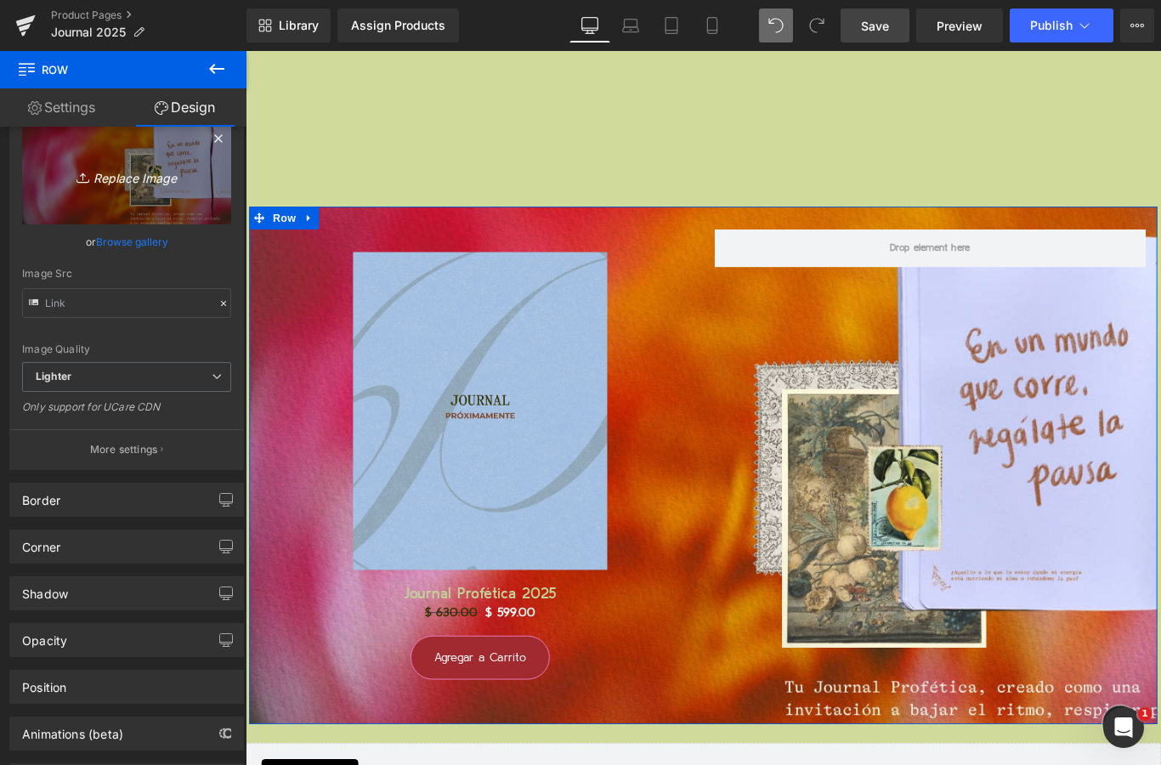
scroll to position [218, 0]
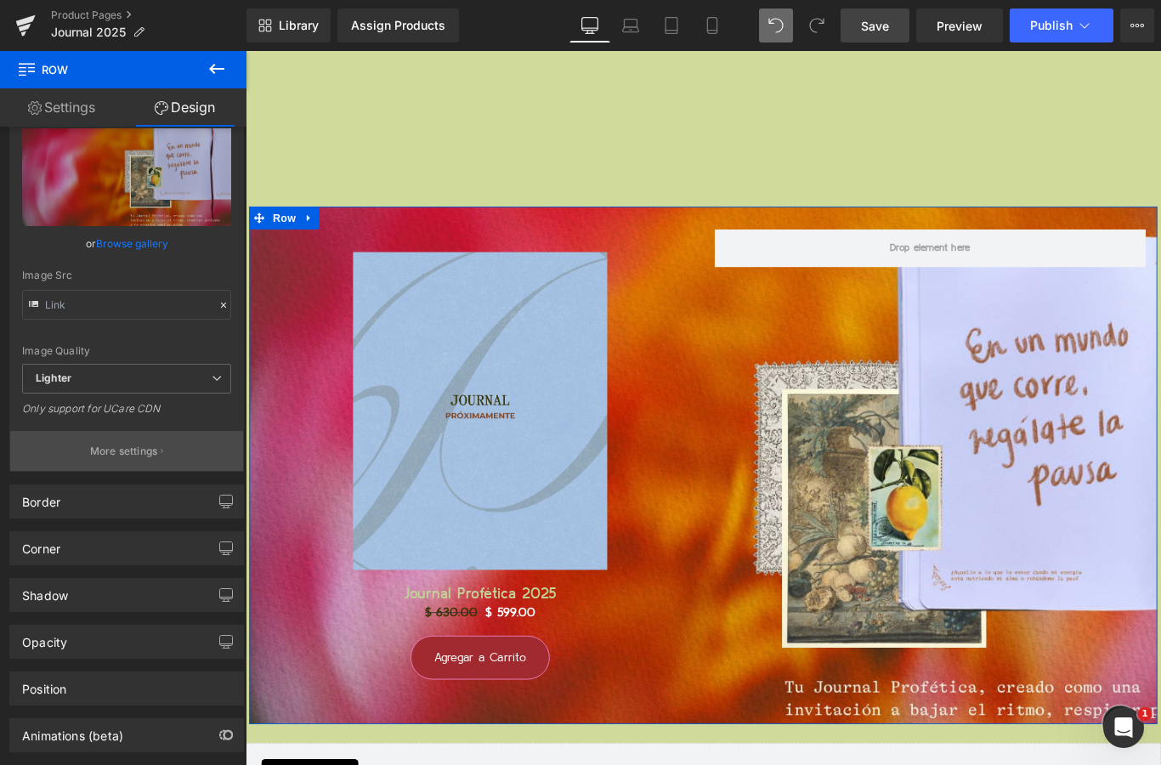
click at [142, 448] on p "More settings" at bounding box center [124, 451] width 68 height 15
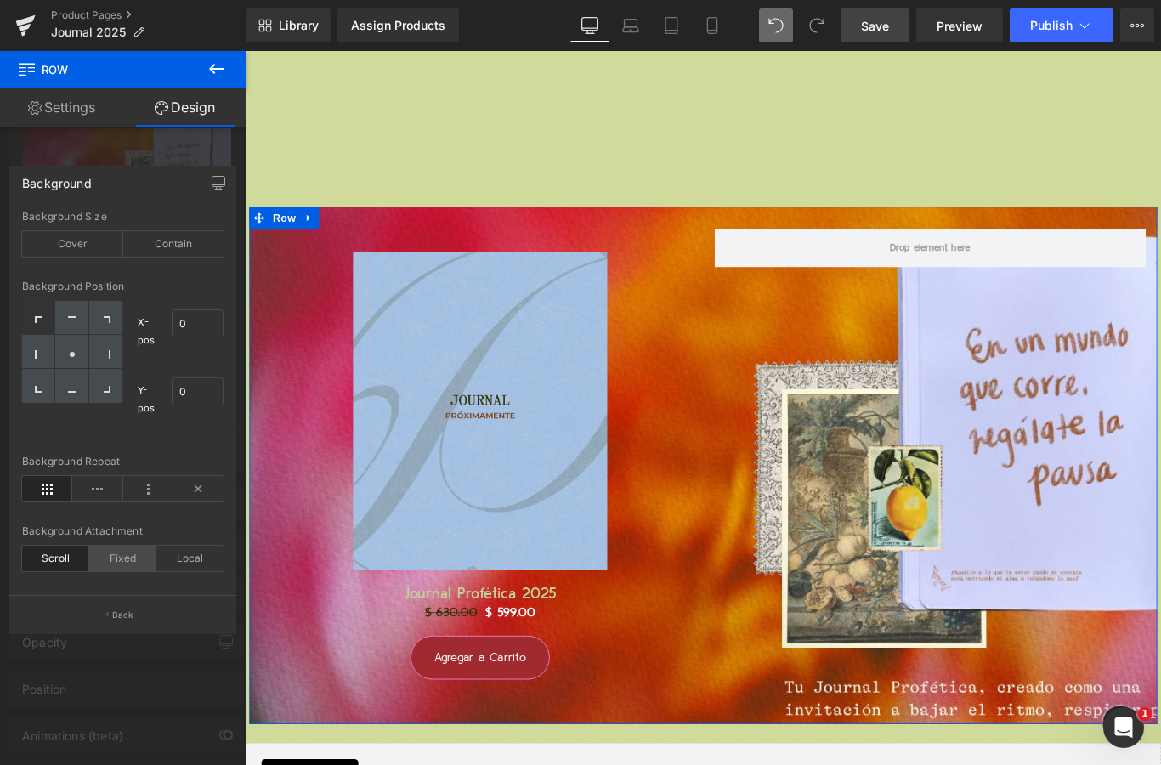
click at [128, 550] on div "Fixed" at bounding box center [122, 557] width 67 height 25
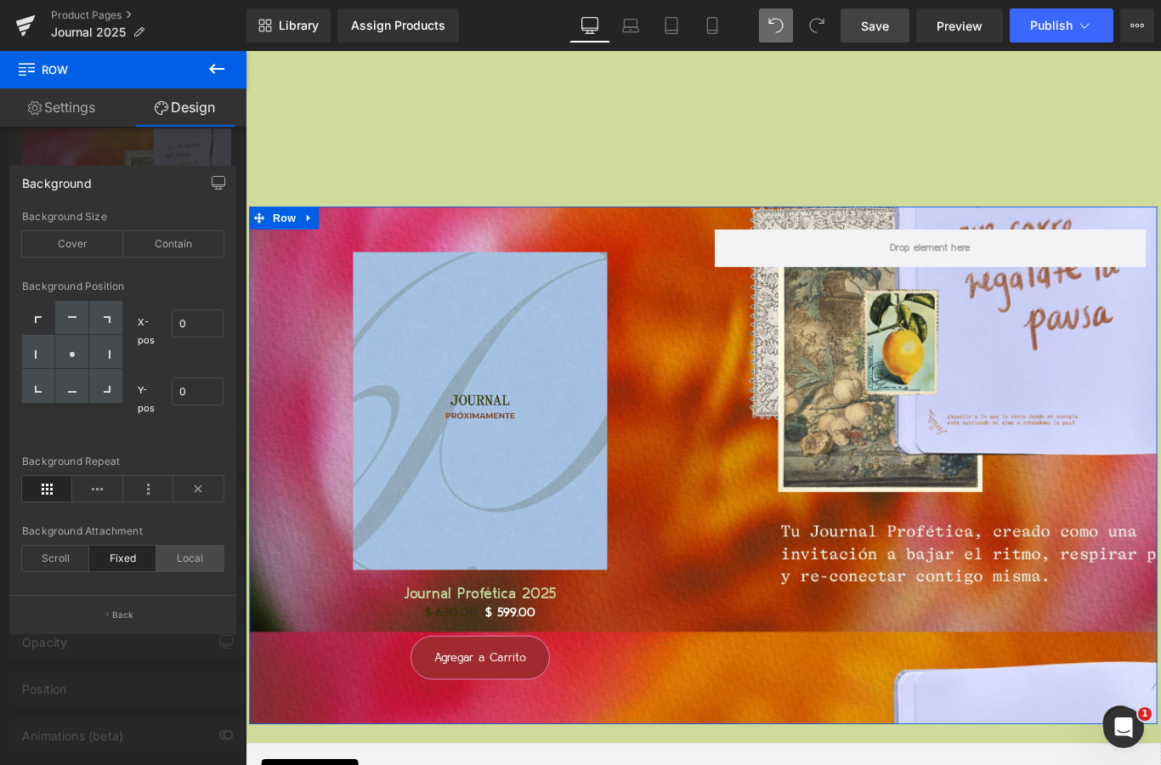
click at [188, 569] on div "Local" at bounding box center [189, 557] width 67 height 25
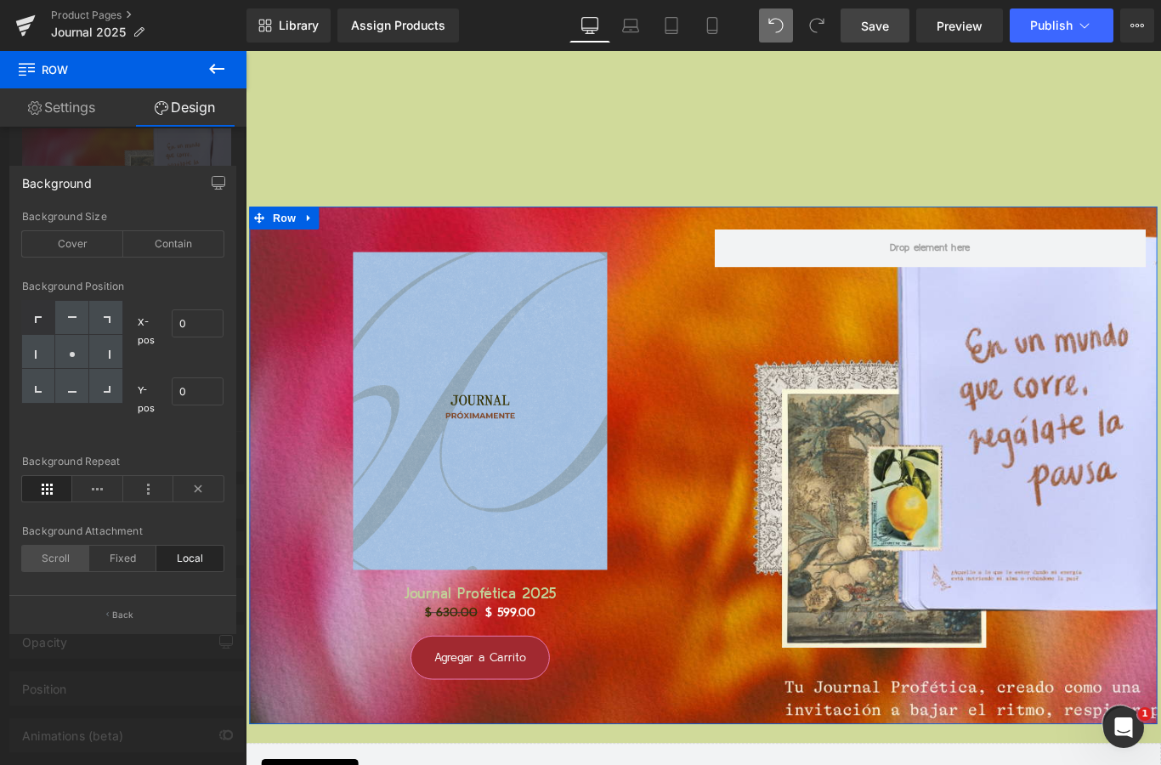
click at [73, 563] on div "Scroll" at bounding box center [55, 557] width 67 height 25
click at [108, 566] on div "Fixed" at bounding box center [122, 557] width 67 height 25
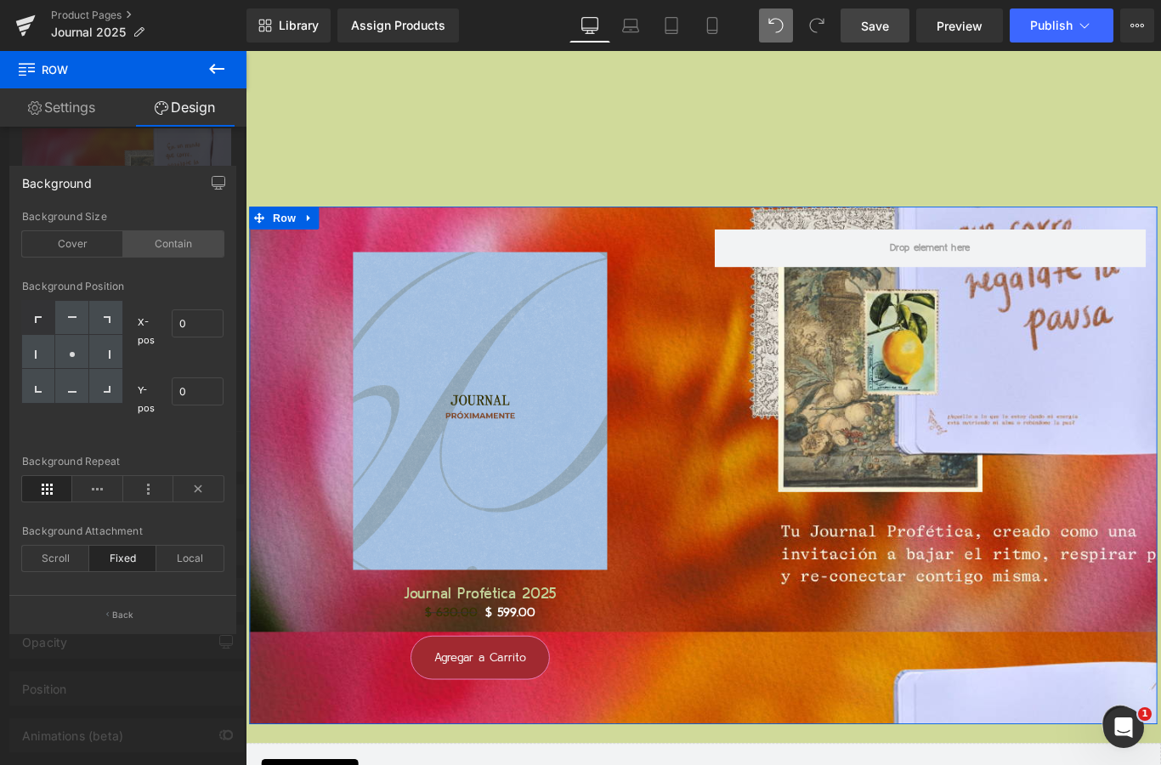
click at [180, 245] on div "Contain" at bounding box center [173, 243] width 101 height 25
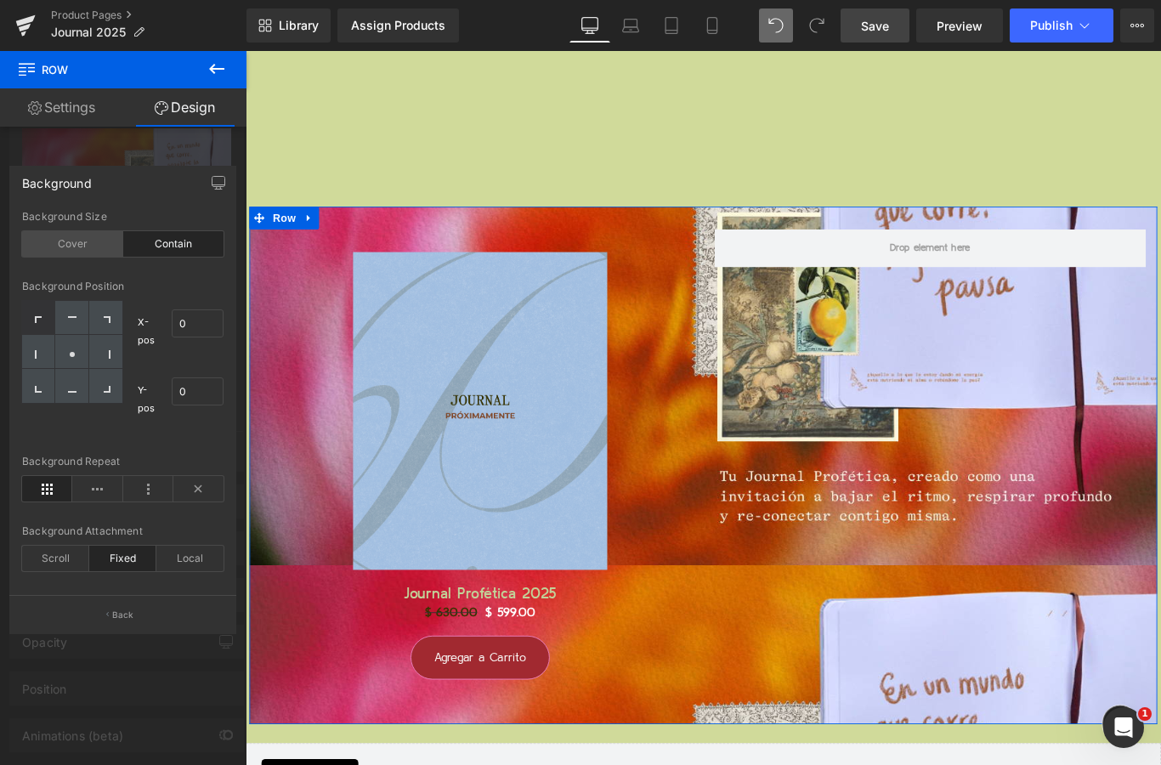
click at [84, 245] on div "Cover" at bounding box center [72, 243] width 101 height 25
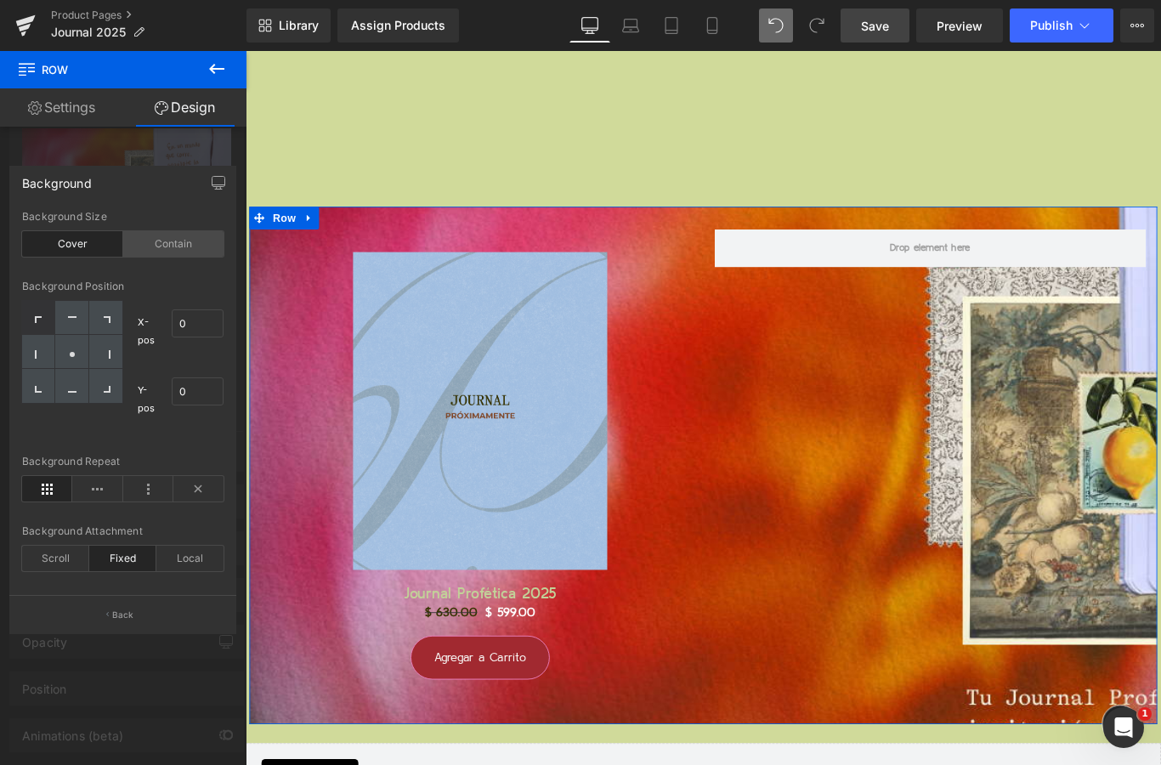
click at [157, 246] on div "Contain" at bounding box center [173, 243] width 101 height 25
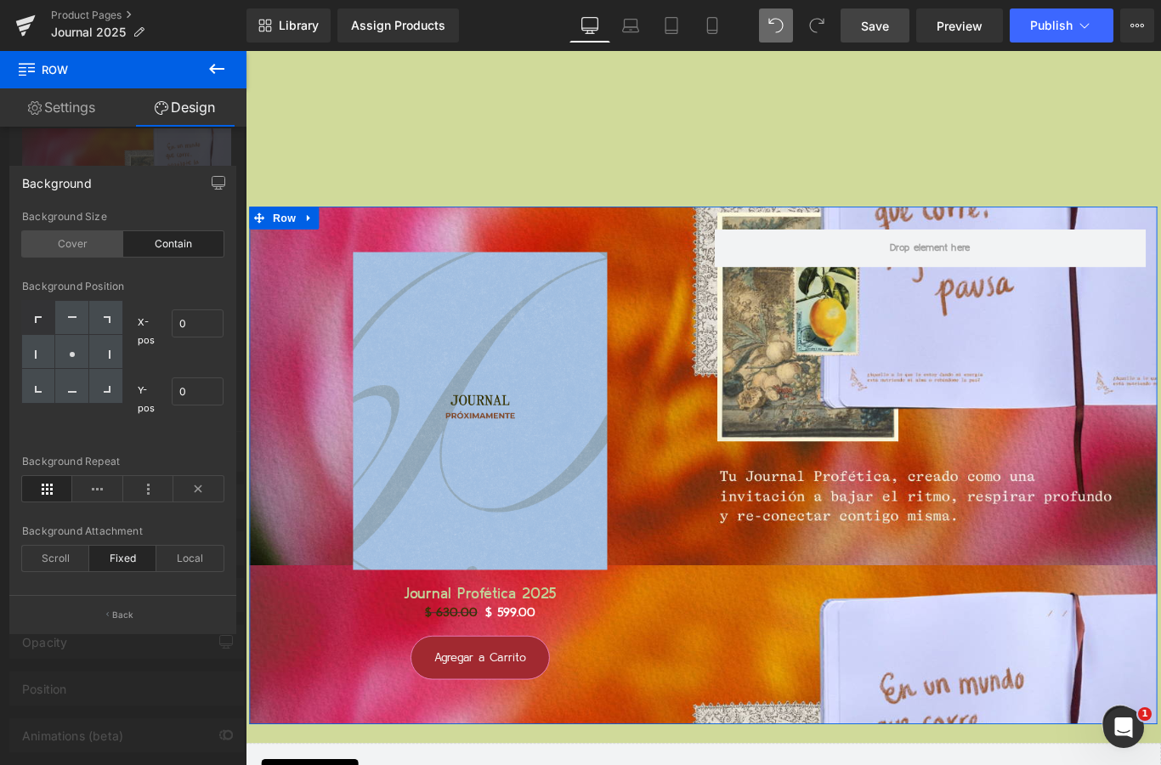
click at [100, 253] on div "Cover" at bounding box center [72, 243] width 101 height 25
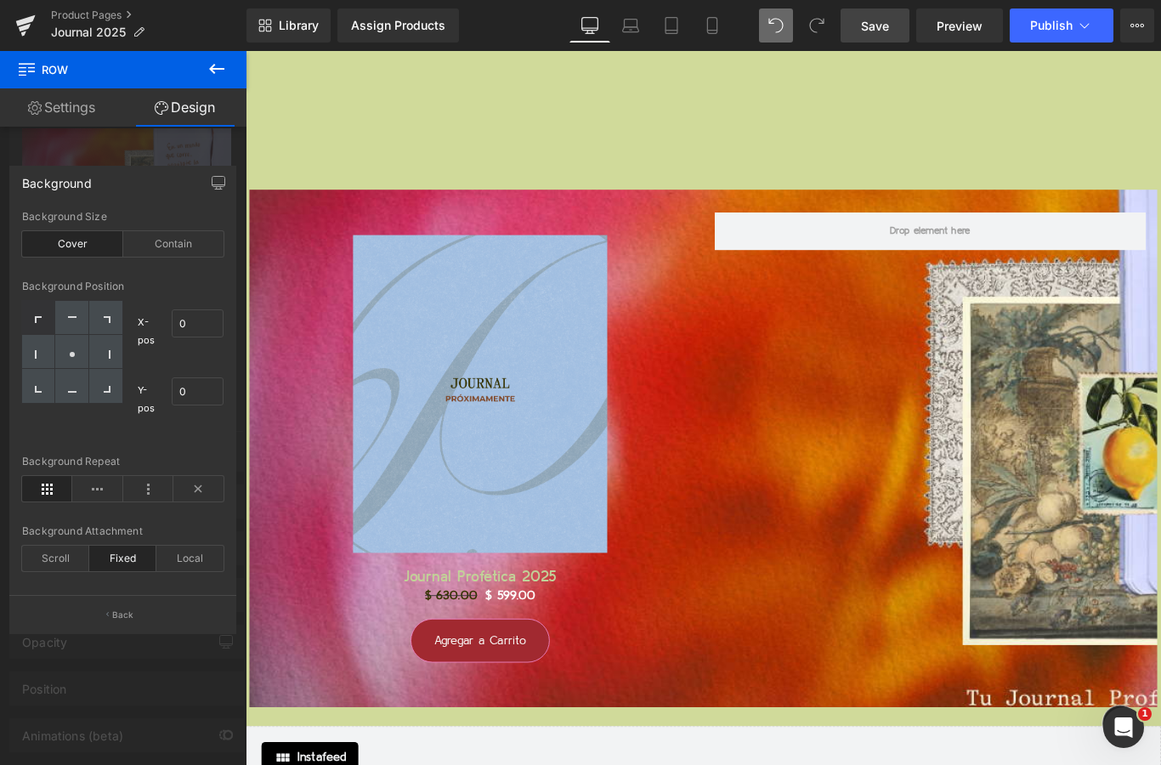
scroll to position [18156, 0]
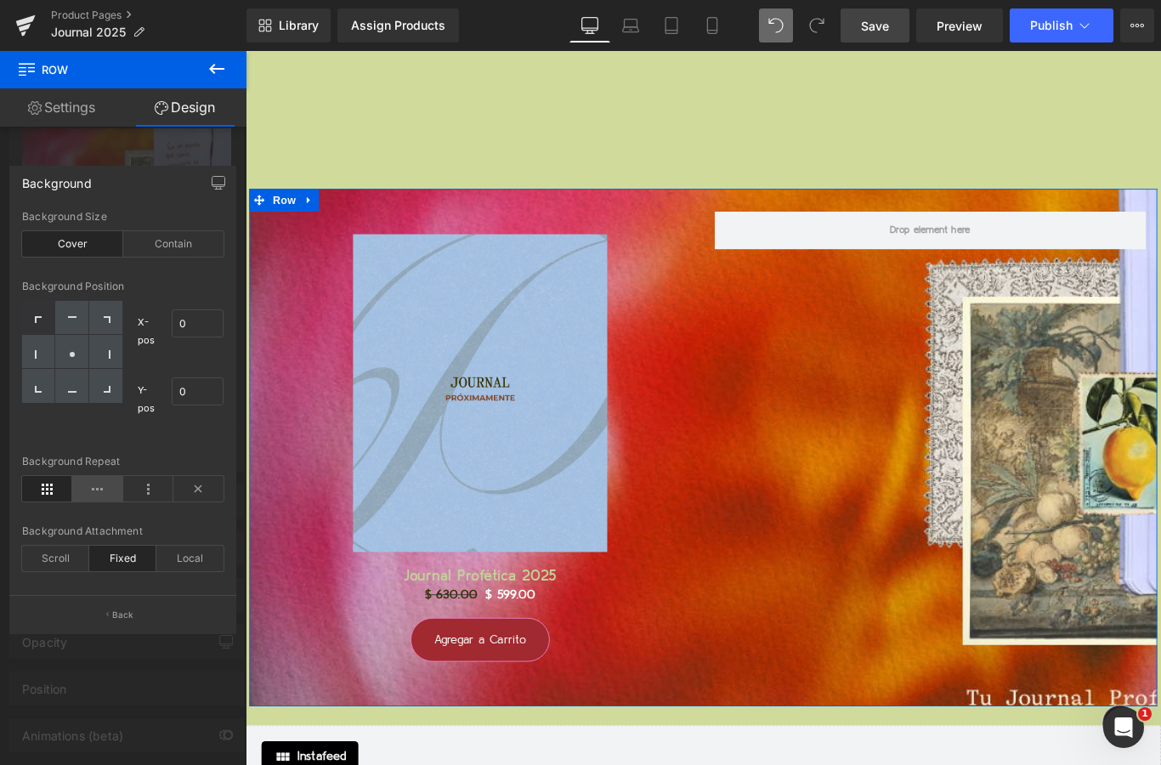
click at [88, 485] on icon at bounding box center [97, 488] width 50 height 25
click at [149, 489] on icon at bounding box center [148, 488] width 50 height 25
click at [53, 494] on icon at bounding box center [47, 488] width 50 height 25
click at [181, 251] on div "Contain" at bounding box center [173, 243] width 101 height 25
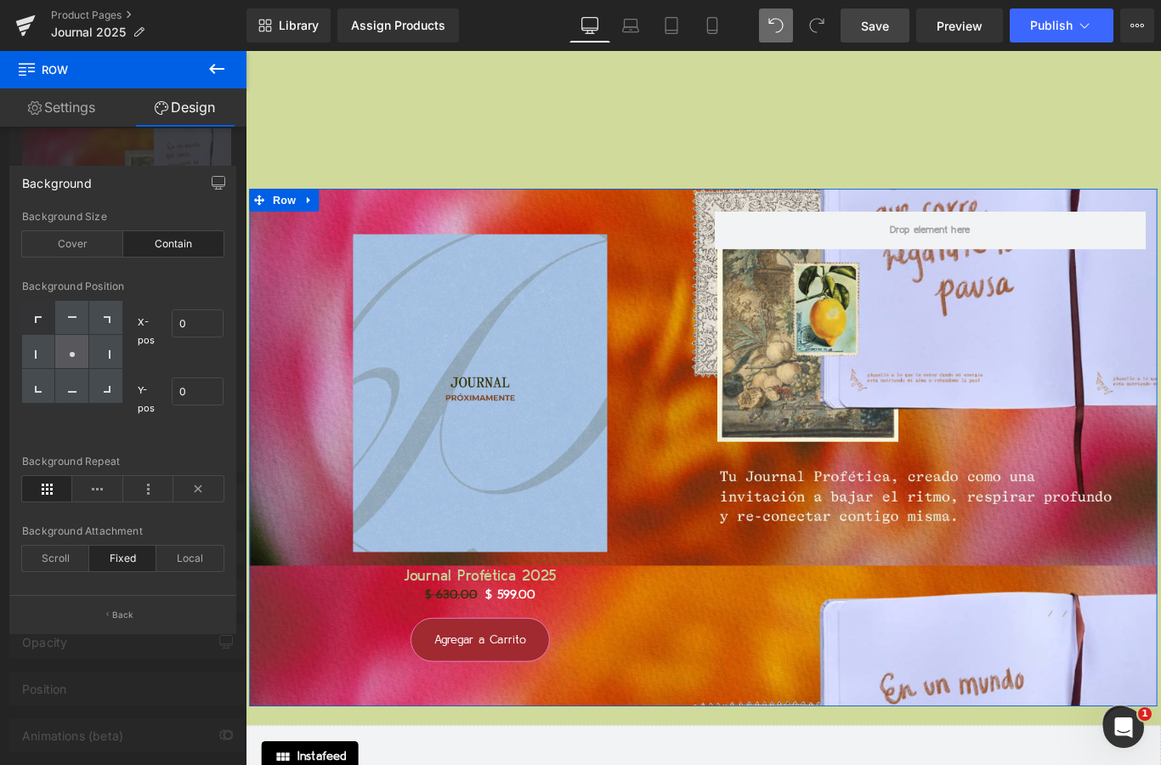
click at [74, 358] on div at bounding box center [71, 352] width 33 height 34
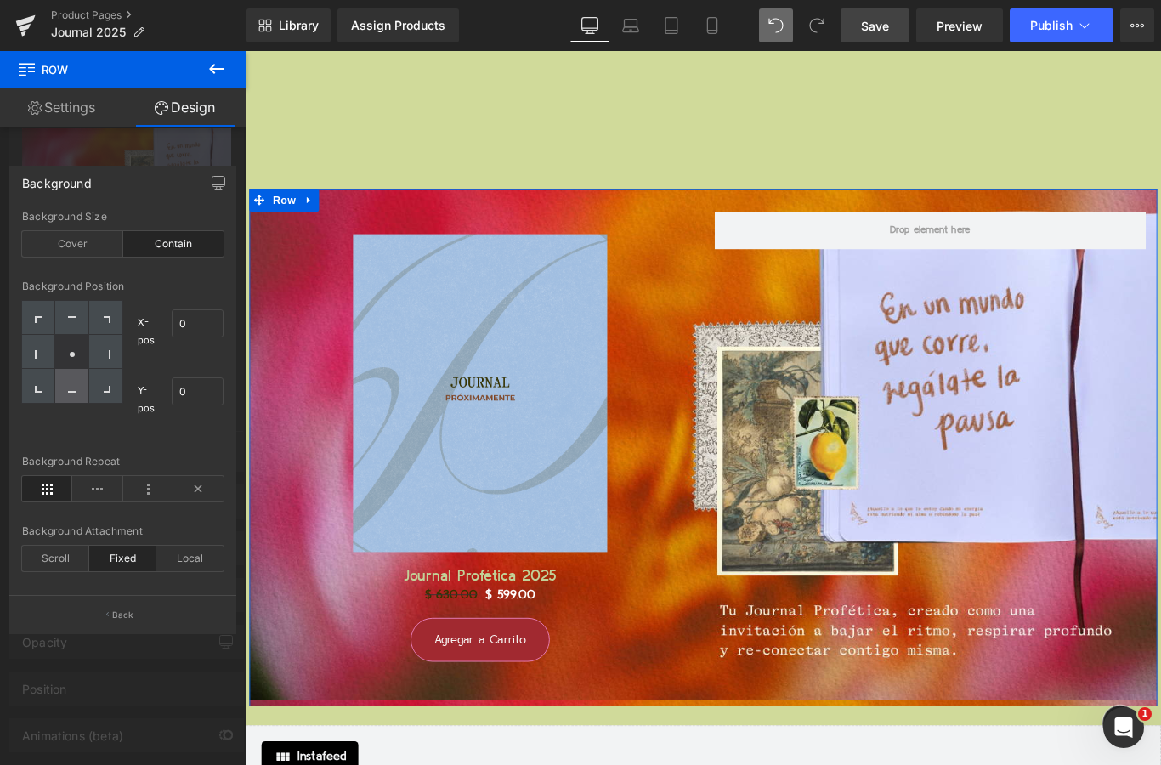
click at [76, 393] on div at bounding box center [71, 386] width 33 height 34
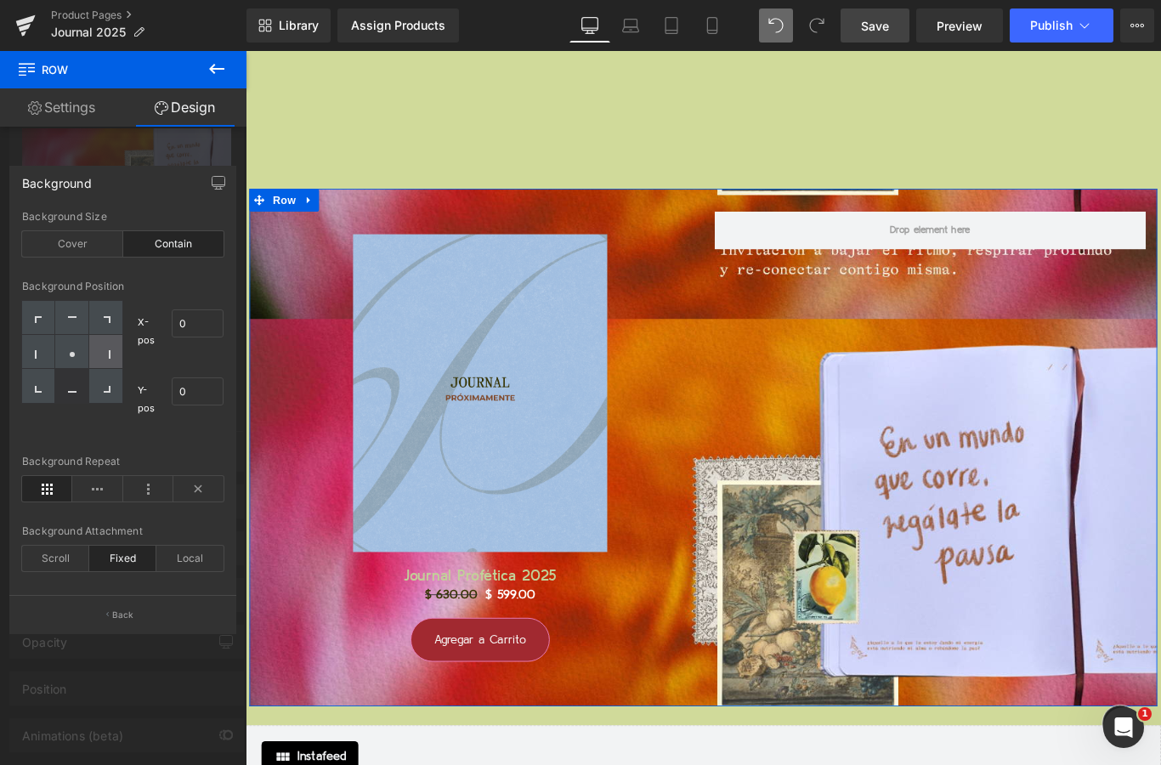
click at [107, 344] on div at bounding box center [105, 352] width 33 height 34
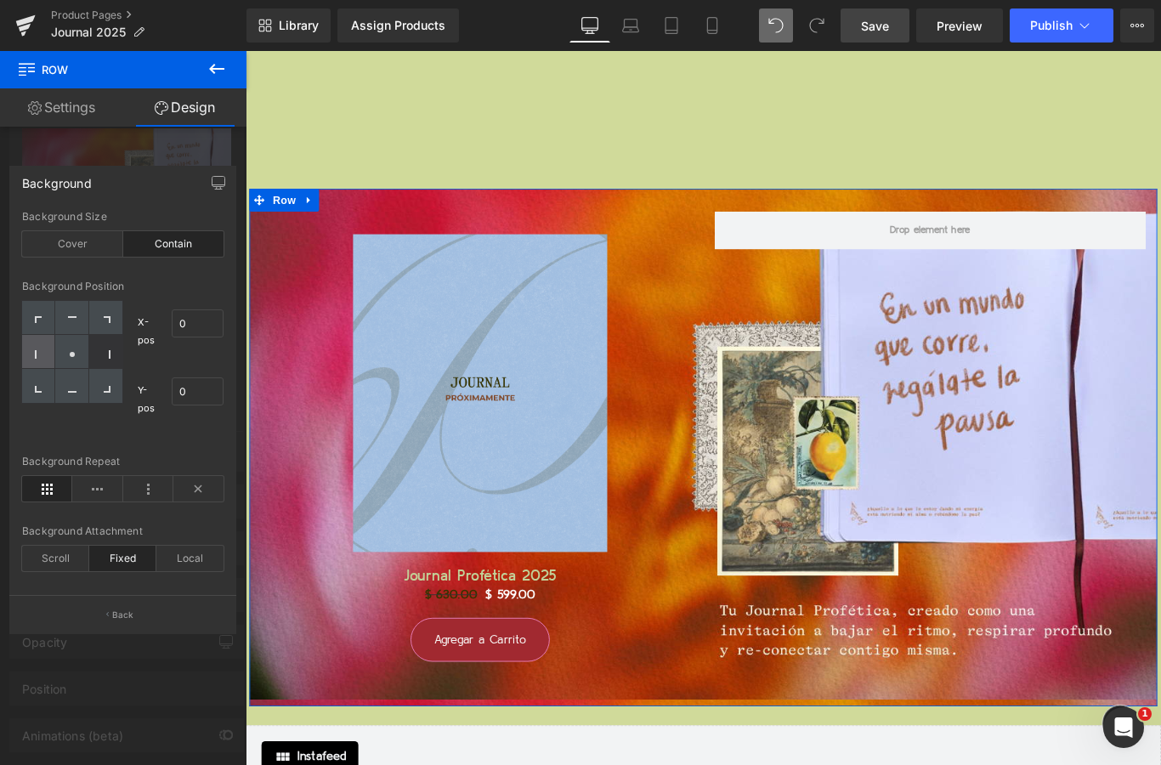
click at [37, 353] on icon at bounding box center [39, 354] width 8 height 8
click at [39, 320] on icon at bounding box center [39, 320] width 8 height 8
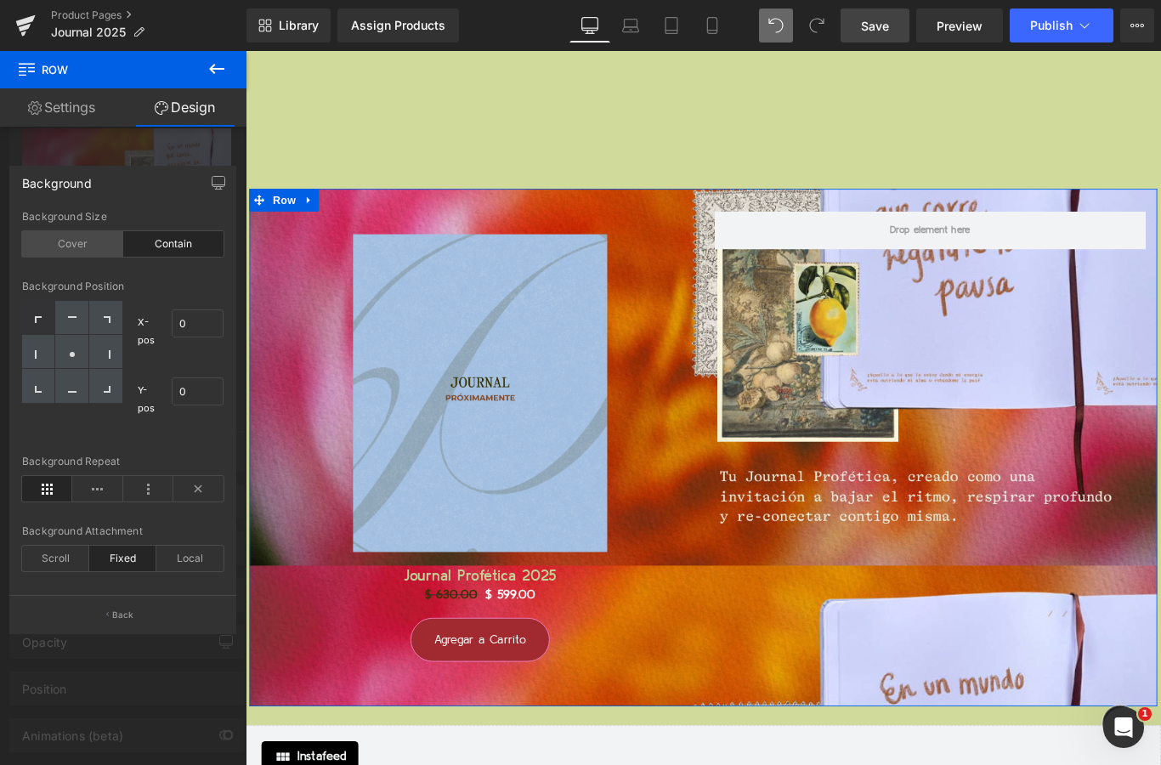
click at [82, 249] on div "Cover" at bounding box center [72, 243] width 101 height 25
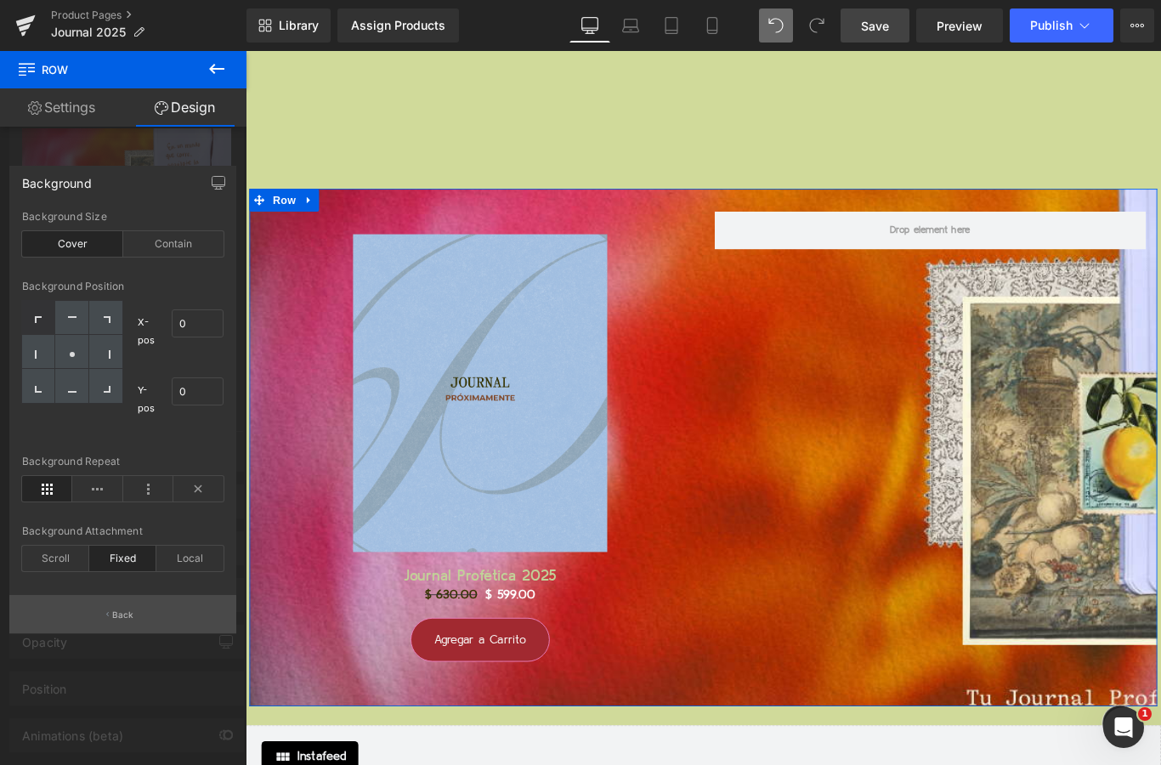
click at [130, 613] on p "Back" at bounding box center [123, 614] width 22 height 13
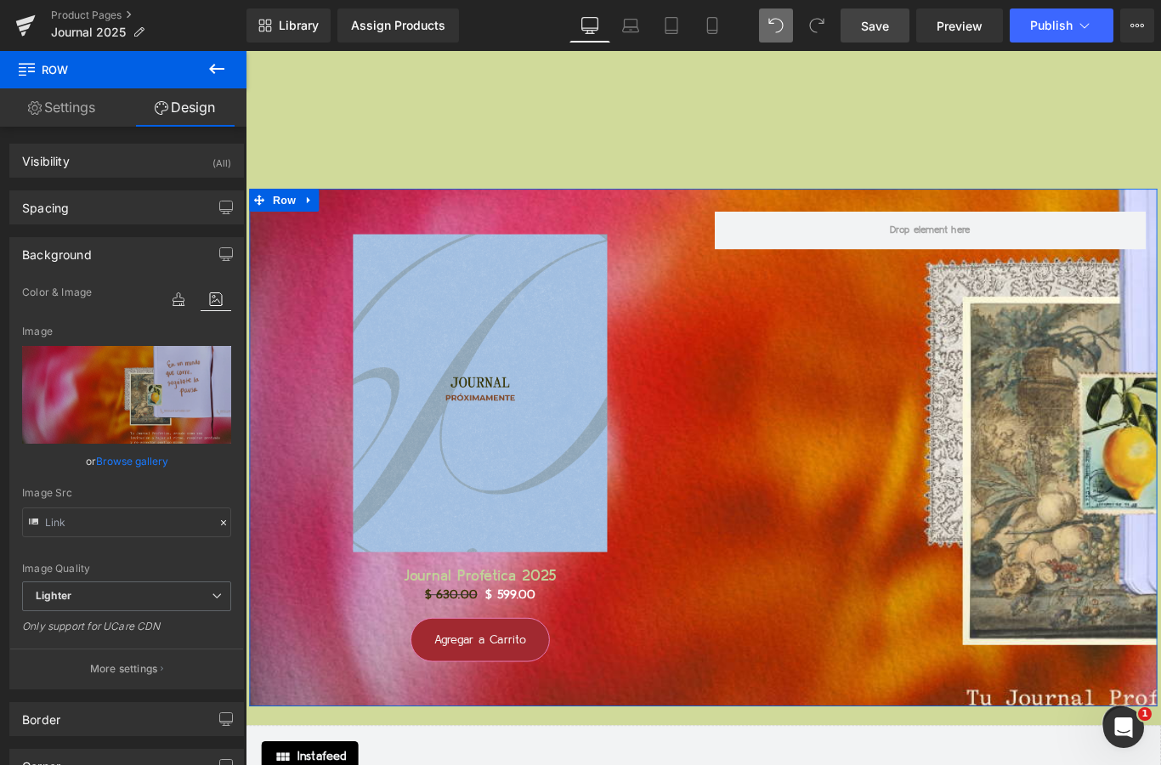
scroll to position [0, 0]
click at [216, 201] on button "button" at bounding box center [225, 207] width 27 height 32
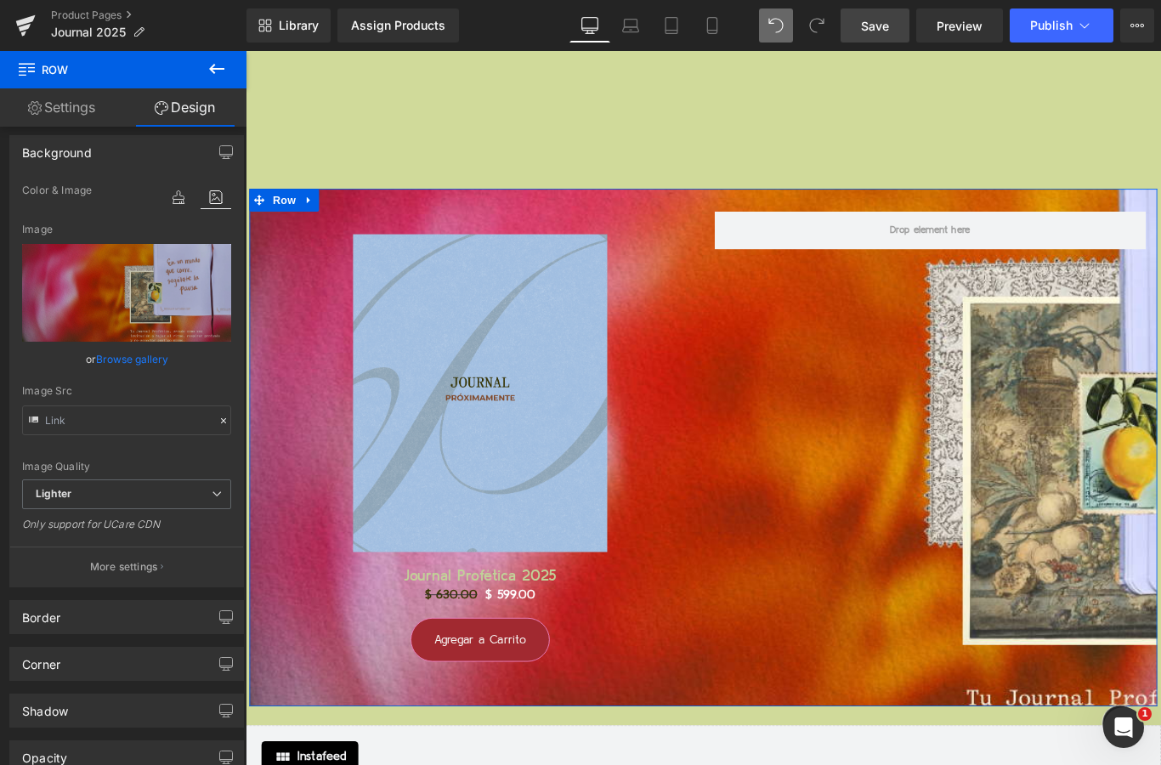
scroll to position [494, 0]
click at [174, 209] on icon at bounding box center [178, 199] width 31 height 22
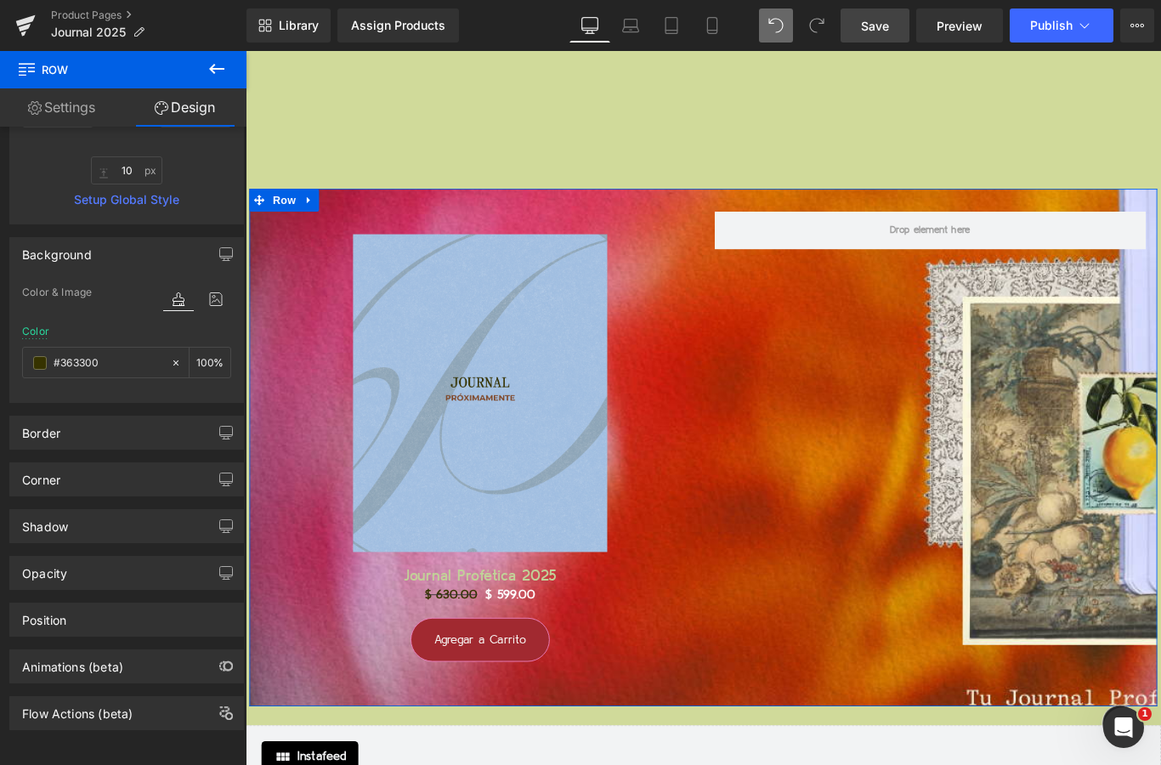
scroll to position [326, 0]
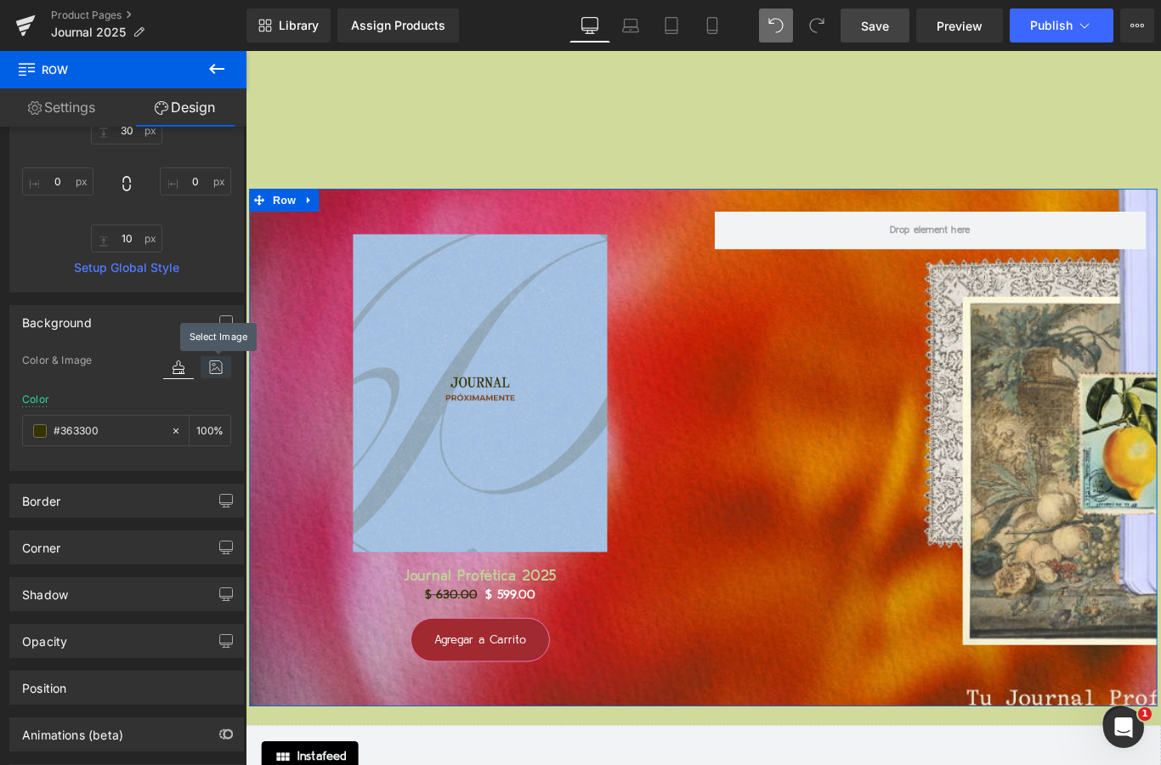
click at [215, 370] on icon at bounding box center [216, 367] width 31 height 22
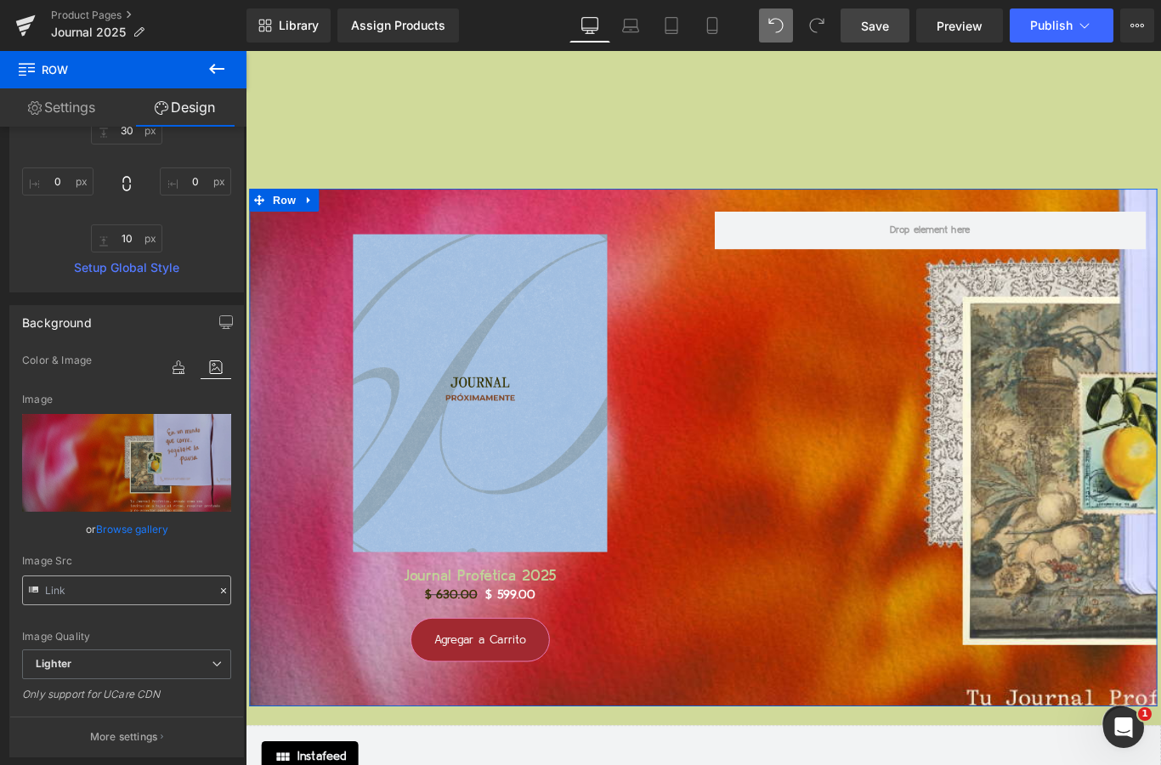
scroll to position [423, 0]
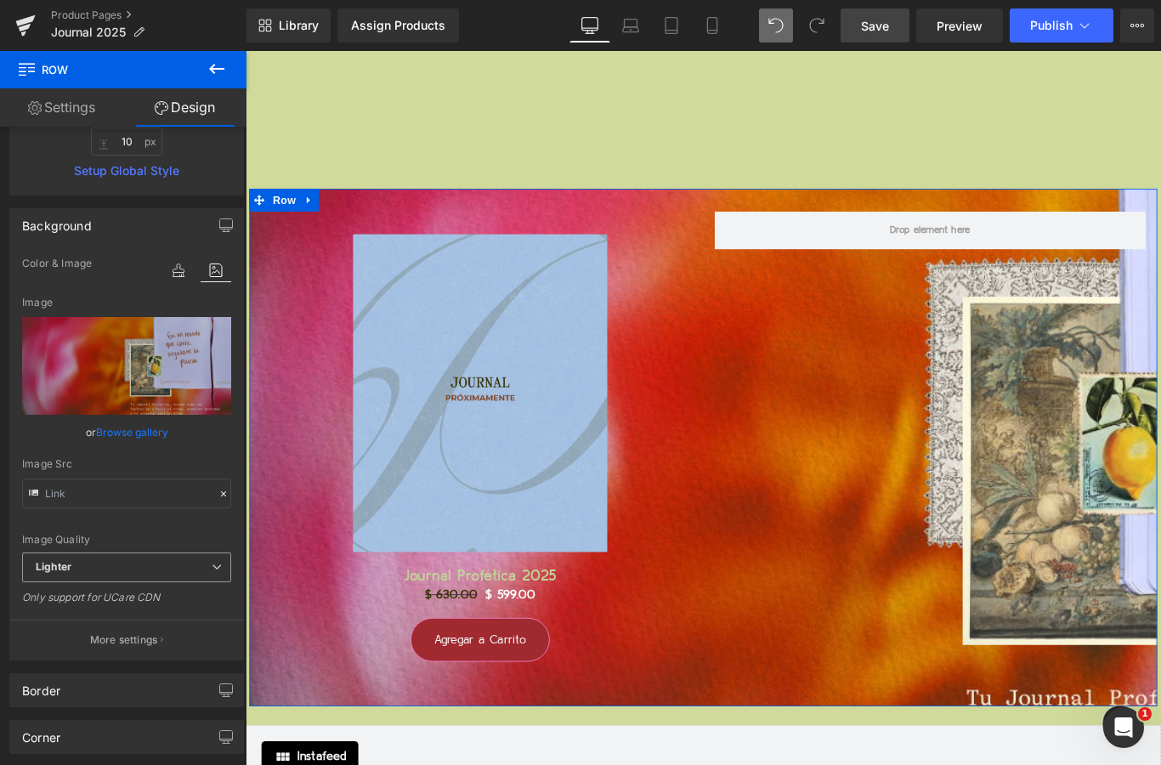
click at [176, 566] on span "Lighter" at bounding box center [126, 567] width 209 height 30
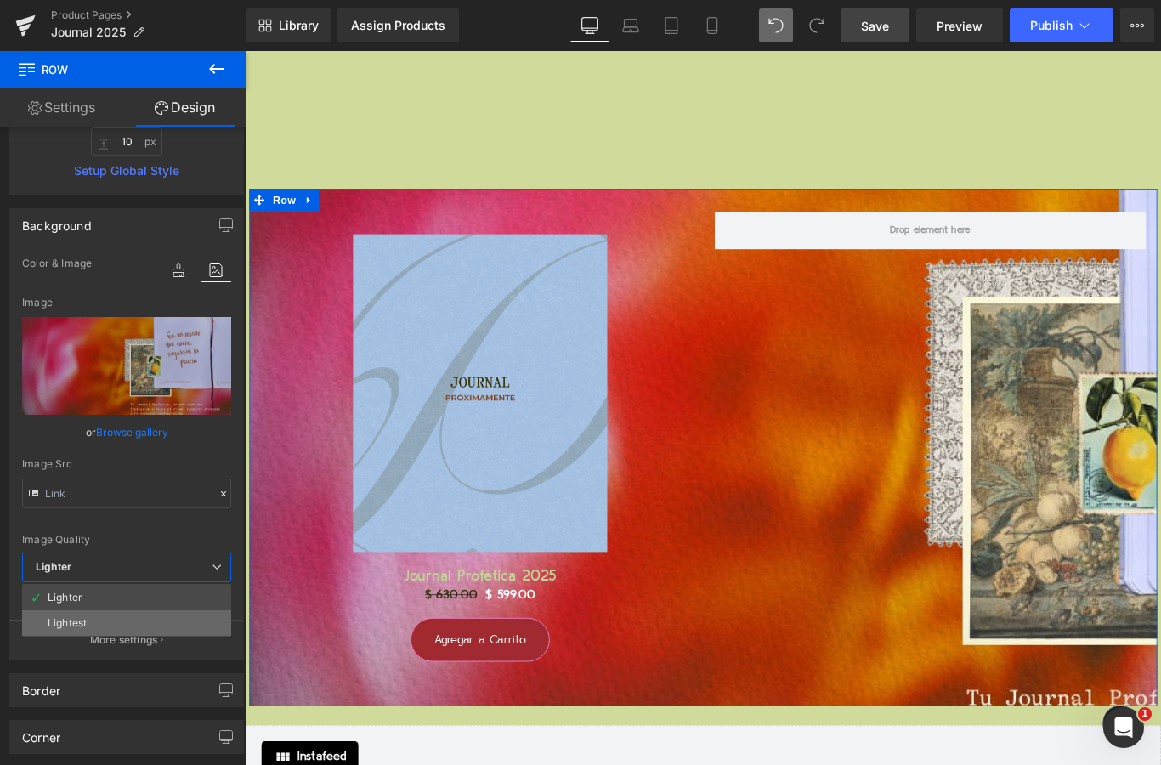
click at [131, 616] on li "Lightest" at bounding box center [126, 622] width 209 height 25
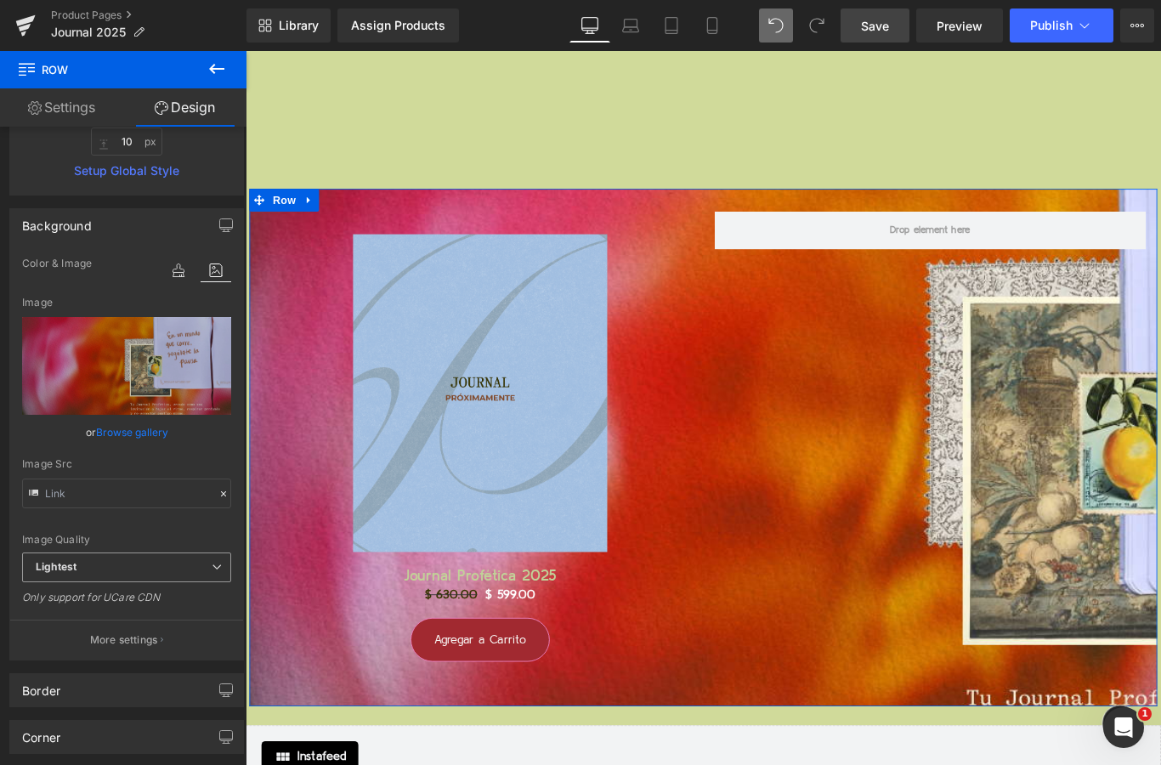
click at [142, 575] on span "Lightest" at bounding box center [126, 567] width 209 height 30
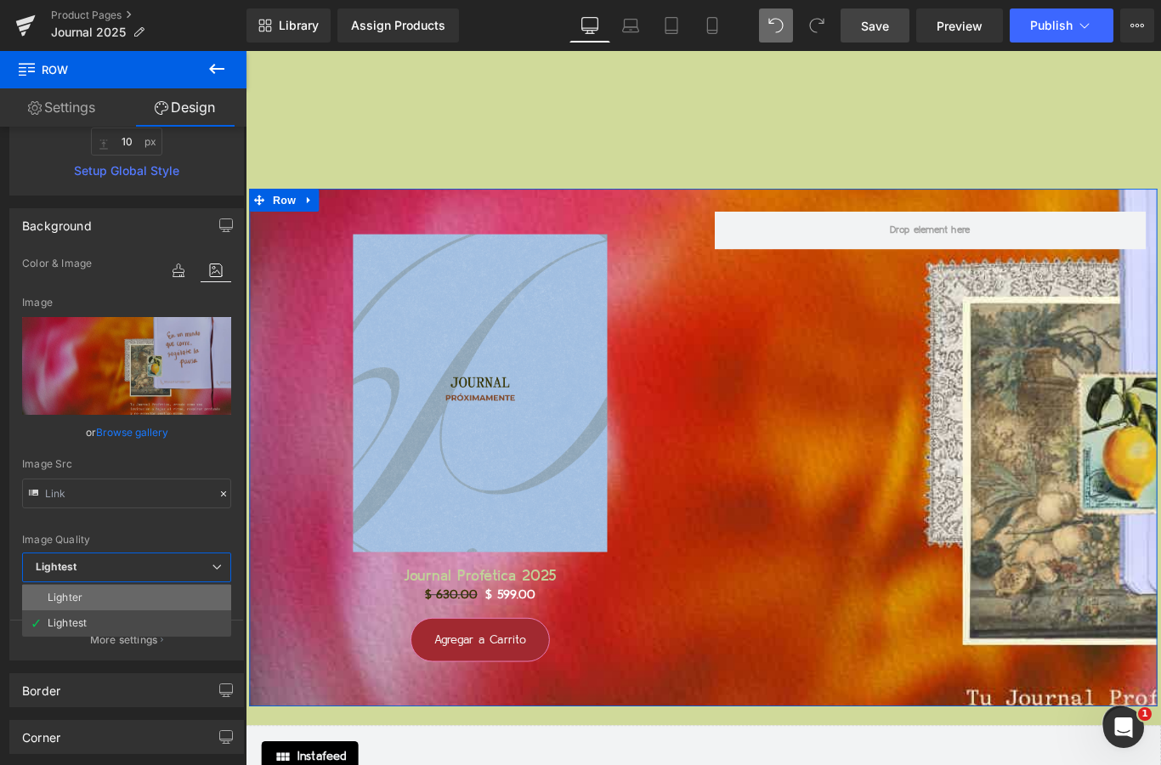
click at [134, 598] on li "Lighter" at bounding box center [126, 597] width 209 height 25
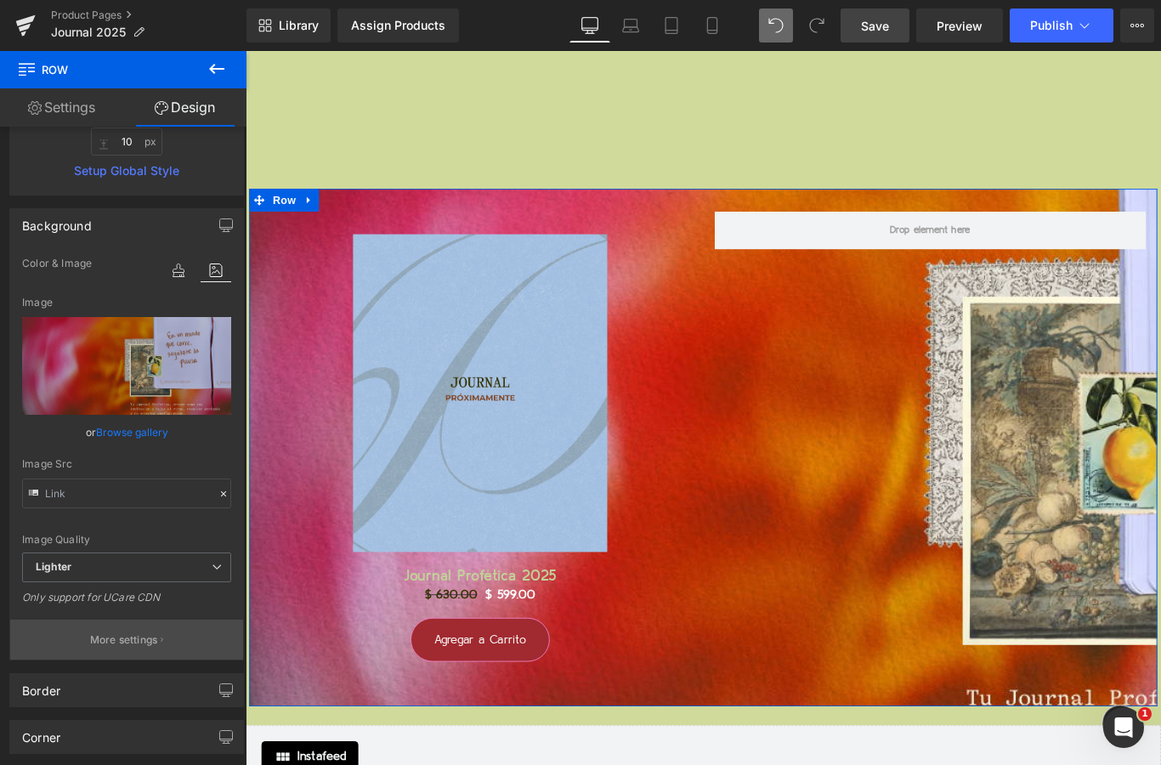
click at [126, 644] on p "More settings" at bounding box center [124, 639] width 68 height 15
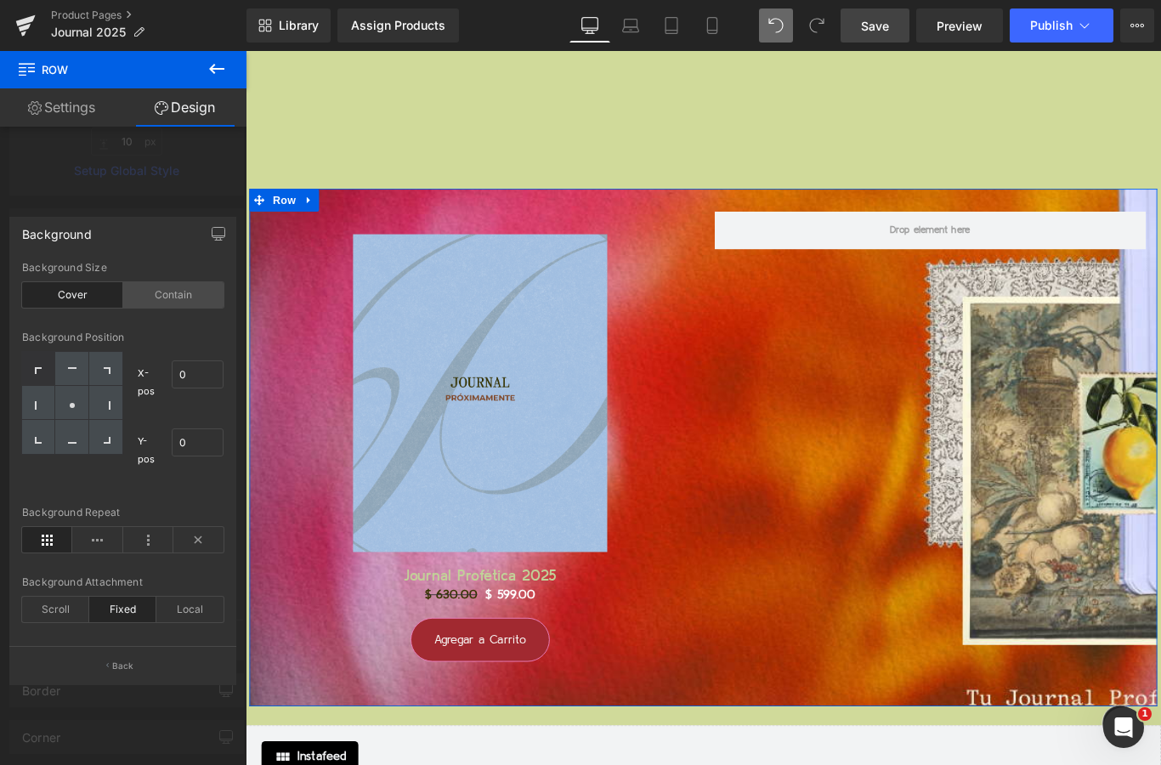
click at [181, 285] on div "Contain" at bounding box center [173, 294] width 101 height 25
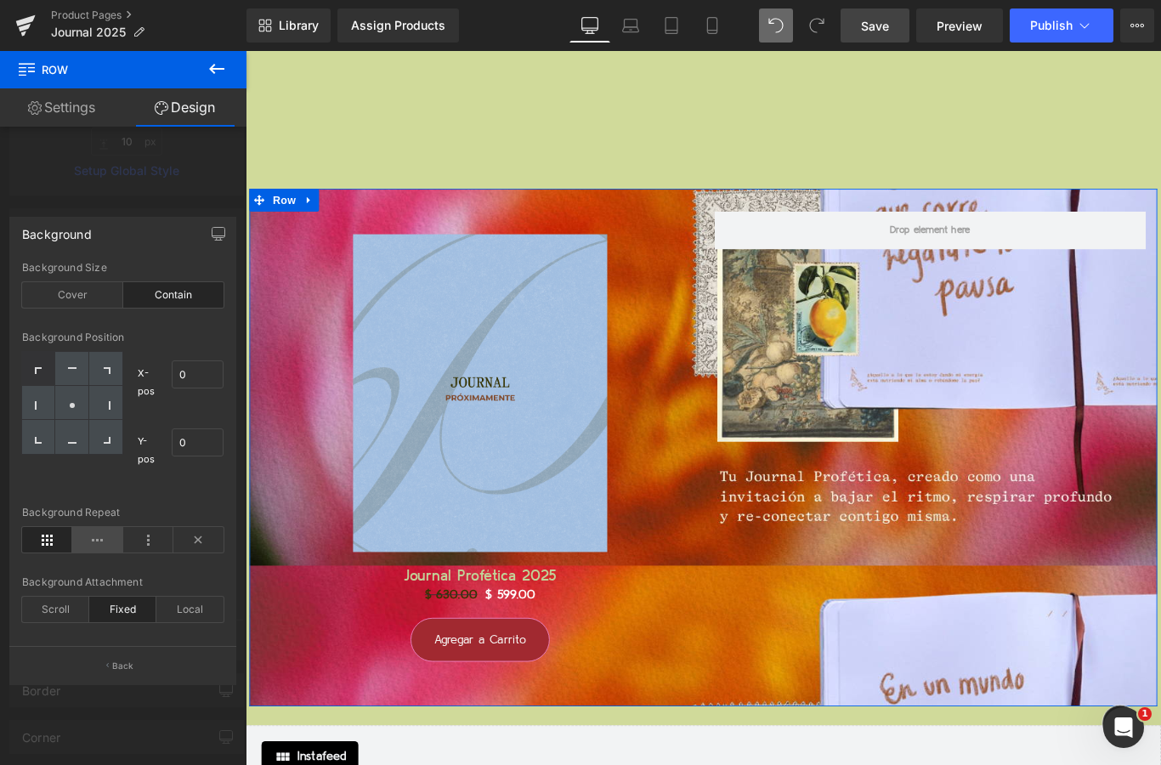
click at [111, 545] on icon at bounding box center [97, 539] width 50 height 25
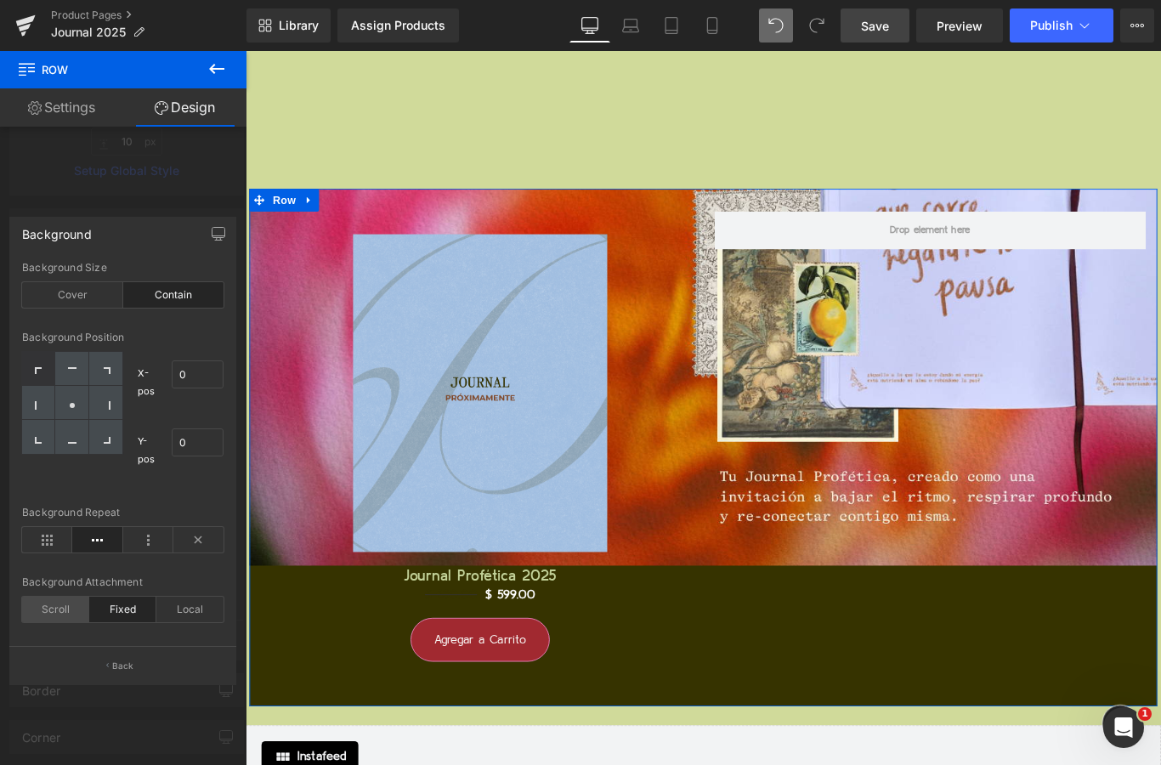
click at [67, 613] on div "Scroll" at bounding box center [55, 608] width 67 height 25
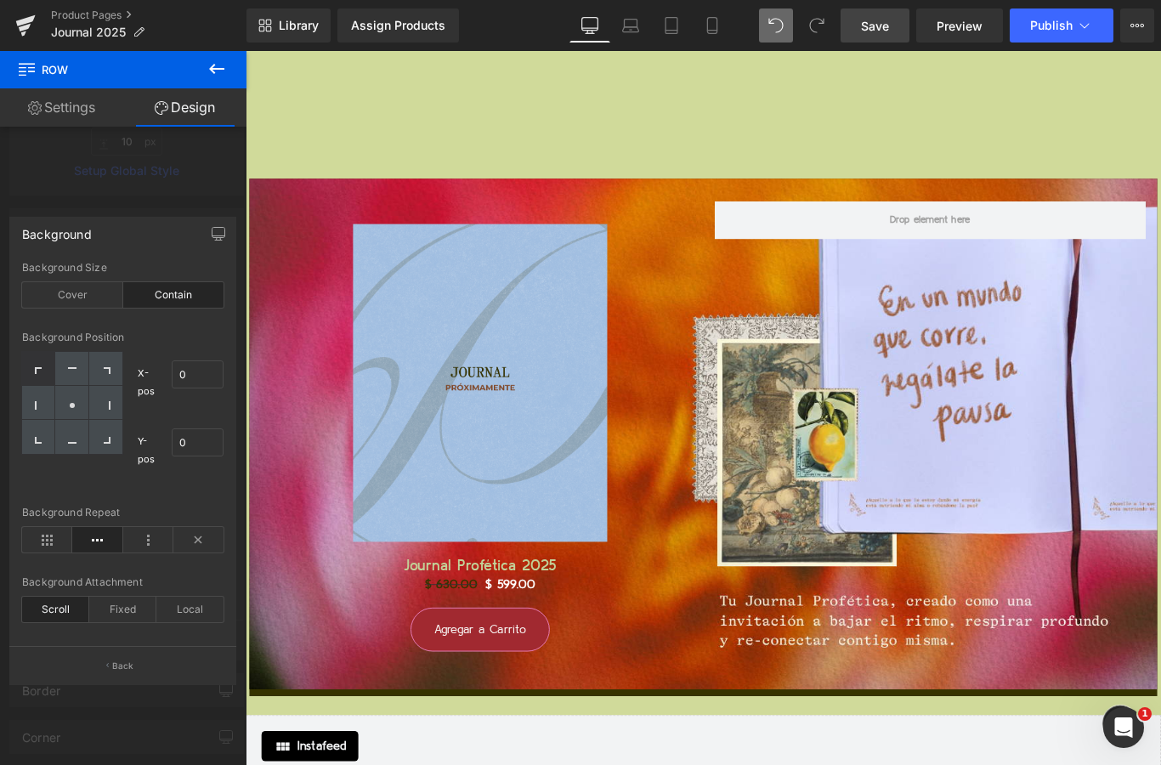
scroll to position [18162, 0]
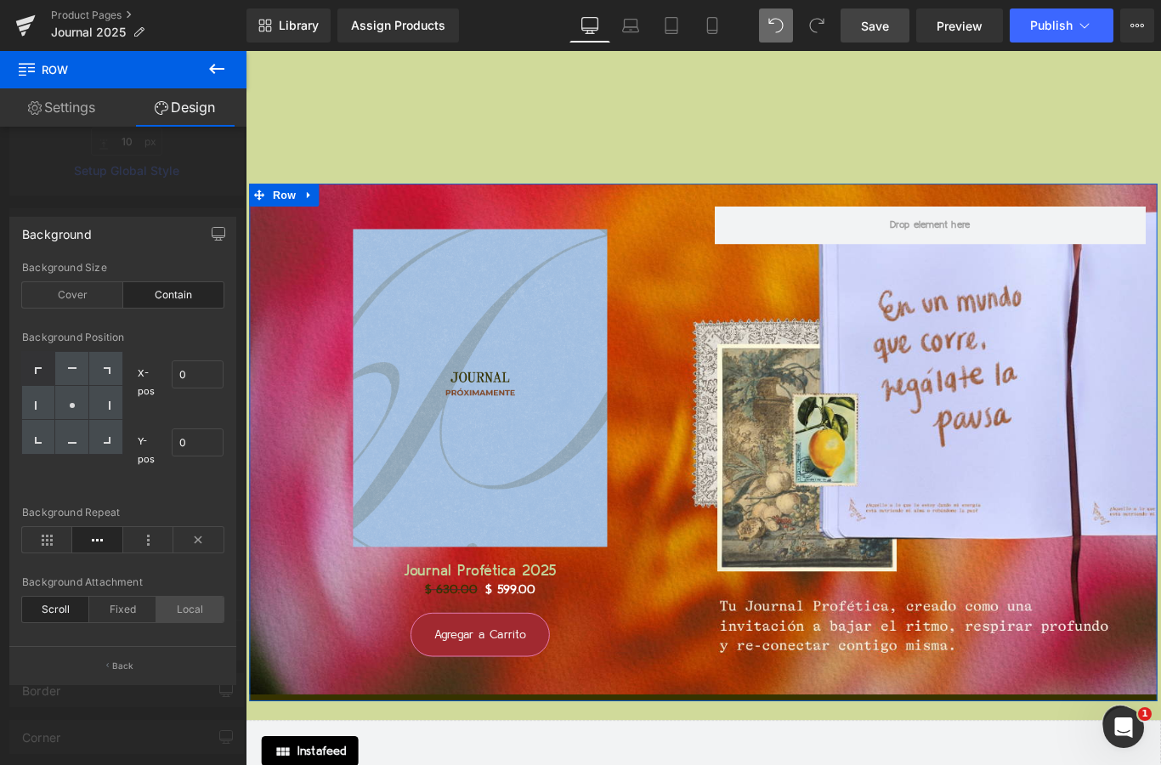
click at [189, 613] on div "Local" at bounding box center [189, 608] width 67 height 25
click at [141, 612] on div "Fixed" at bounding box center [122, 608] width 67 height 25
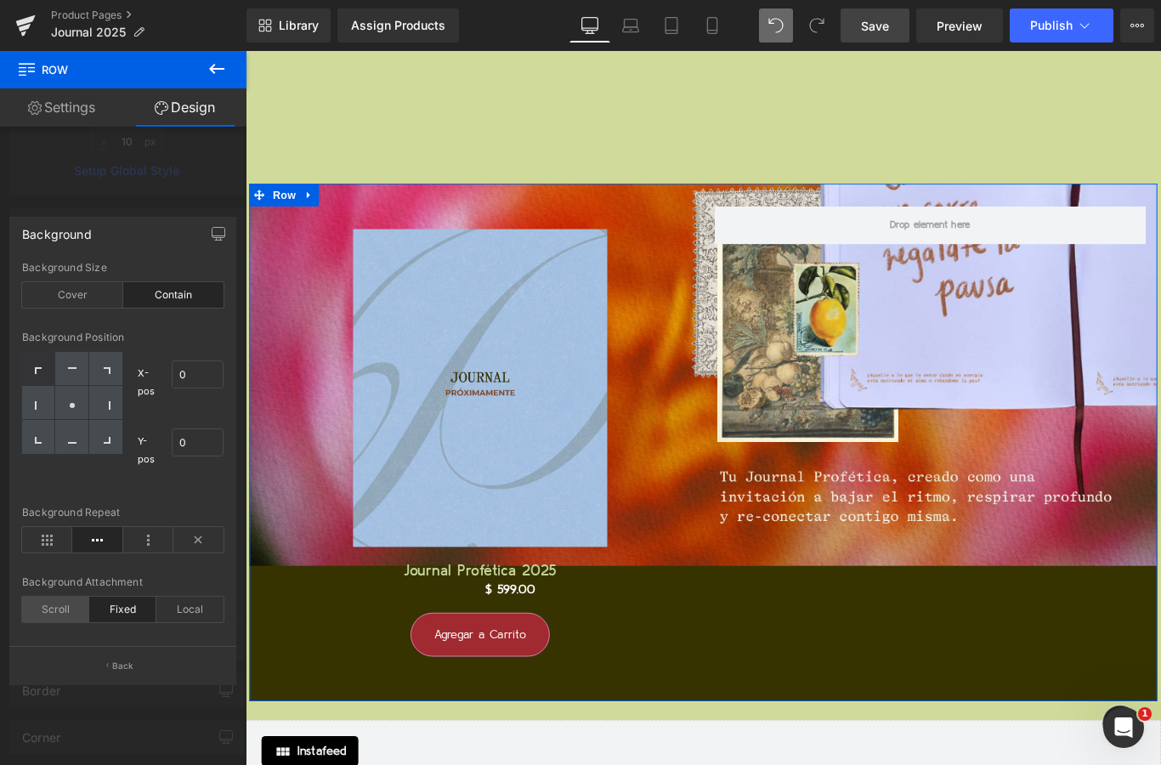
click at [76, 608] on div "Scroll" at bounding box center [55, 608] width 67 height 25
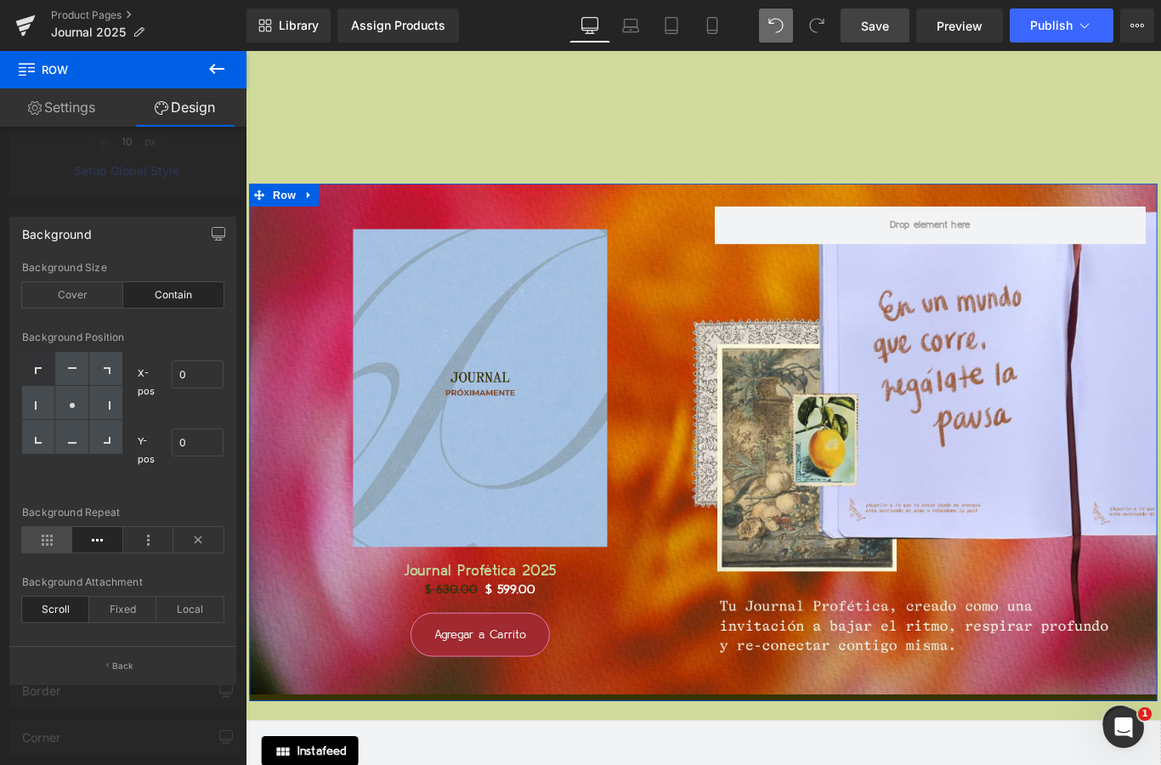
click at [55, 542] on icon at bounding box center [47, 539] width 50 height 25
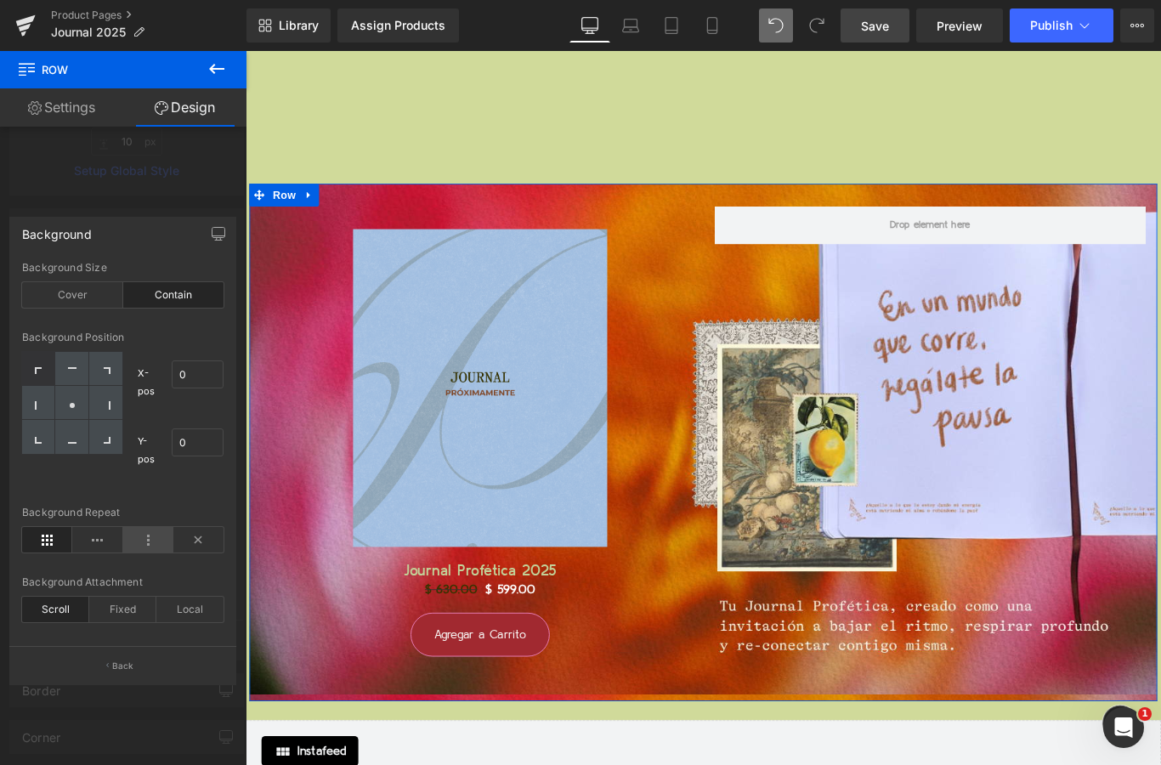
click at [159, 532] on icon at bounding box center [148, 539] width 50 height 25
click at [108, 542] on icon at bounding box center [97, 539] width 50 height 25
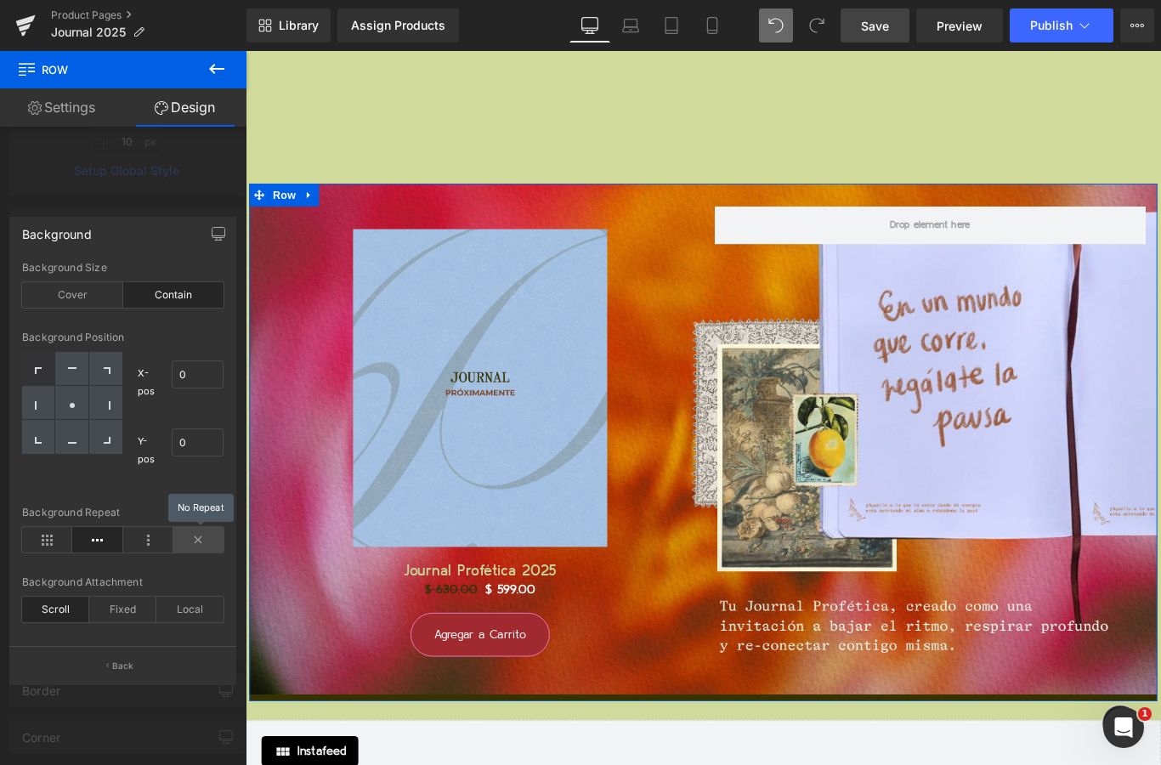
click at [196, 543] on icon at bounding box center [198, 539] width 50 height 25
click at [50, 540] on icon at bounding box center [47, 539] width 50 height 25
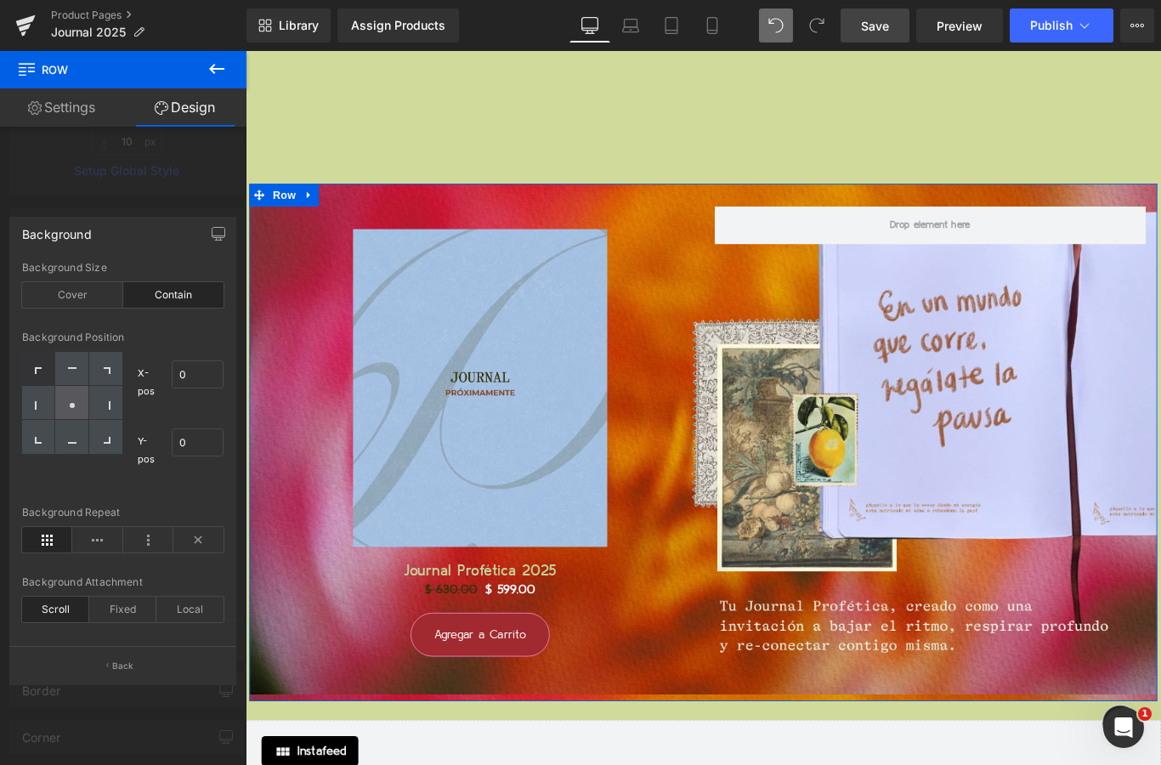
click at [75, 414] on div at bounding box center [71, 403] width 33 height 34
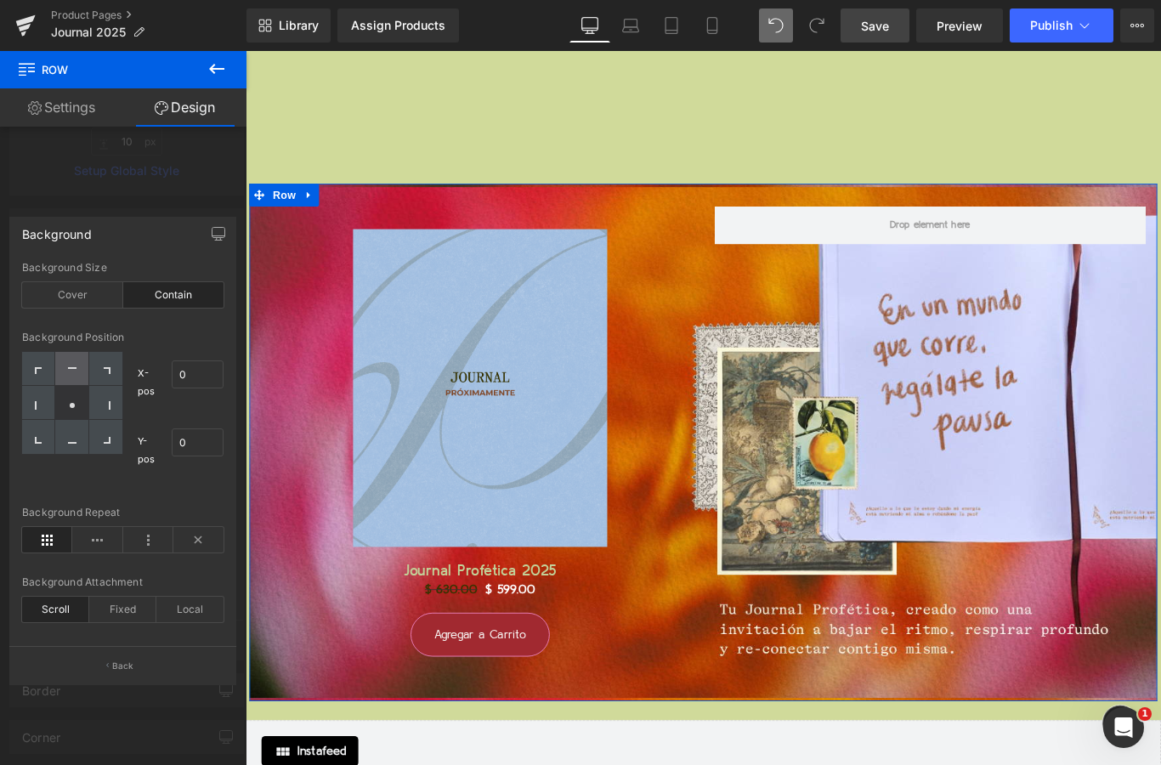
click at [71, 377] on div at bounding box center [71, 369] width 33 height 34
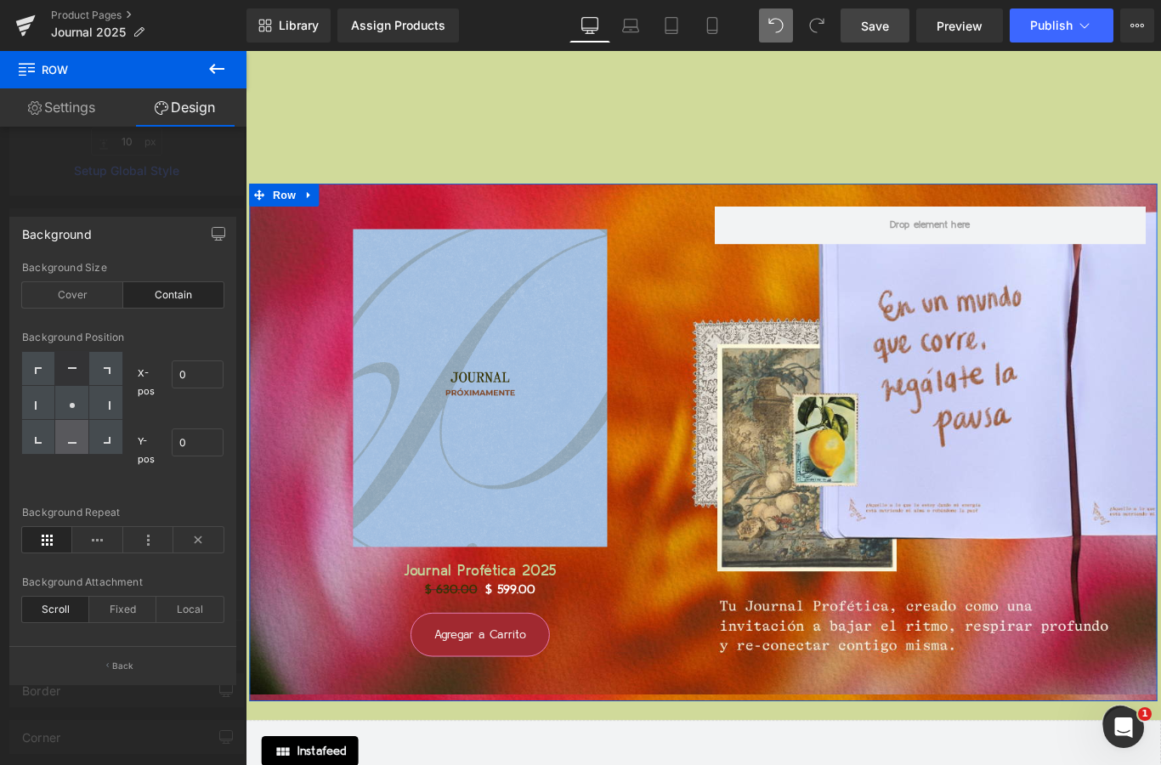
click at [69, 440] on icon at bounding box center [72, 439] width 8 height 8
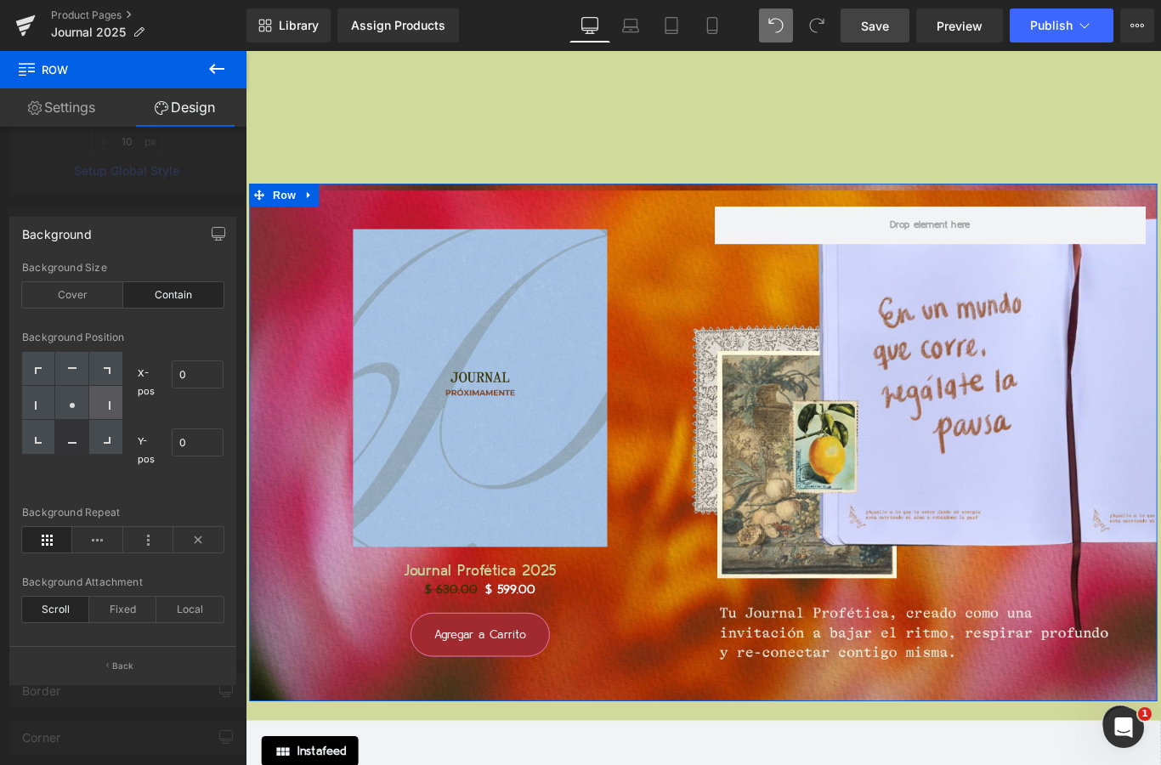
click at [110, 408] on div at bounding box center [105, 403] width 33 height 34
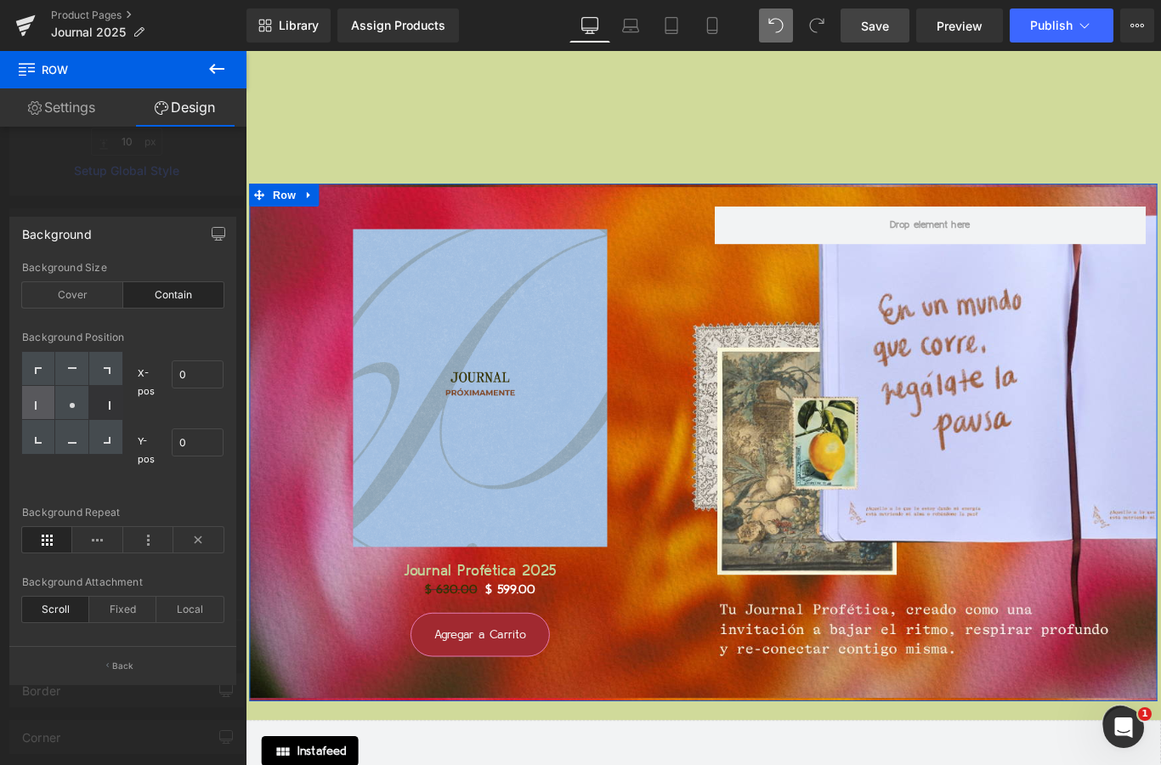
click at [46, 405] on div at bounding box center [38, 403] width 33 height 34
click at [68, 404] on icon at bounding box center [72, 405] width 8 height 8
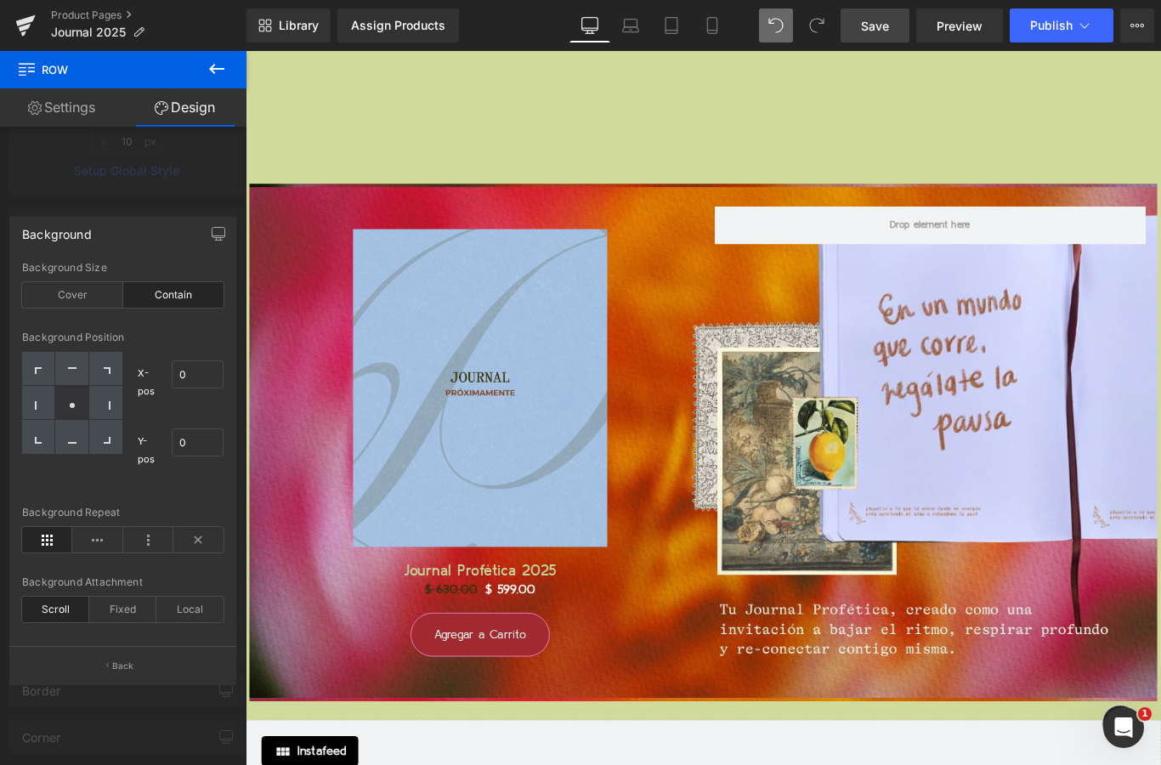
click at [873, 28] on span "Save" at bounding box center [875, 26] width 28 height 18
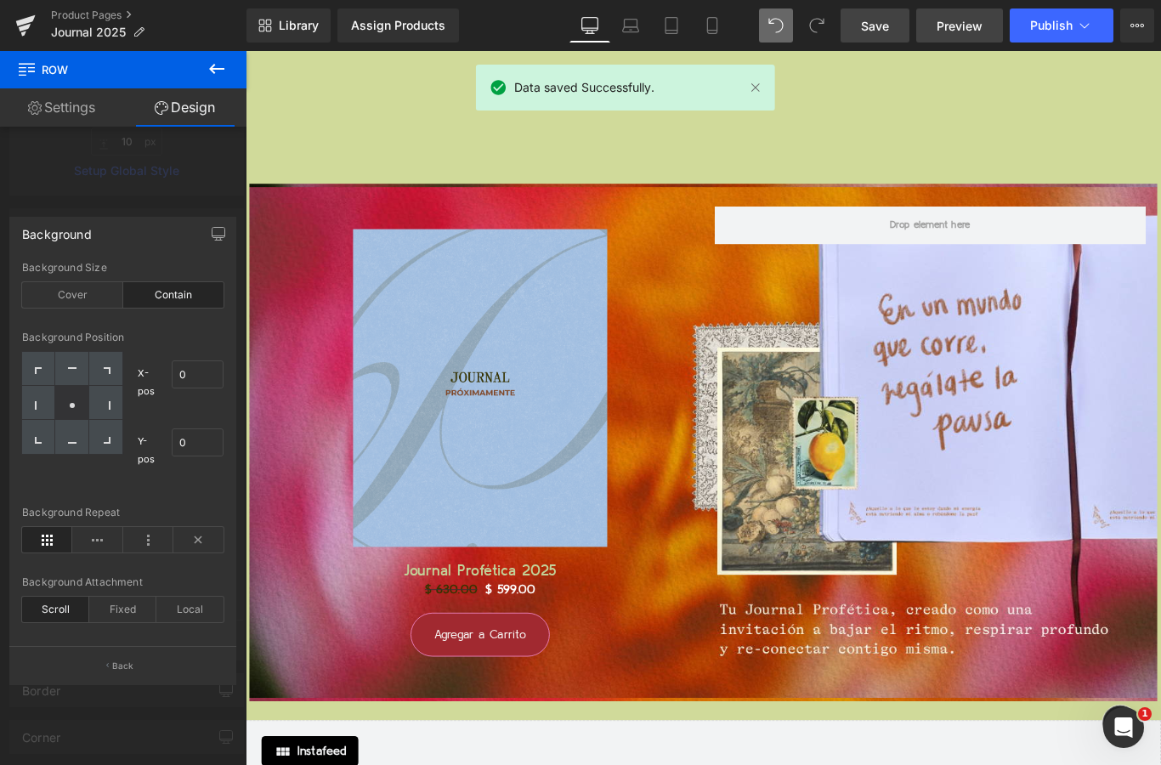
click at [969, 35] on link "Preview" at bounding box center [959, 25] width 87 height 34
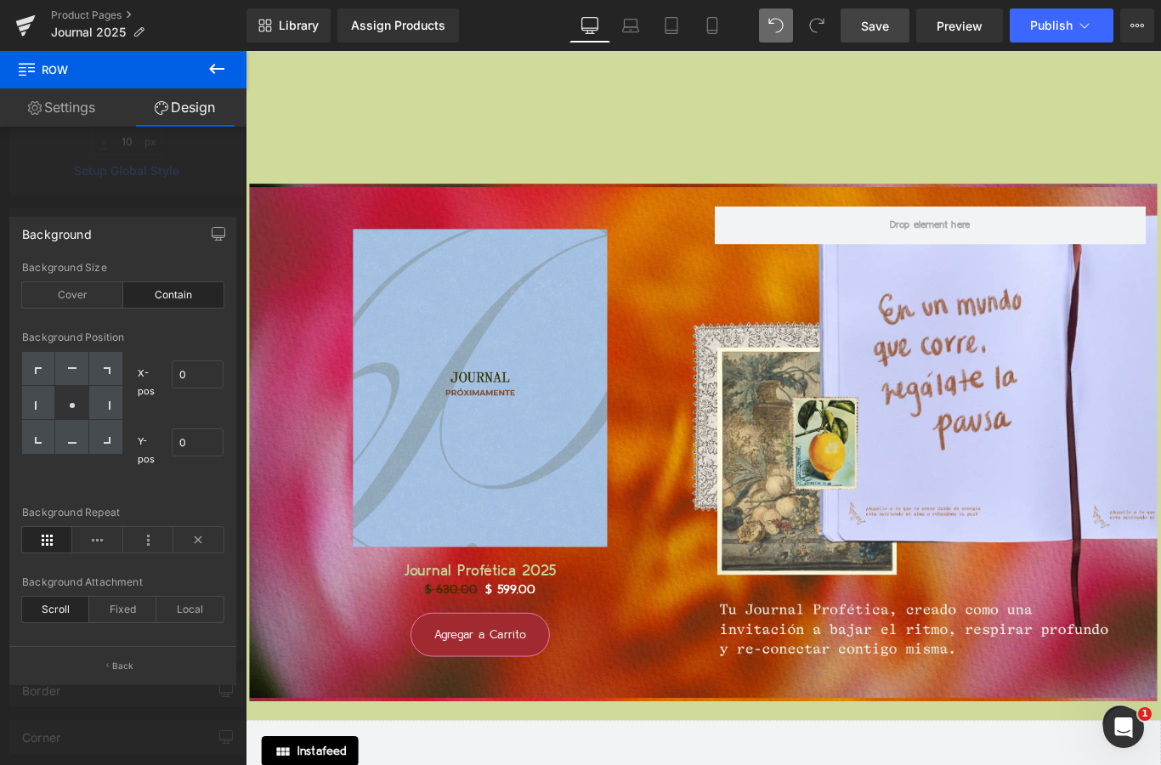
scroll to position [18240, 0]
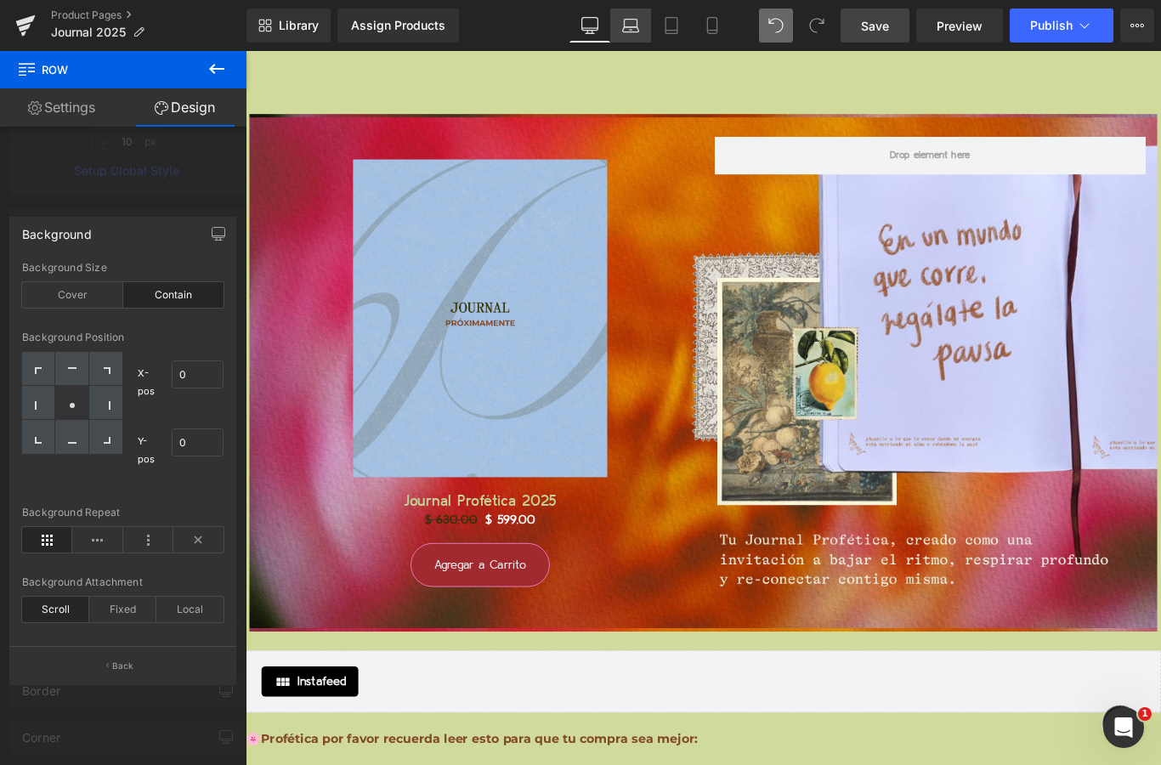
click at [633, 31] on icon at bounding box center [630, 25] width 17 height 17
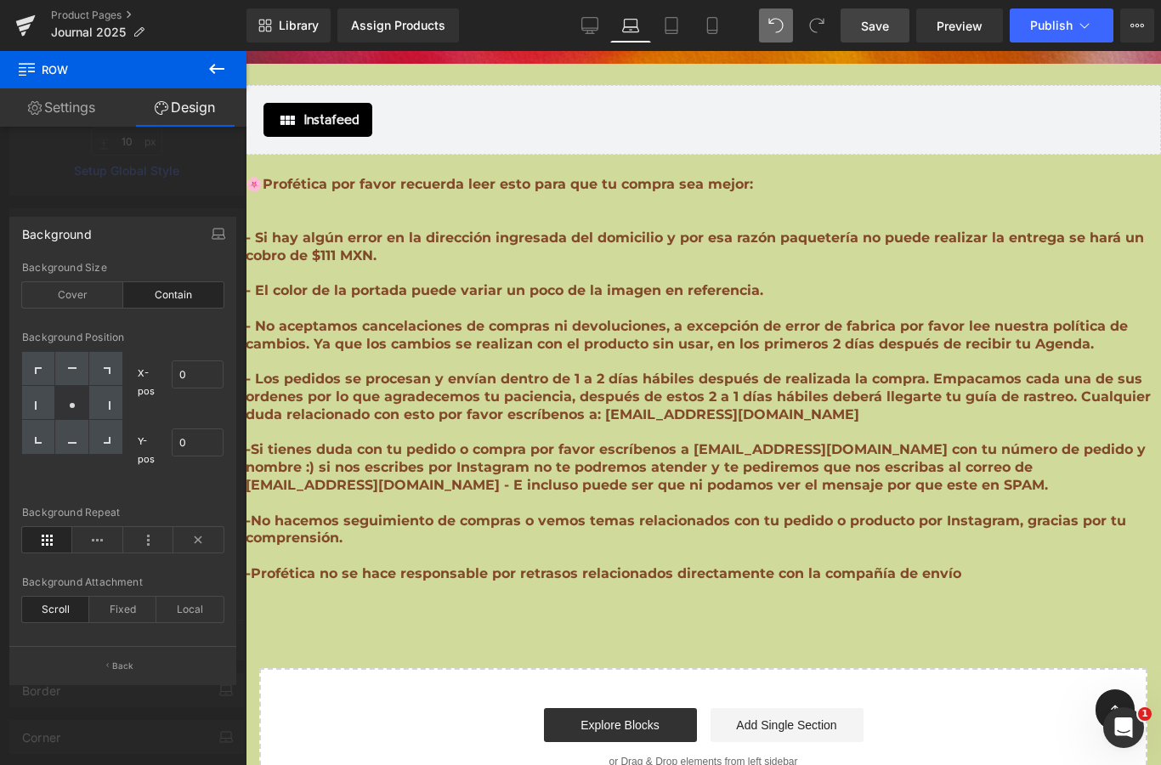
scroll to position [16614, 0]
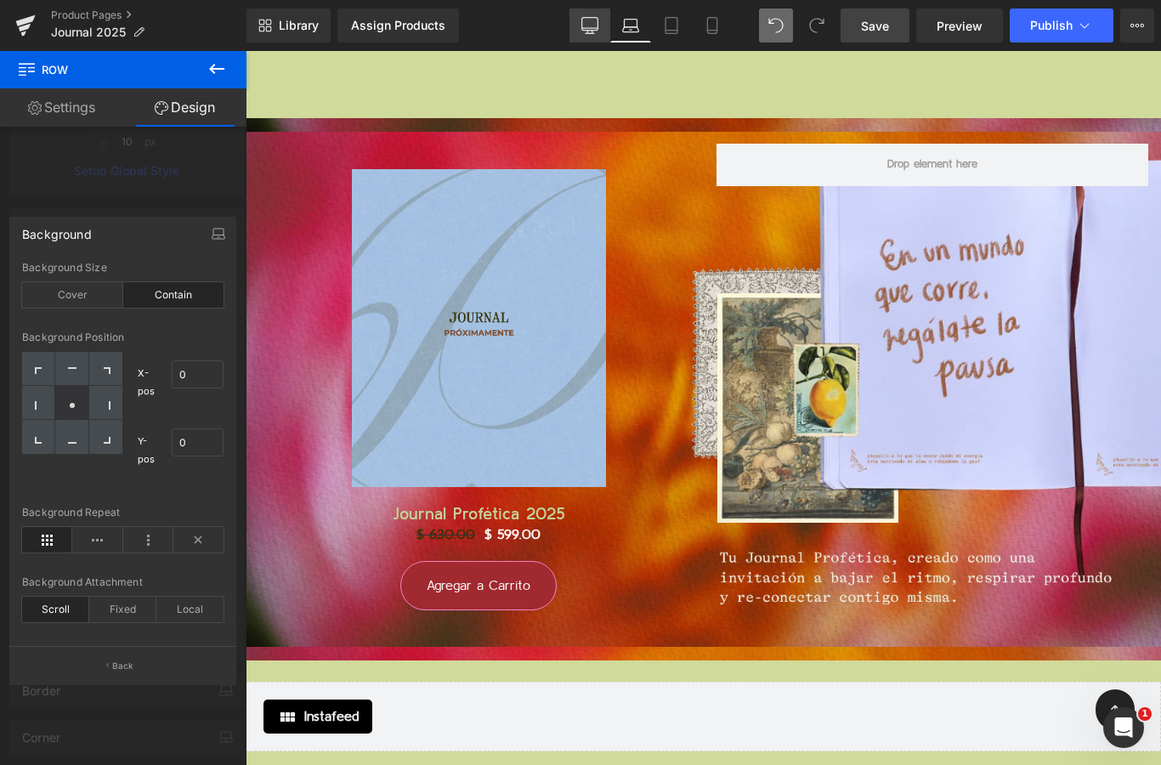
click at [591, 27] on icon at bounding box center [589, 25] width 17 height 17
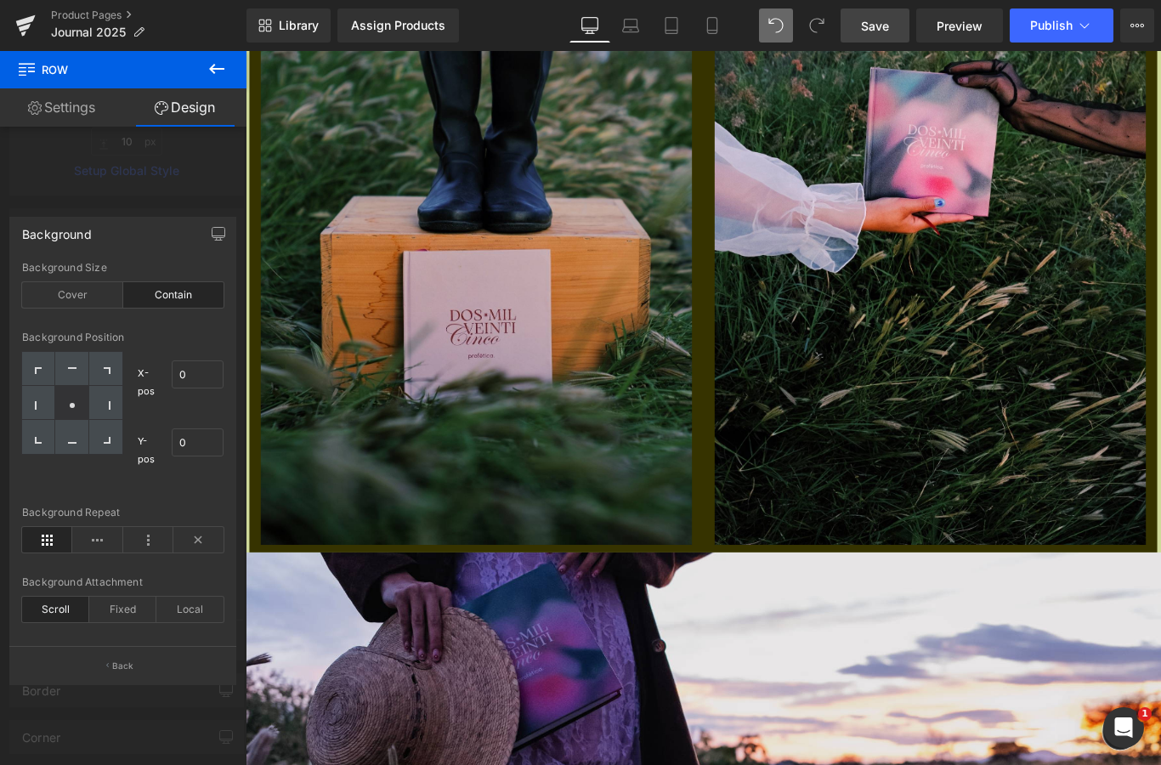
scroll to position [18240, 0]
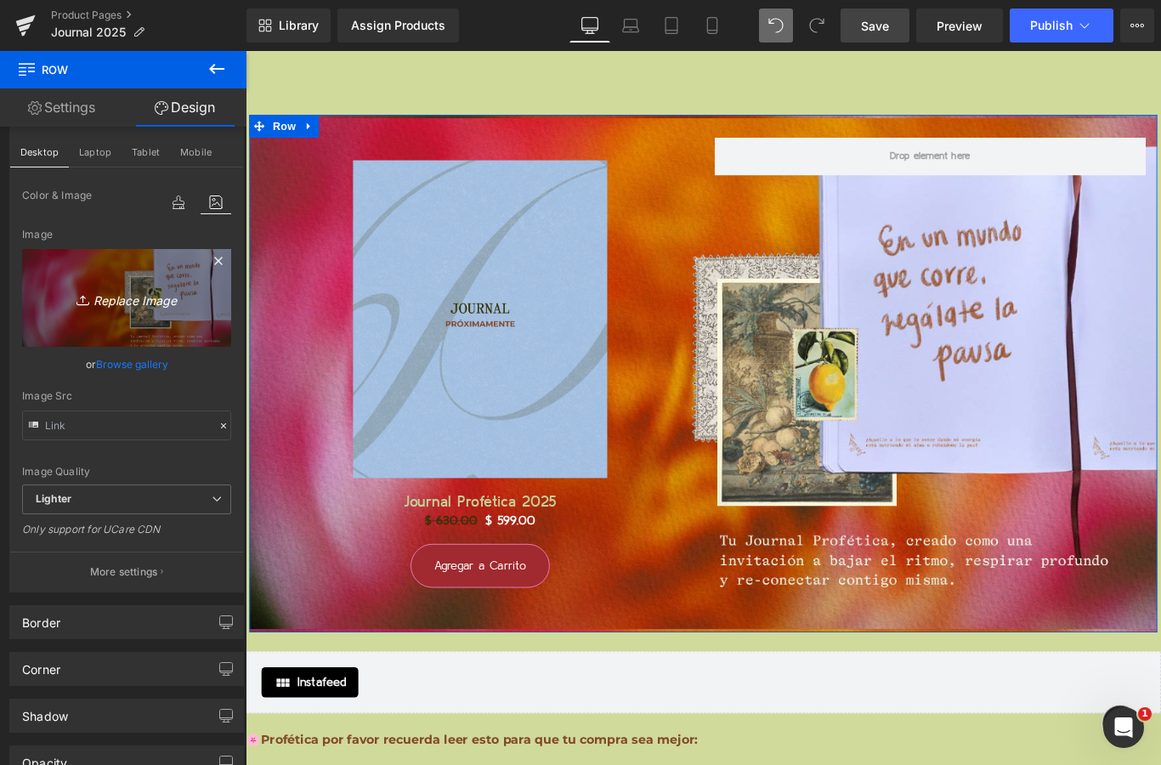
scroll to position [472, 0]
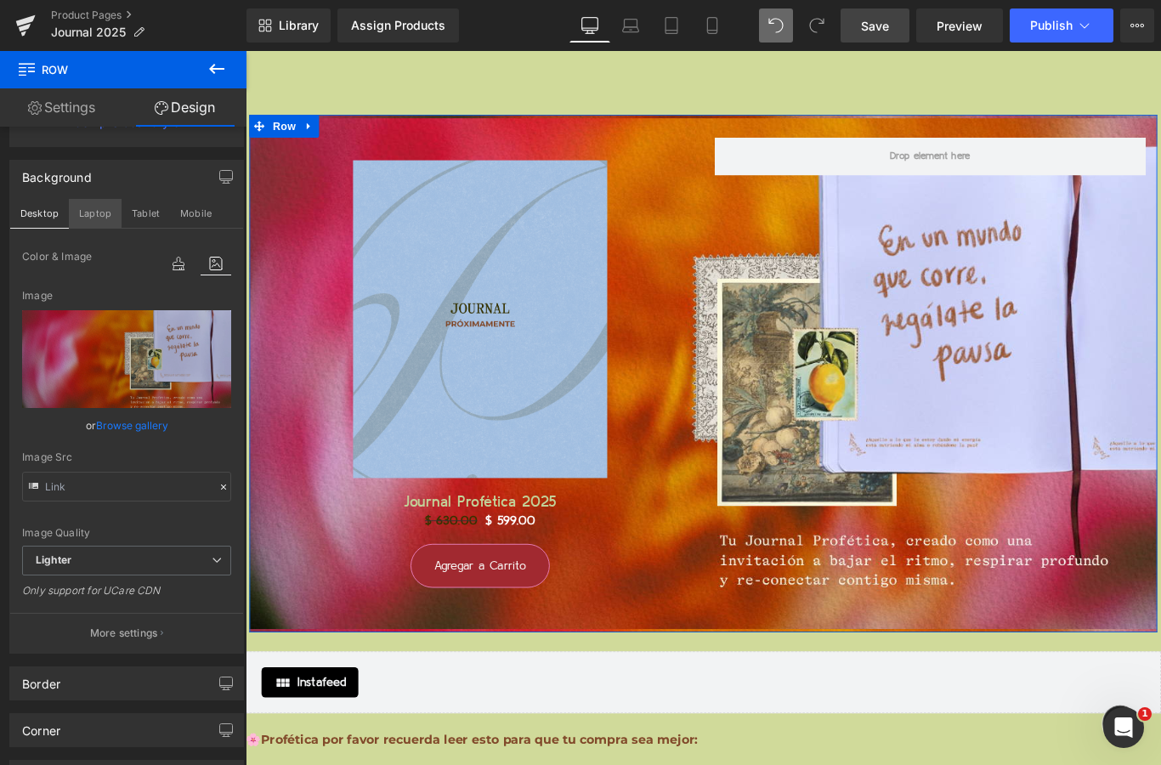
click at [97, 203] on button "Laptop" at bounding box center [95, 213] width 53 height 29
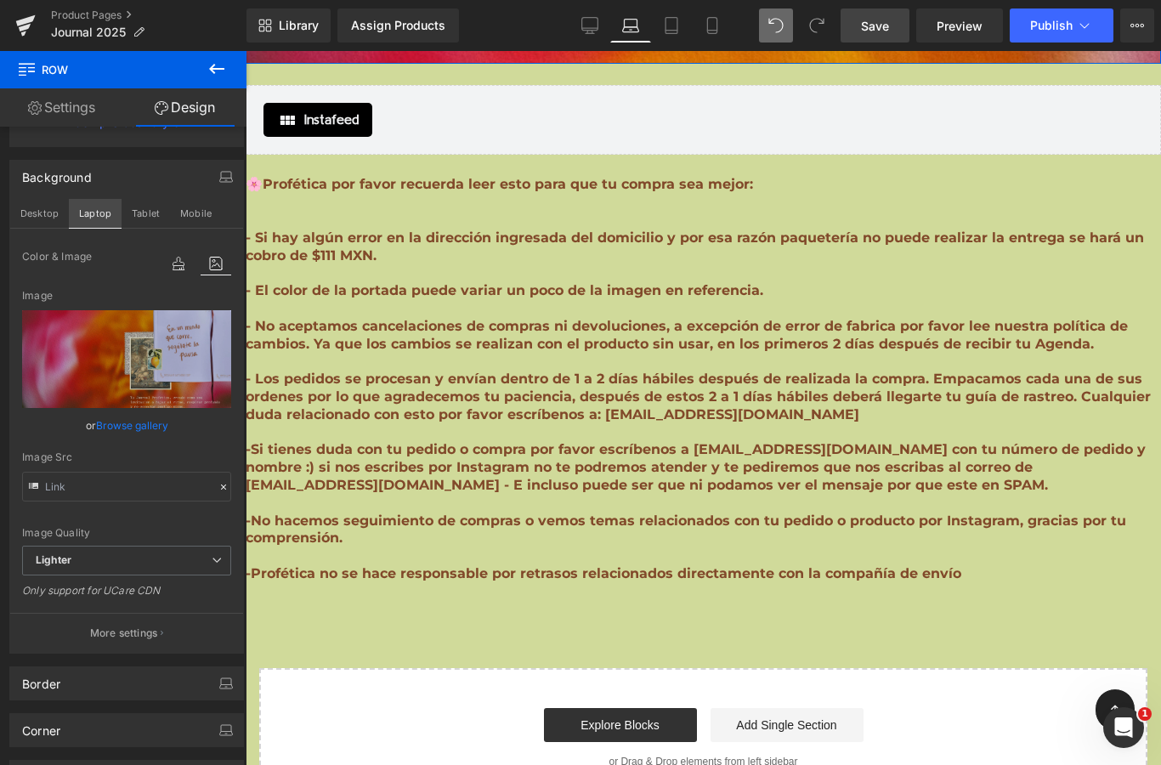
scroll to position [16613, 0]
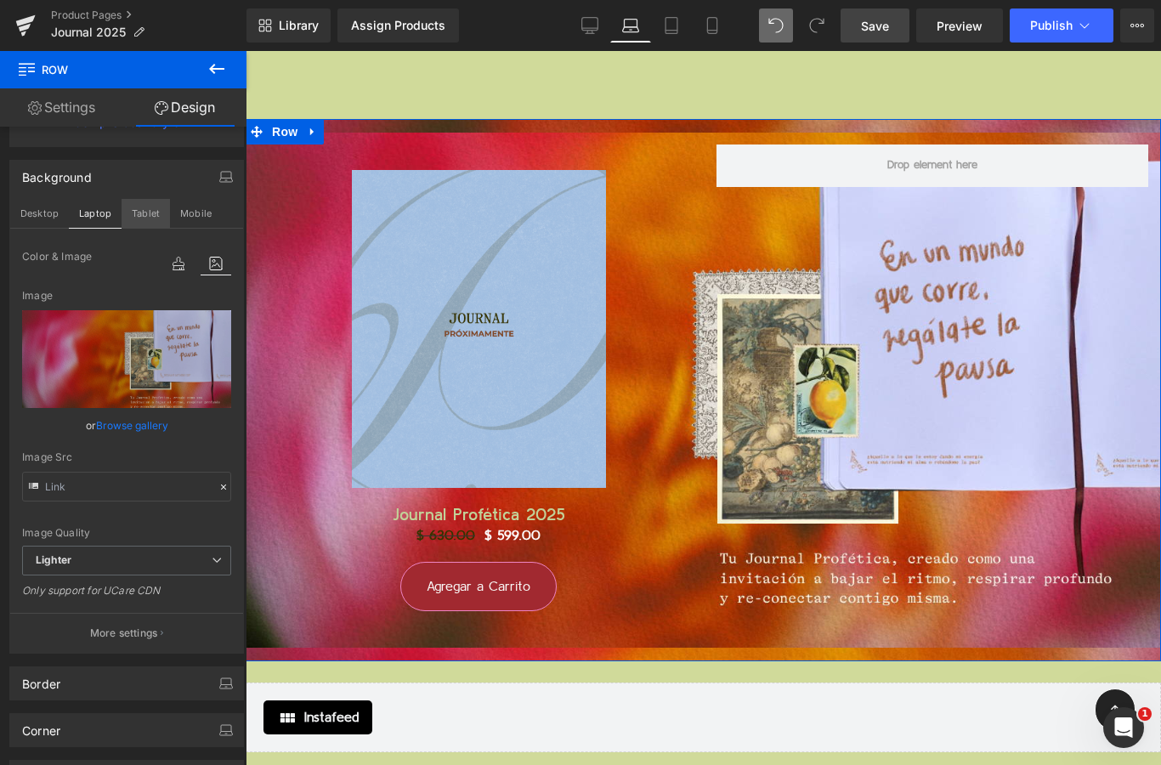
click at [144, 218] on button "Tablet" at bounding box center [146, 213] width 48 height 29
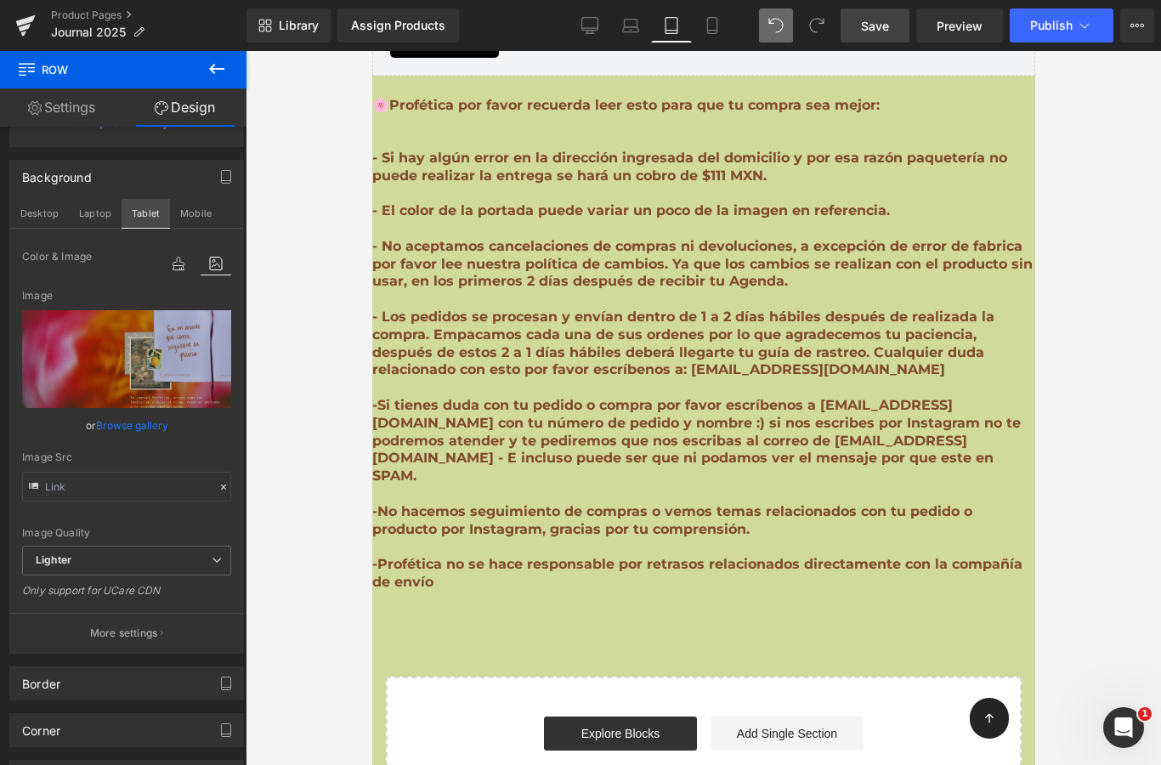
scroll to position [14331, 0]
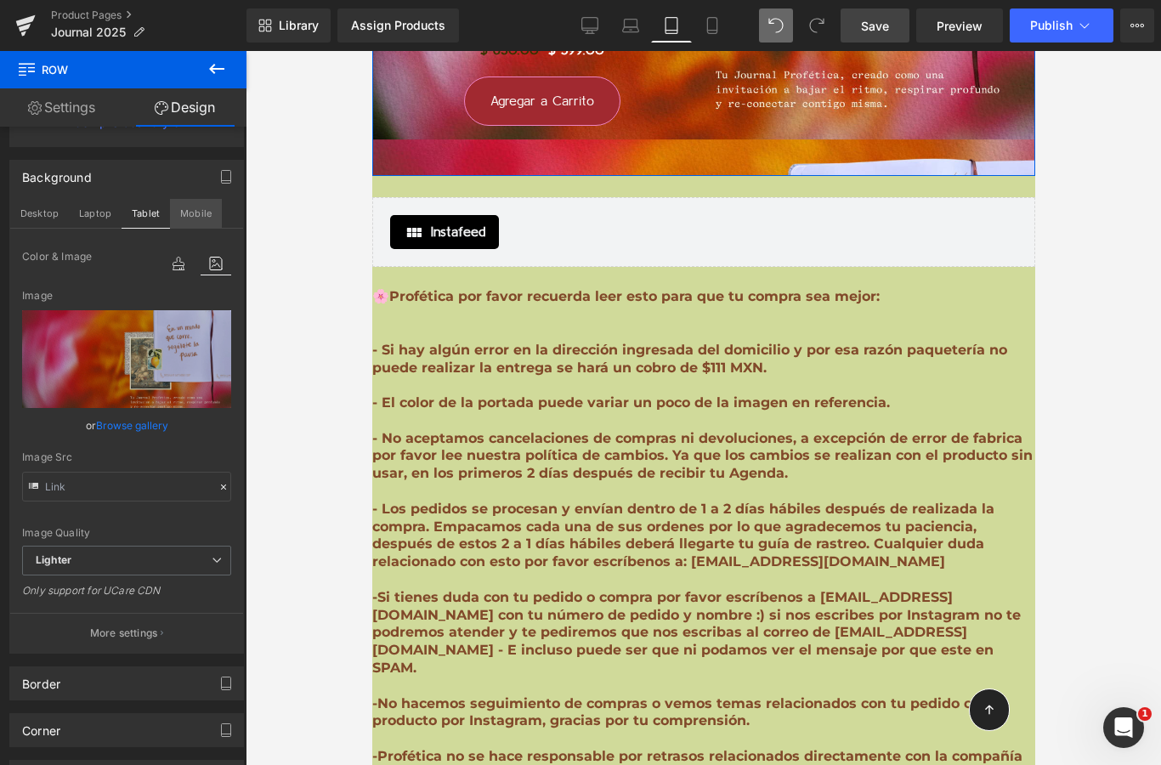
click at [199, 216] on button "Mobile" at bounding box center [196, 213] width 52 height 29
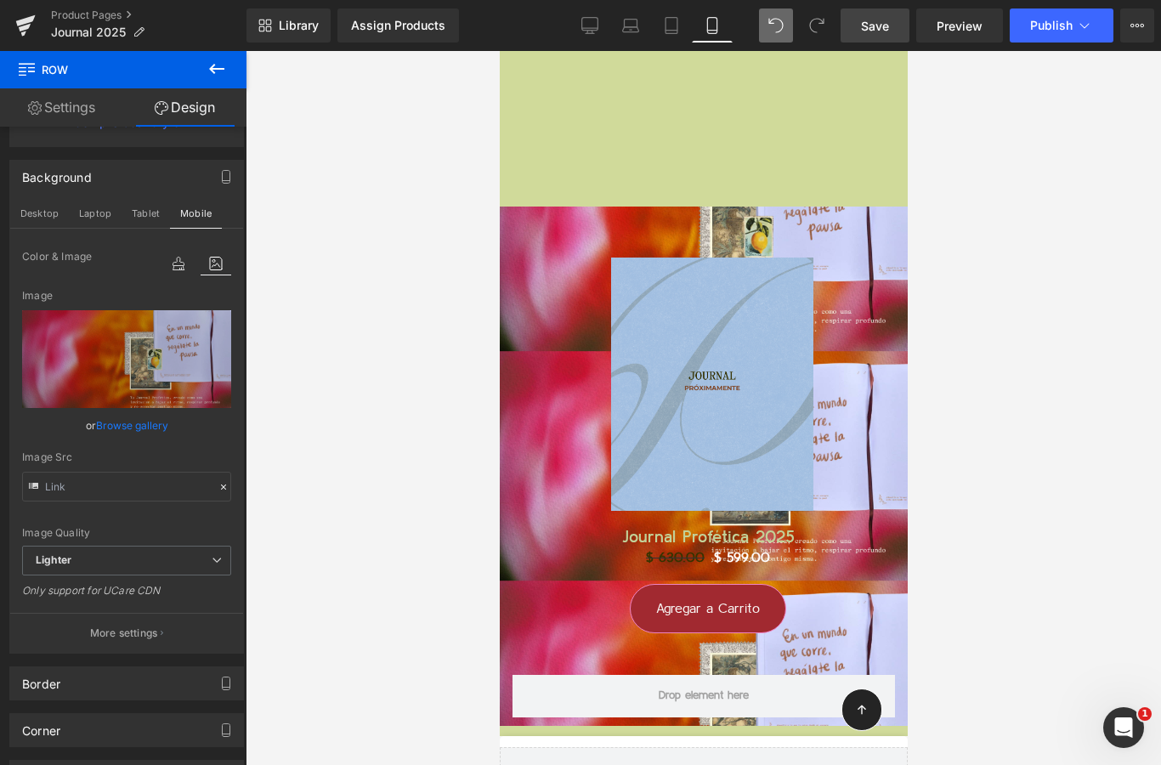
scroll to position [12430, 0]
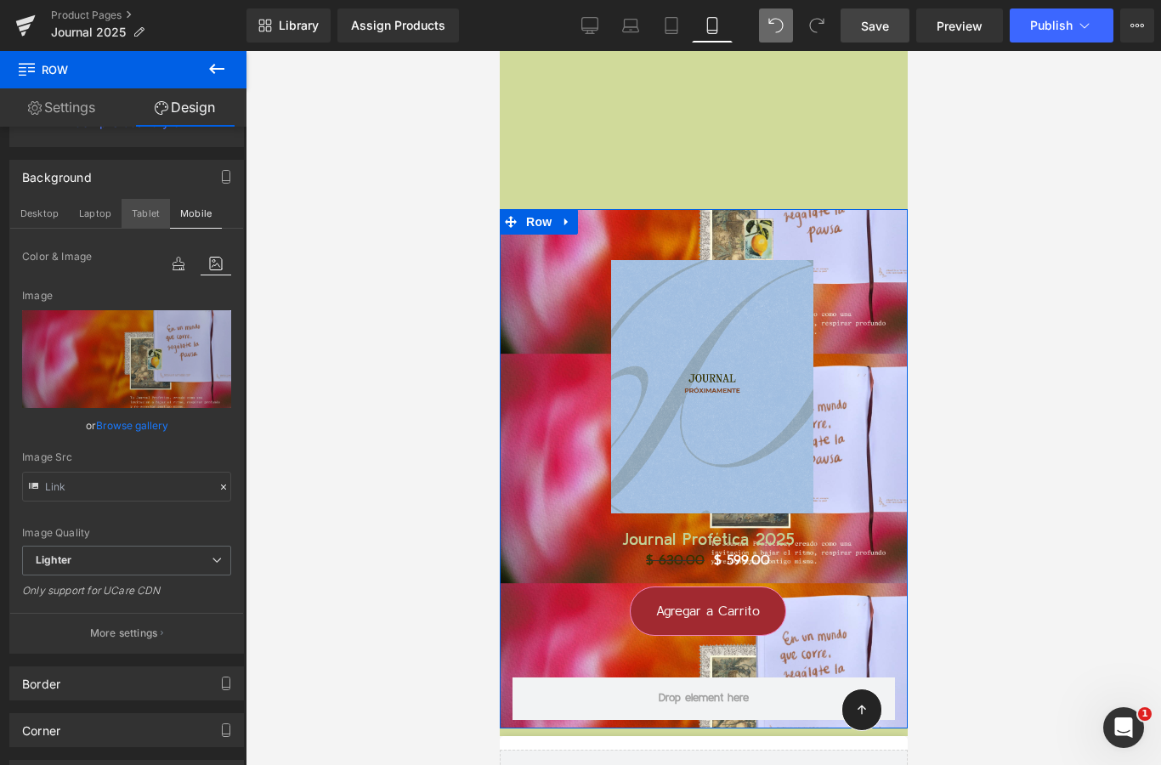
click at [142, 218] on button "Tablet" at bounding box center [146, 213] width 48 height 29
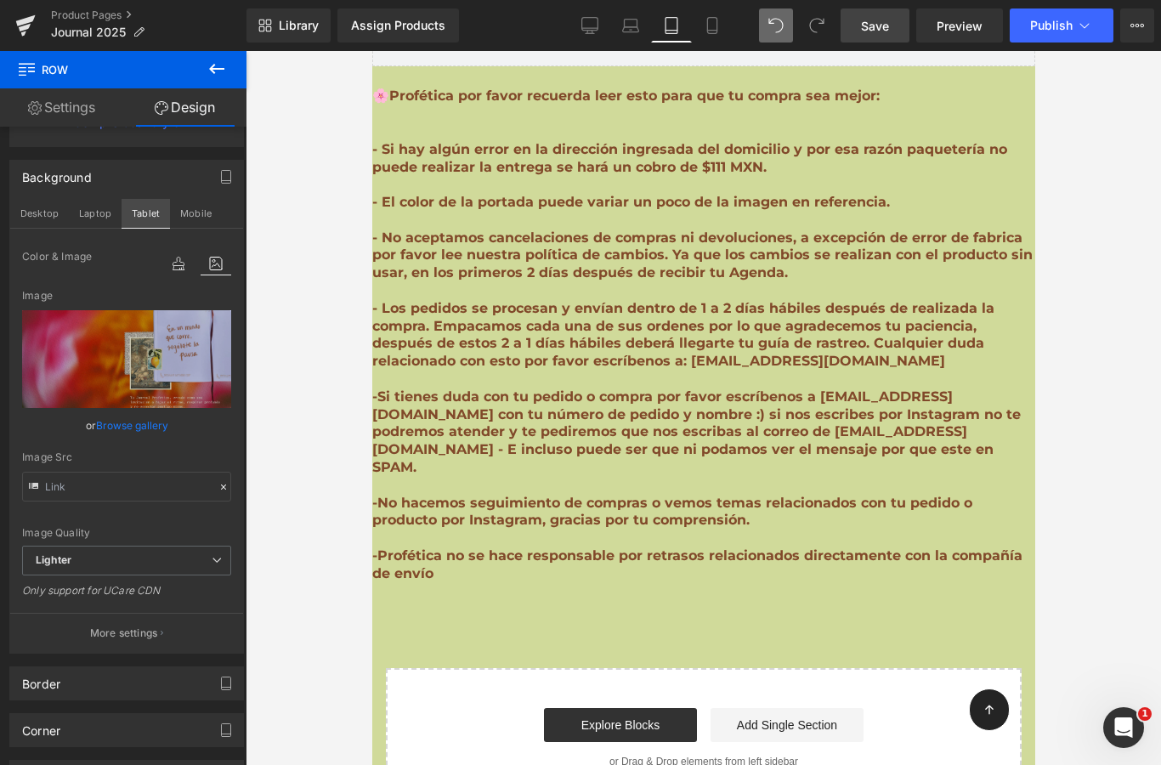
scroll to position [14524, 0]
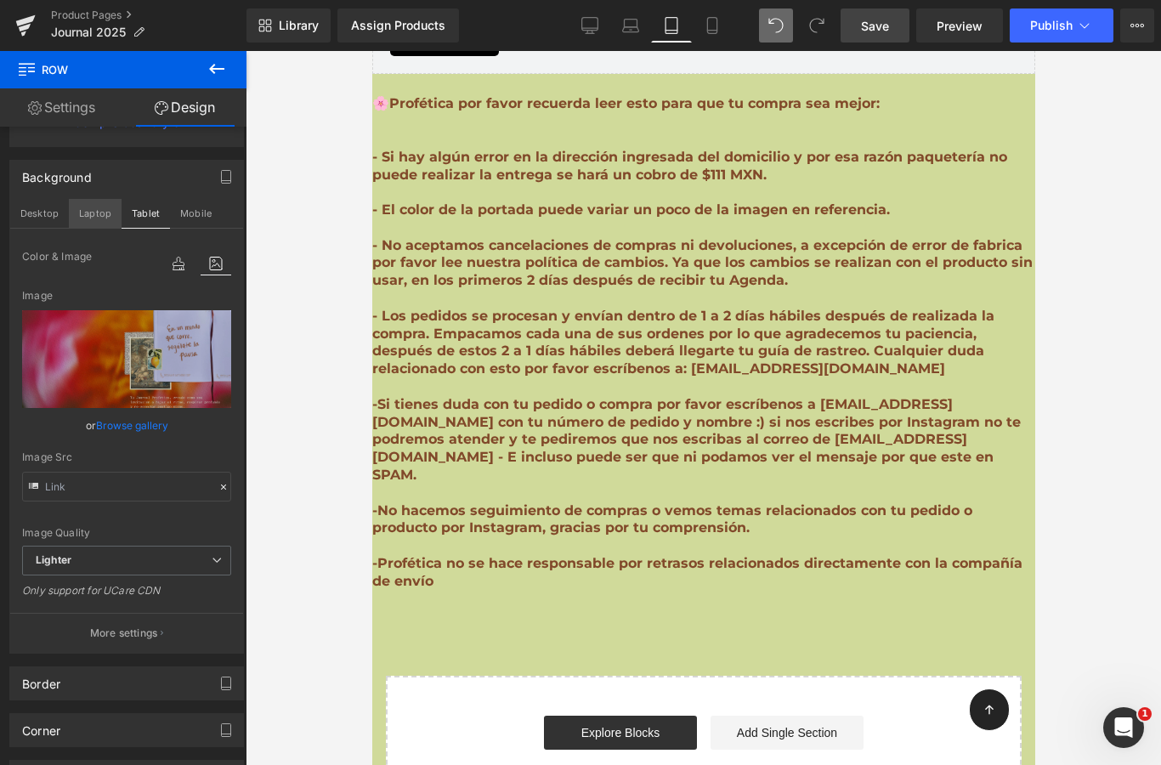
click at [106, 217] on button "Laptop" at bounding box center [95, 213] width 53 height 29
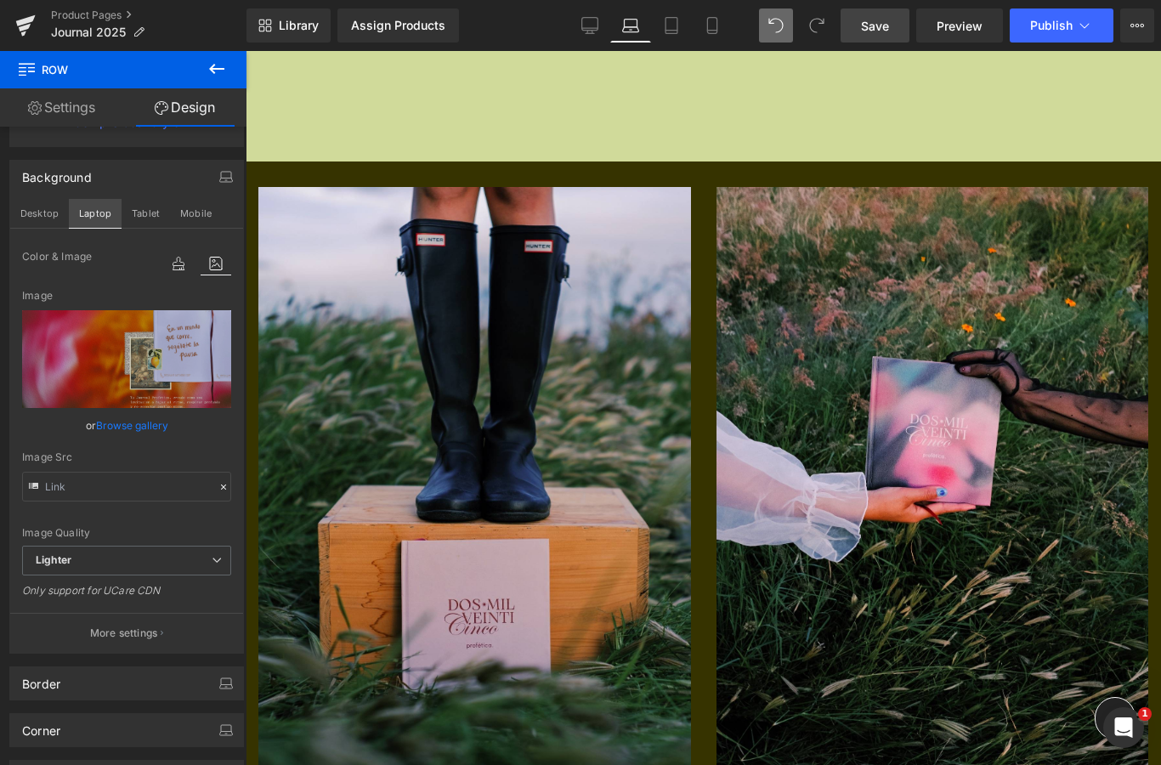
scroll to position [16078, 0]
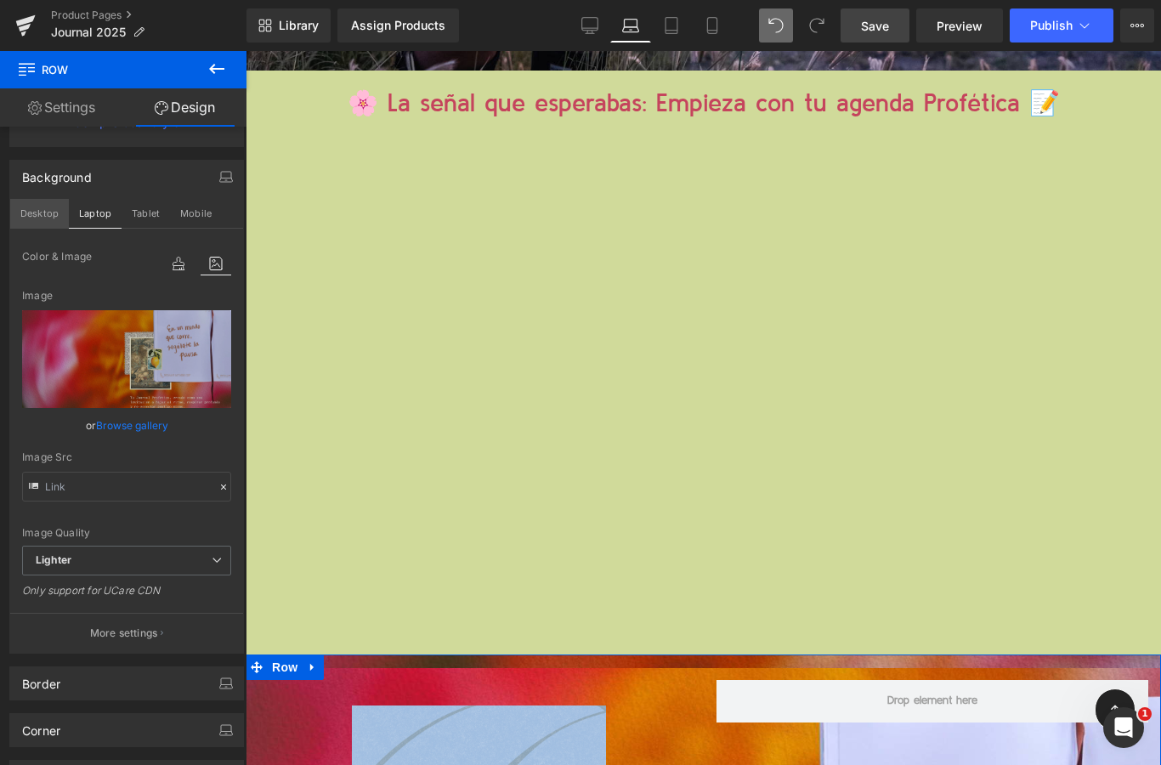
click at [40, 218] on button "Desktop" at bounding box center [39, 213] width 59 height 29
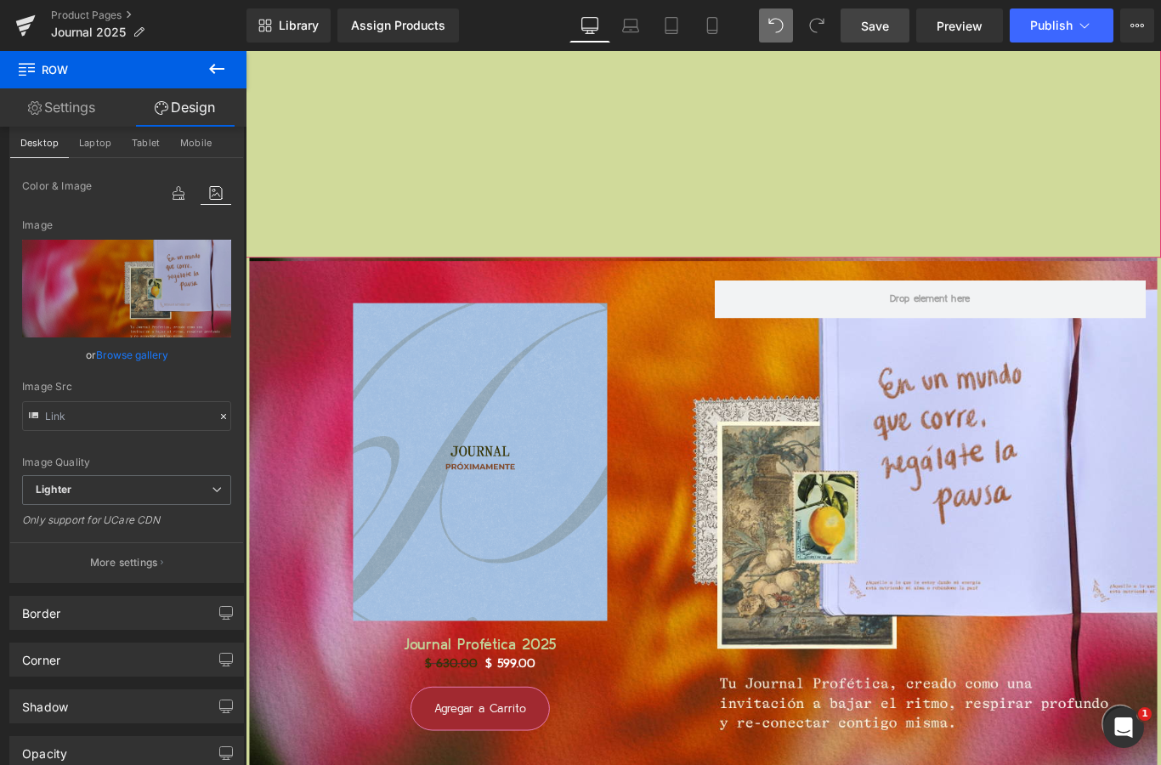
scroll to position [18149, 0]
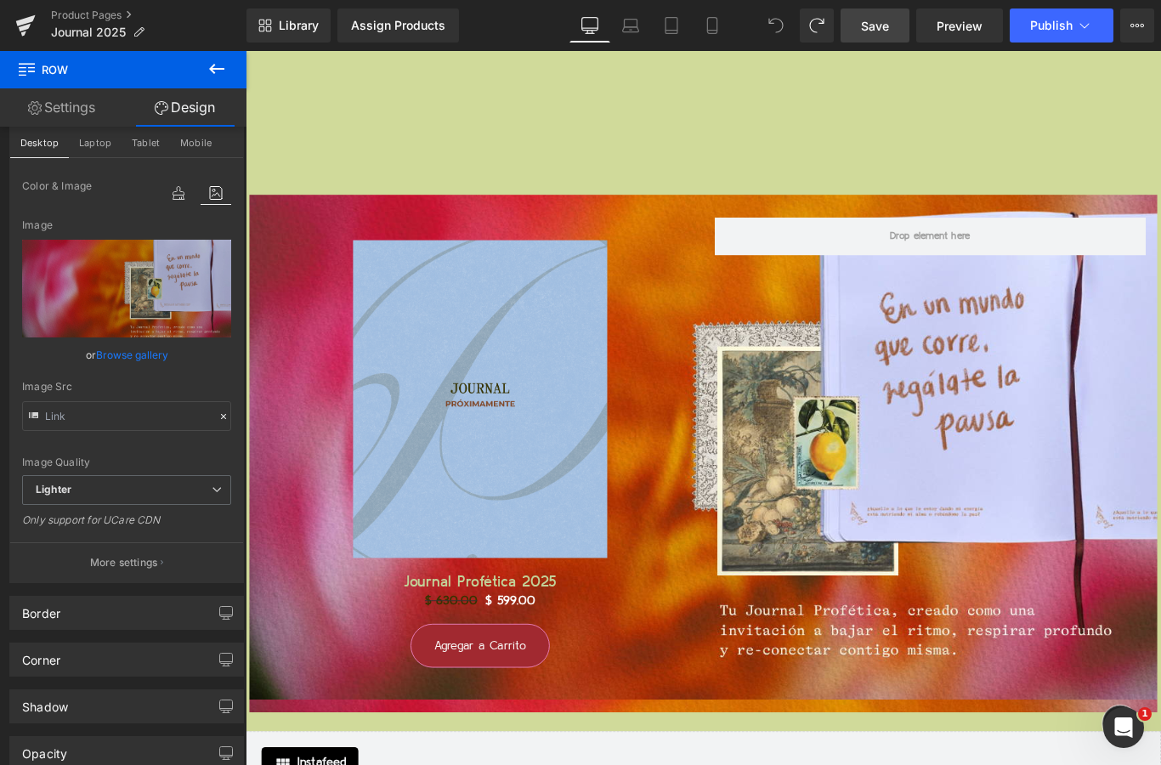
click at [777, 22] on icon at bounding box center [775, 25] width 15 height 15
click at [785, 25] on span at bounding box center [776, 25] width 34 height 34
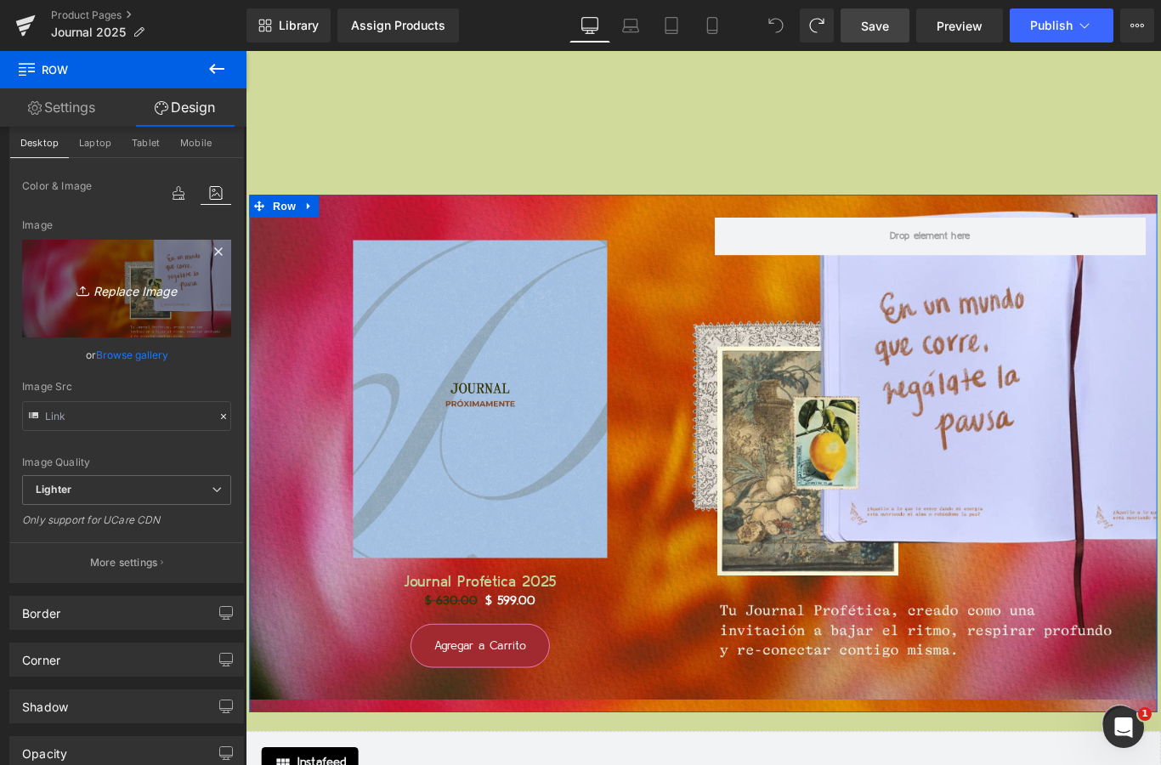
click at [105, 293] on icon "Replace Image" at bounding box center [127, 288] width 136 height 21
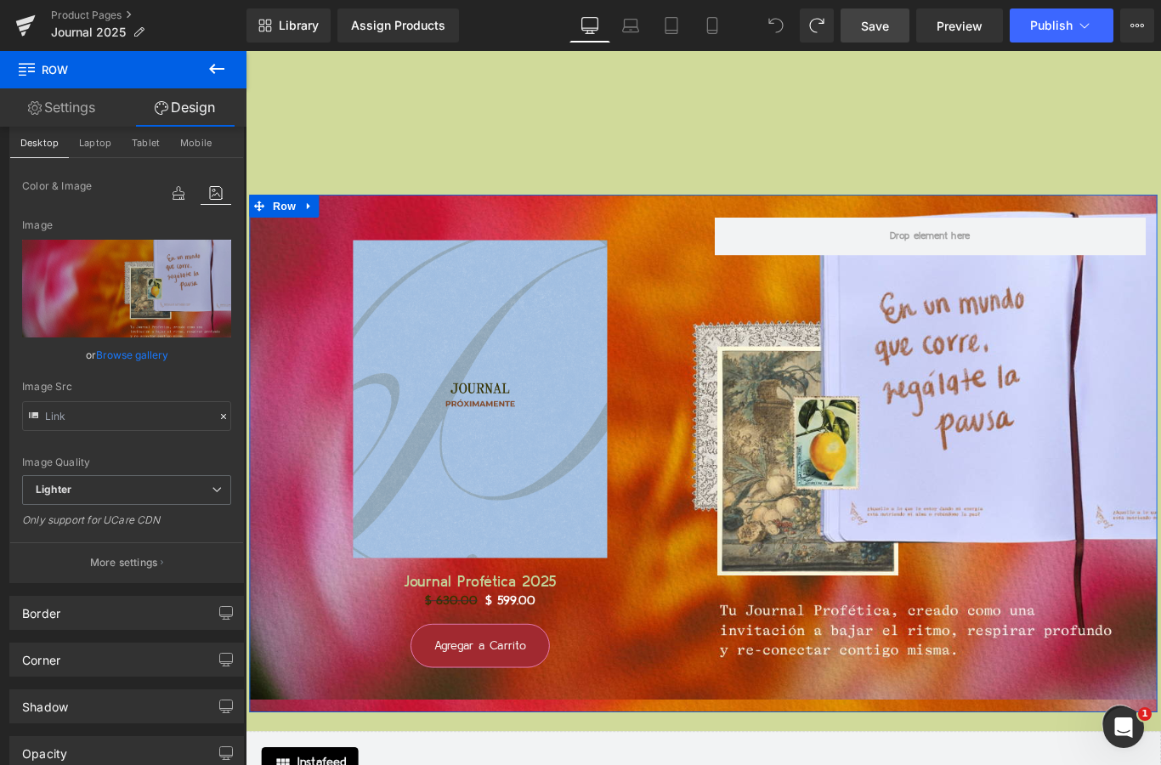
click at [132, 356] on link "Browse gallery" at bounding box center [132, 355] width 72 height 30
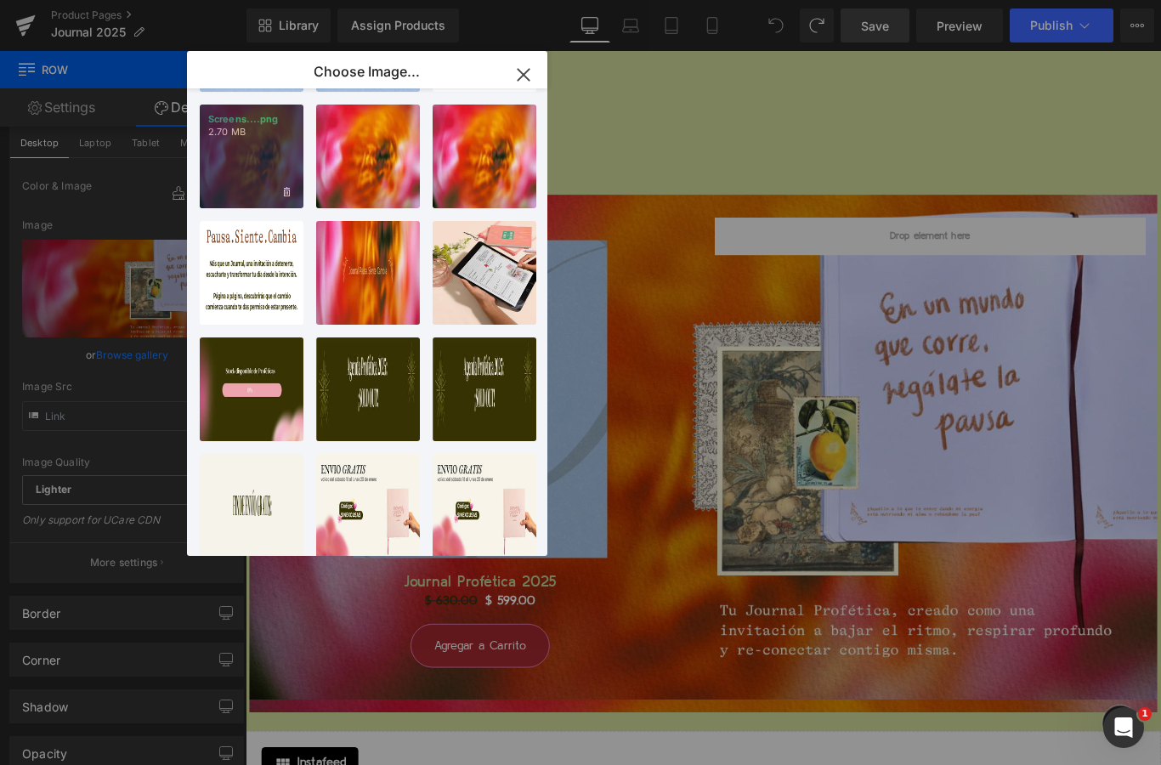
click at [267, 160] on div "Screens....png 2.70 MB" at bounding box center [252, 157] width 104 height 104
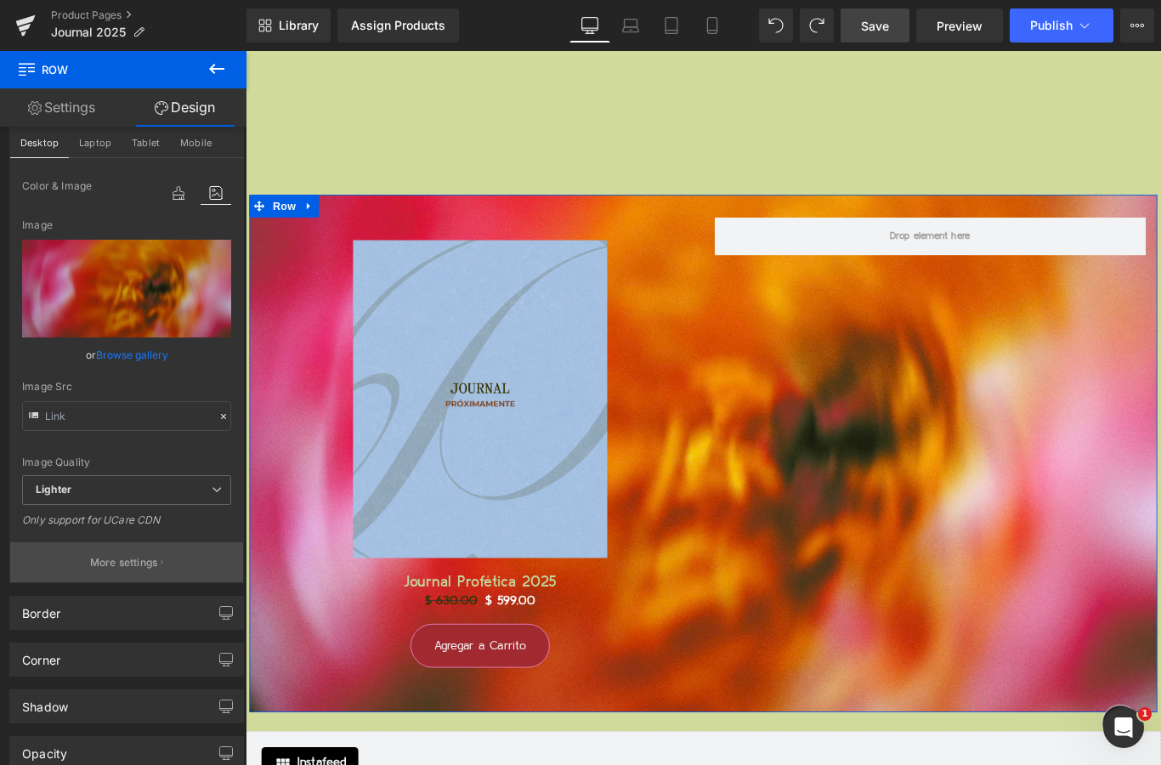
click at [138, 557] on p "More settings" at bounding box center [124, 562] width 68 height 15
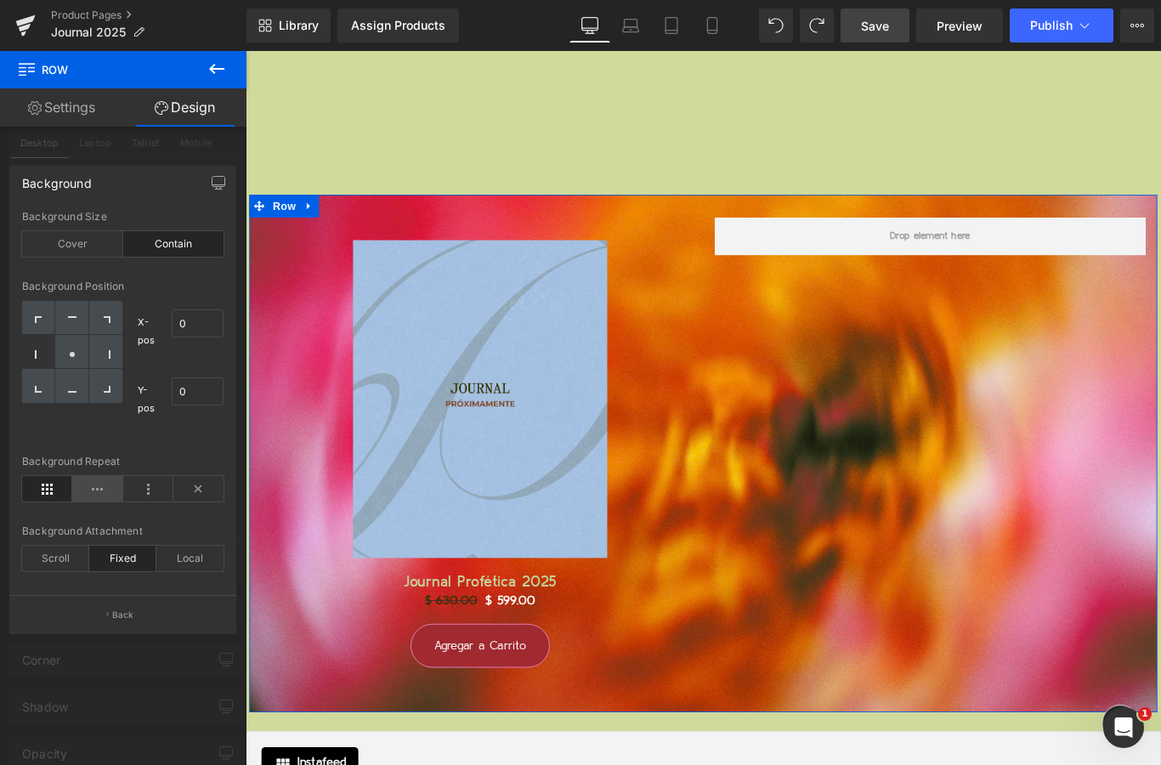
click at [105, 498] on icon at bounding box center [97, 488] width 50 height 25
click at [58, 486] on icon at bounding box center [47, 488] width 50 height 25
click at [130, 489] on icon at bounding box center [148, 488] width 50 height 25
click at [59, 491] on icon at bounding box center [47, 488] width 50 height 25
click at [78, 353] on div at bounding box center [71, 352] width 33 height 34
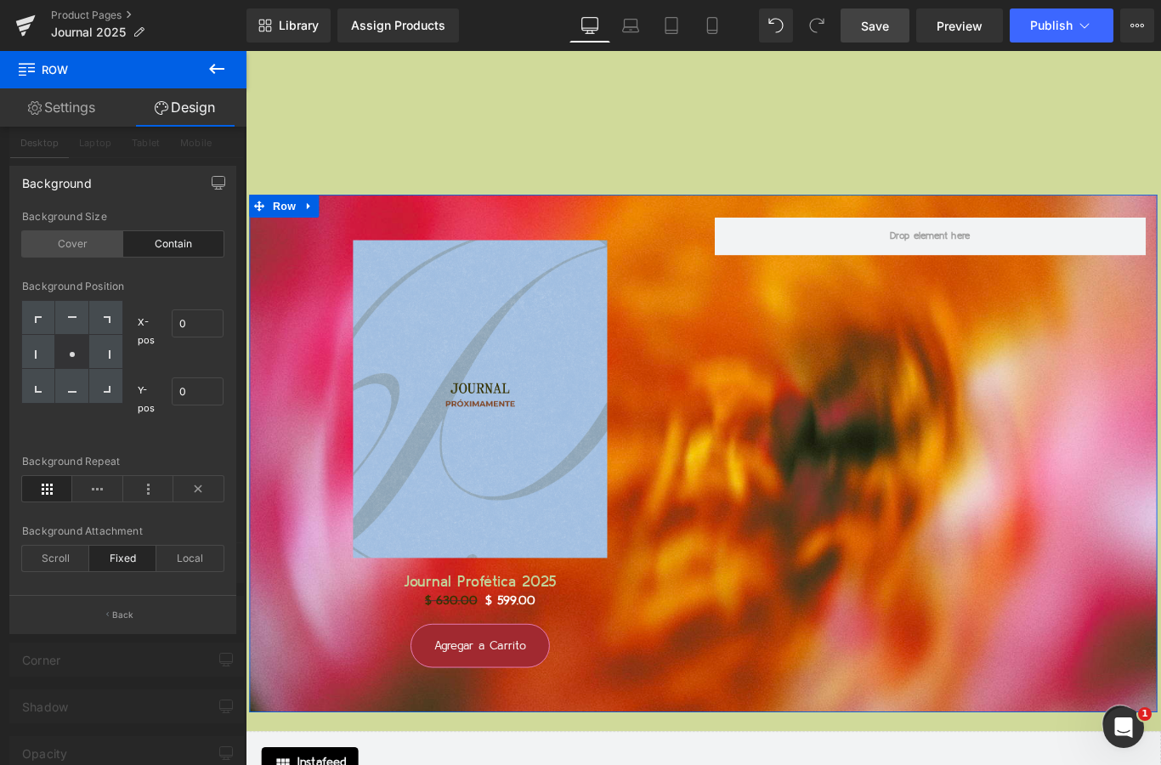
click at [72, 236] on div "Cover" at bounding box center [72, 243] width 101 height 25
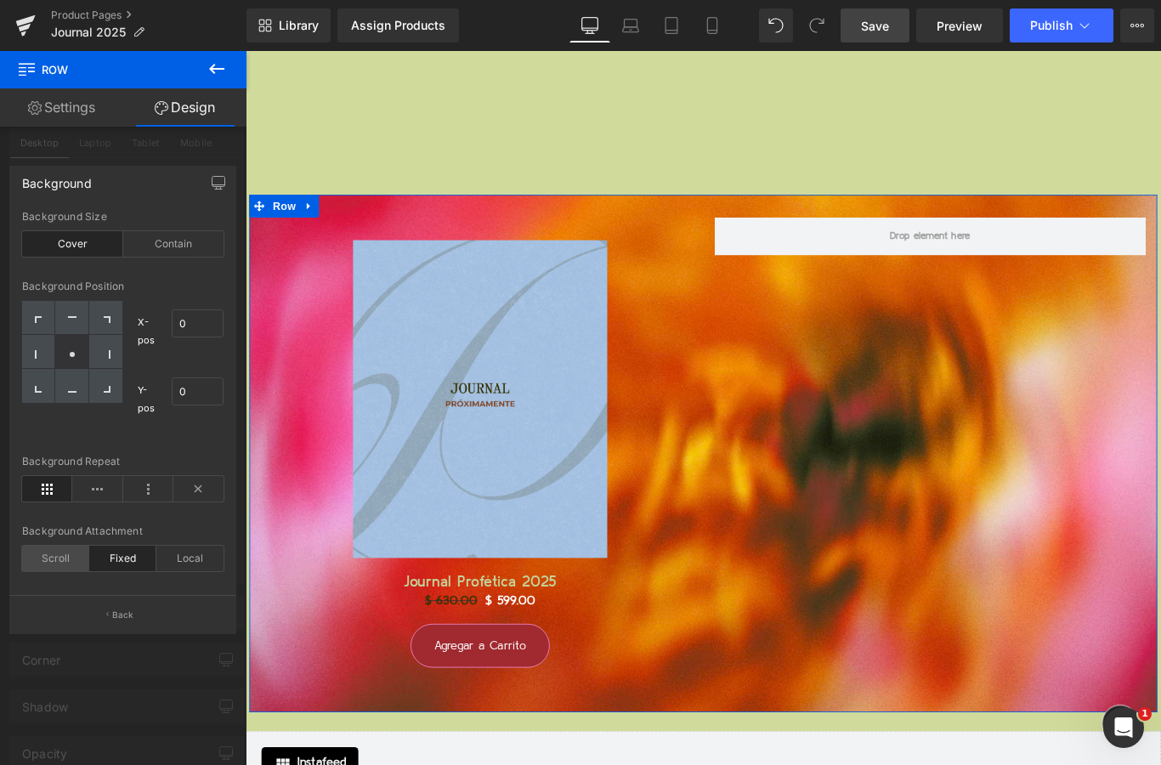
click at [74, 561] on div "Scroll" at bounding box center [55, 557] width 67 height 25
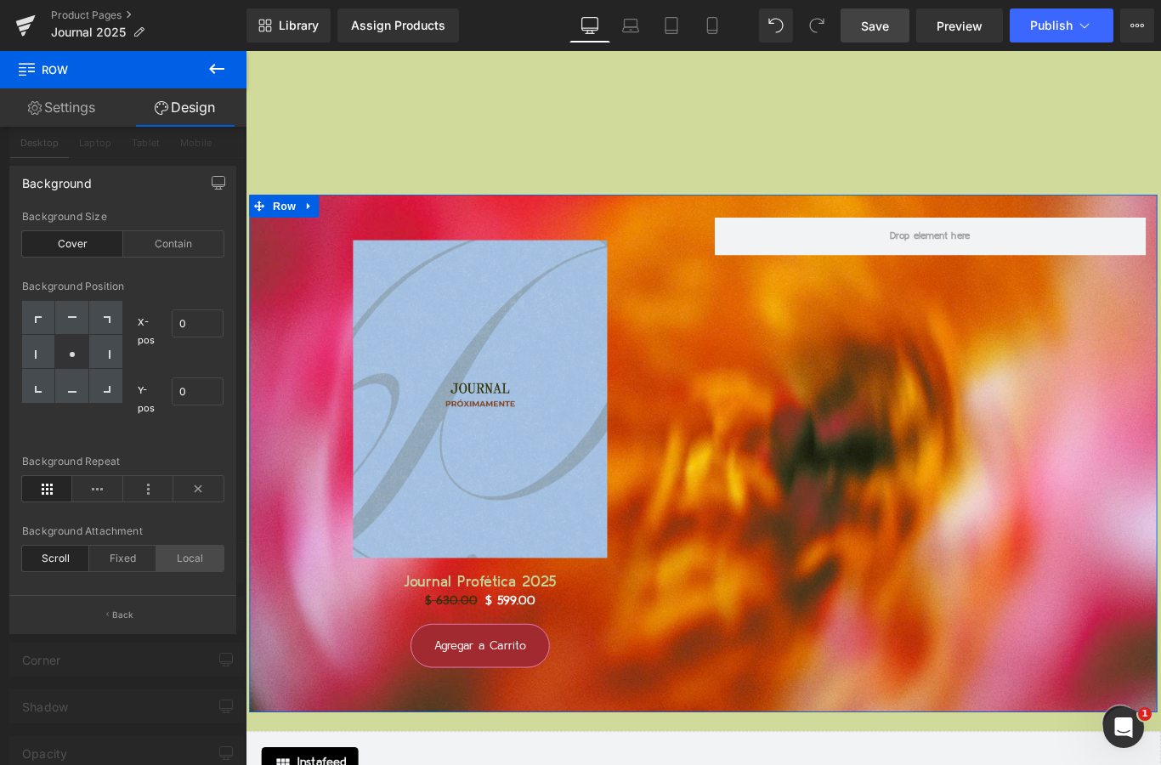
click at [189, 552] on div "Local" at bounding box center [189, 557] width 67 height 25
click at [133, 558] on div "Fixed" at bounding box center [122, 557] width 67 height 25
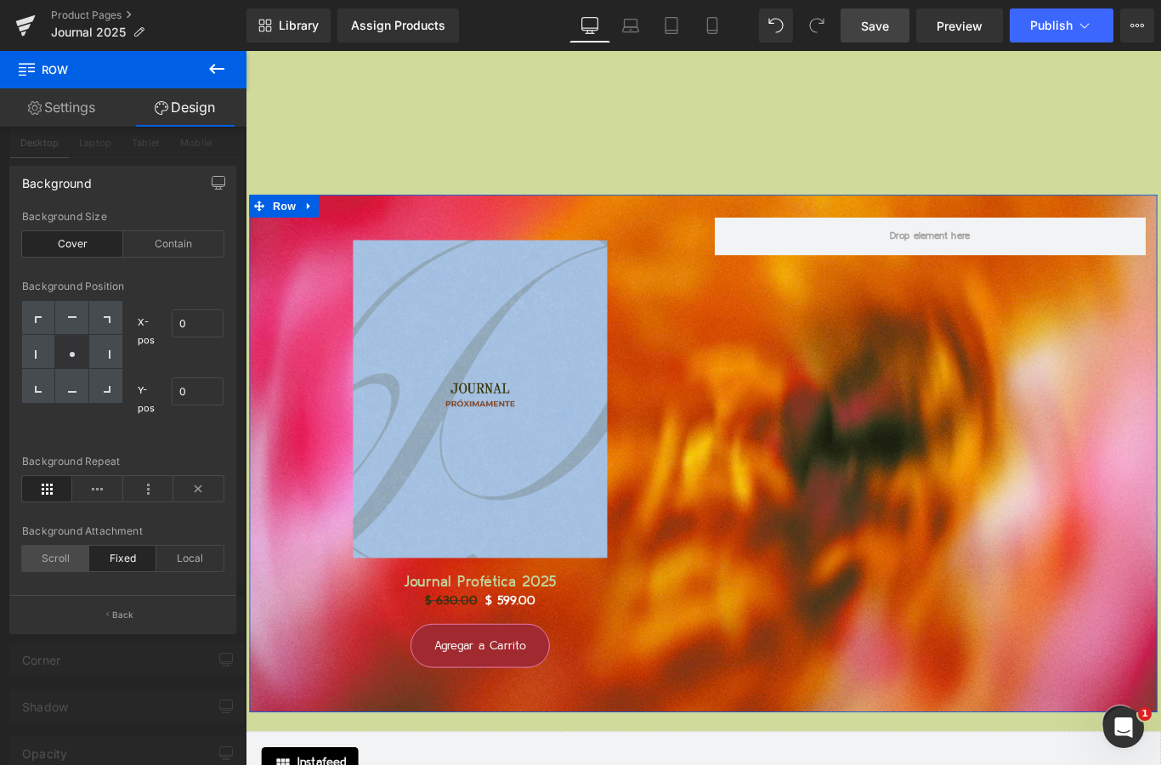
click at [71, 567] on div "Scroll" at bounding box center [55, 557] width 67 height 25
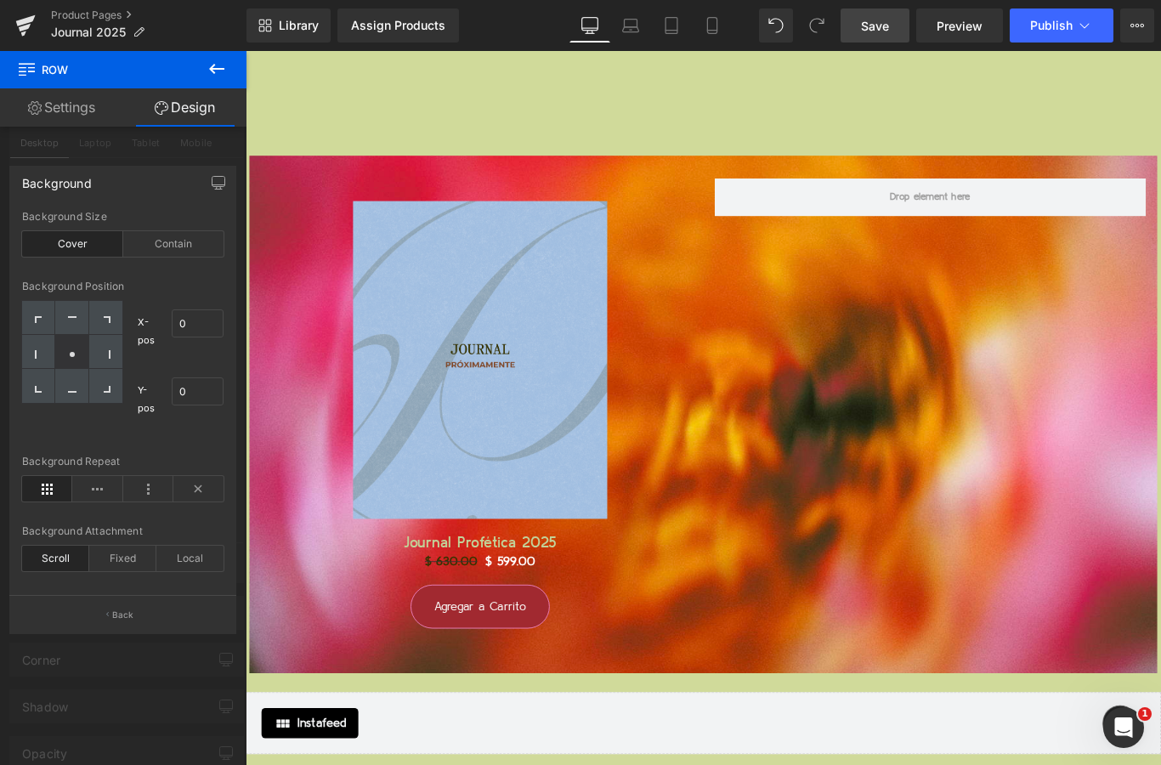
scroll to position [18279, 0]
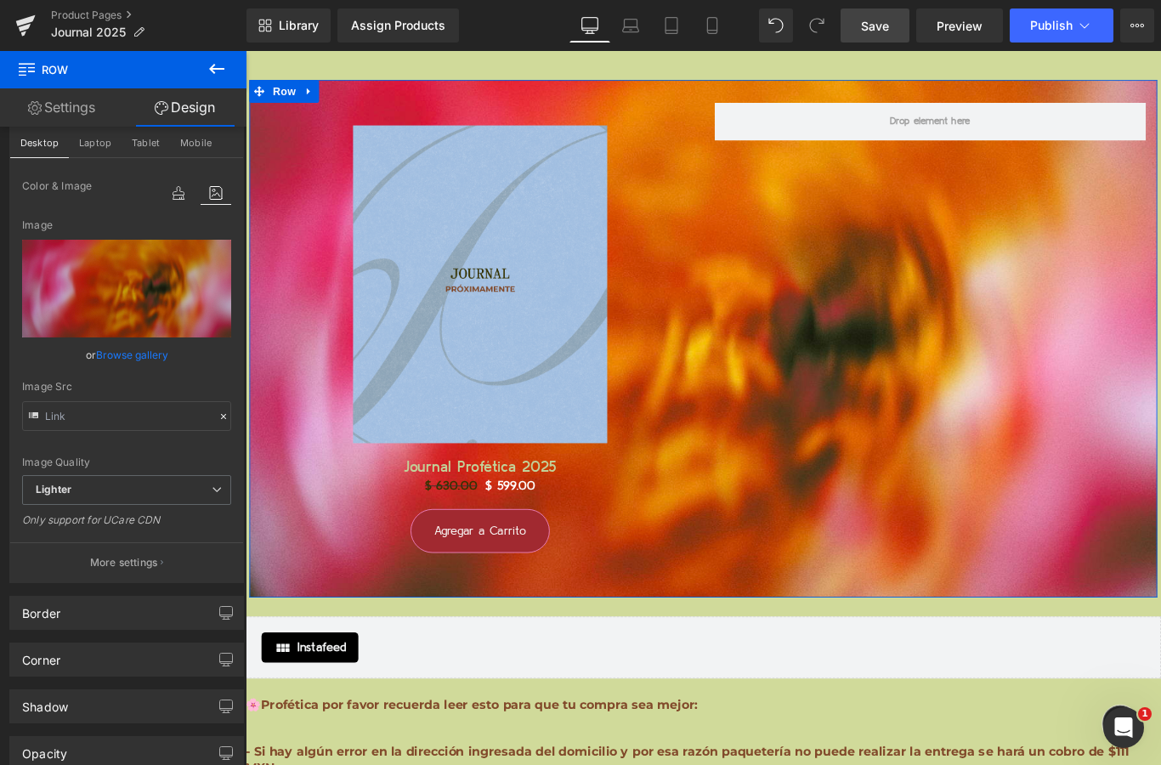
scroll to position [482, 0]
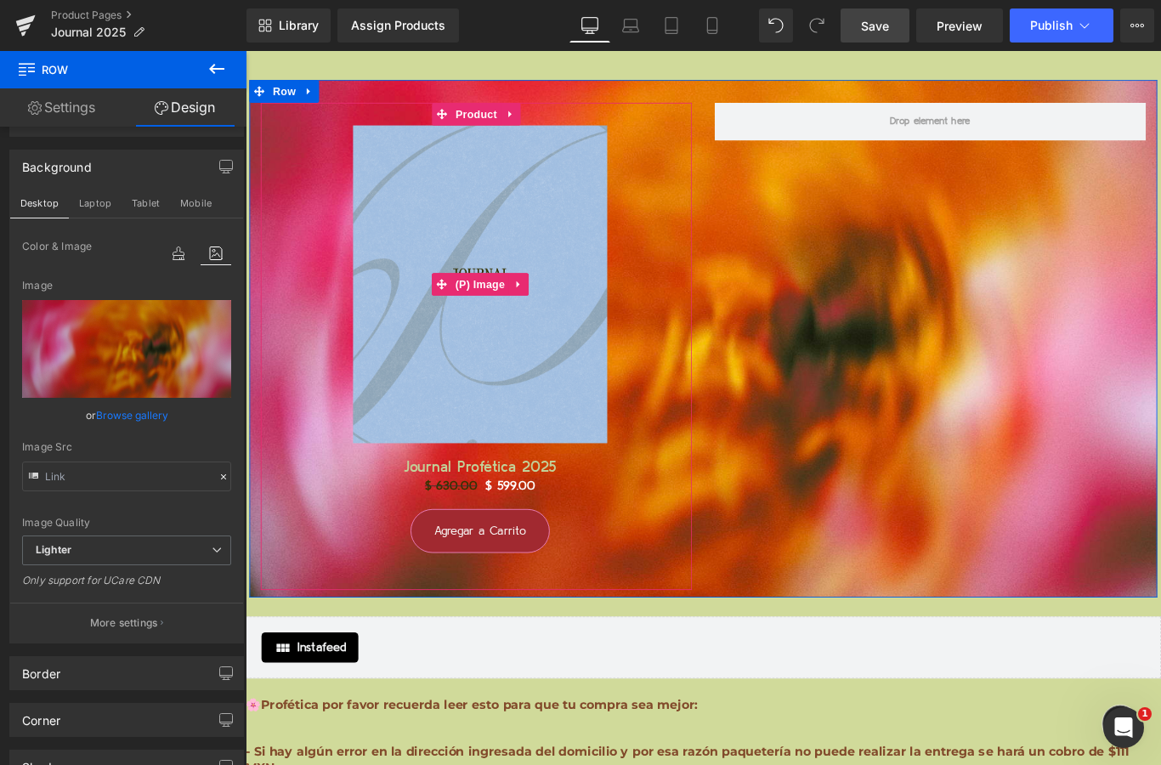
click at [285, 402] on div "Sale Off" at bounding box center [509, 312] width 476 height 357
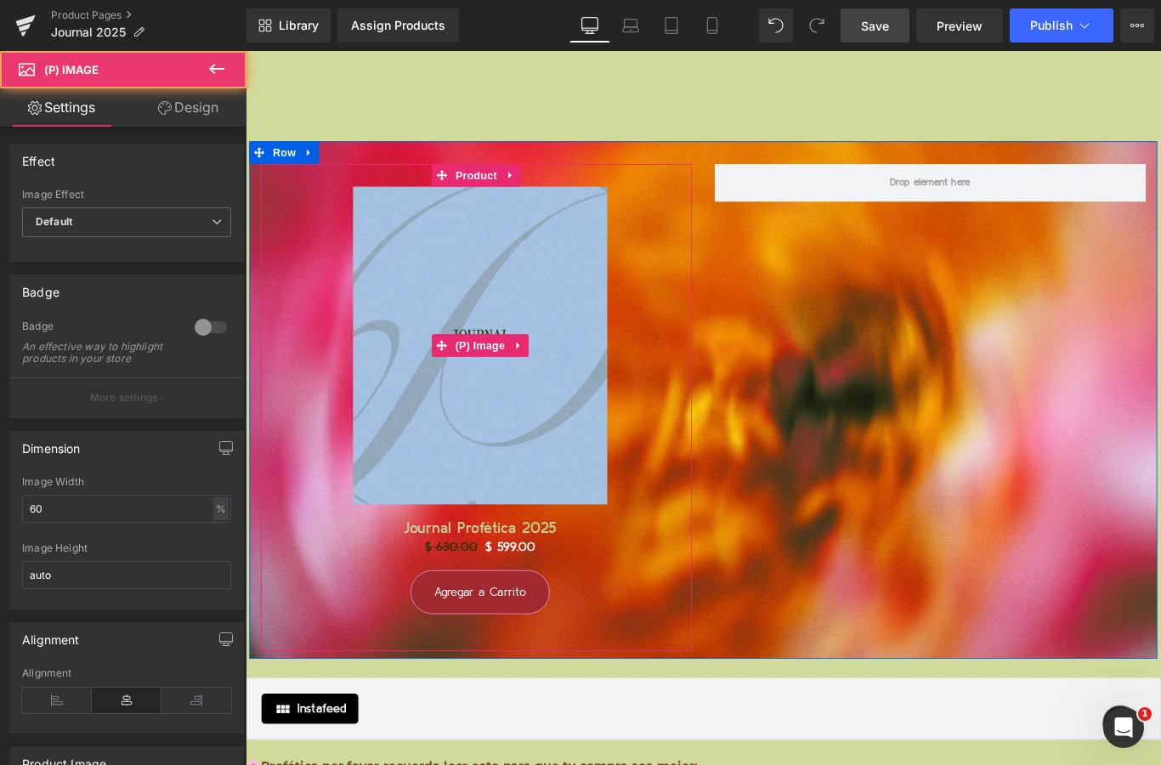
scroll to position [18199, 0]
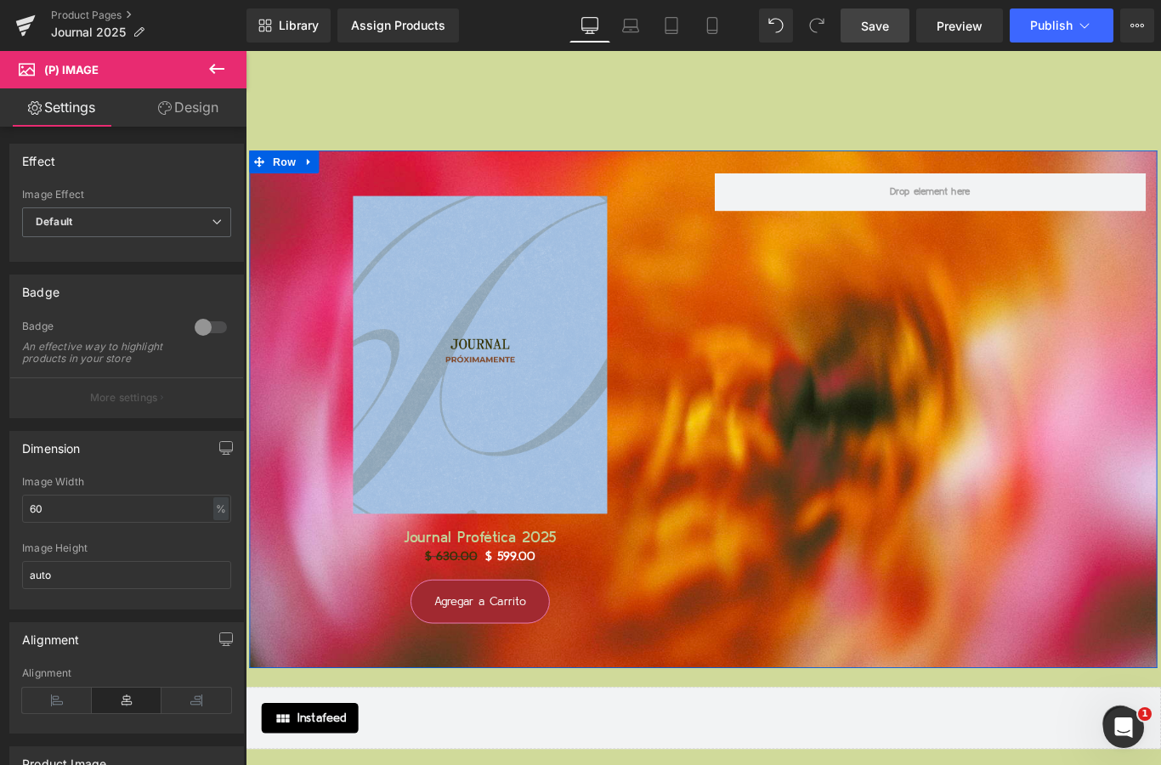
click at [808, 269] on div "Sale Off (P) Image Journal Profética 2025 (P) Title $ 630.00 $ 599.00 (P) Price…" at bounding box center [760, 453] width 1020 height 581
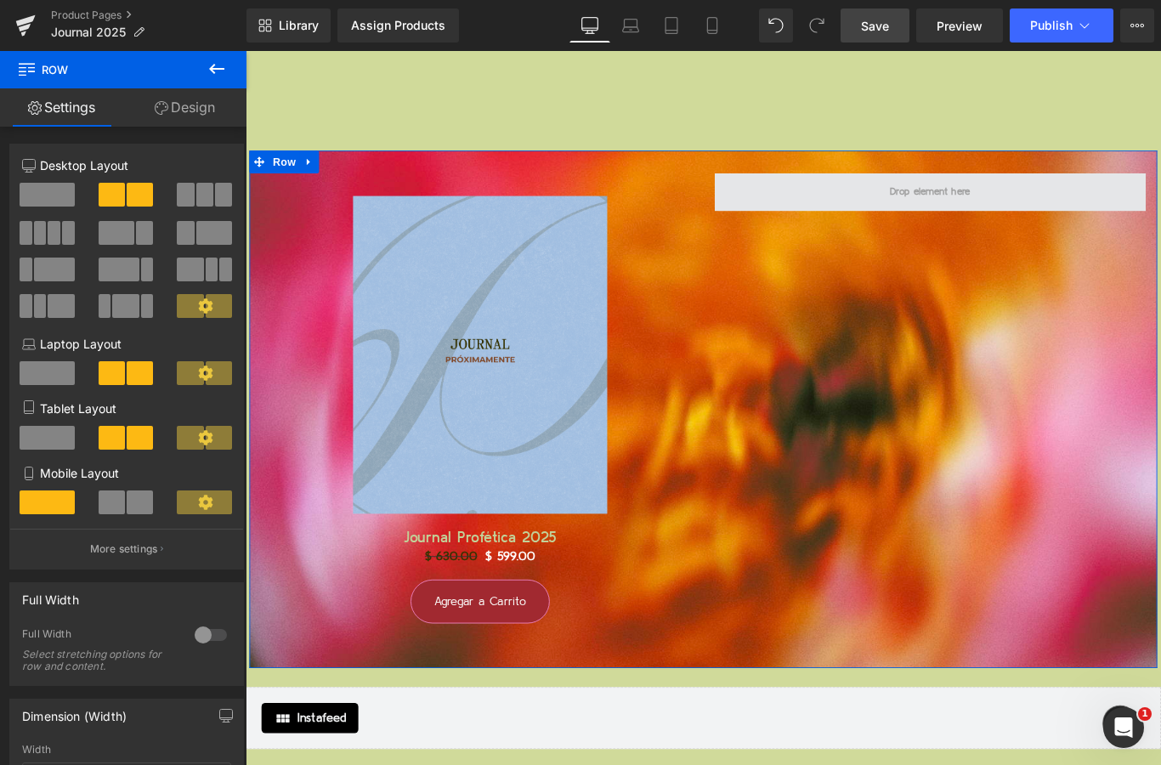
click at [1004, 208] on span at bounding box center [1015, 209] width 102 height 29
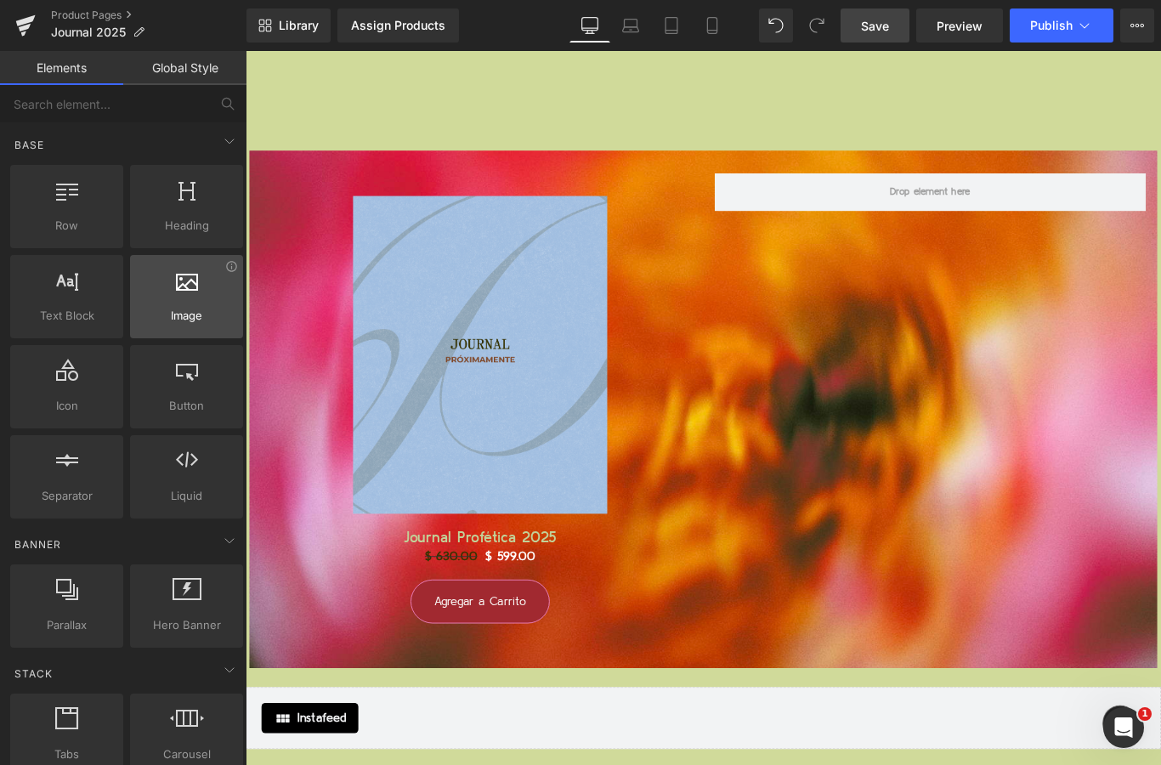
click at [167, 284] on div at bounding box center [186, 287] width 103 height 38
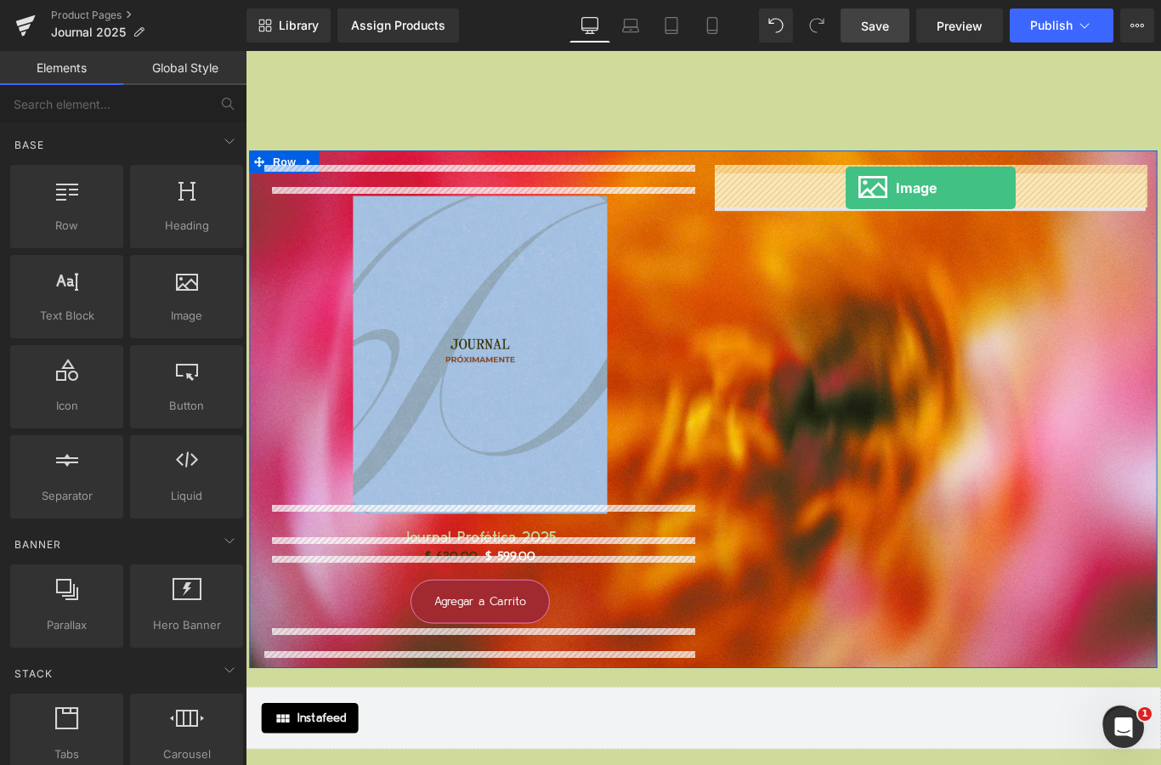
drag, startPoint x: 412, startPoint y: 335, endPoint x: 921, endPoint y: 206, distance: 525.1
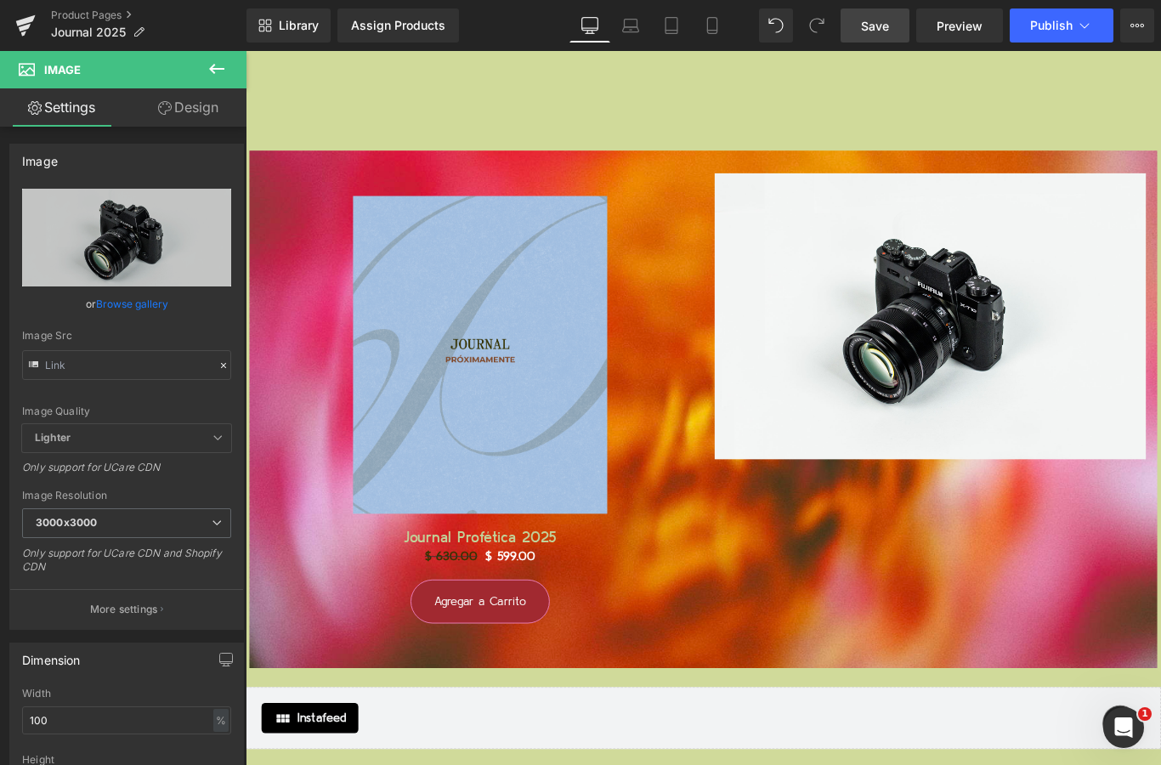
click at [221, 70] on icon at bounding box center [216, 69] width 15 height 10
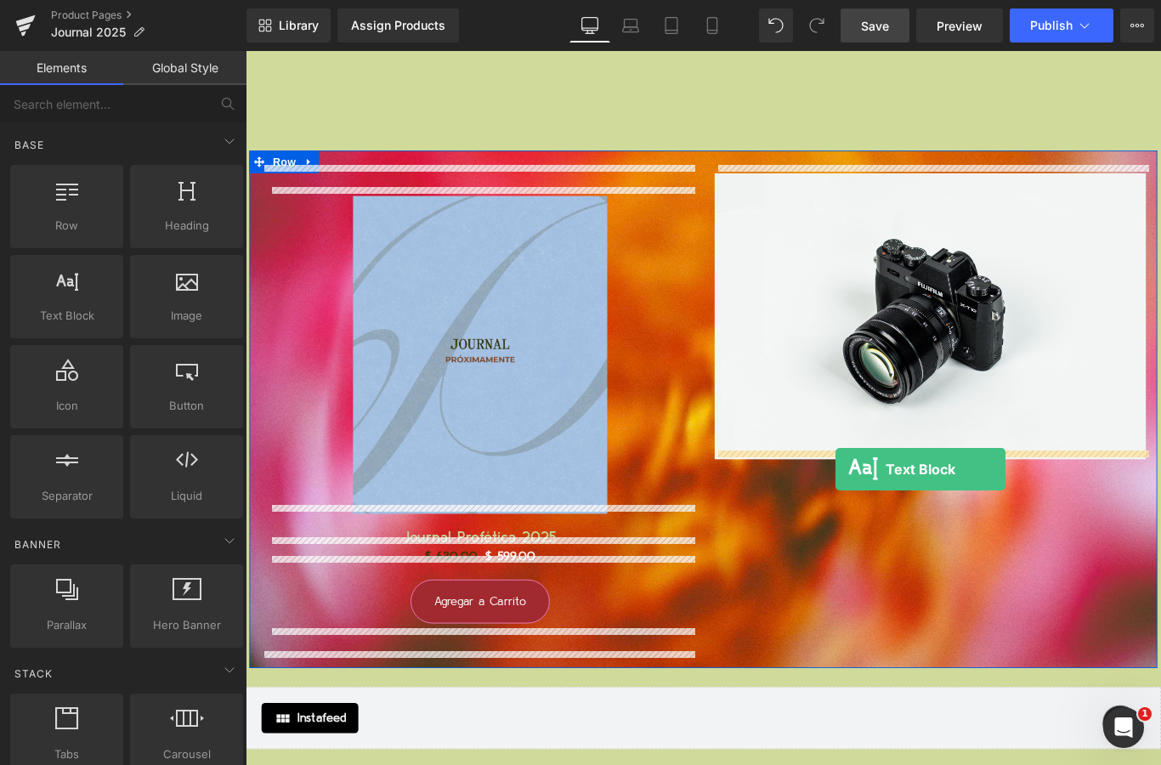
drag, startPoint x: 315, startPoint y: 353, endPoint x: 909, endPoint y: 521, distance: 617.0
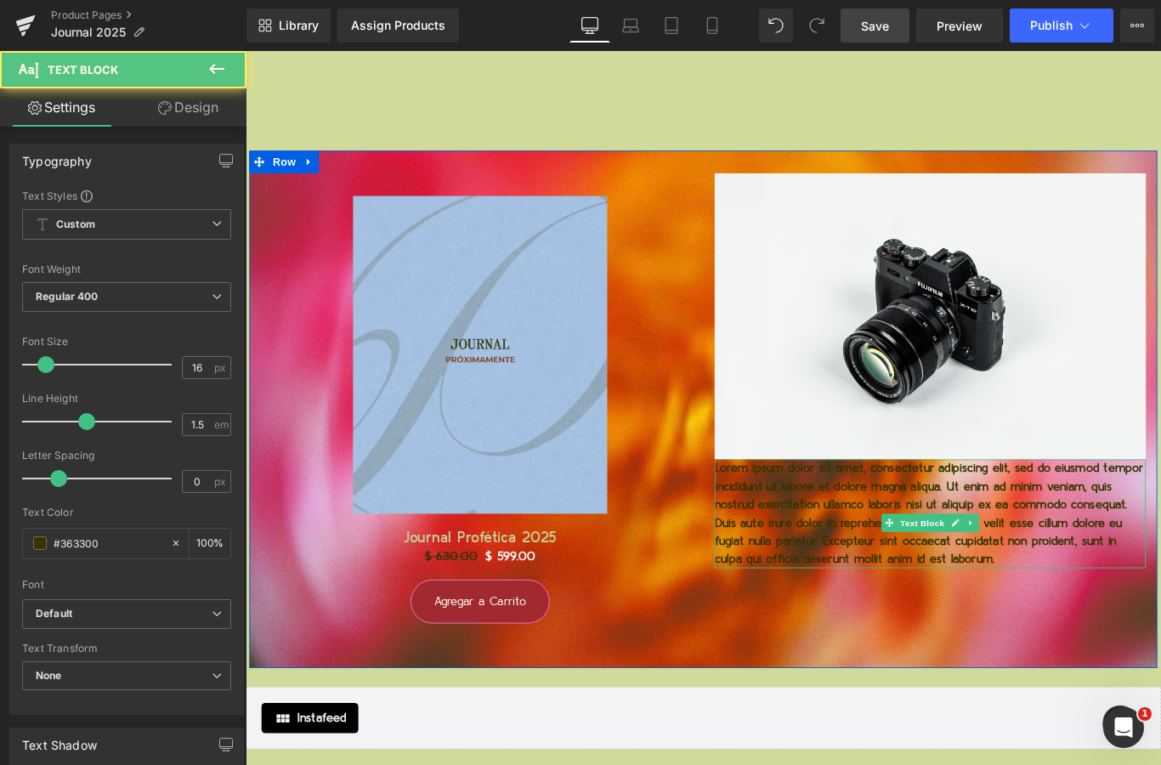
click at [865, 587] on p "Lorem ipsum dolor sit amet, consectetur adipiscing elit, sed do eiusmod tempor …" at bounding box center [1014, 571] width 484 height 122
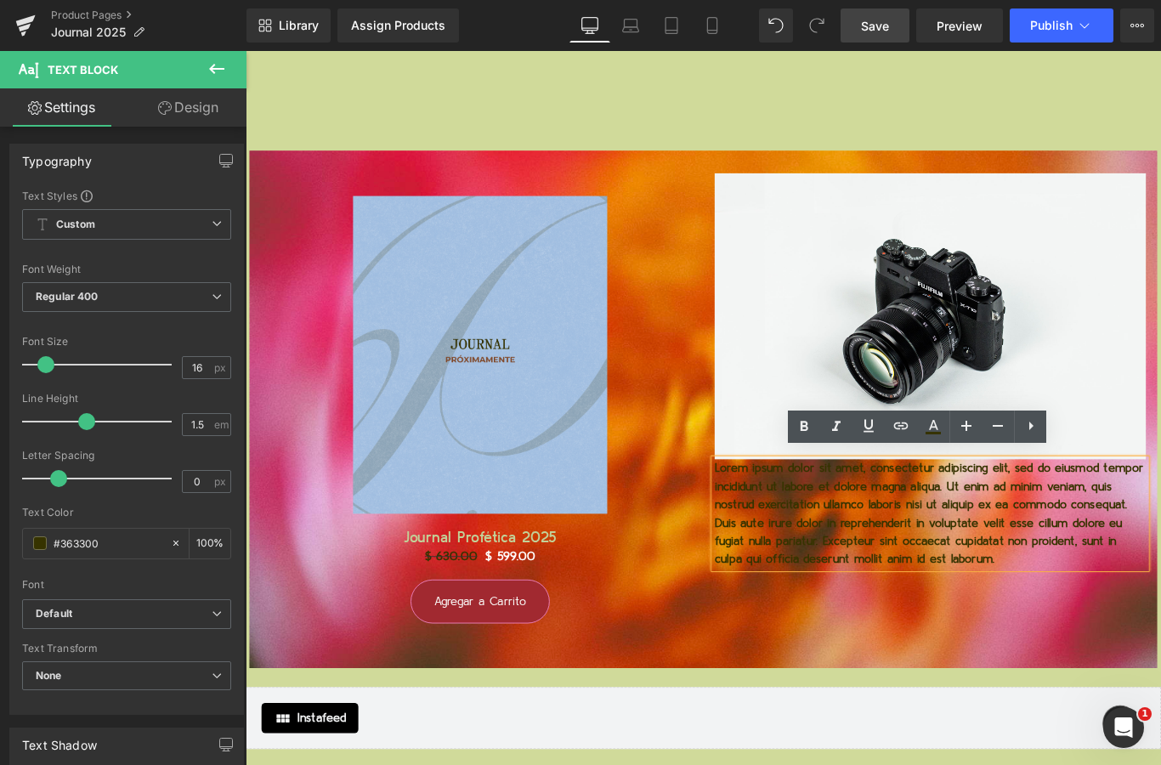
click at [868, 589] on p "Lorem ipsum dolor sit amet, consectetur adipiscing elit, sed do eiusmod tempor …" at bounding box center [1014, 571] width 484 height 122
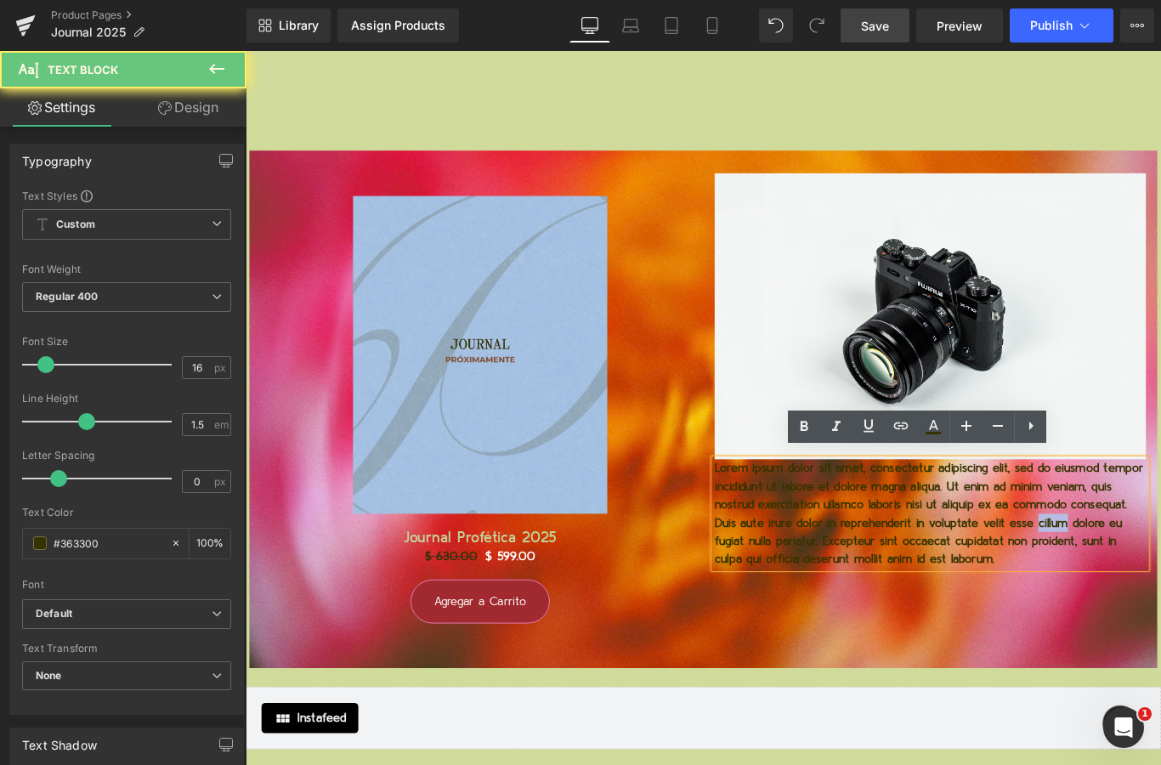
click at [868, 589] on p "Lorem ipsum dolor sit amet, consectetur adipiscing elit, sed do eiusmod tempor …" at bounding box center [1014, 571] width 484 height 122
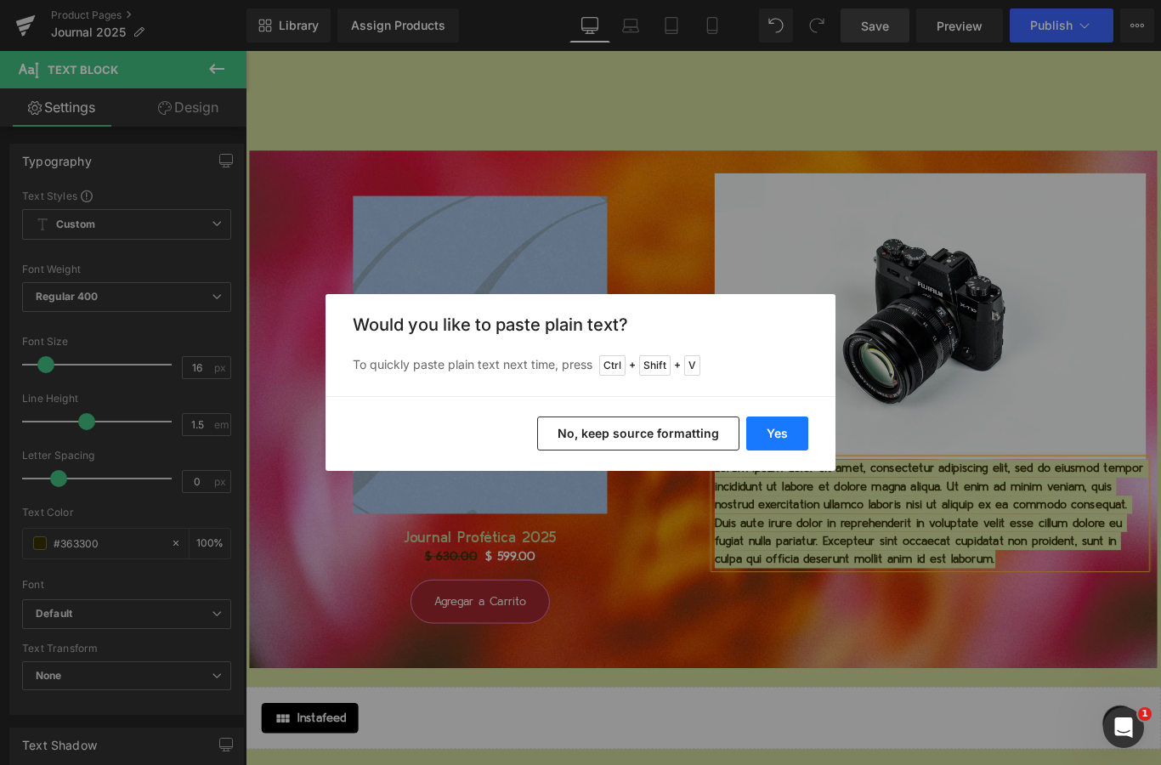
click at [778, 428] on button "Yes" at bounding box center [777, 433] width 62 height 34
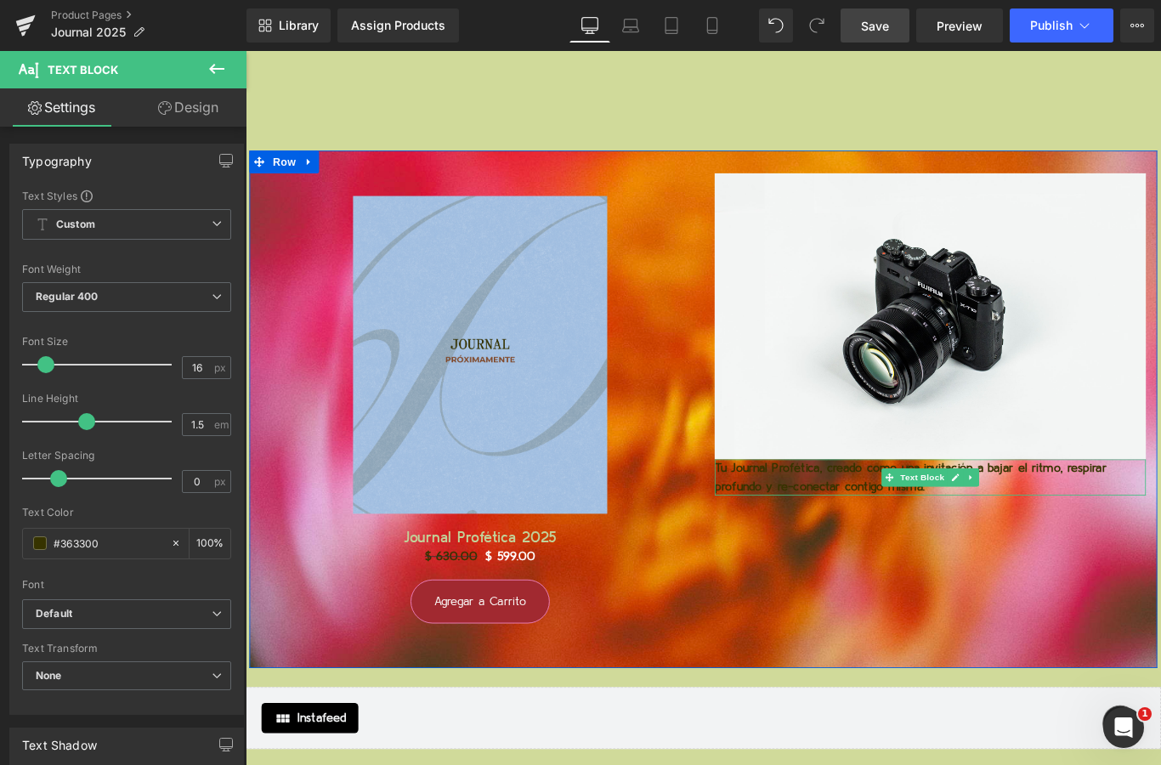
click at [865, 525] on p "Tu Journal Profética, creado como una invitación a bajar el ritmo, respirar pro…" at bounding box center [1014, 530] width 484 height 41
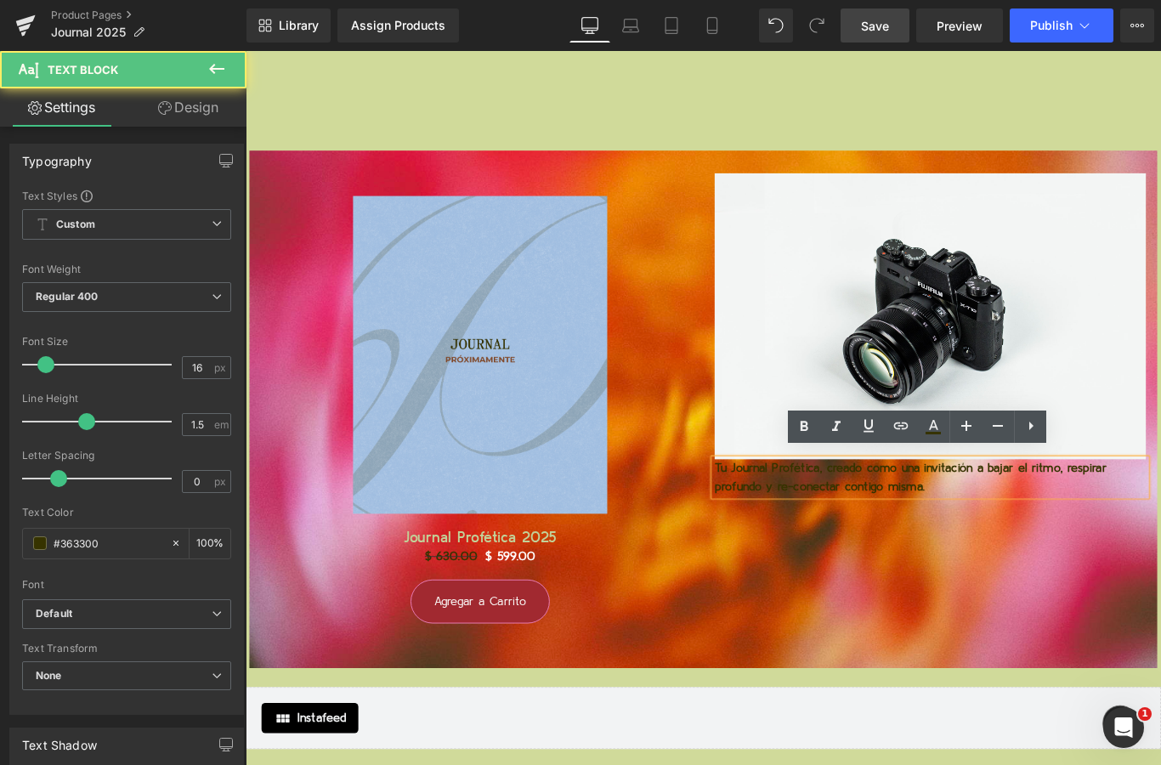
drag, startPoint x: 883, startPoint y: 528, endPoint x: 883, endPoint y: 595, distance: 67.1
click at [883, 595] on div "Sale Off (P) Image Journal Profética 2025 (P) Title $ 630.00 $ 599.00 (P) Price…" at bounding box center [760, 453] width 1020 height 581
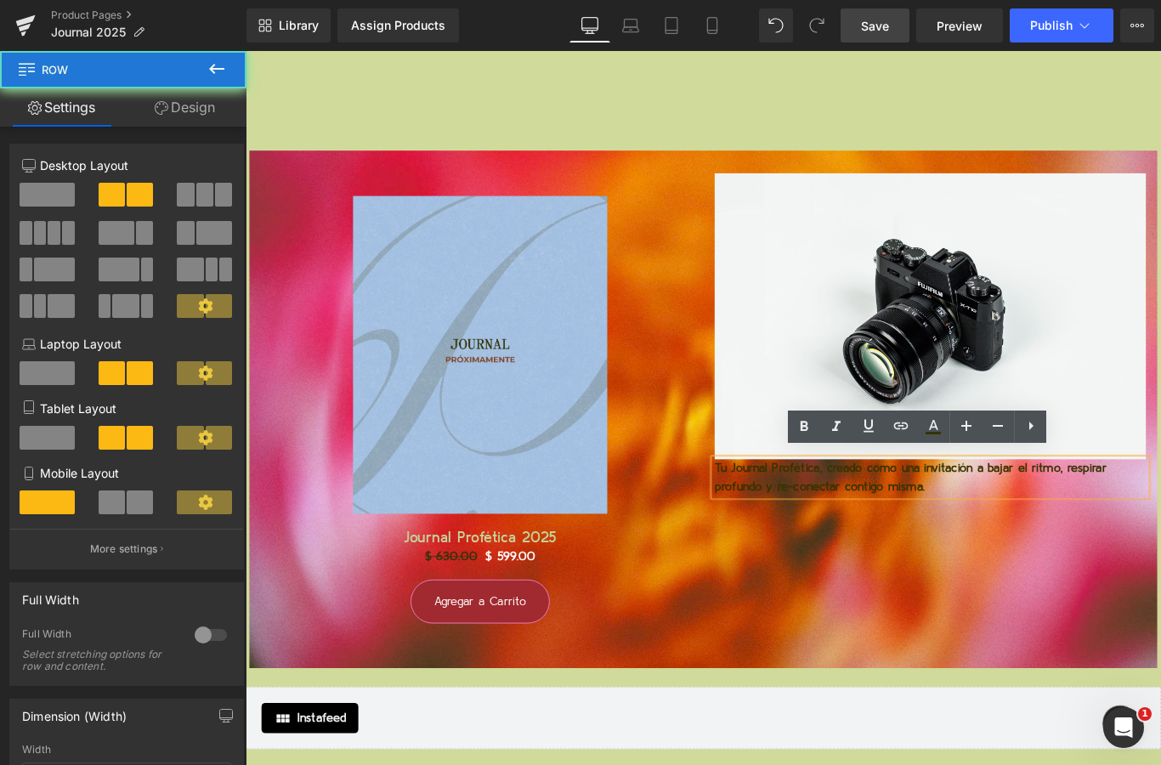
click at [967, 630] on div "Sale Off (P) Image Journal Profética 2025 (P) Title $ 630.00 $ 599.00 (P) Price…" at bounding box center [760, 453] width 1020 height 581
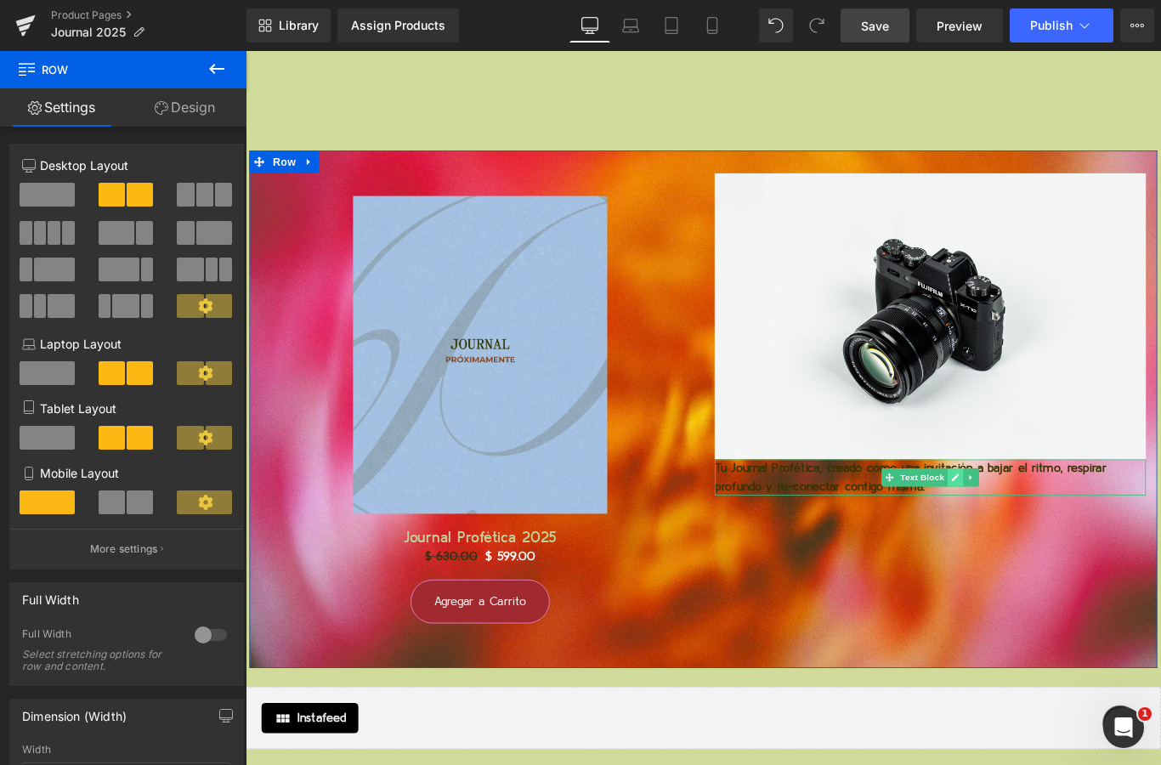
click at [1037, 528] on link at bounding box center [1043, 530] width 18 height 20
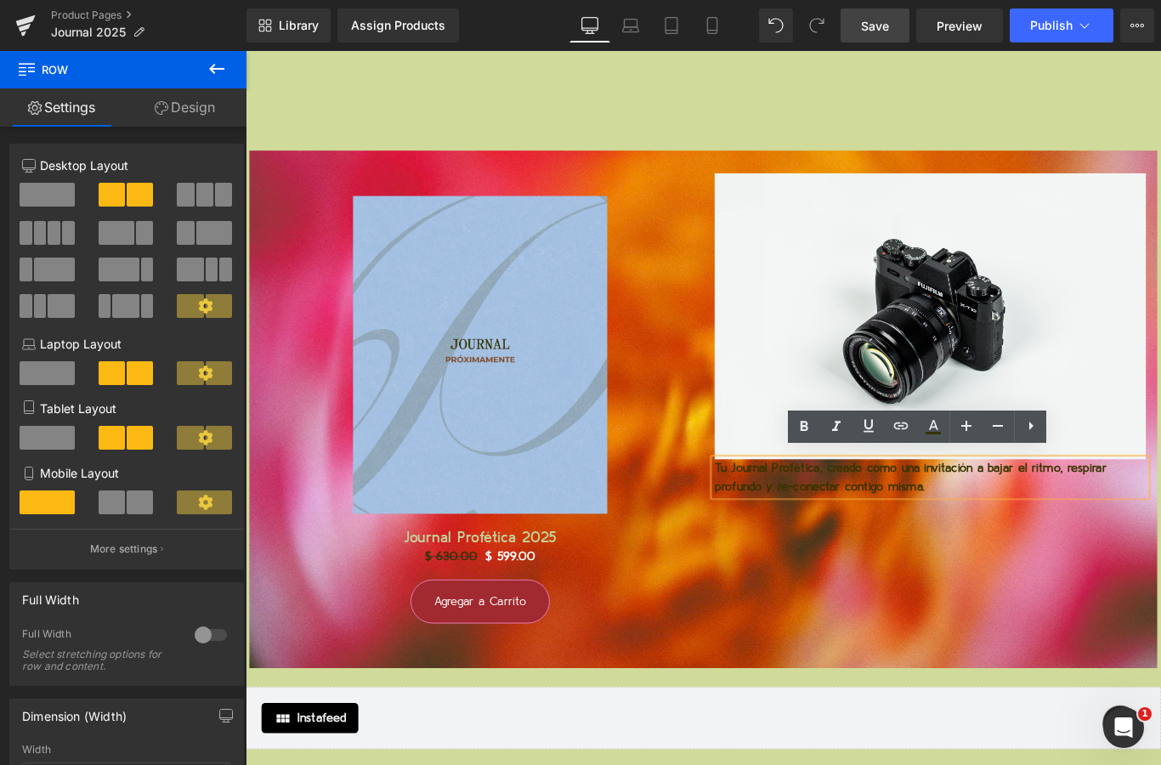
click at [1050, 647] on div "Sale Off (P) Image Journal Profética 2025 (P) Title $ 630.00 $ 599.00 (P) Price…" at bounding box center [760, 453] width 1020 height 581
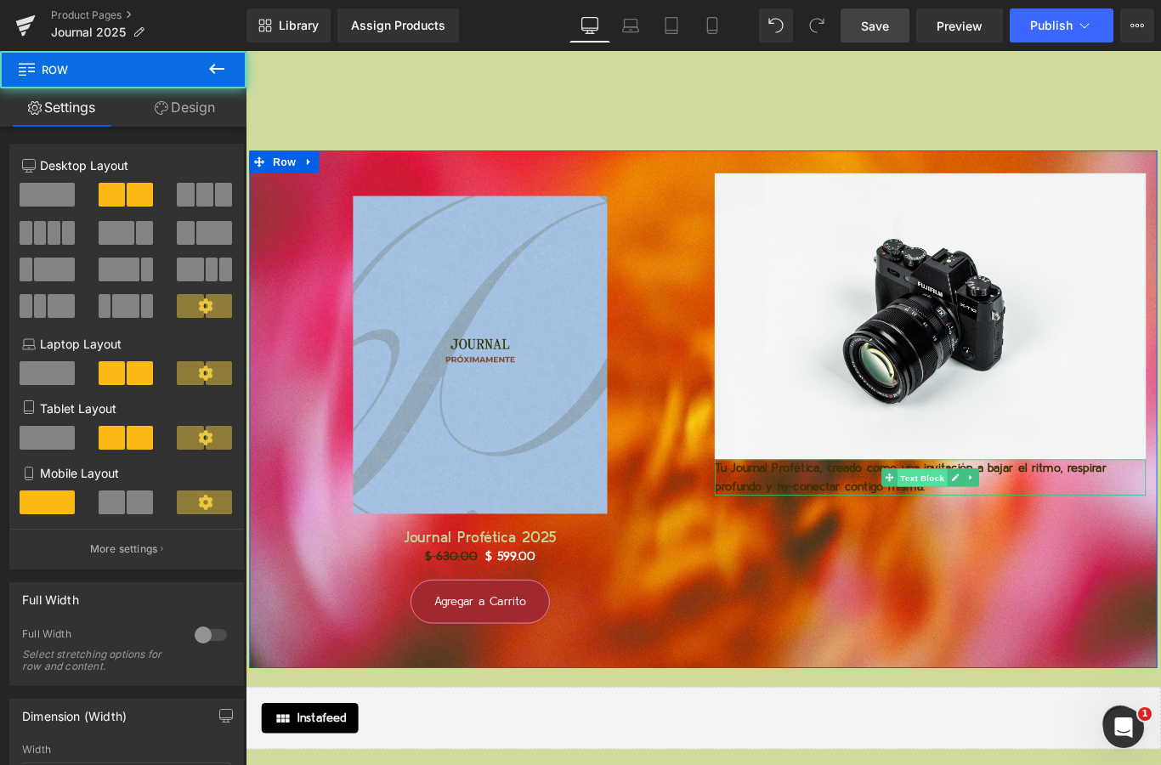
click at [977, 520] on span "Text Block" at bounding box center [1005, 530] width 56 height 20
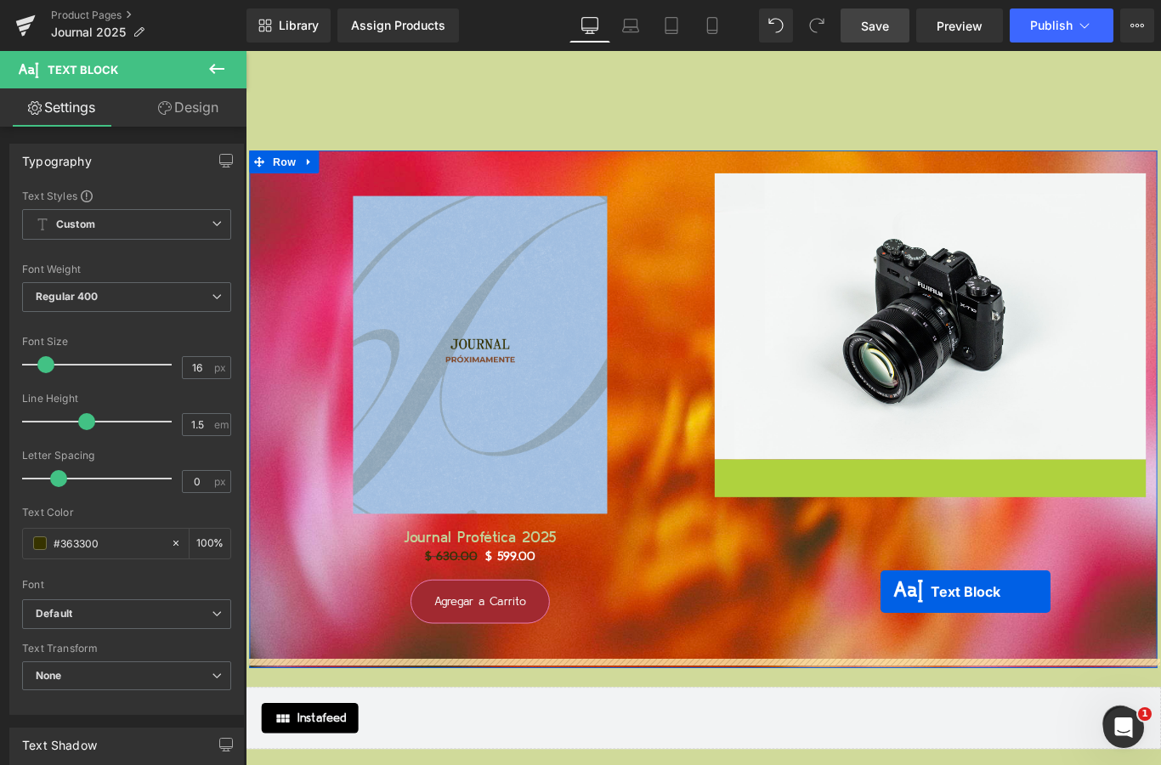
drag, startPoint x: 966, startPoint y: 517, endPoint x: 958, endPoint y: 657, distance: 139.6
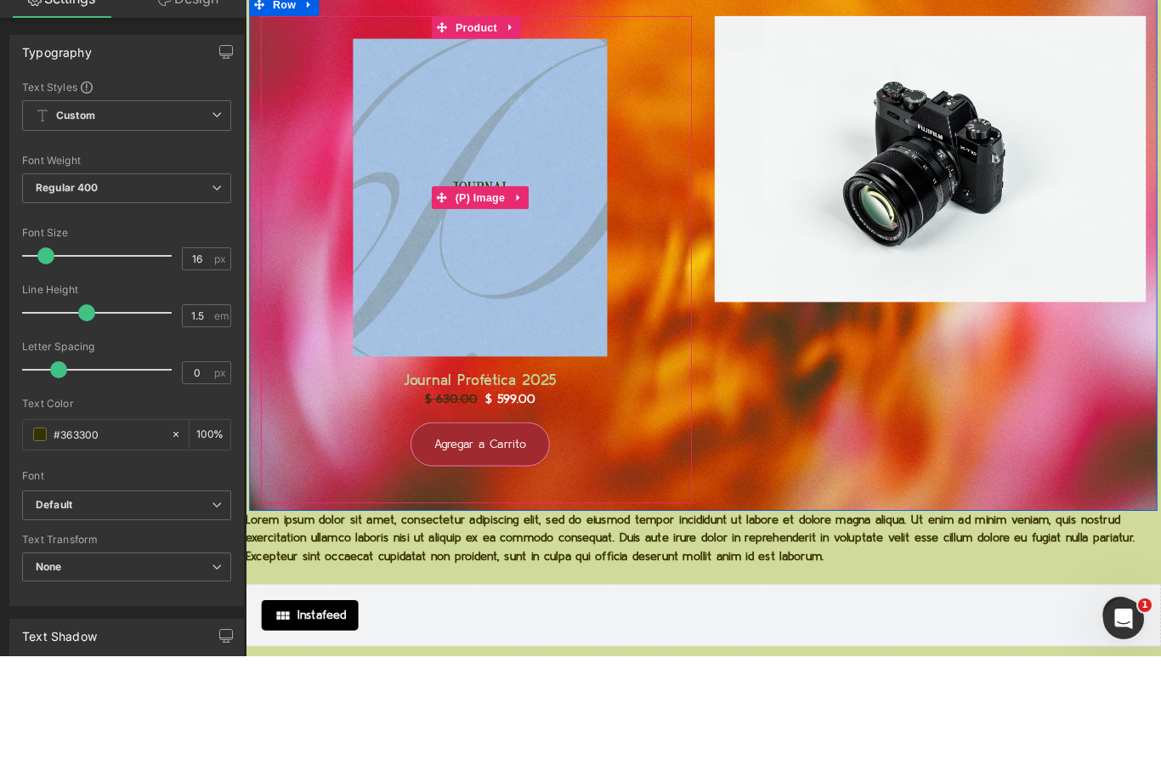
scroll to position [18256, 0]
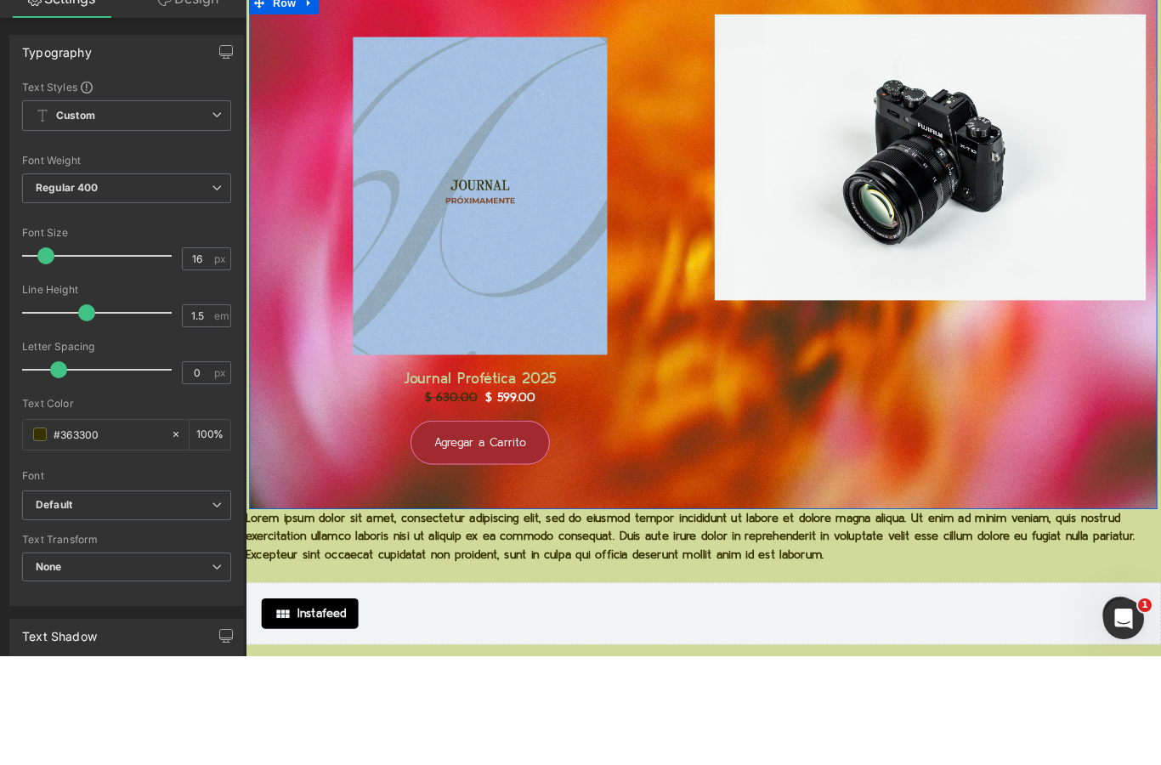
click at [1001, 490] on div "Sale Off (P) Image Journal Profética 2025 (P) Title $ 630.00 $ 599.00 (P) Price…" at bounding box center [760, 287] width 1020 height 581
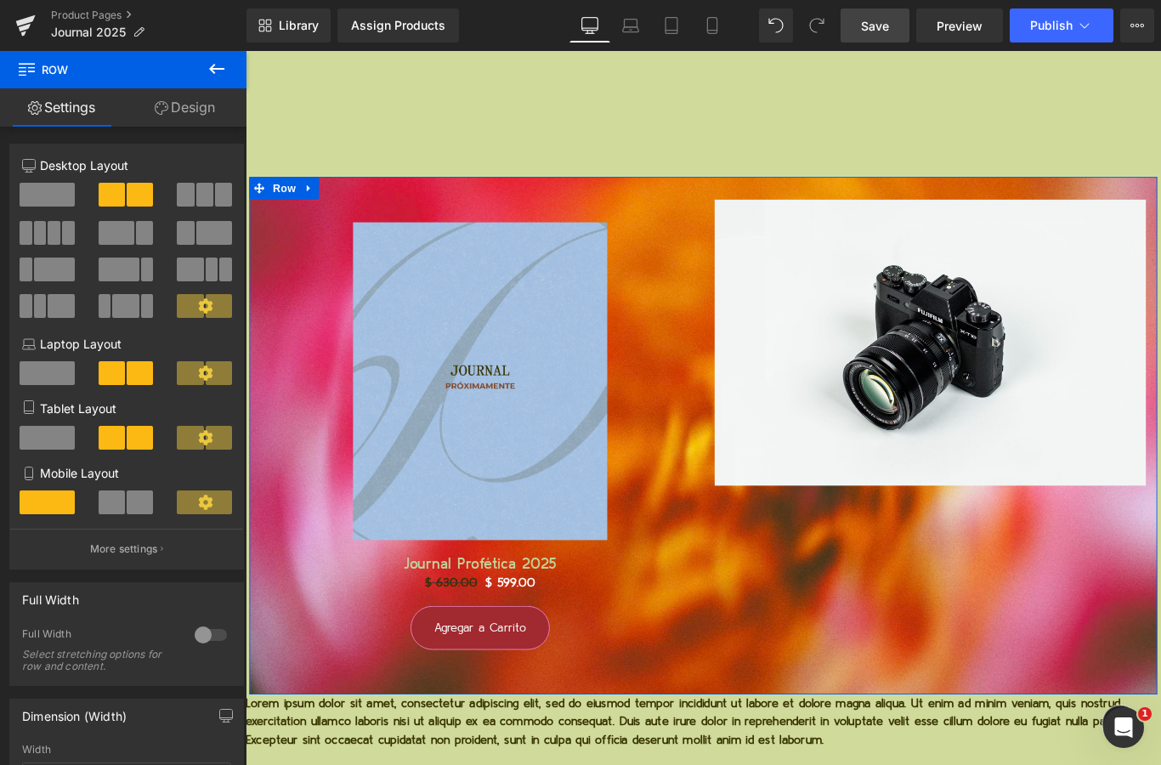
scroll to position [18201, 0]
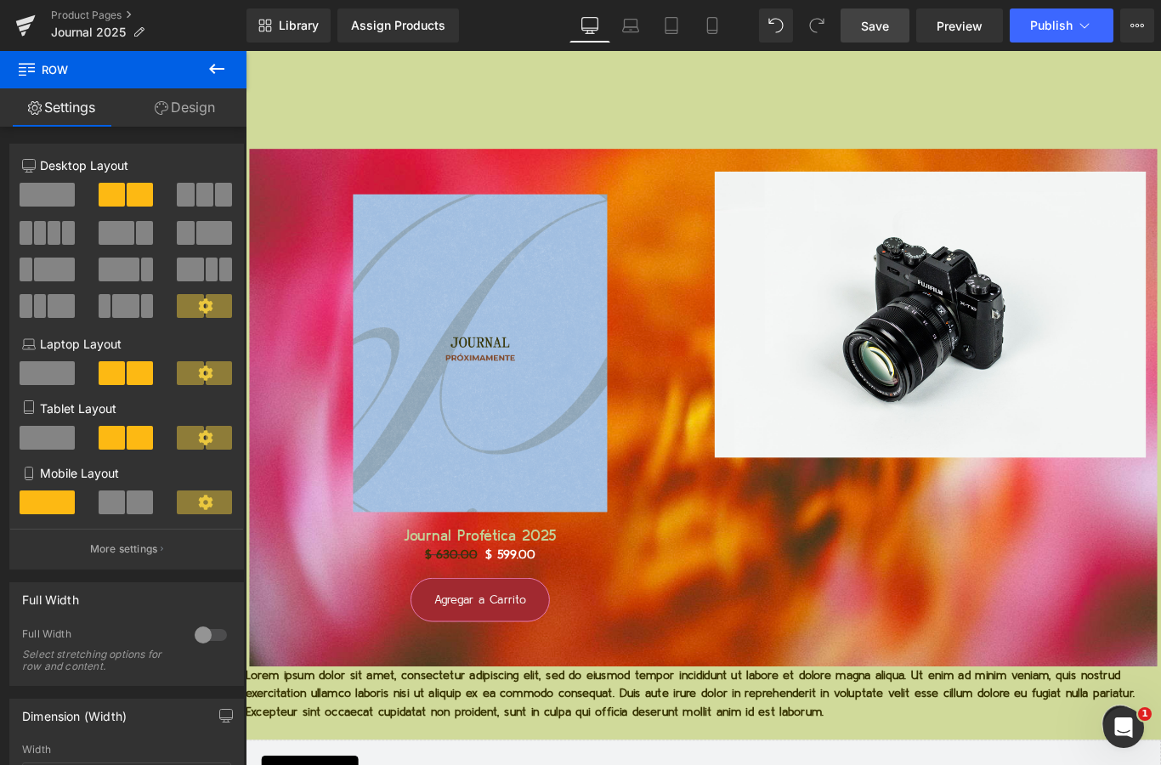
click at [822, 25] on icon at bounding box center [816, 25] width 15 height 15
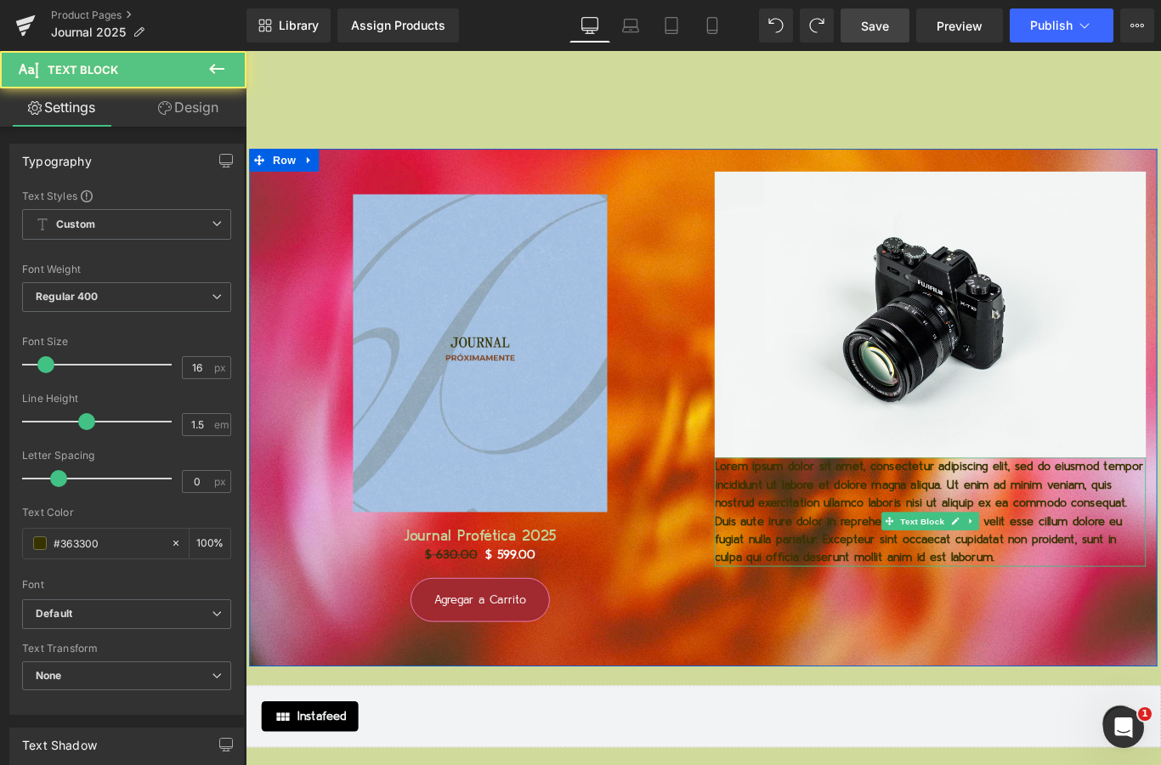
click at [812, 524] on p "Lorem ipsum dolor sit amet, consectetur adipiscing elit, sed do eiusmod tempor …" at bounding box center [1014, 568] width 484 height 122
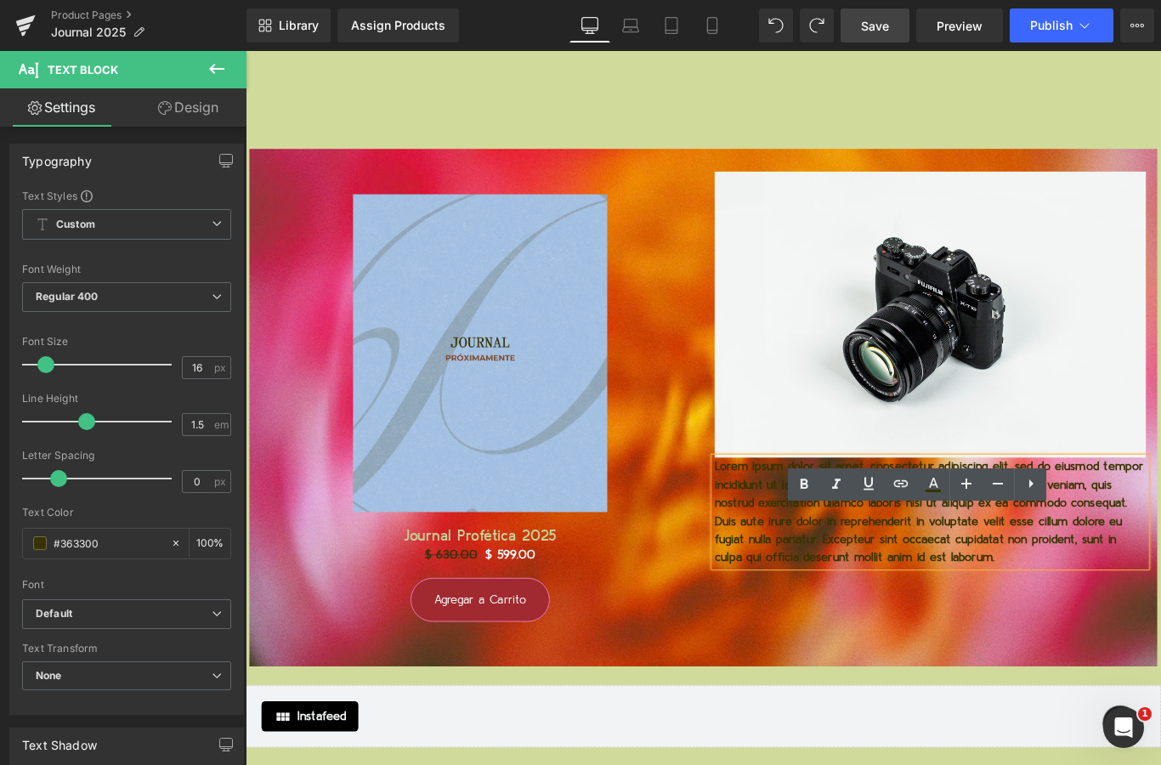
click at [876, 524] on p "Lorem ipsum dolor sit amet, consectetur adipiscing elit, sed do eiusmod tempor …" at bounding box center [1014, 568] width 484 height 122
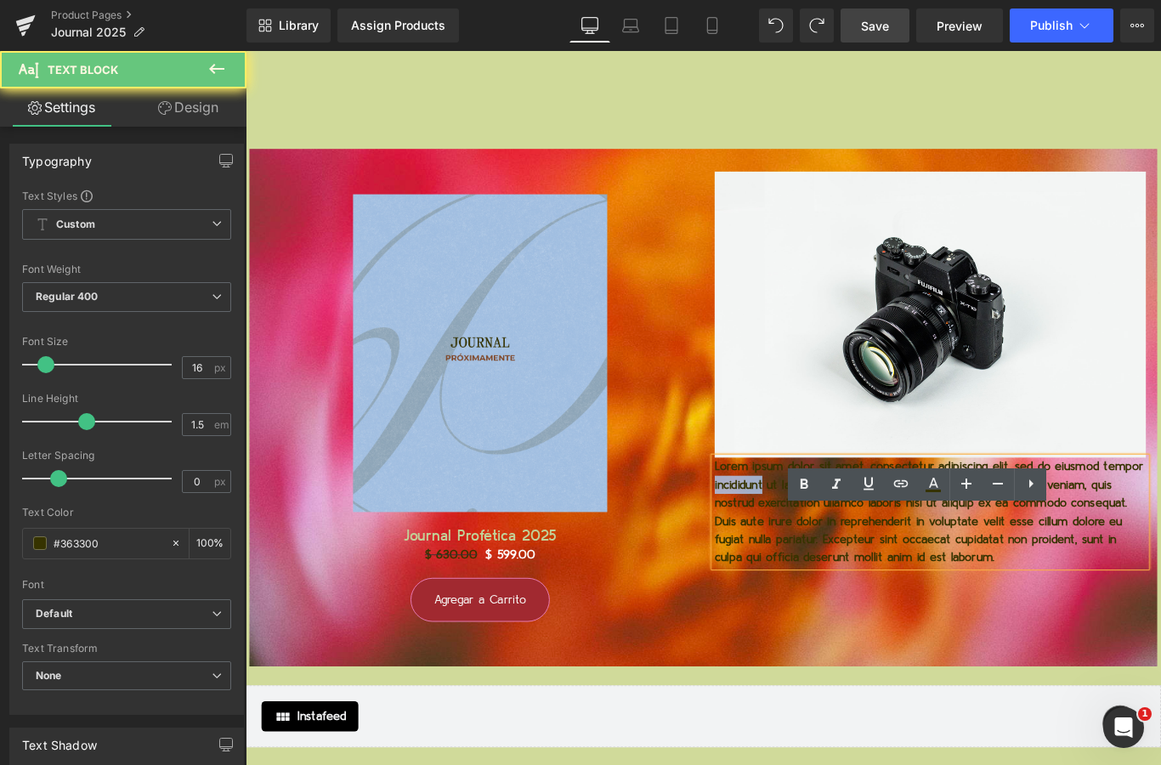
click at [876, 524] on p "Lorem ipsum dolor sit amet, consectetur adipiscing elit, sed do eiusmod tempor …" at bounding box center [1014, 568] width 484 height 122
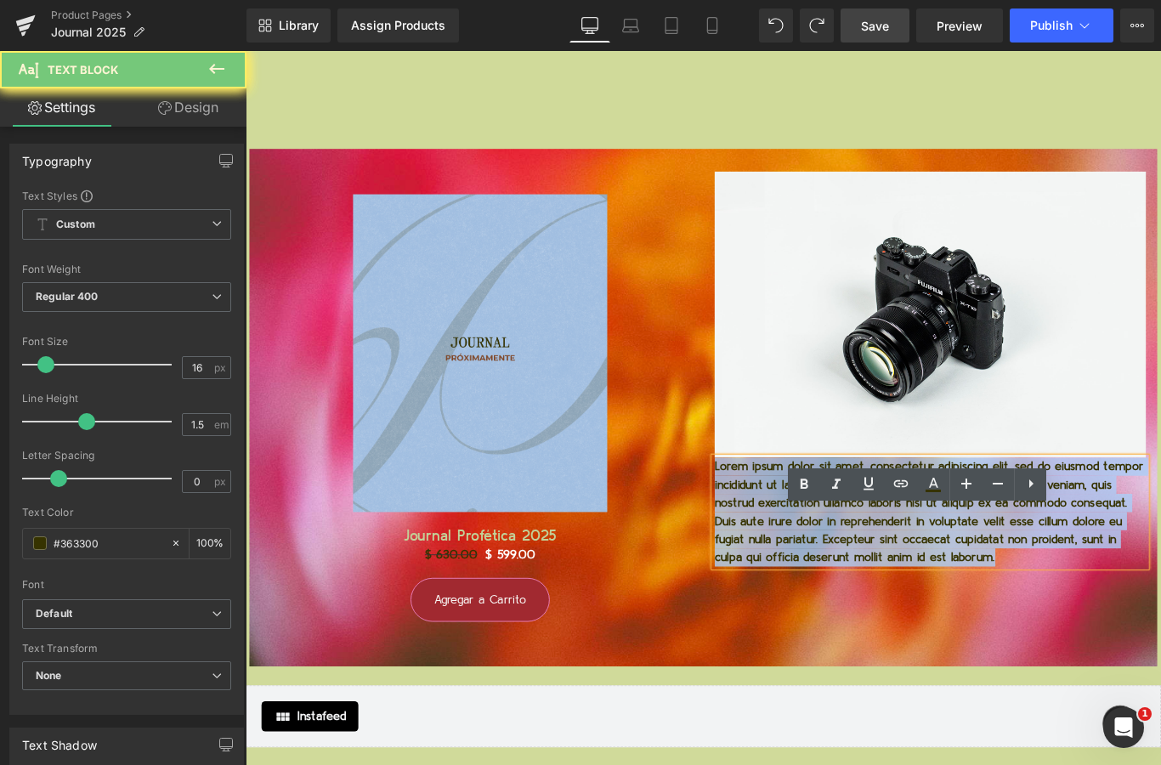
click at [876, 524] on p "Lorem ipsum dolor sit amet, consectetur adipiscing elit, sed do eiusmod tempor …" at bounding box center [1014, 568] width 484 height 122
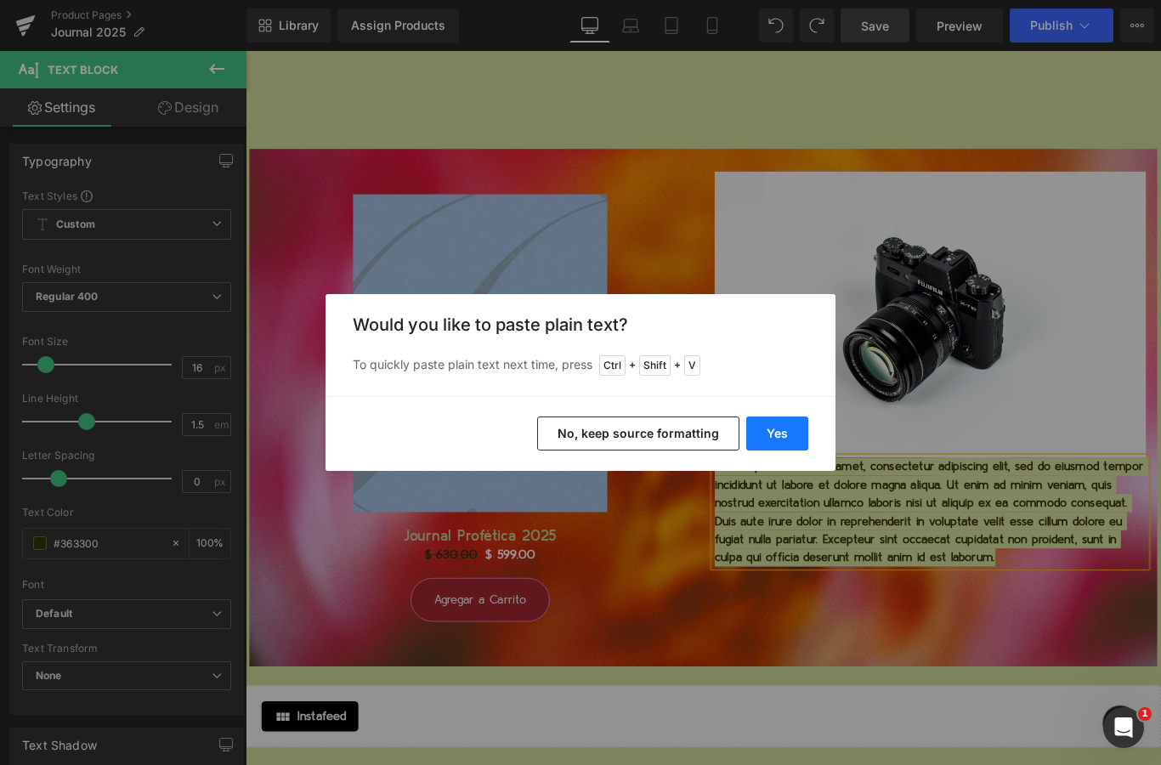
click at [782, 448] on button "Yes" at bounding box center [777, 433] width 62 height 34
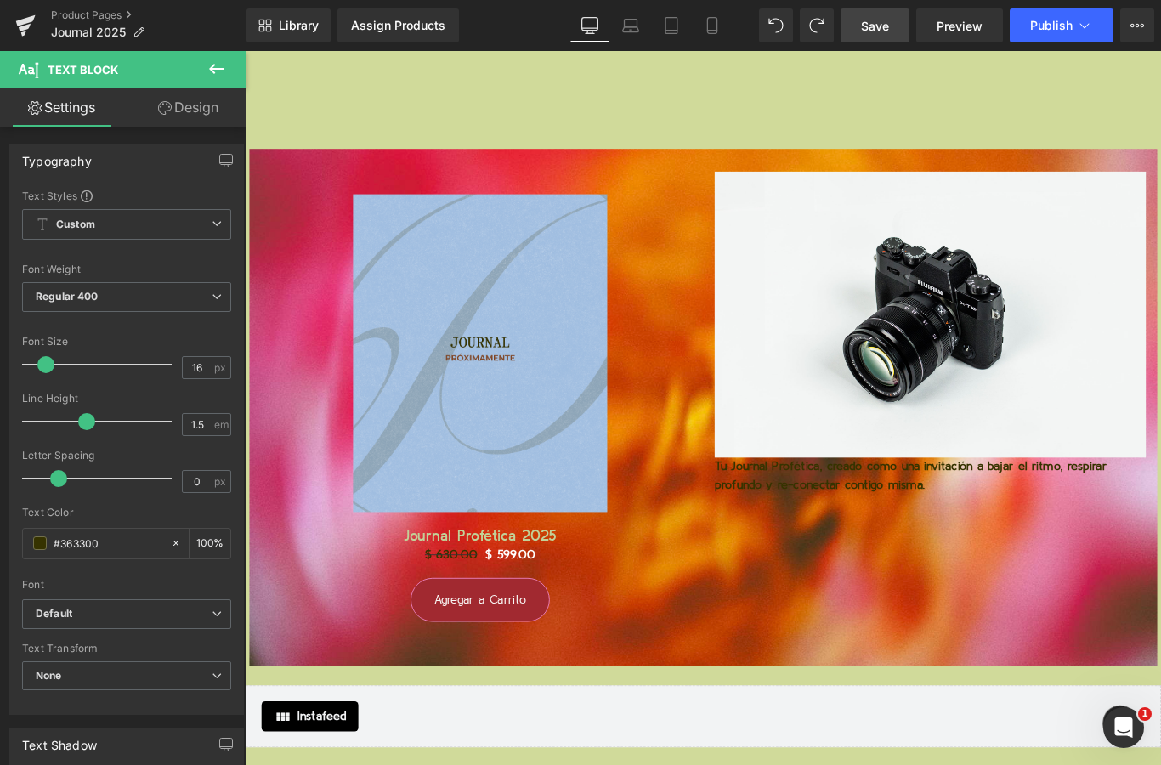
click at [833, 524] on p "Tu Journal Profética, creado como una invitación a bajar el ritmo, respirar pro…" at bounding box center [1014, 527] width 484 height 41
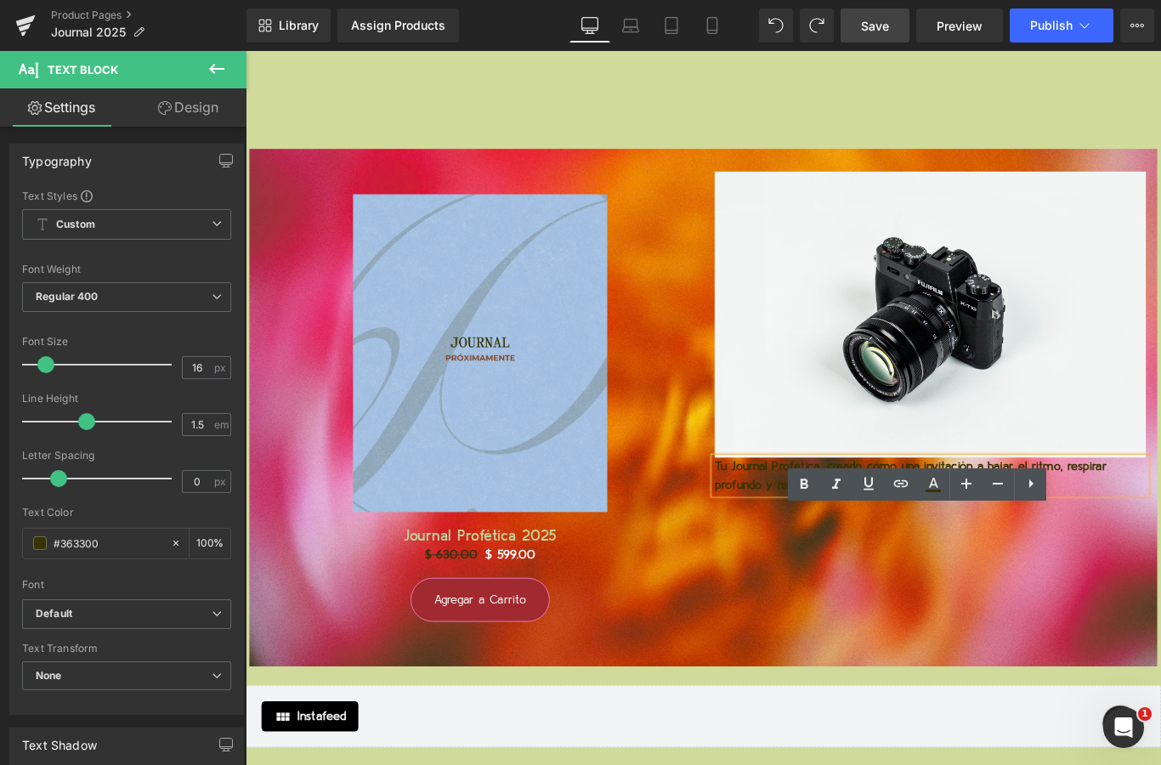
click at [859, 524] on p "Tu Journal Profética, creado como una invitación a bajar el ritmo, respirar pro…" at bounding box center [1014, 527] width 484 height 41
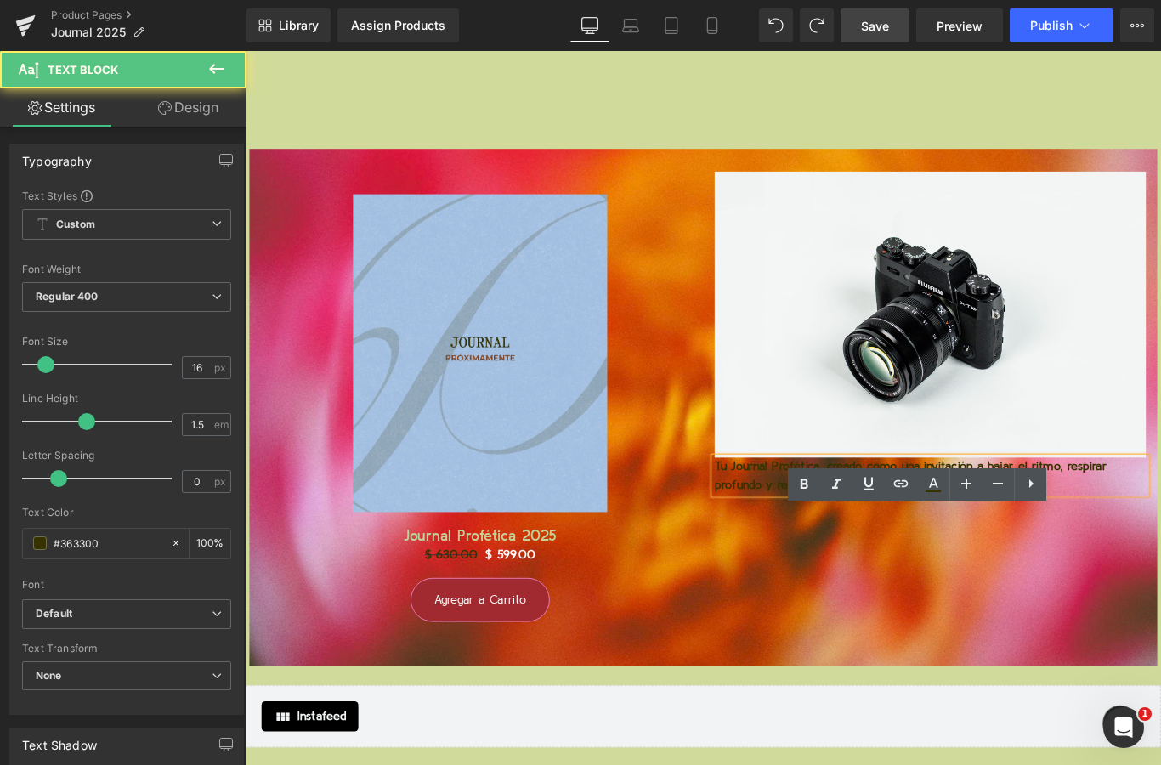
click at [859, 524] on p "Tu Journal Profética, creado como una invitación a bajar el ritmo, respirar pro…" at bounding box center [1014, 527] width 484 height 41
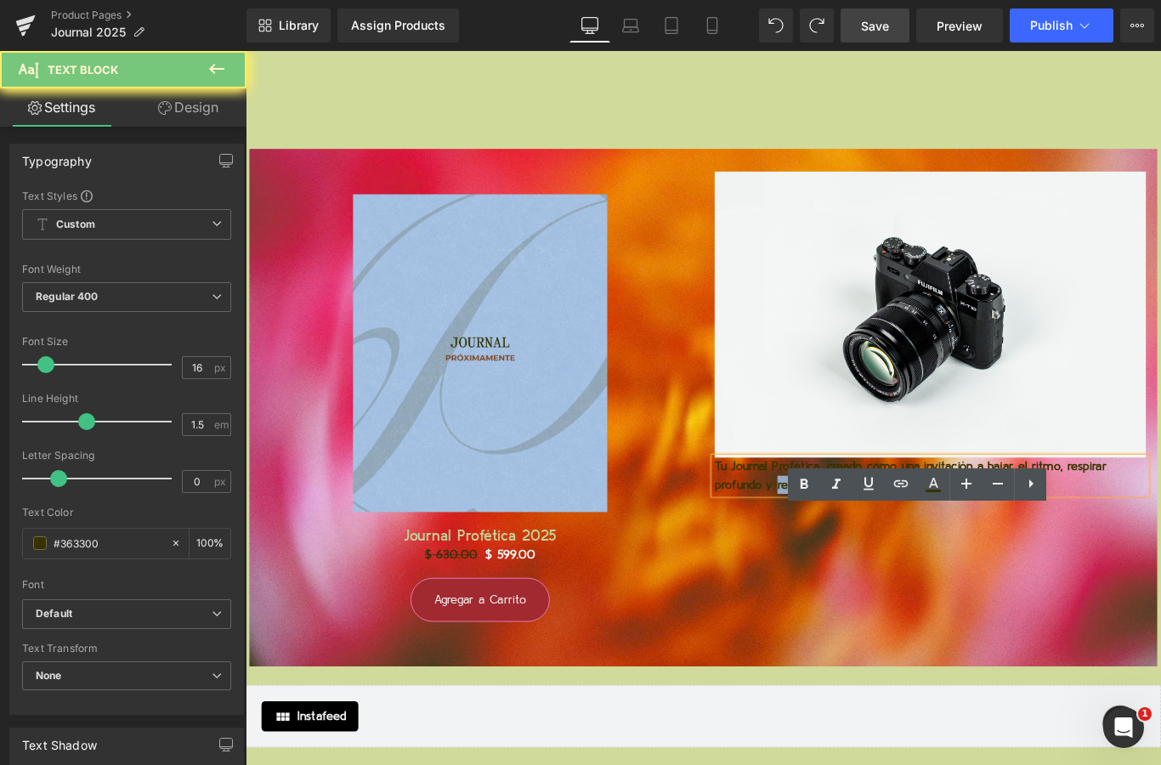
click at [859, 524] on p "Tu Journal Profética, creado como una invitación a bajar el ritmo, respirar pro…" at bounding box center [1014, 527] width 484 height 41
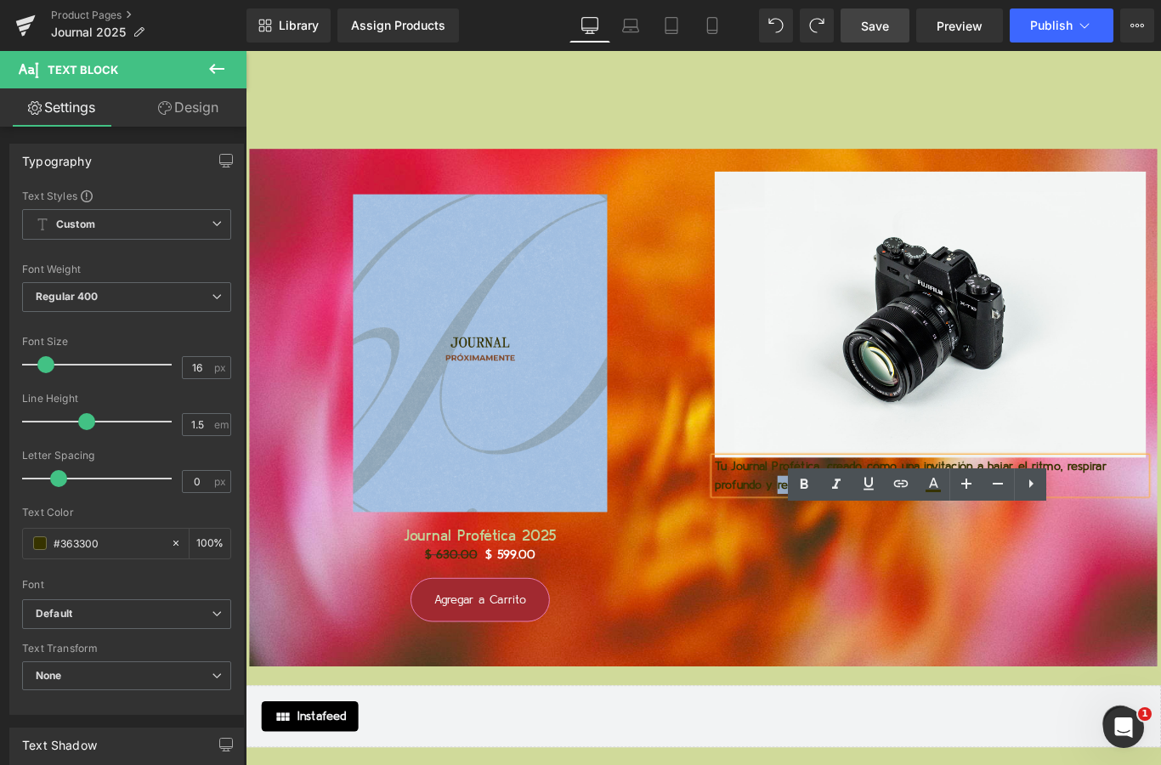
click at [918, 508] on p "Tu Journal Profética, creado como una invitación a bajar el ritmo, respirar pro…" at bounding box center [1014, 527] width 484 height 41
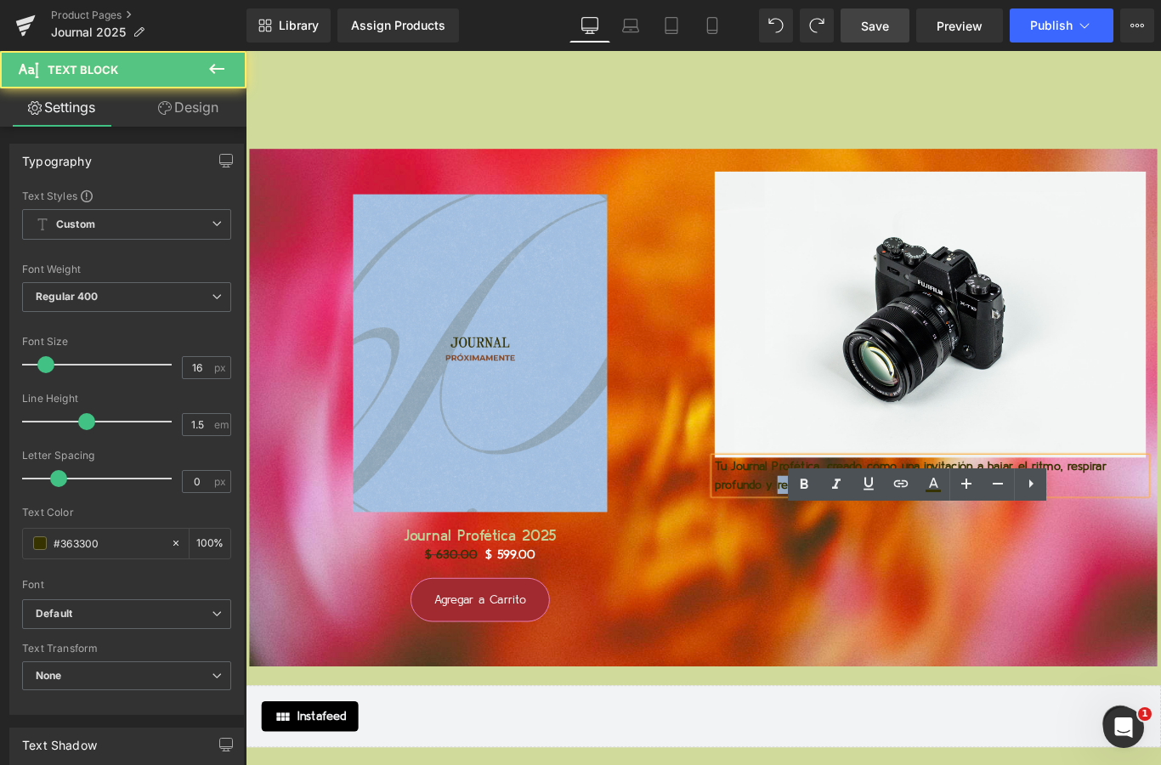
click at [918, 508] on p "Tu Journal Profética, creado como una invitación a bajar el ritmo, respirar pro…" at bounding box center [1014, 527] width 484 height 41
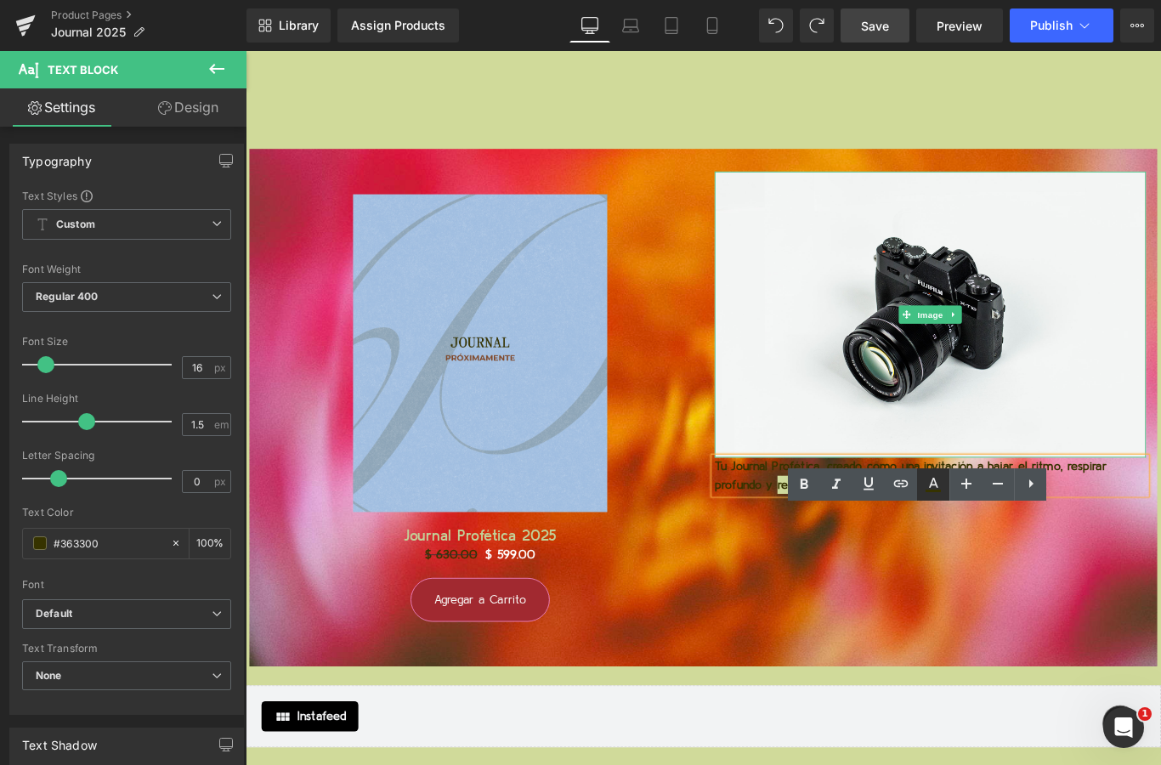
click at [937, 474] on icon at bounding box center [933, 484] width 20 height 20
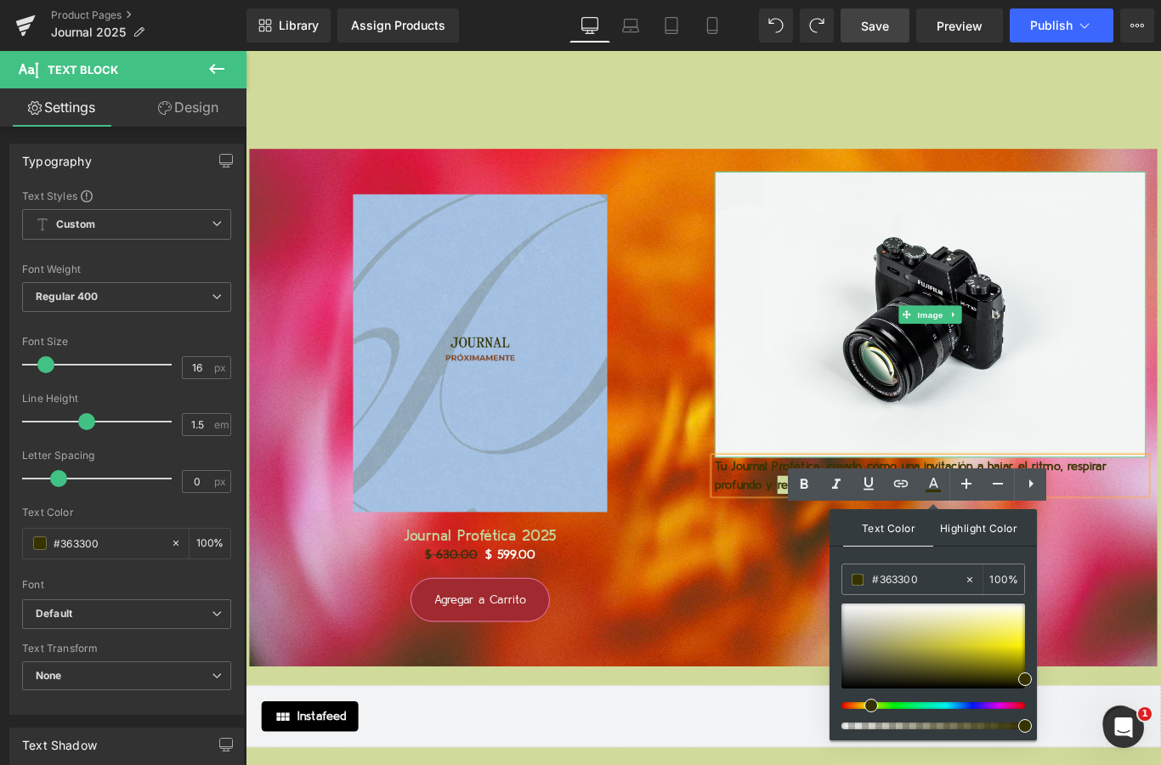
click at [972, 509] on span "Highlight Color" at bounding box center [978, 527] width 90 height 37
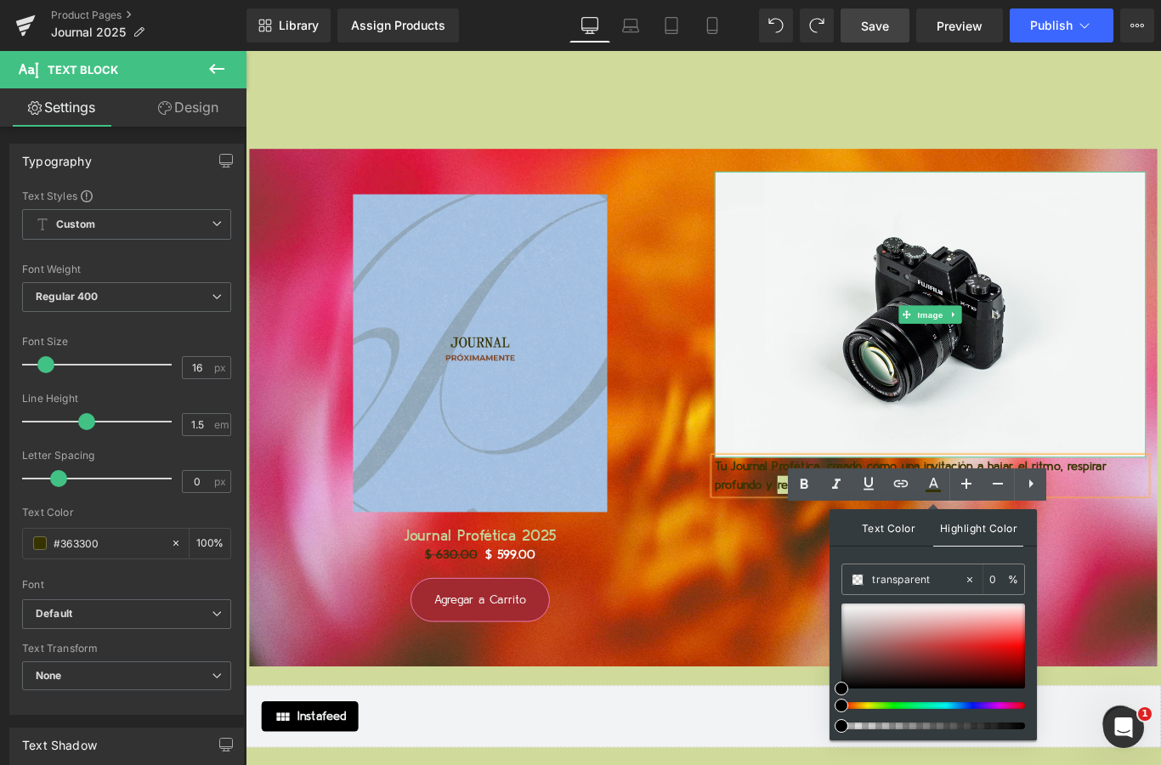
click at [894, 509] on span "Text Color" at bounding box center [888, 527] width 90 height 37
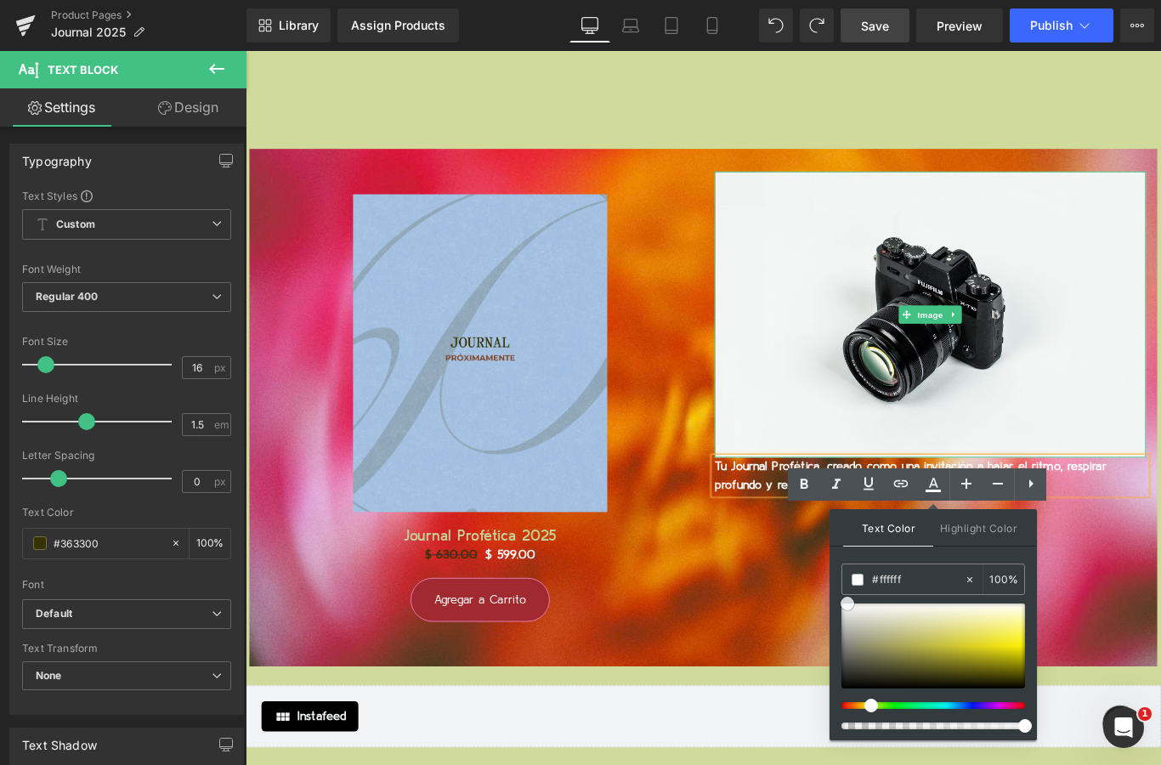
drag, startPoint x: 884, startPoint y: 553, endPoint x: 847, endPoint y: 535, distance: 40.7
click at [847, 603] on div at bounding box center [933, 645] width 184 height 85
drag, startPoint x: 849, startPoint y: 538, endPoint x: 866, endPoint y: 550, distance: 20.7
click at [866, 608] on span at bounding box center [863, 615] width 14 height 14
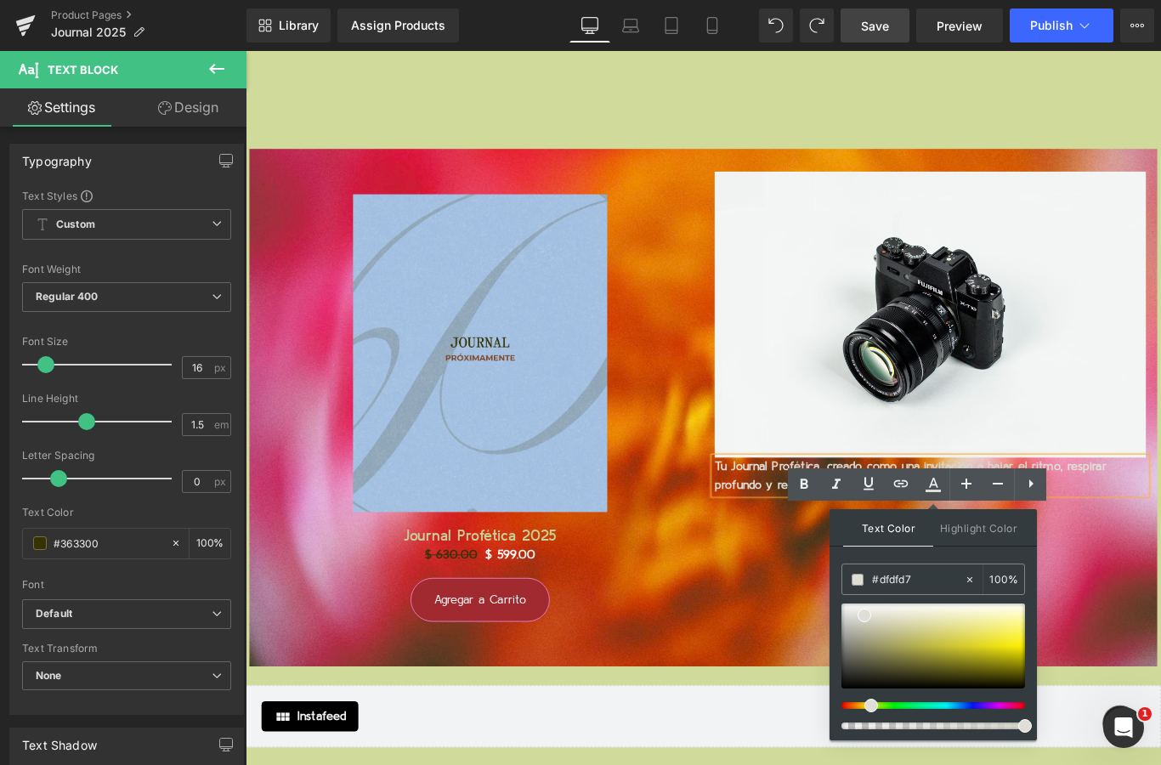
click at [1160, 574] on div "Sale Off (P) Image Journal Profética 2025 (P) Title $ 630.00 $ 599.00 (P) Price…" at bounding box center [760, 451] width 1020 height 581
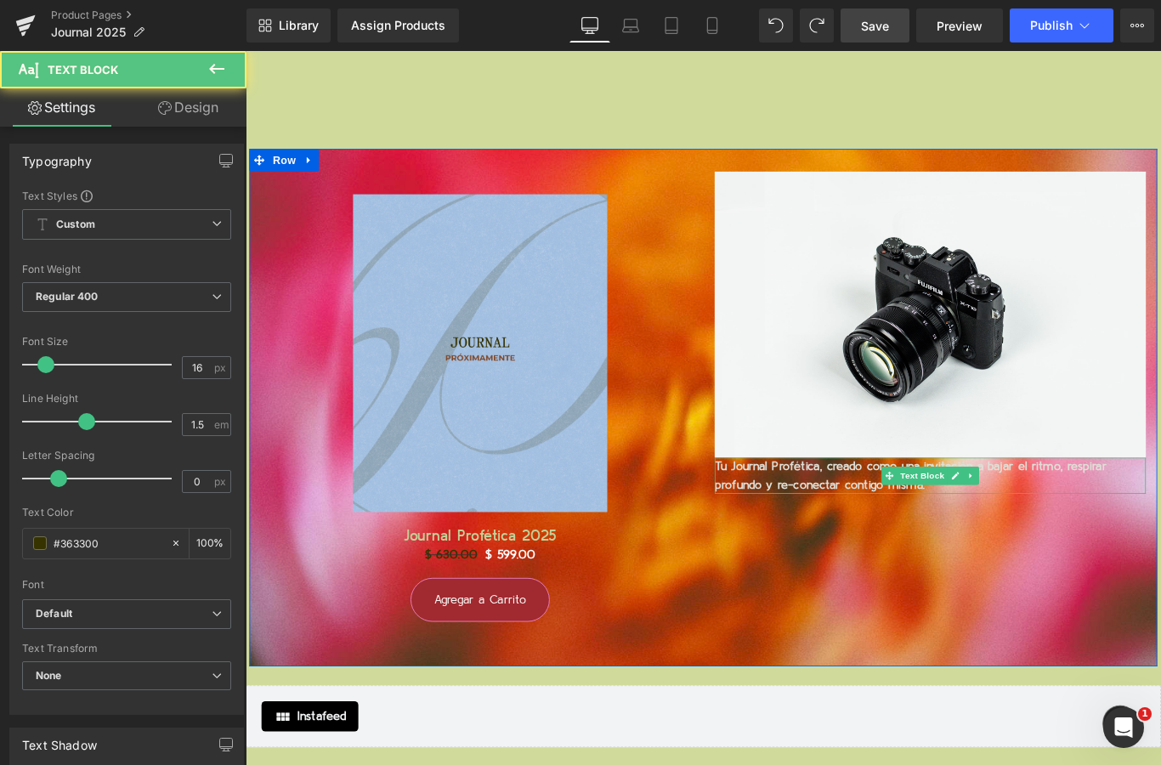
click at [903, 511] on span "Tu Journal Profética, creado como una invitación a bajar el ritmo, respirar pro…" at bounding box center [992, 528] width 440 height 34
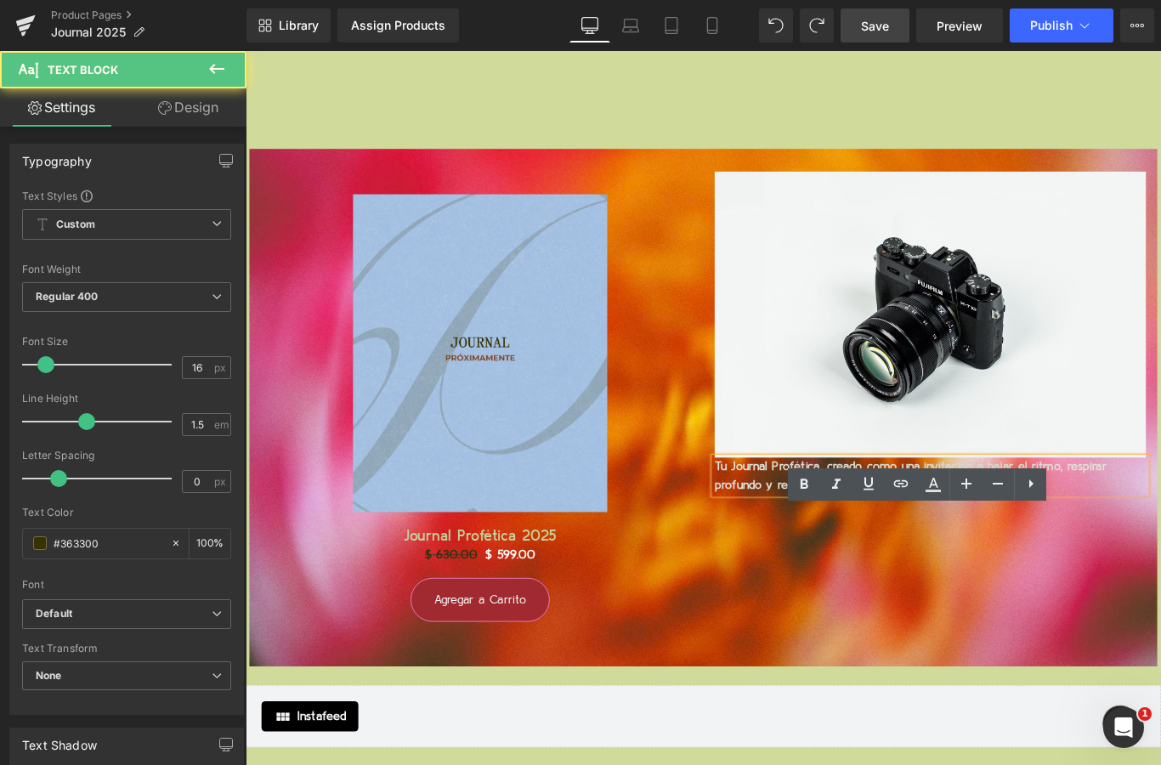
click at [903, 511] on span "Tu Journal Profética, creado como una invitación a bajar el ritmo, respirar pro…" at bounding box center [992, 528] width 440 height 34
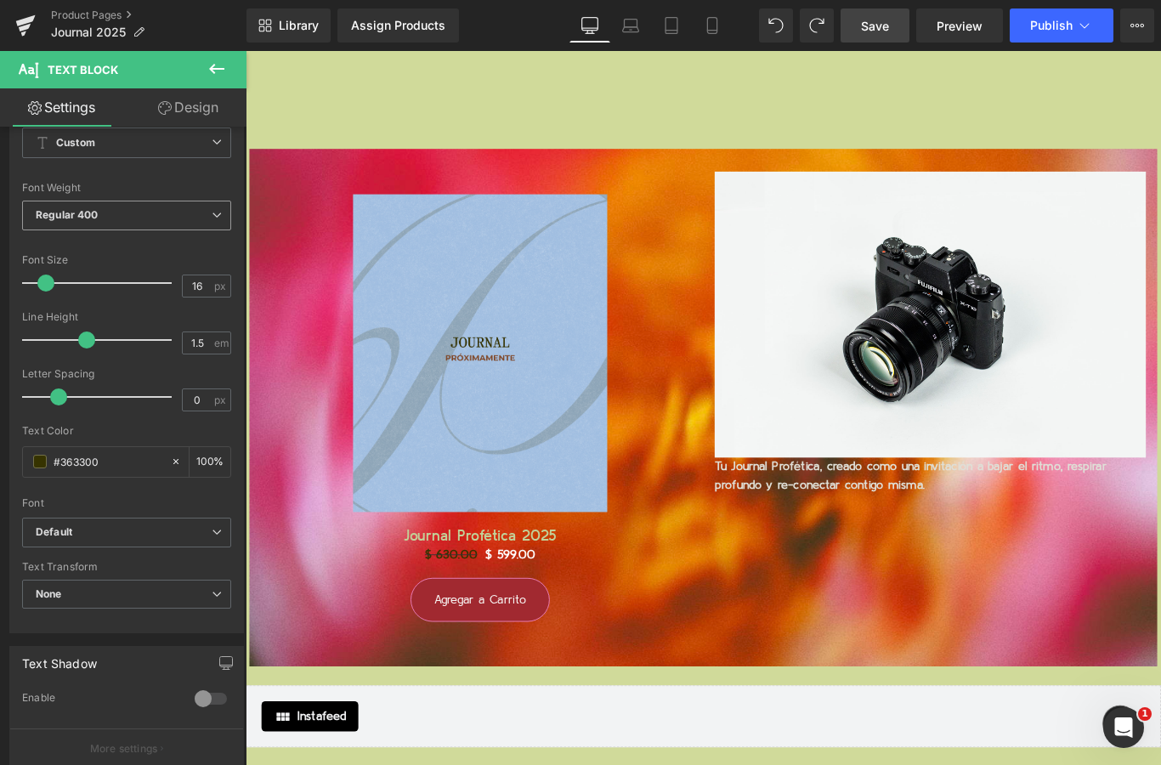
scroll to position [155, 0]
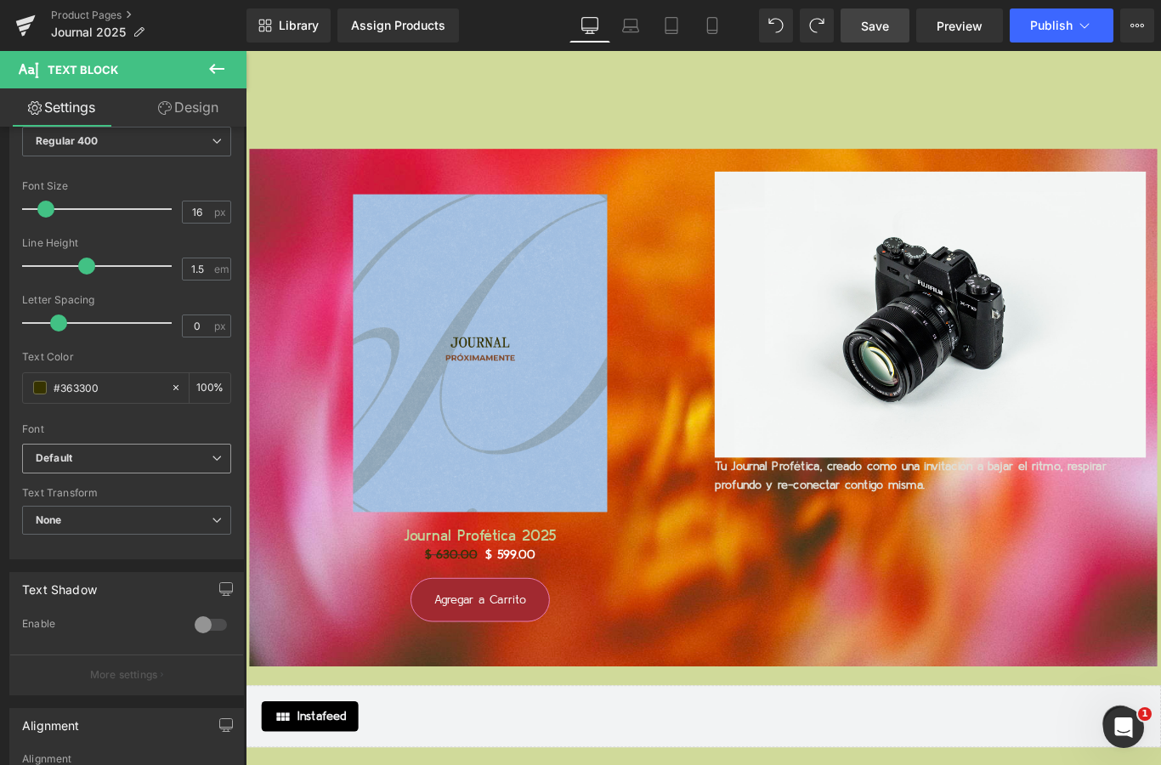
click at [195, 465] on span "Default" at bounding box center [126, 459] width 209 height 30
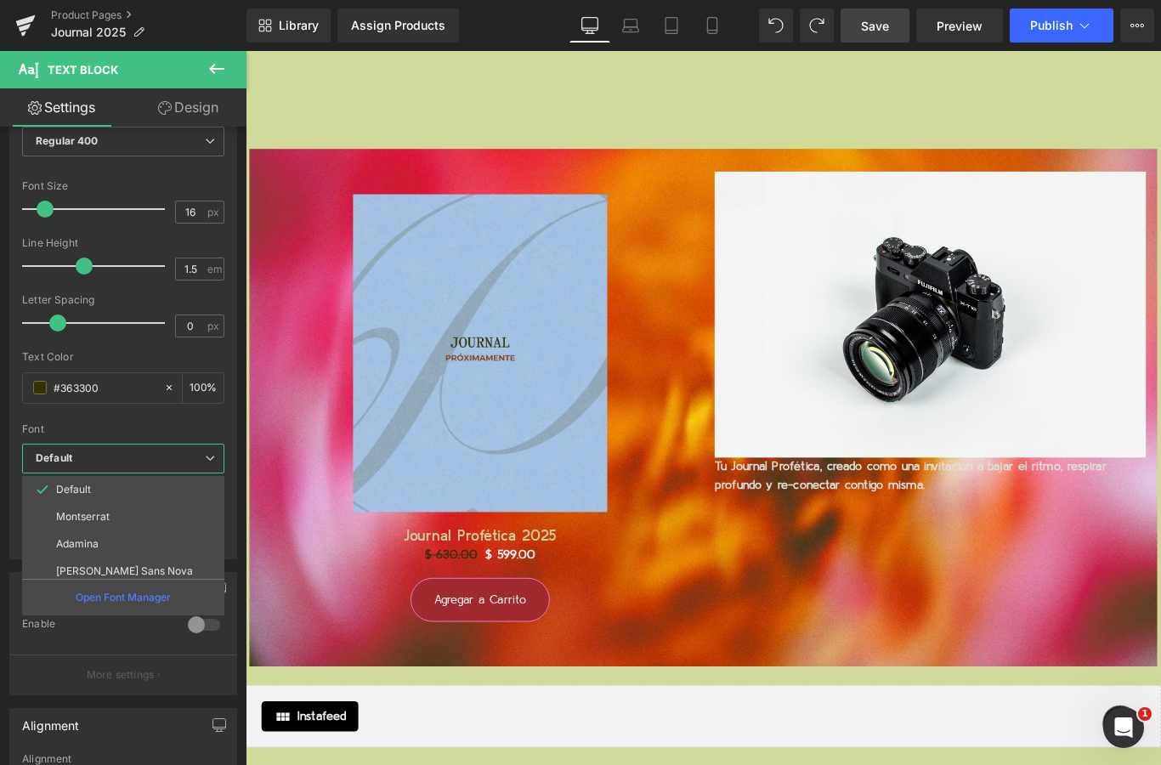
scroll to position [0, 0]
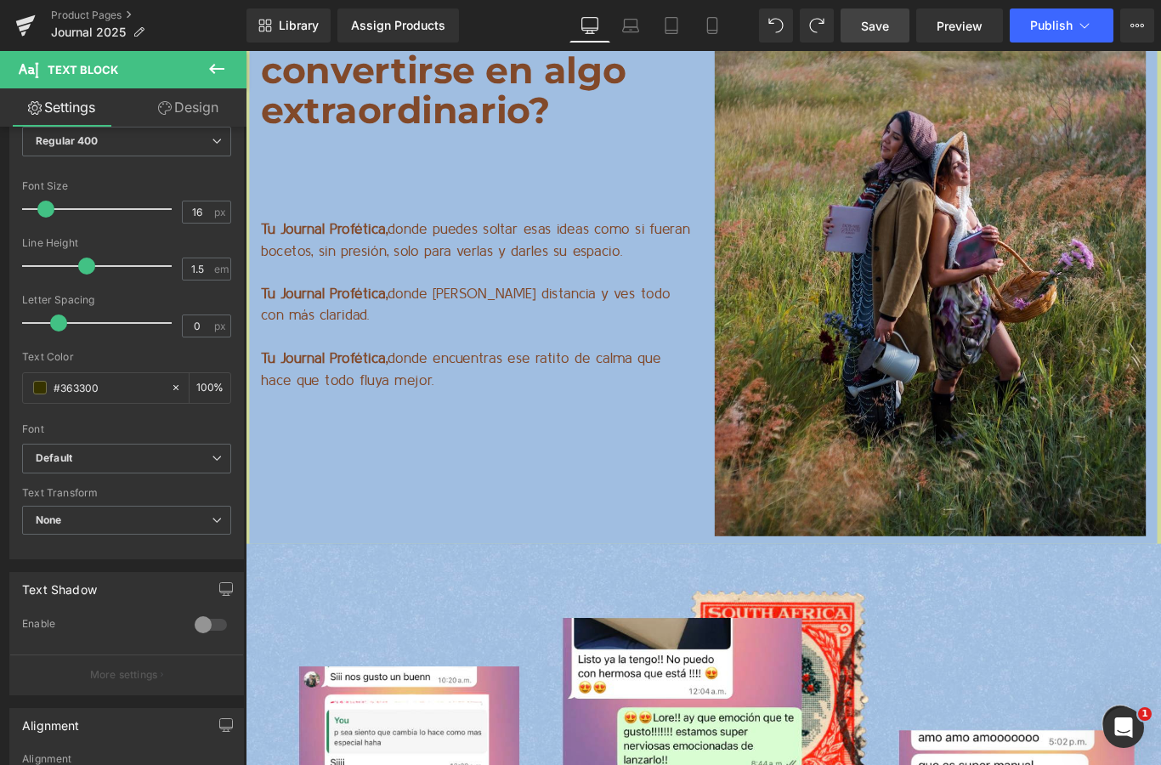
scroll to position [13513, 0]
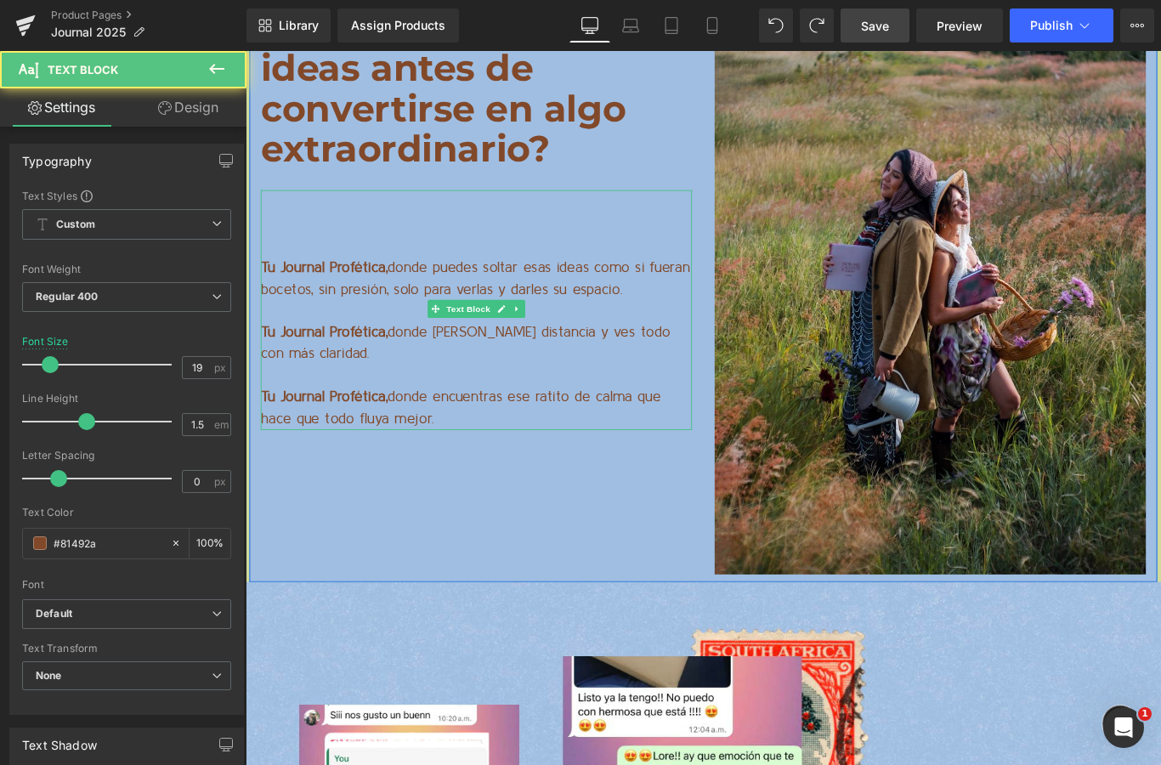
click at [432, 304] on p "Tu Journal Profética, donde puedes soltar esas ideas como si fueran bocetos, si…" at bounding box center [505, 307] width 484 height 48
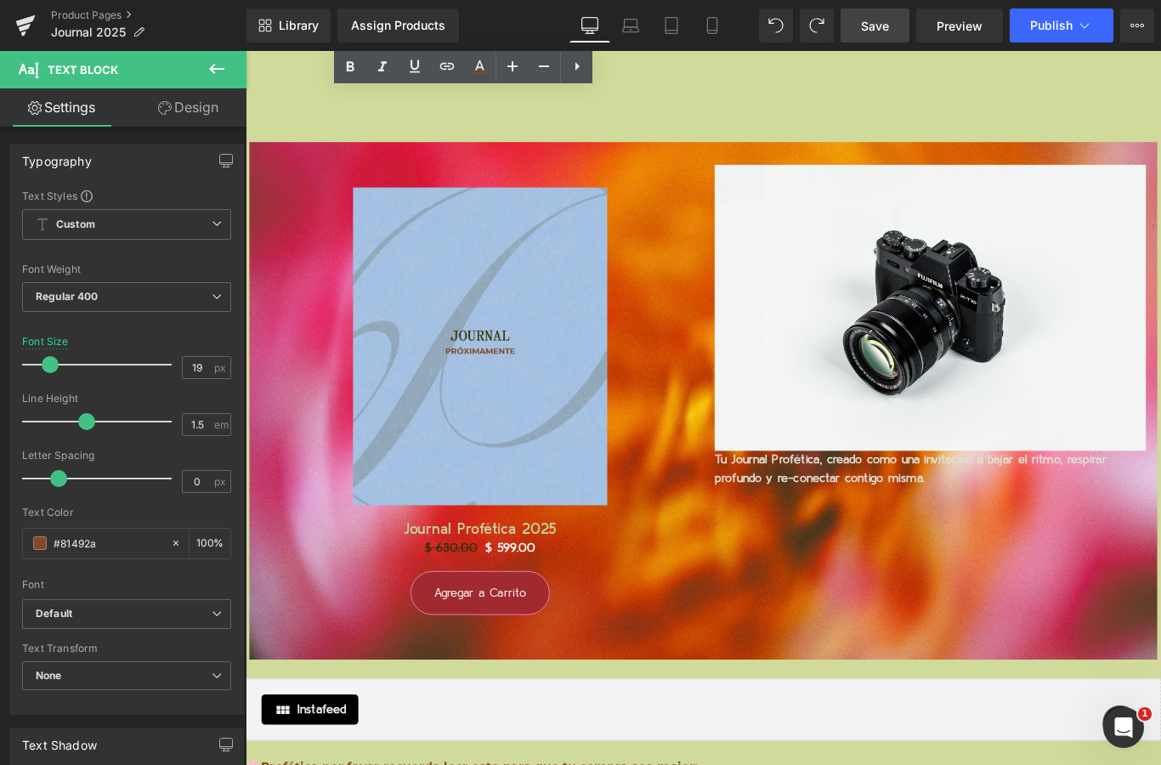
scroll to position [18201, 0]
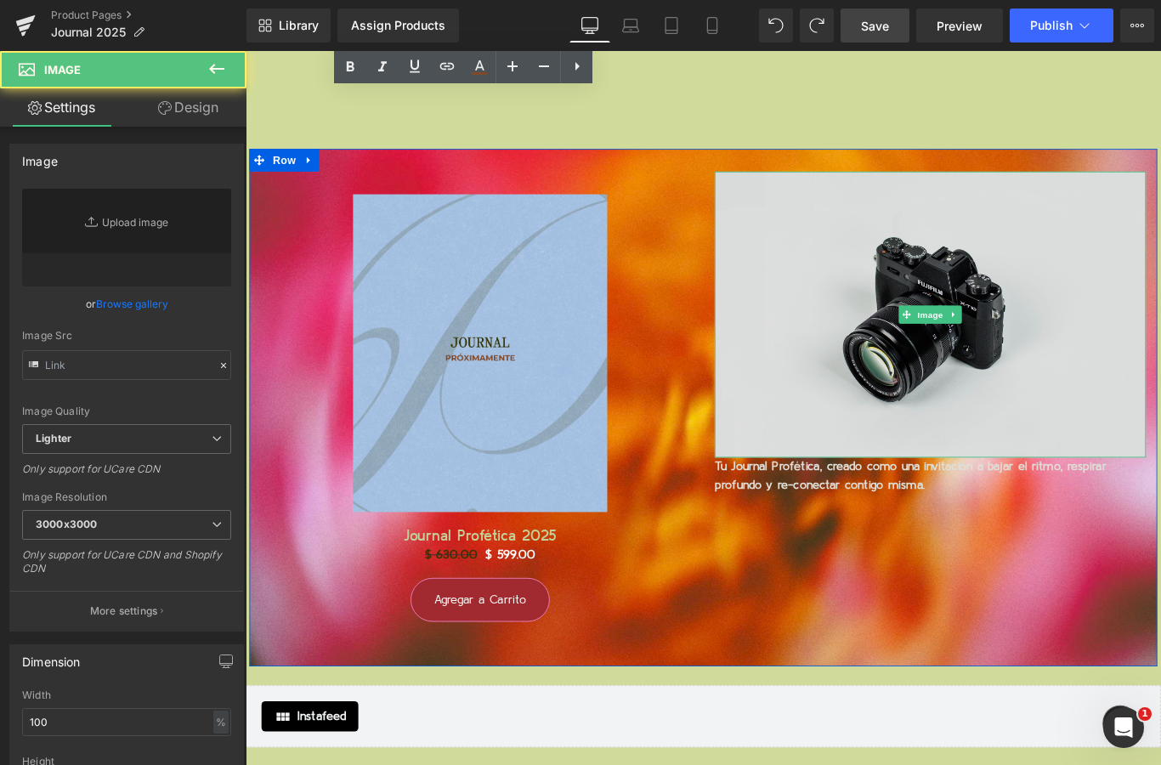
click at [929, 398] on img at bounding box center [1014, 346] width 484 height 321
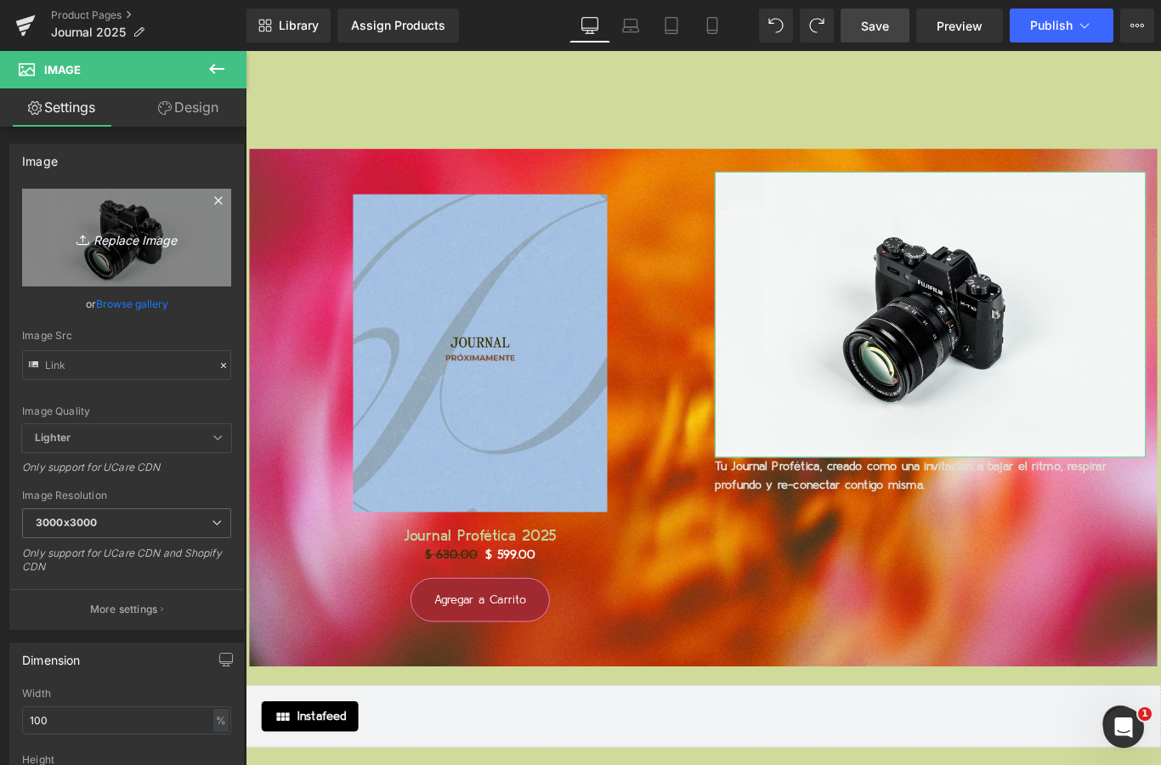
scroll to position [-4, 0]
click at [118, 249] on link "Replace Image" at bounding box center [126, 238] width 209 height 98
click at [0, 0] on html "Text Block You are previewing how the will restyle your page. You can not edit …" at bounding box center [580, 382] width 1161 height 765
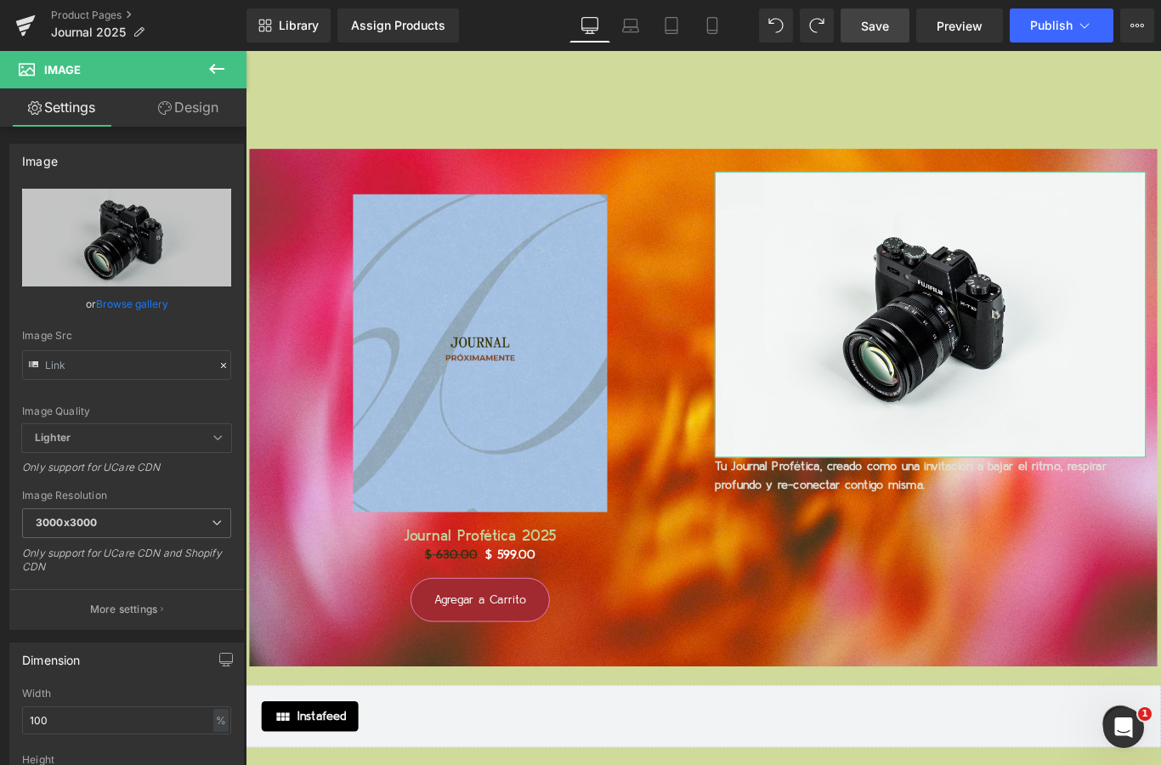
click at [129, 306] on link "Browse gallery" at bounding box center [132, 304] width 72 height 30
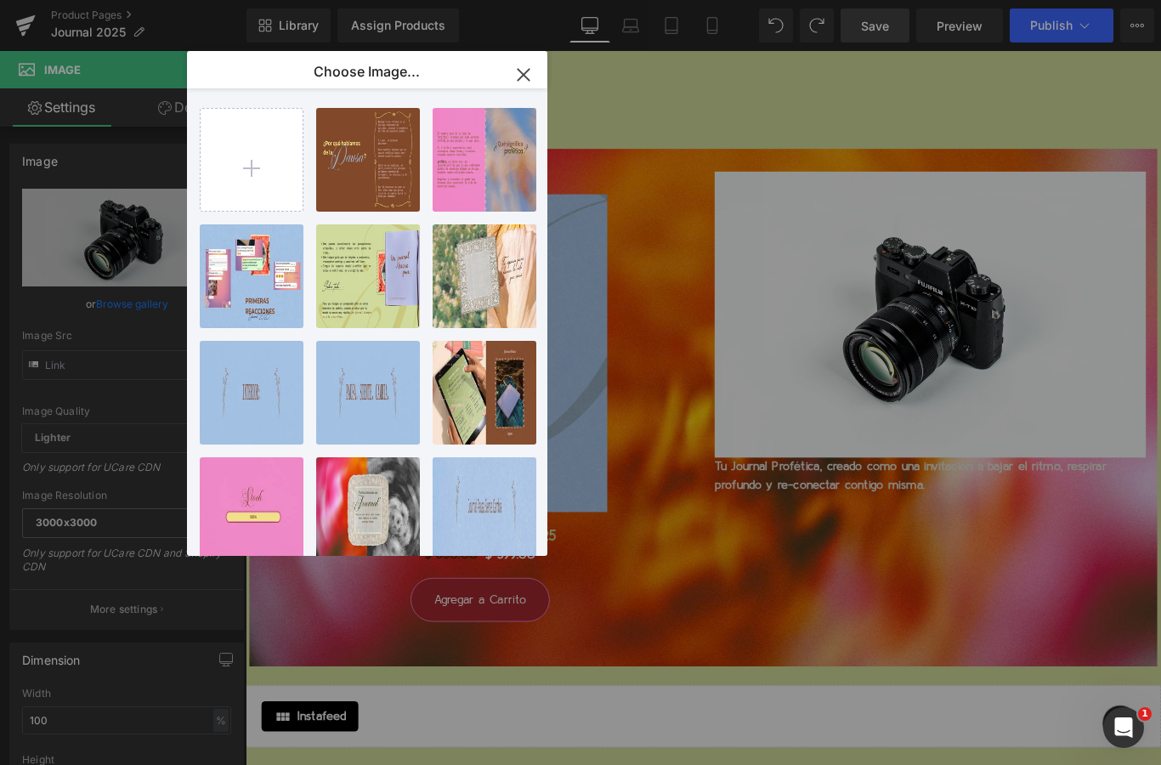
click at [88, 0] on div "Text Block You are previewing how the will restyle your page. You can not edit …" at bounding box center [580, 0] width 1161 height 0
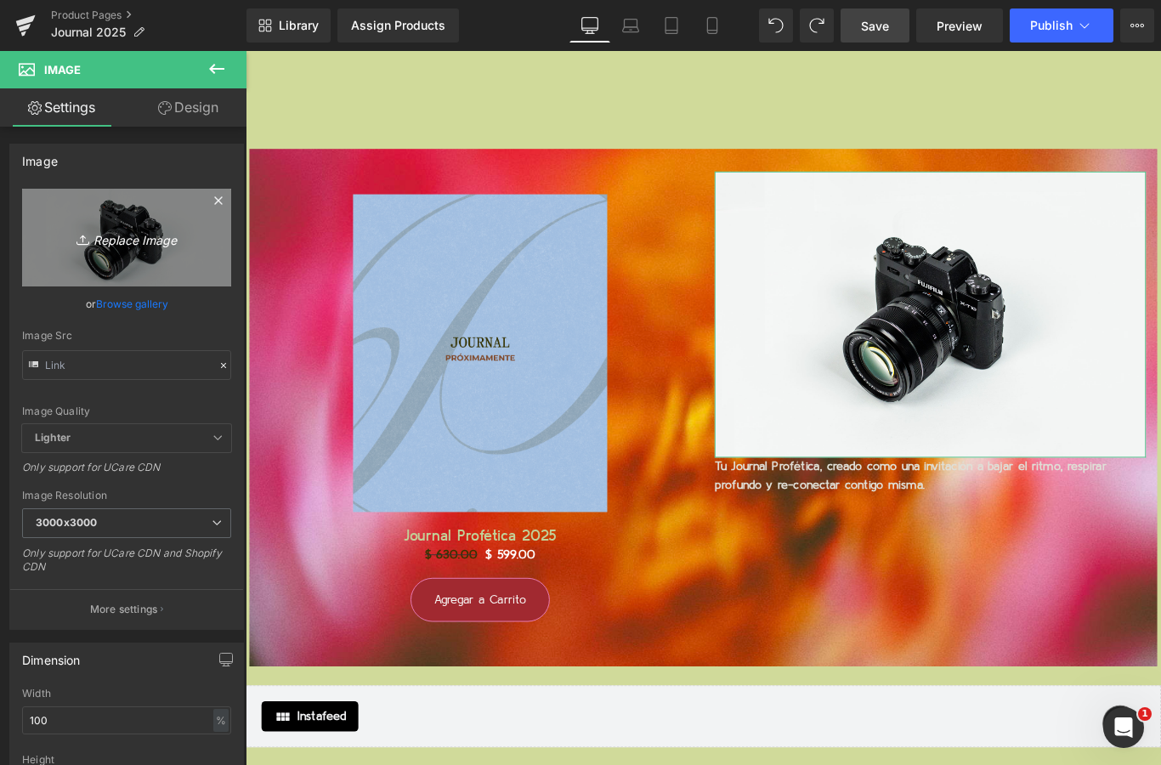
click at [117, 258] on link "Replace Image" at bounding box center [126, 238] width 209 height 98
type input "C:\fakepath\Página Web - AGENDA 2025 JOURNAL (768 x 768 px).png"
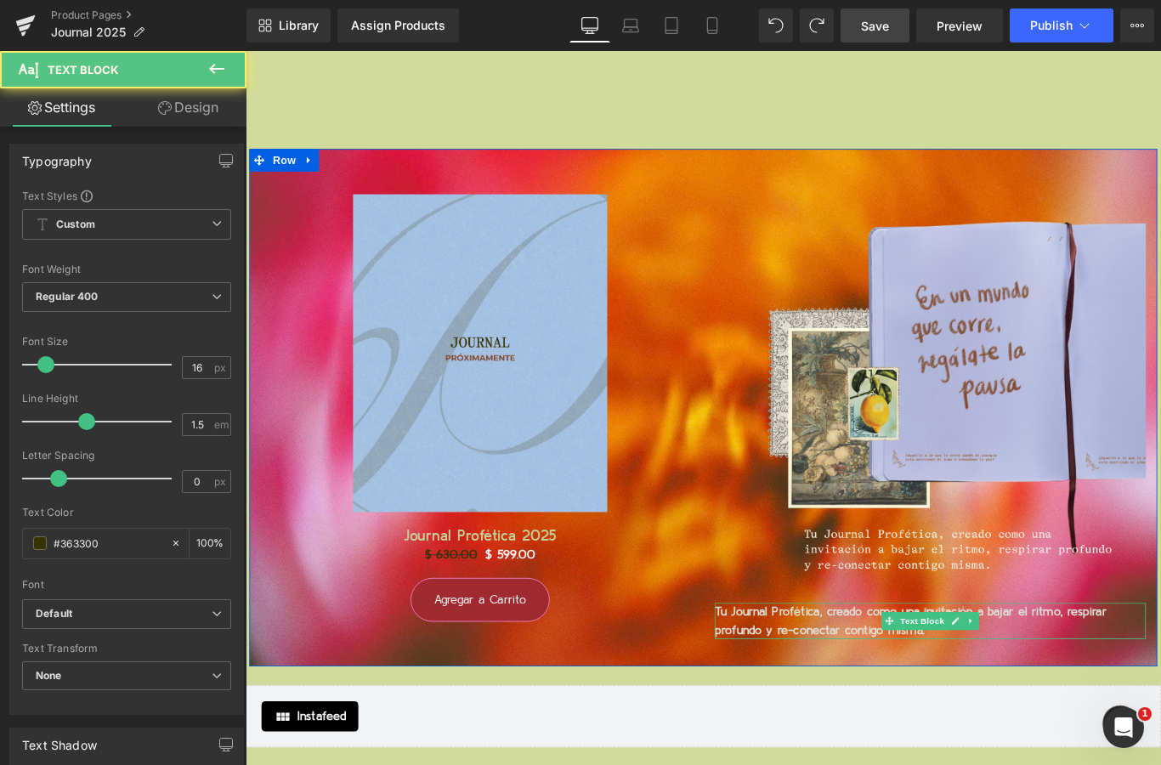
click at [924, 687] on span "Tu Journal Profética, creado como una invitación a bajar el ritmo, respirar pro…" at bounding box center [992, 691] width 440 height 34
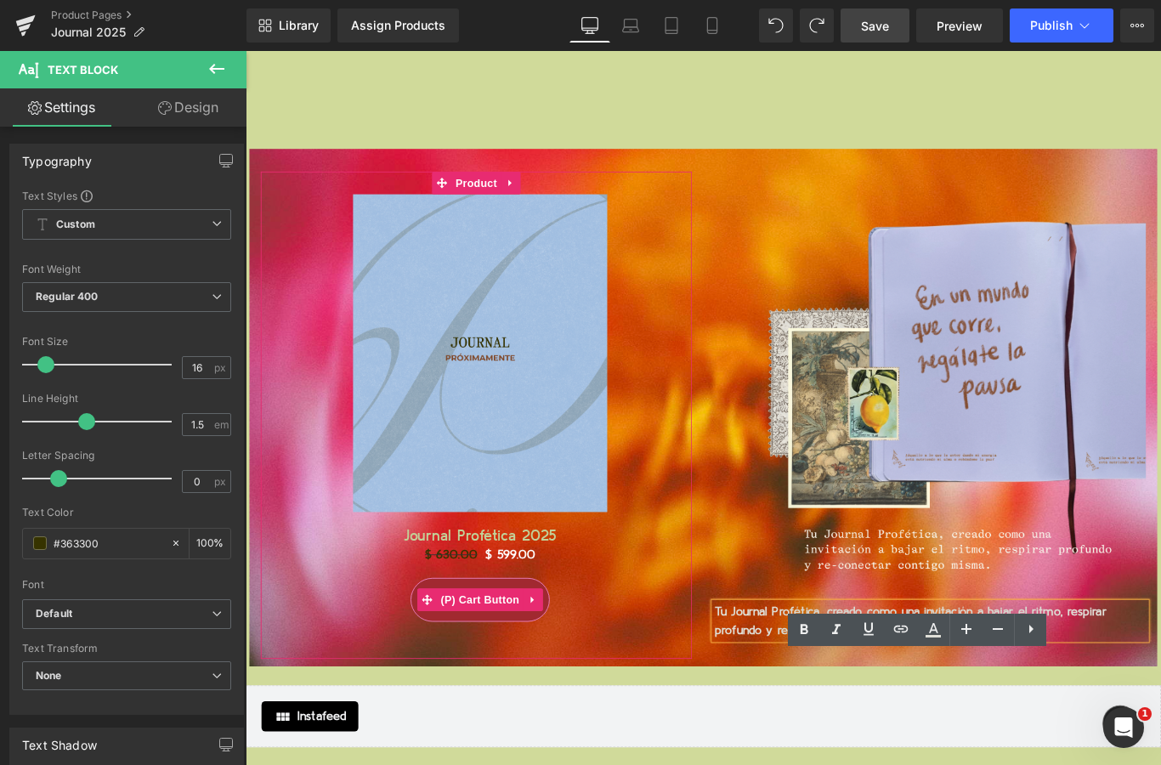
click at [745, 646] on div at bounding box center [745, 459] width 4 height 547
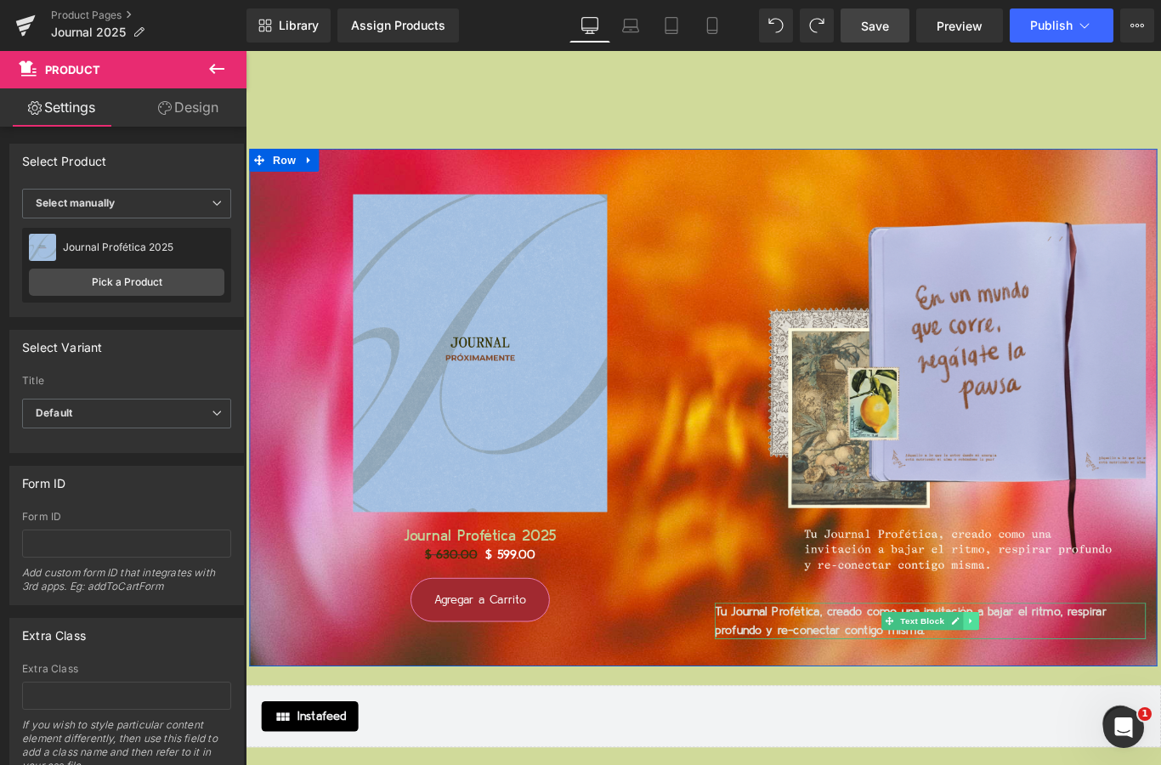
click at [1060, 686] on icon at bounding box center [1059, 691] width 9 height 10
click at [1071, 686] on icon at bounding box center [1069, 690] width 9 height 9
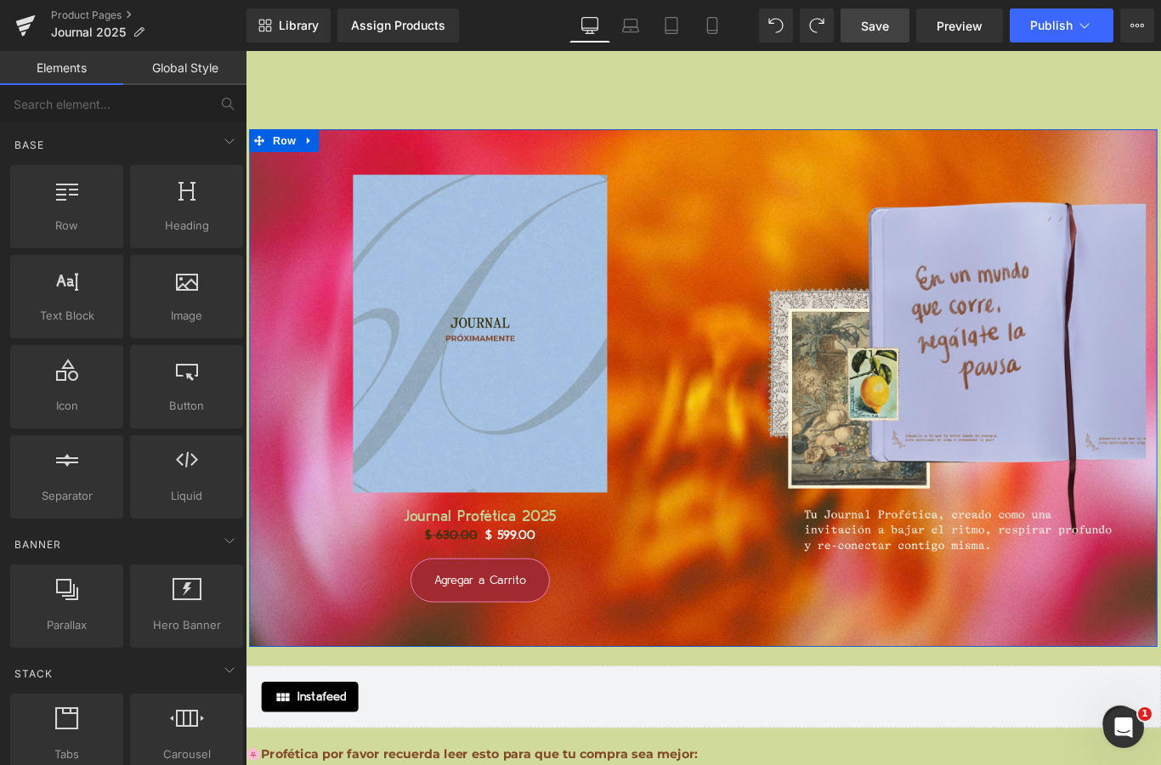
scroll to position [18194, 0]
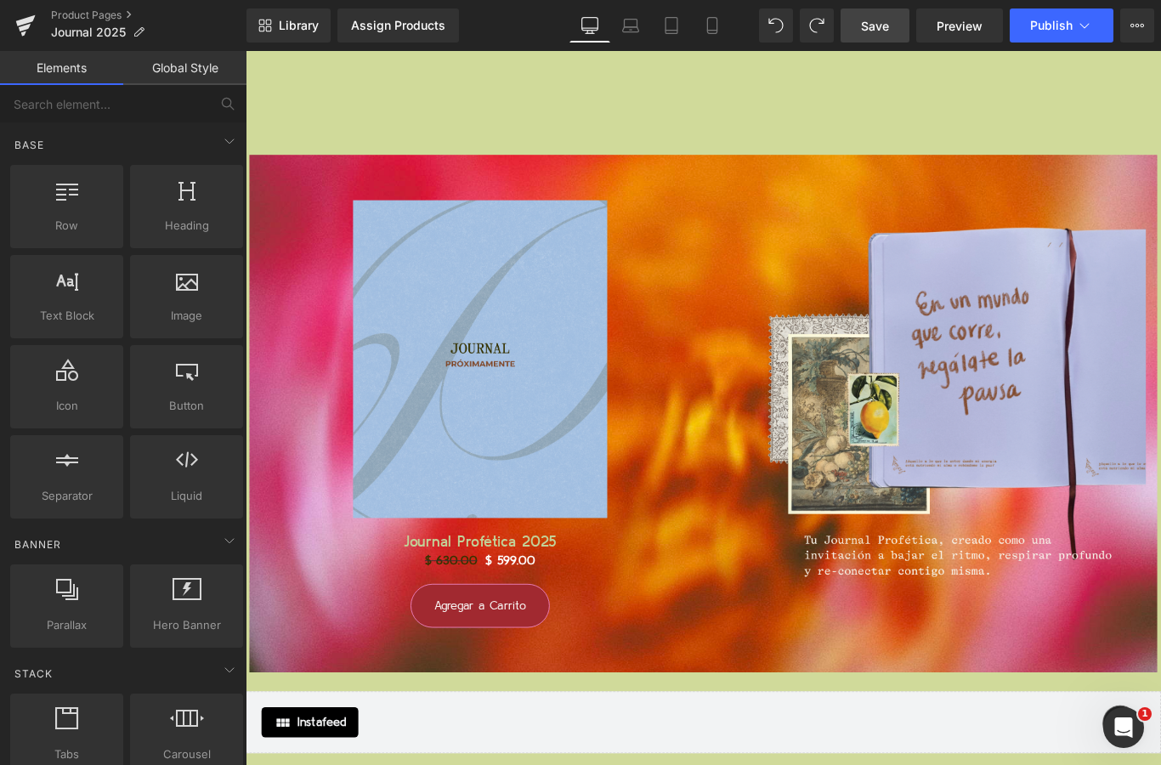
click at [883, 33] on span "Save" at bounding box center [875, 26] width 28 height 18
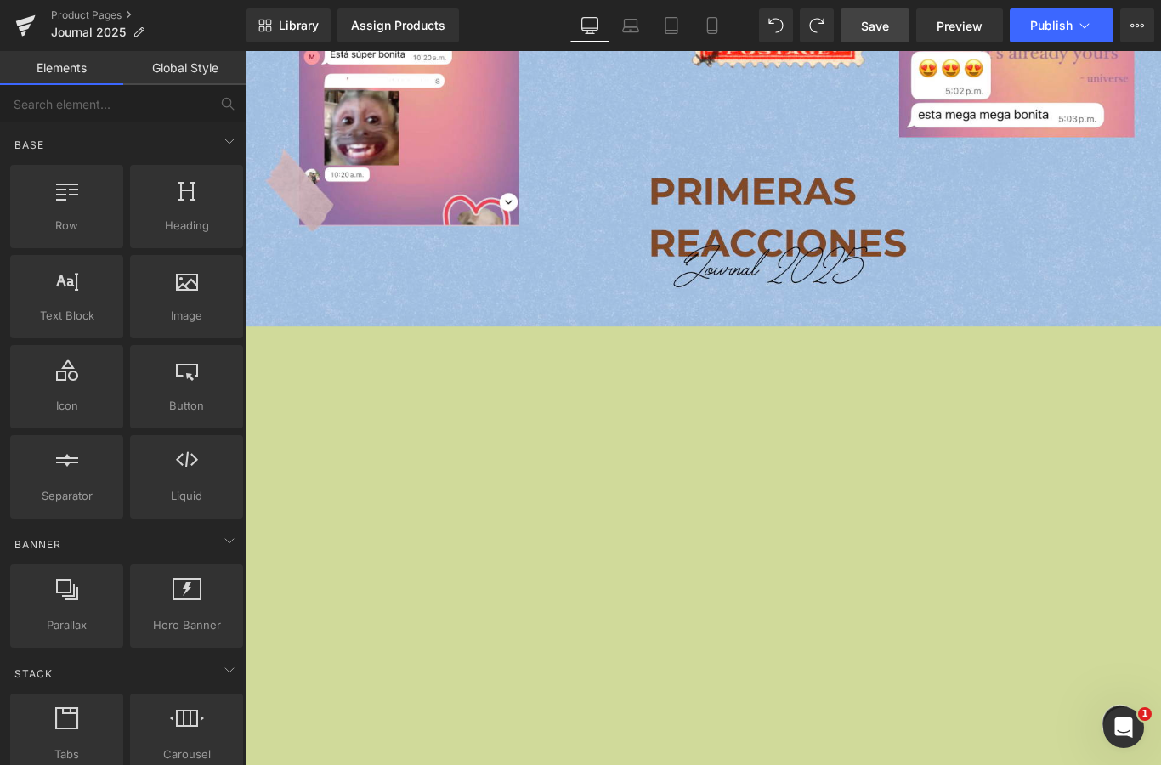
scroll to position [14331, 0]
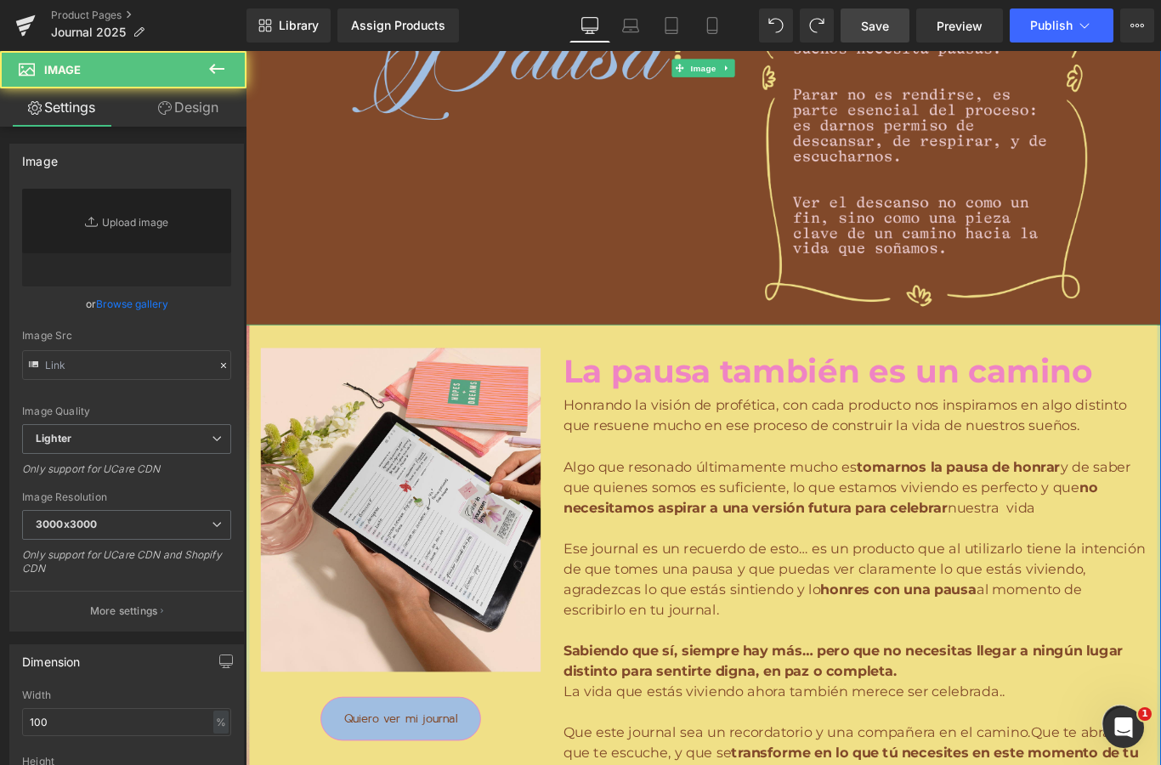
click at [606, 278] on img at bounding box center [760, 71] width 1028 height 578
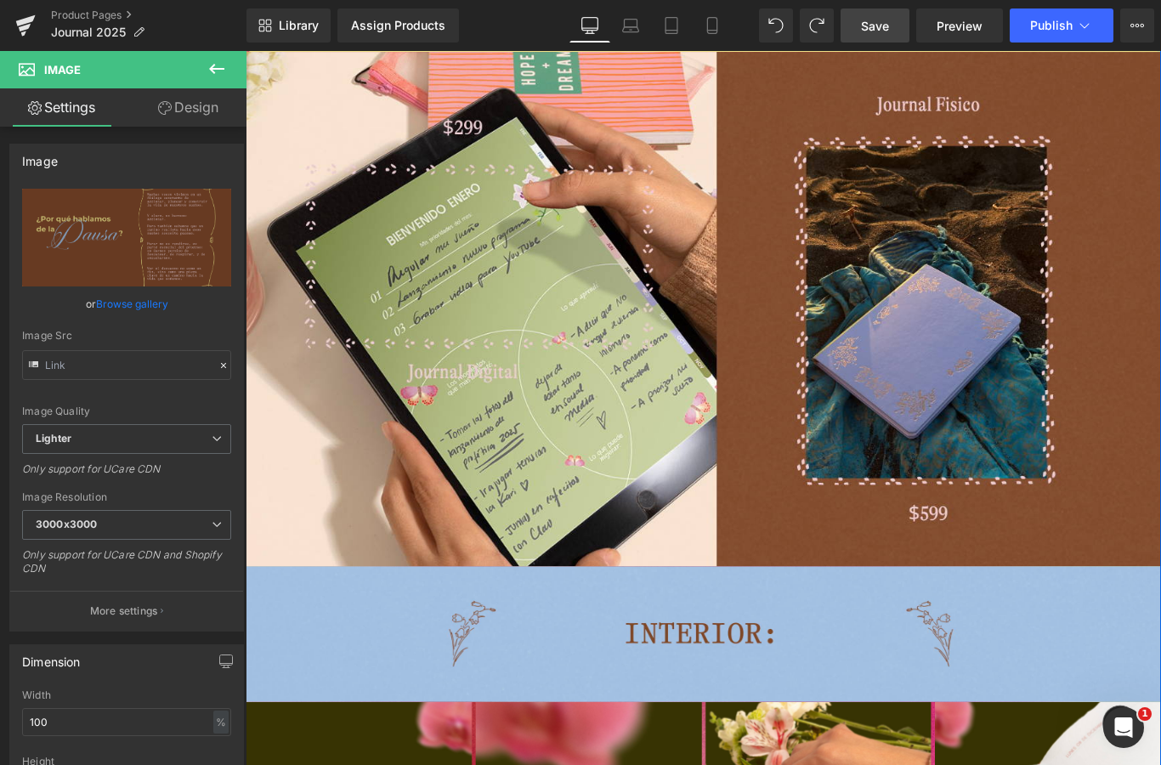
scroll to position [3139, 0]
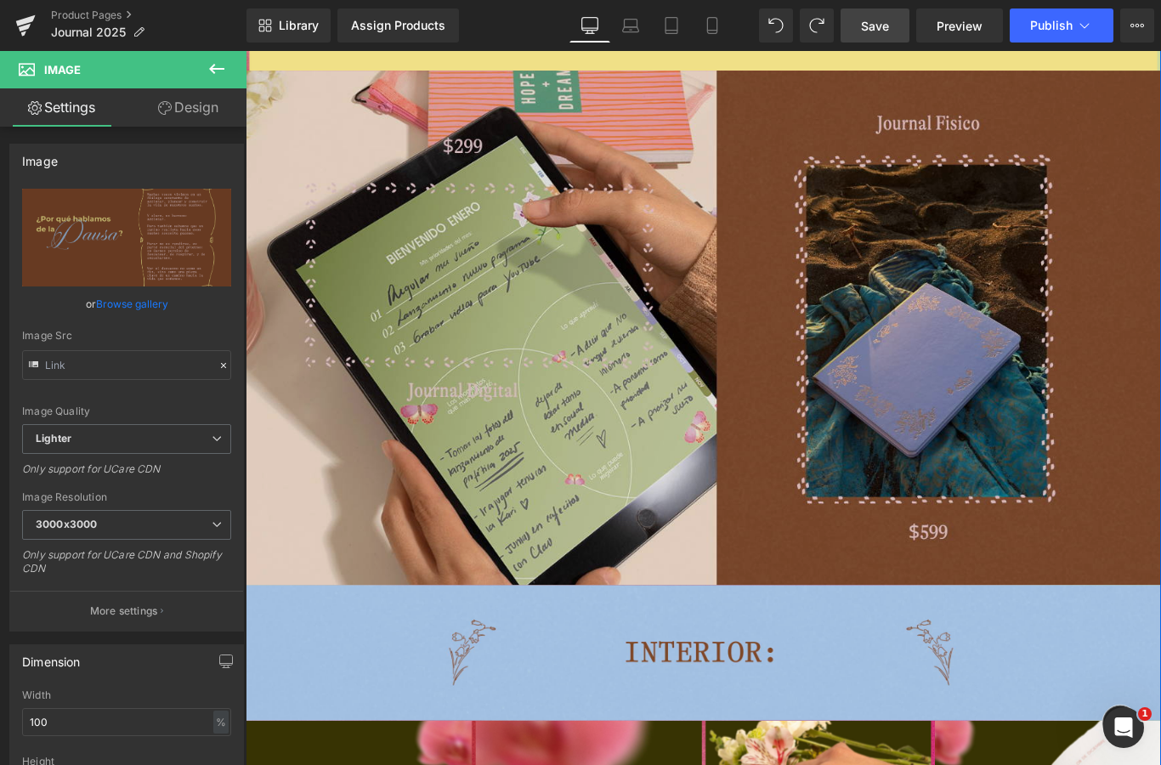
click at [563, 325] on img at bounding box center [760, 362] width 1028 height 578
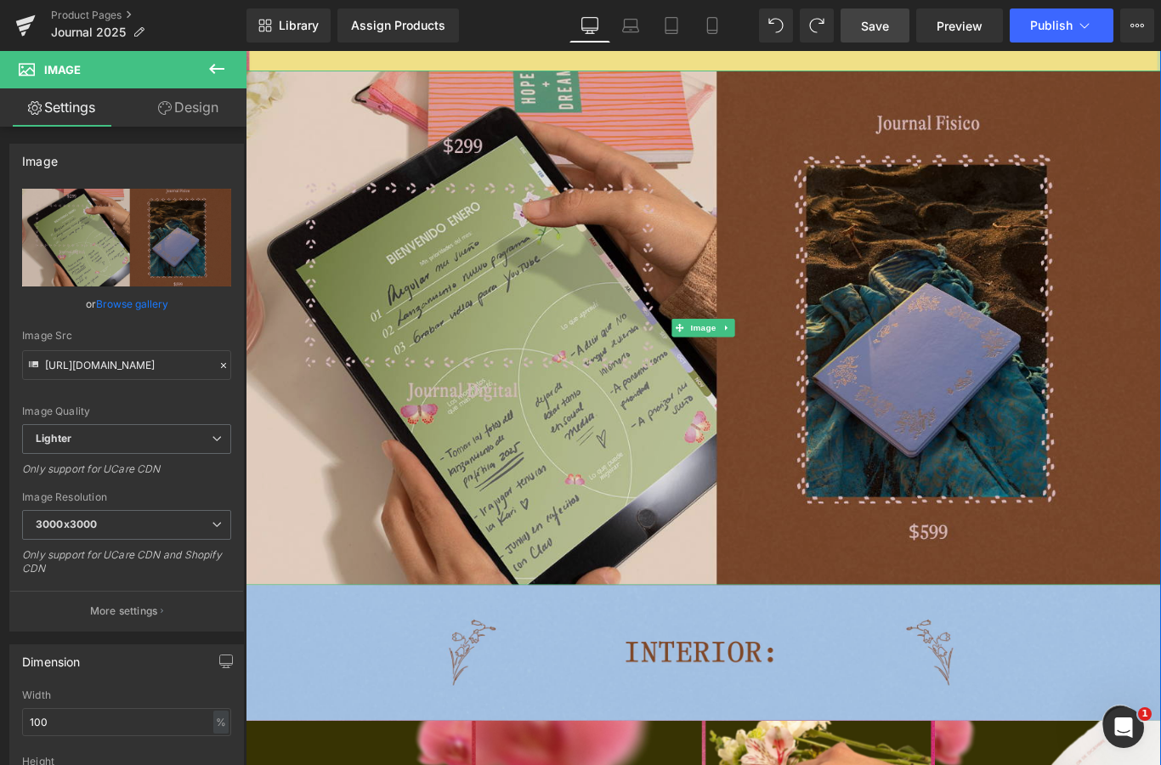
scroll to position [41, 0]
click at [394, 133] on img at bounding box center [760, 362] width 1028 height 578
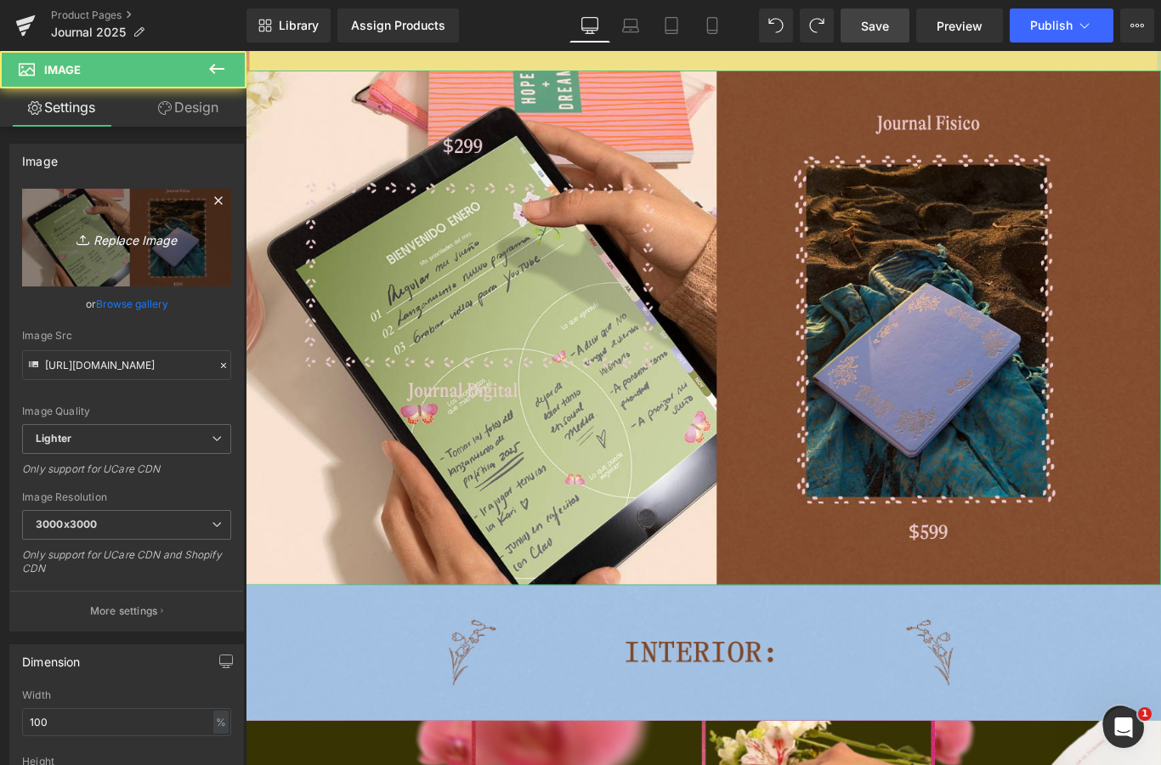
click at [119, 246] on icon "Replace Image" at bounding box center [127, 237] width 136 height 21
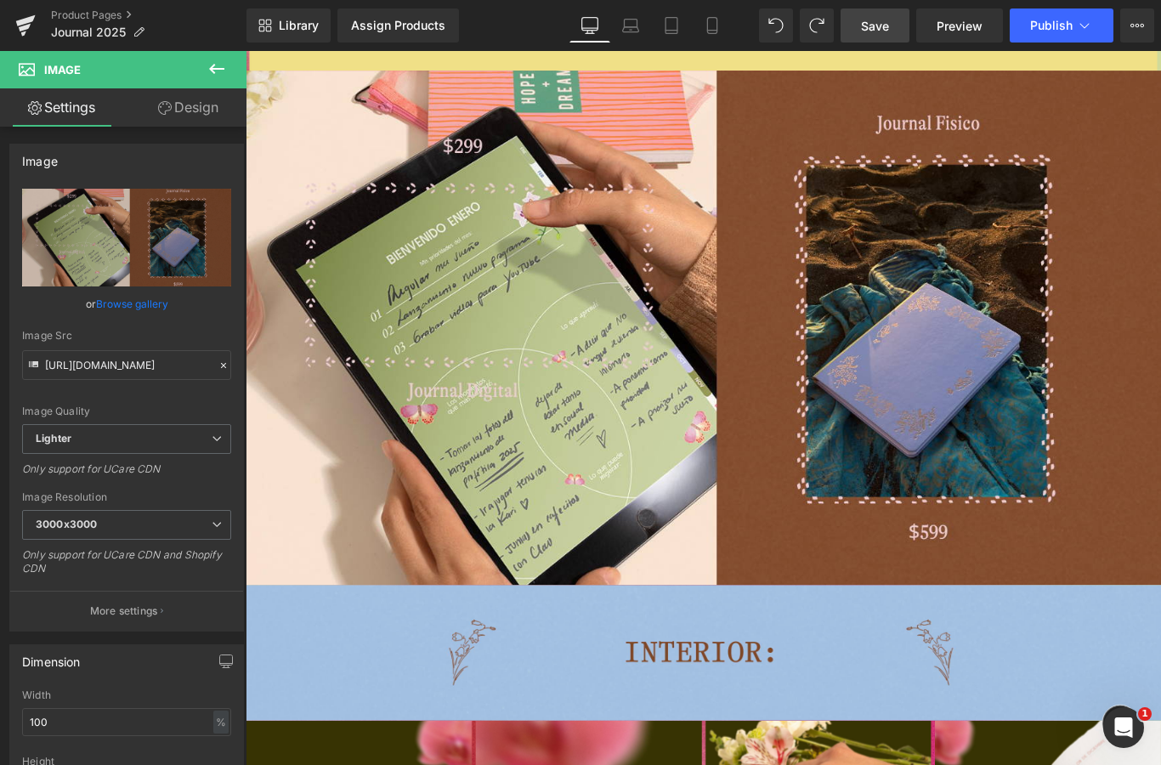
type input "C:\fakepath\Página Web - AGENDA 2025 JOURNAL.png"
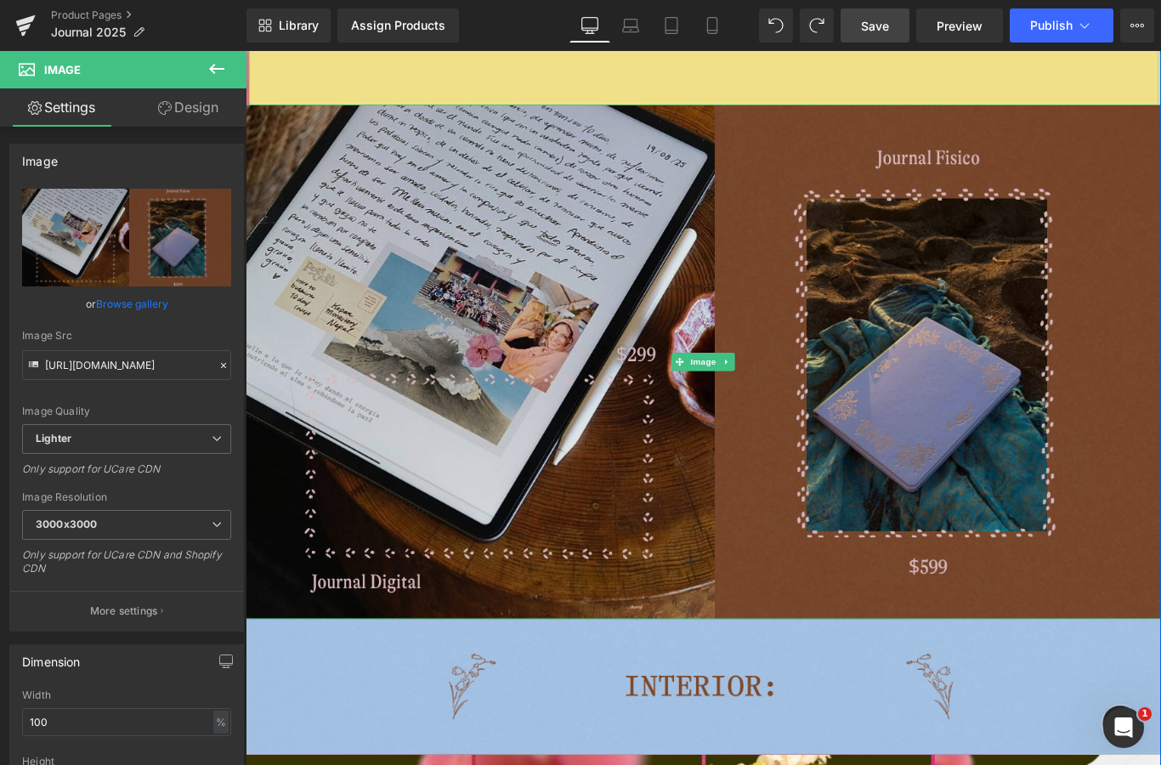
scroll to position [3097, 0]
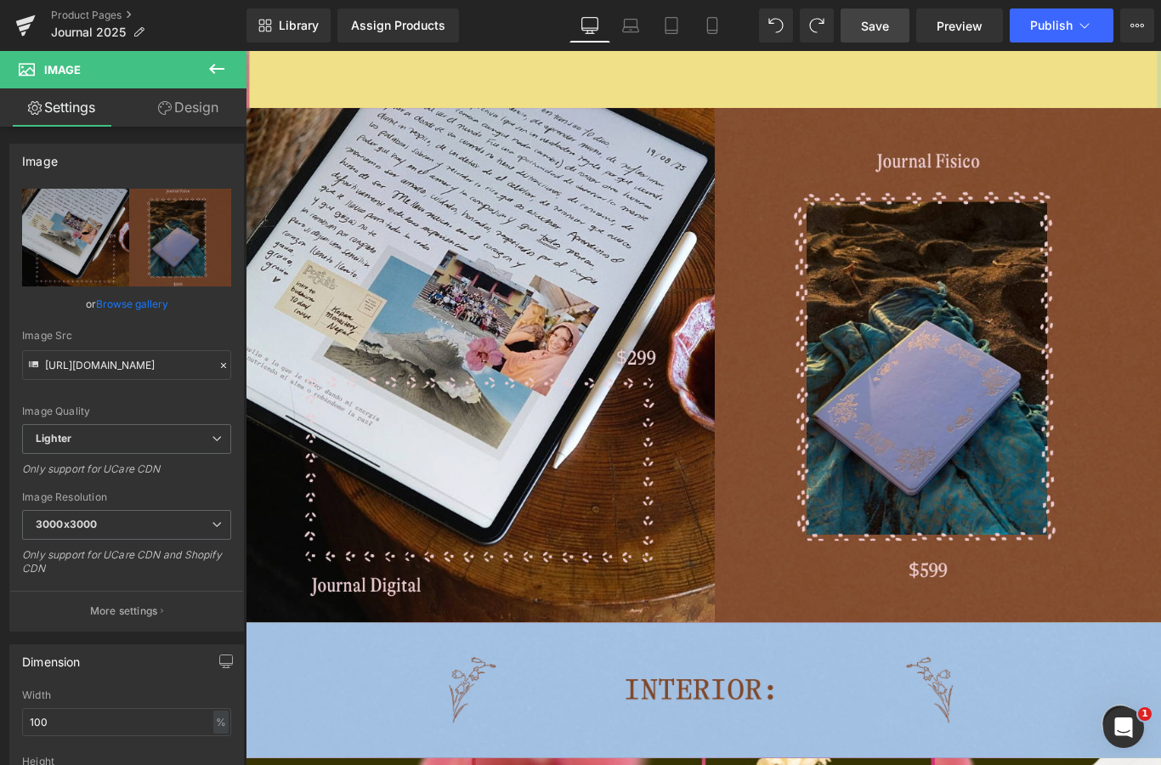
click at [892, 25] on link "Save" at bounding box center [874, 25] width 69 height 34
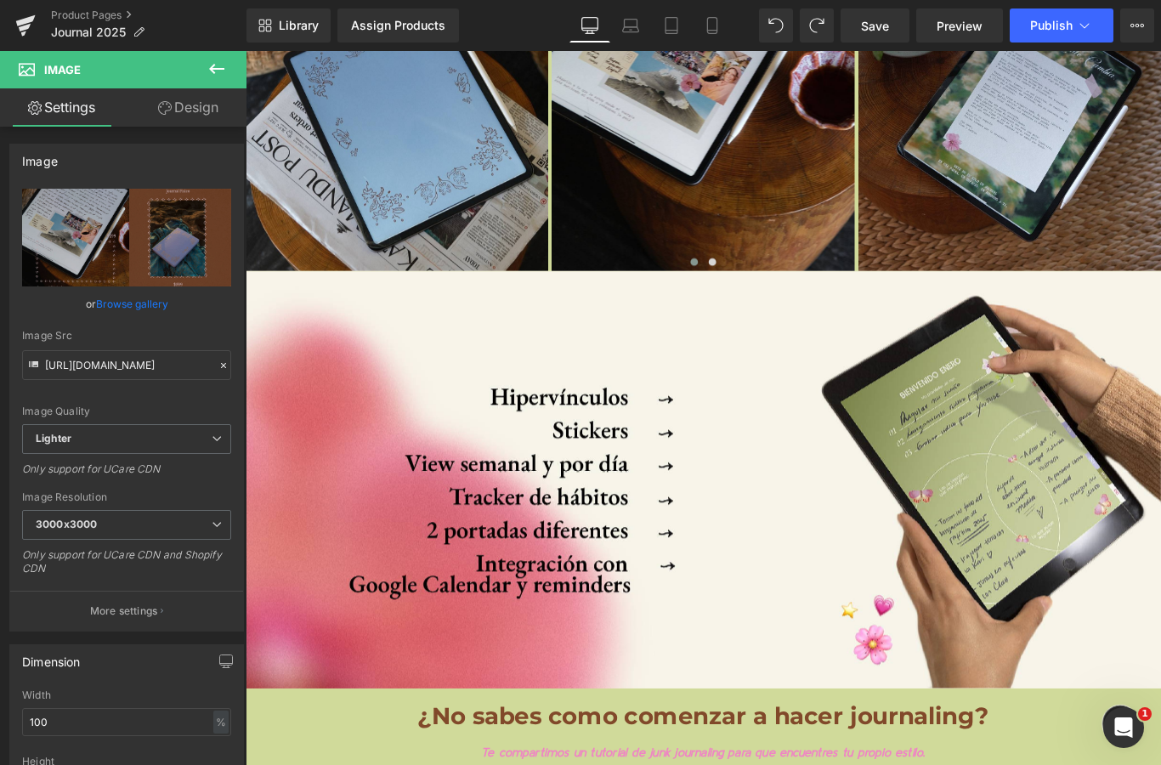
scroll to position [7926, 0]
